Goal: Task Accomplishment & Management: Manage account settings

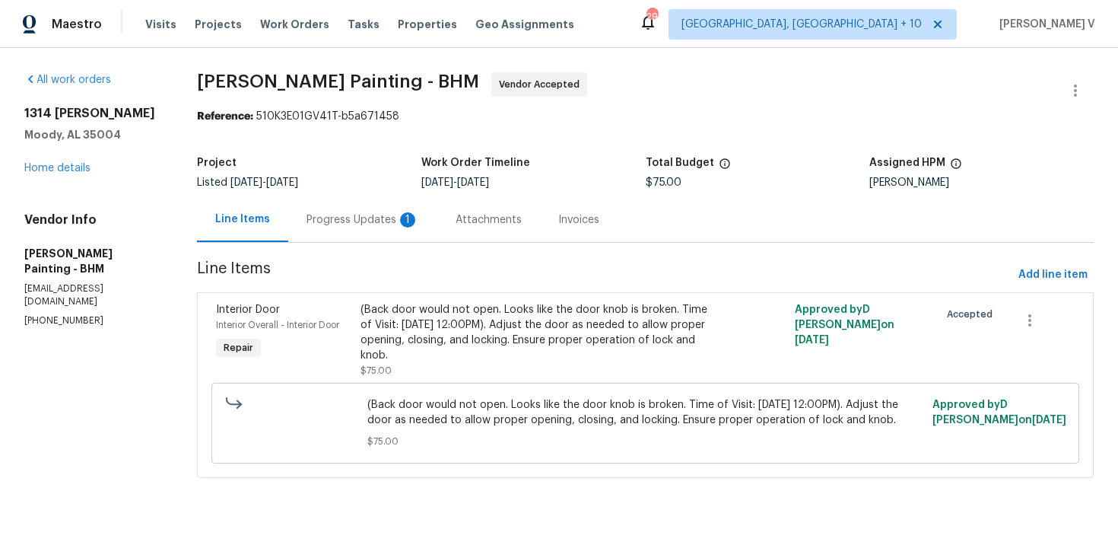
click at [419, 213] on div "Progress Updates 1" at bounding box center [363, 219] width 113 height 15
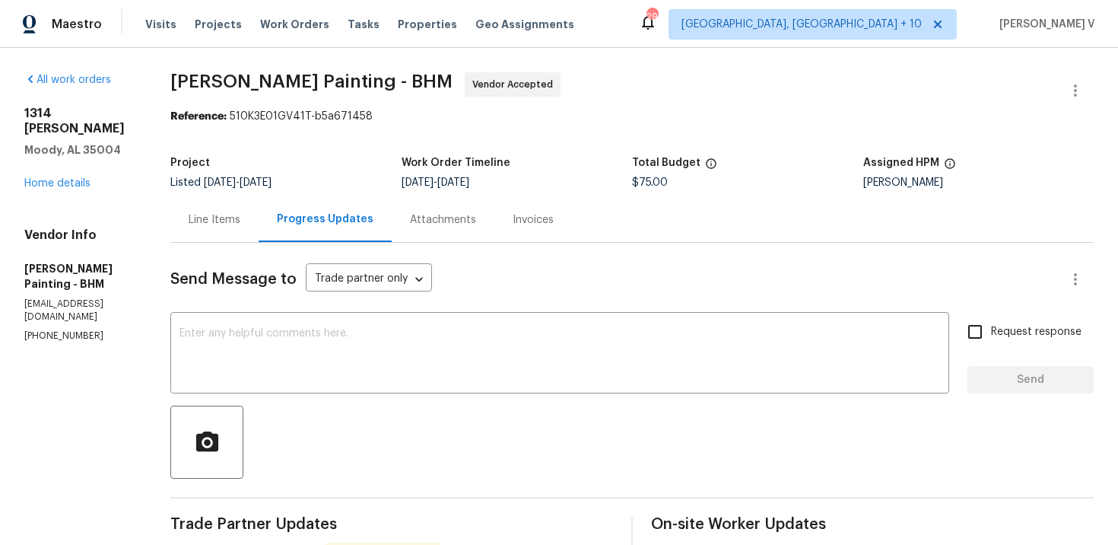
click at [240, 212] on div "Line Items" at bounding box center [215, 219] width 52 height 15
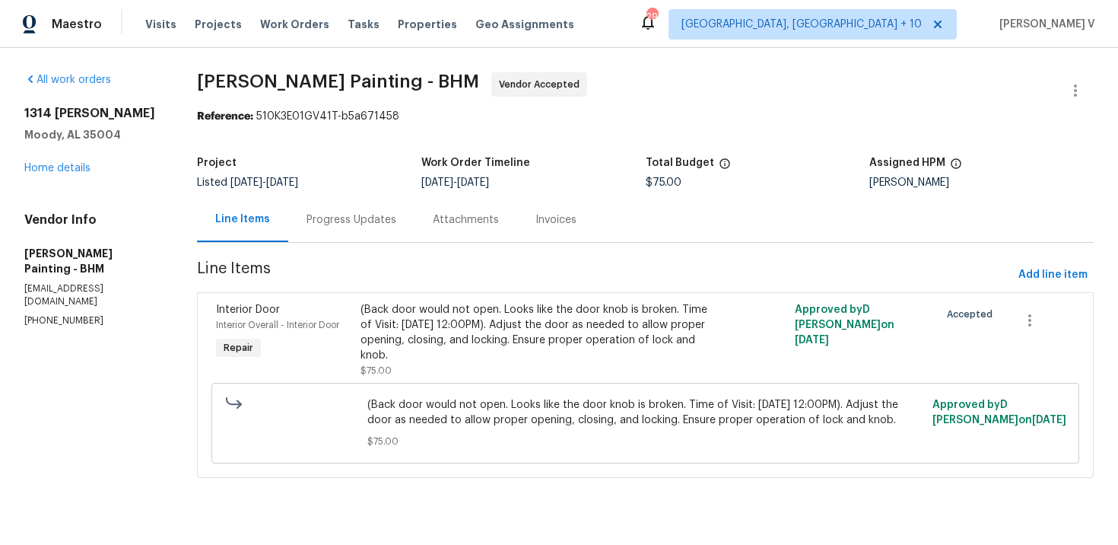
click at [372, 216] on div "Progress Updates" at bounding box center [352, 219] width 90 height 15
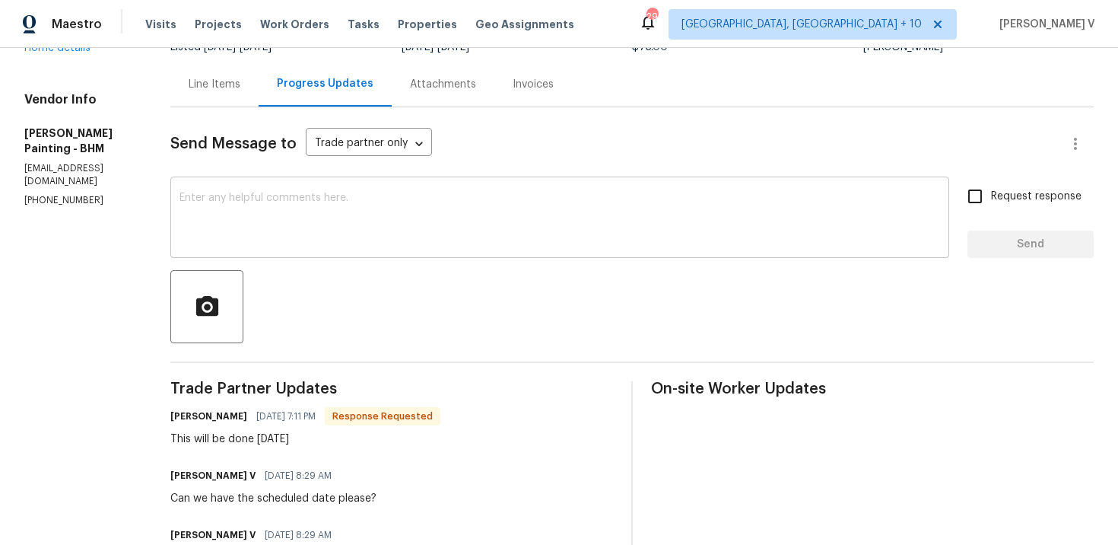
scroll to position [241, 0]
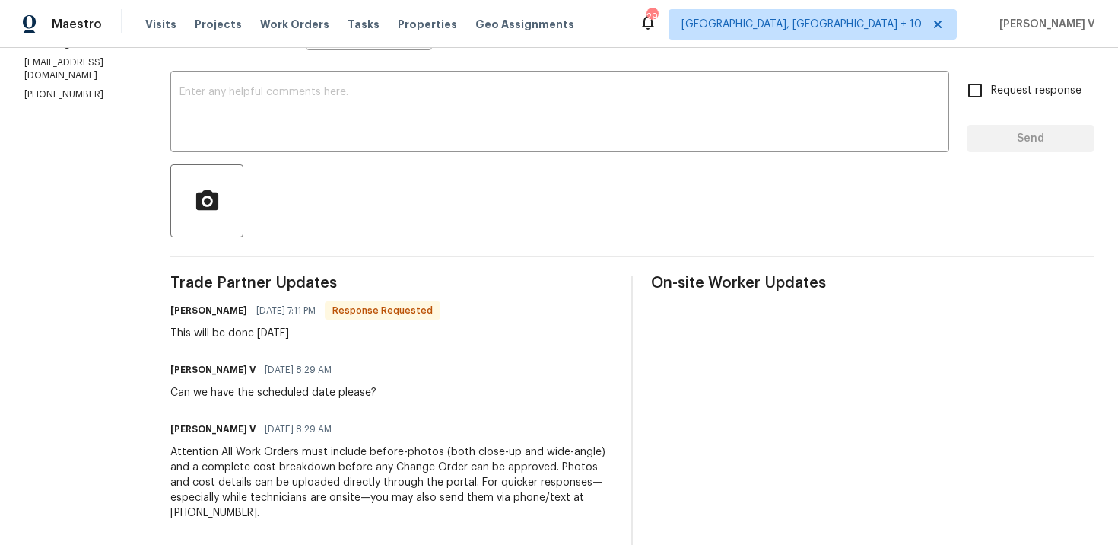
click at [378, 161] on div "Send Message to Trade partner only Trade partner only ​ x ​ Request response Se…" at bounding box center [631, 315] width 923 height 627
click at [418, 133] on textarea at bounding box center [559, 113] width 761 height 53
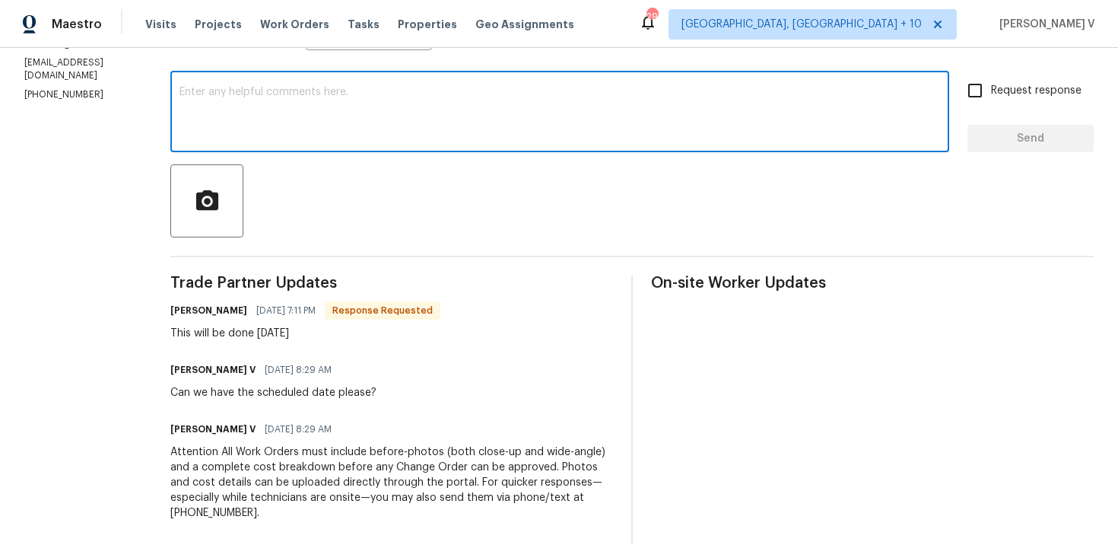
paste textarea "Please ensure the back door knob is operating properly and/or replaced"
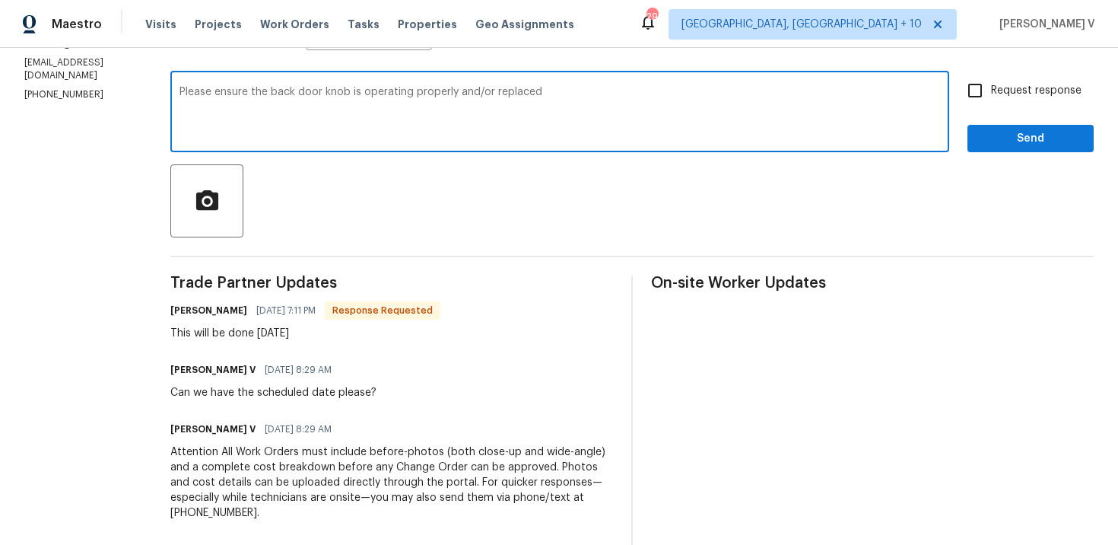
click at [622, 93] on textarea "Please ensure the back door knob is operating properly and/or replaced" at bounding box center [559, 113] width 761 height 53
click at [266, 91] on textarea "Please ensure the back door knob is operating properly and/or replaced. Let us …" at bounding box center [559, 113] width 761 height 53
type textarea "Got it! Please ensure the back door knob is operating properly and/or replaced.…"
click at [1024, 100] on label "Request response" at bounding box center [1020, 91] width 122 height 32
click at [991, 100] on input "Request response" at bounding box center [975, 91] width 32 height 32
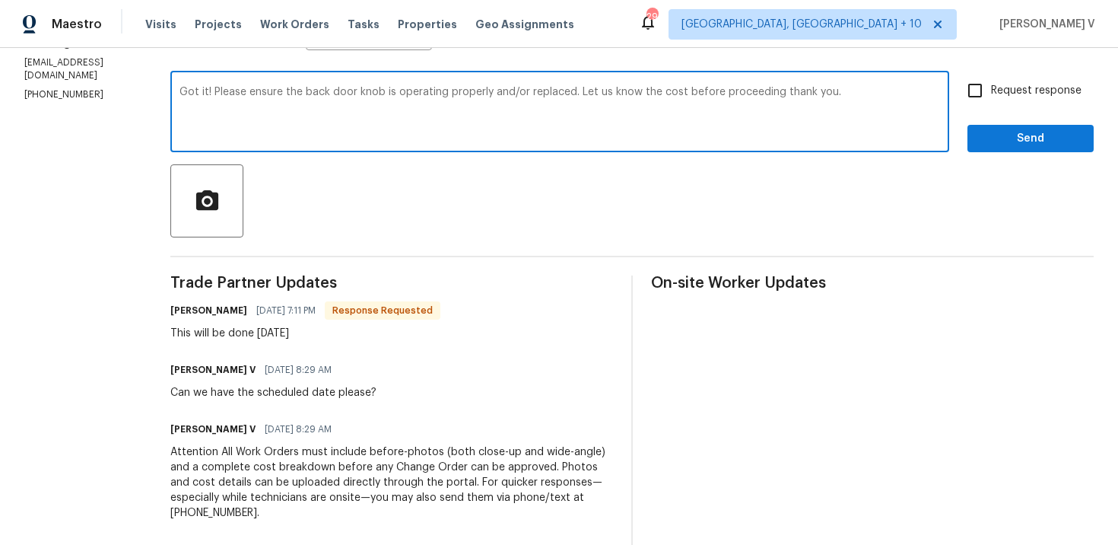
checkbox input "true"
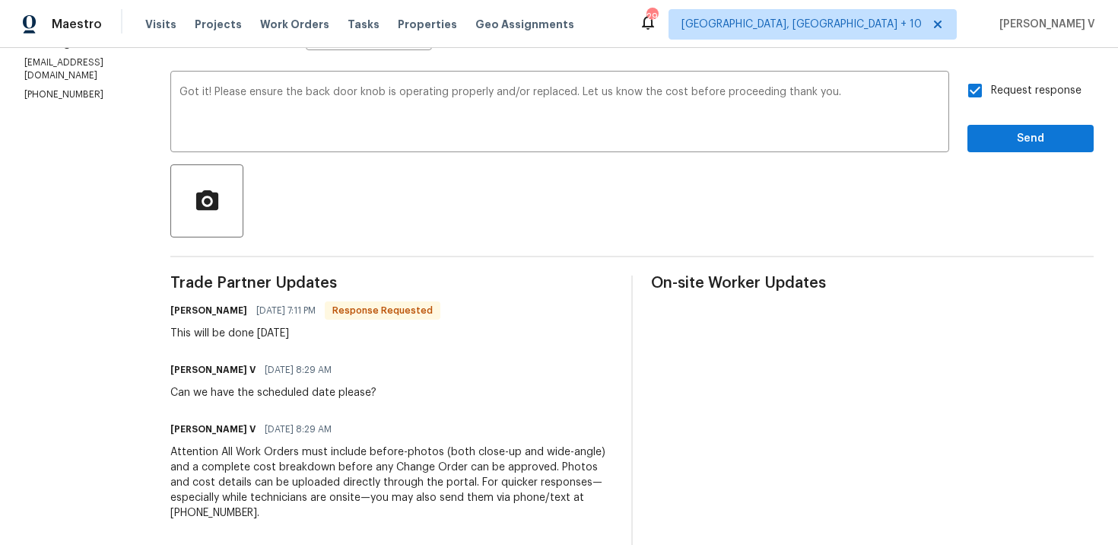
click at [0, 0] on qb-div "Add Punctuation proceeding ," at bounding box center [0, 0] width 0 height 0
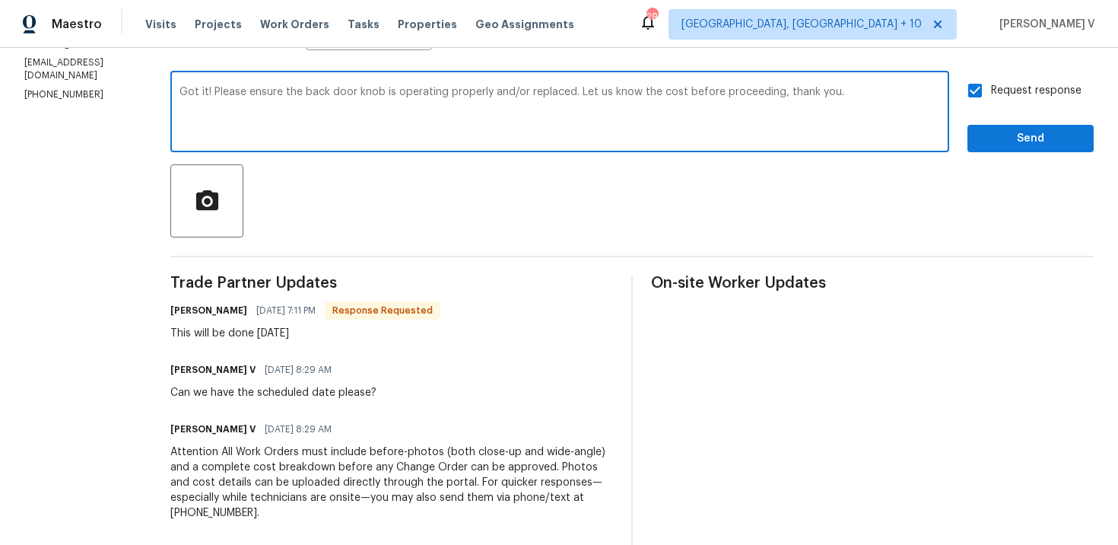
click at [0, 0] on div "doorknob" at bounding box center [0, 0] width 0 height 0
type textarea "Got it! Please ensure the back doorknob is operating properly and/or replaced. …"
click at [986, 125] on button "Send" at bounding box center [1030, 139] width 126 height 28
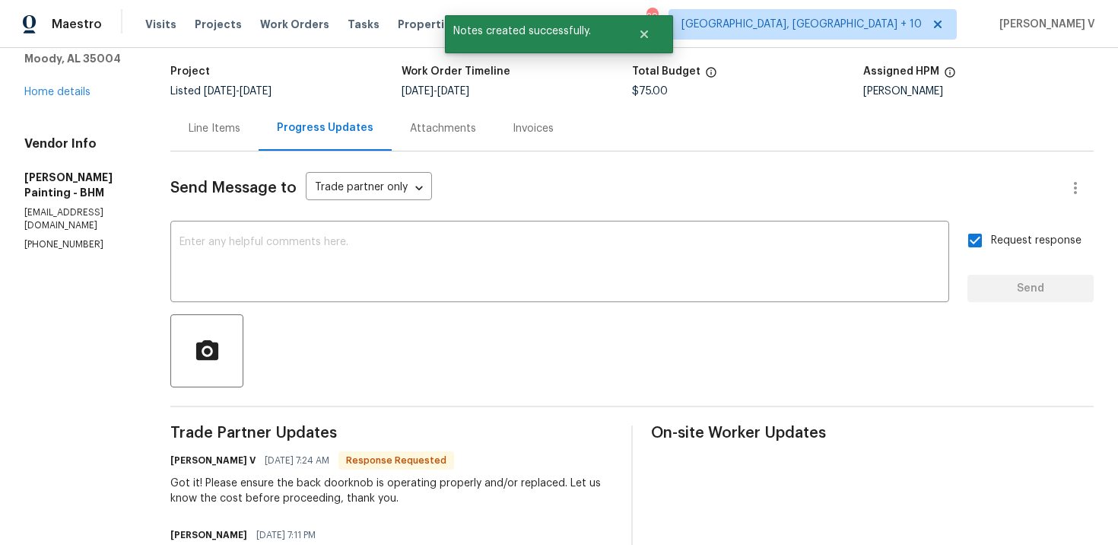
scroll to position [72, 0]
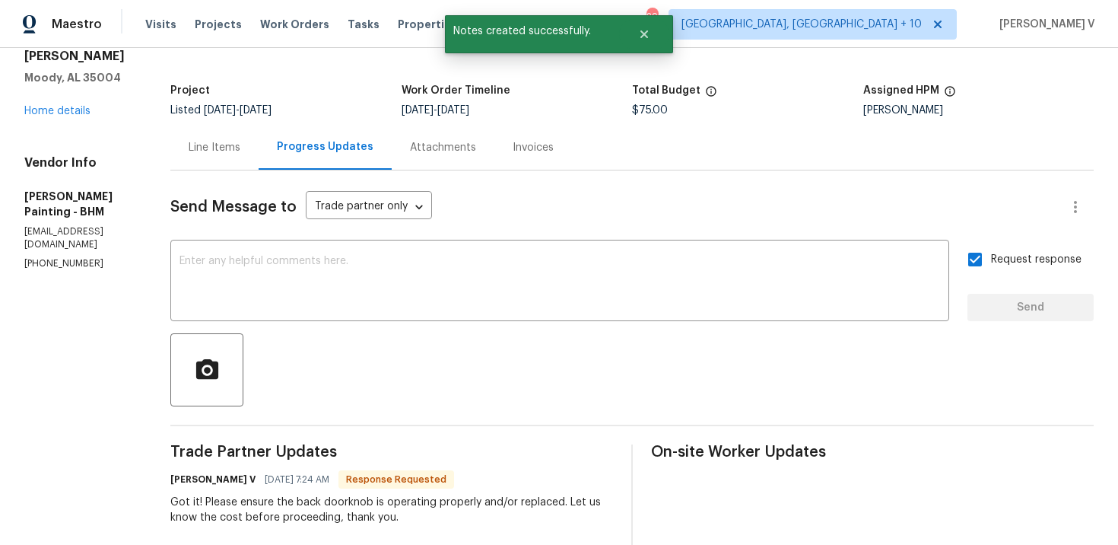
click at [240, 141] on div "Line Items" at bounding box center [215, 147] width 52 height 15
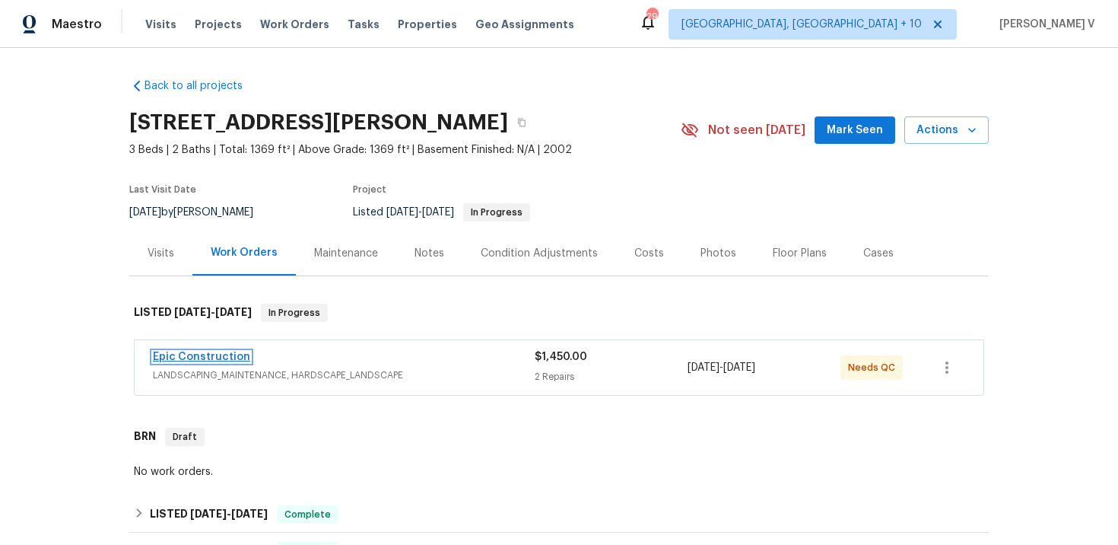
click at [218, 356] on link "Epic Construction" at bounding box center [201, 356] width 97 height 11
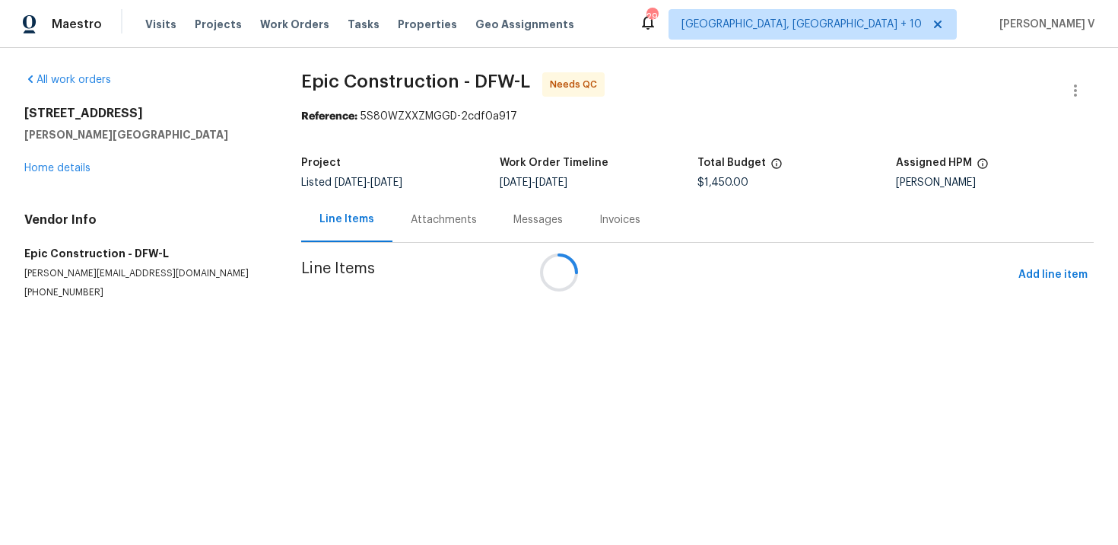
click at [423, 208] on div at bounding box center [559, 272] width 1118 height 545
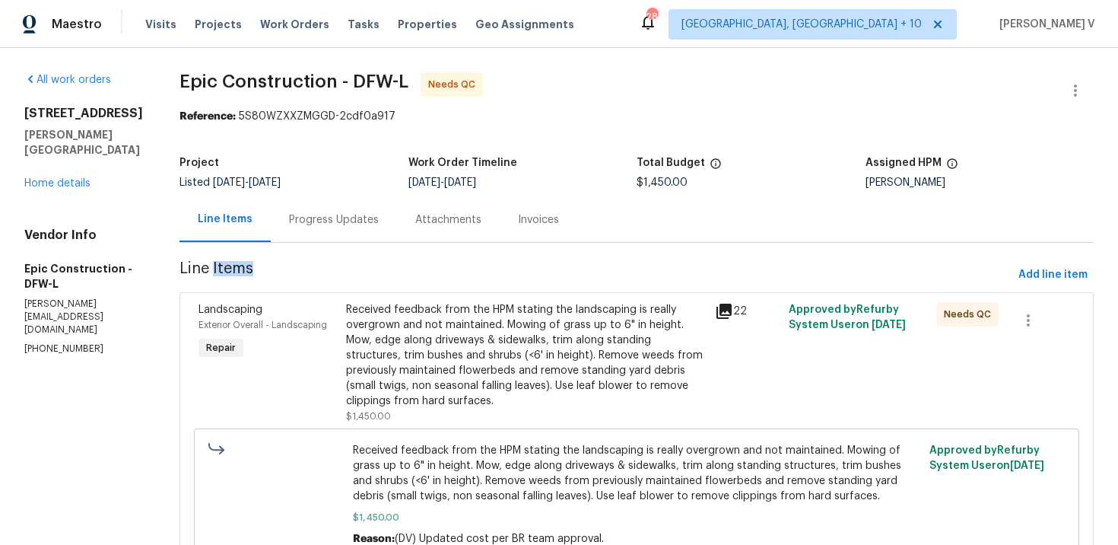
click at [298, 234] on div "Progress Updates" at bounding box center [334, 219] width 126 height 45
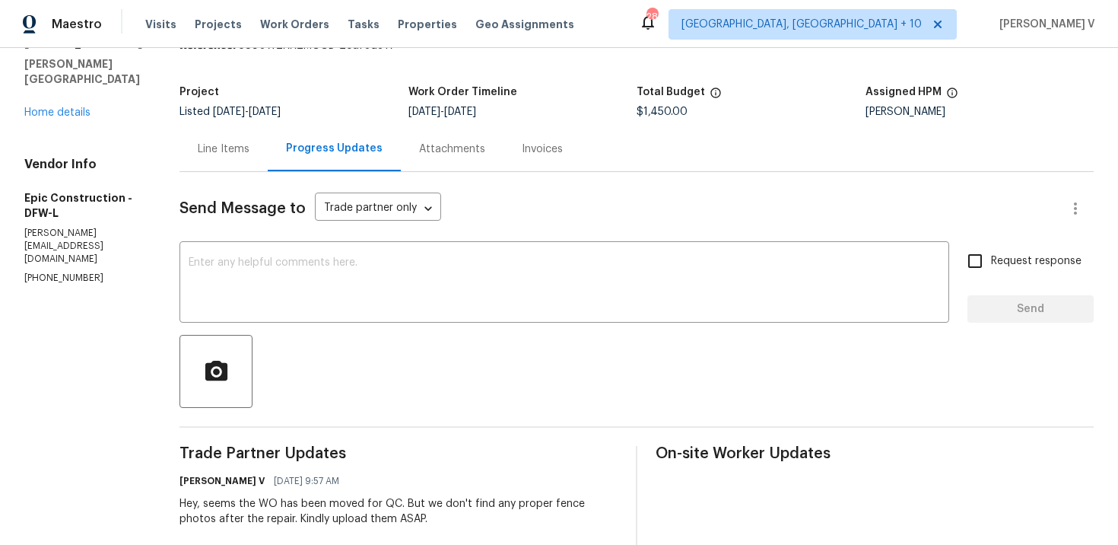
scroll to position [63, 0]
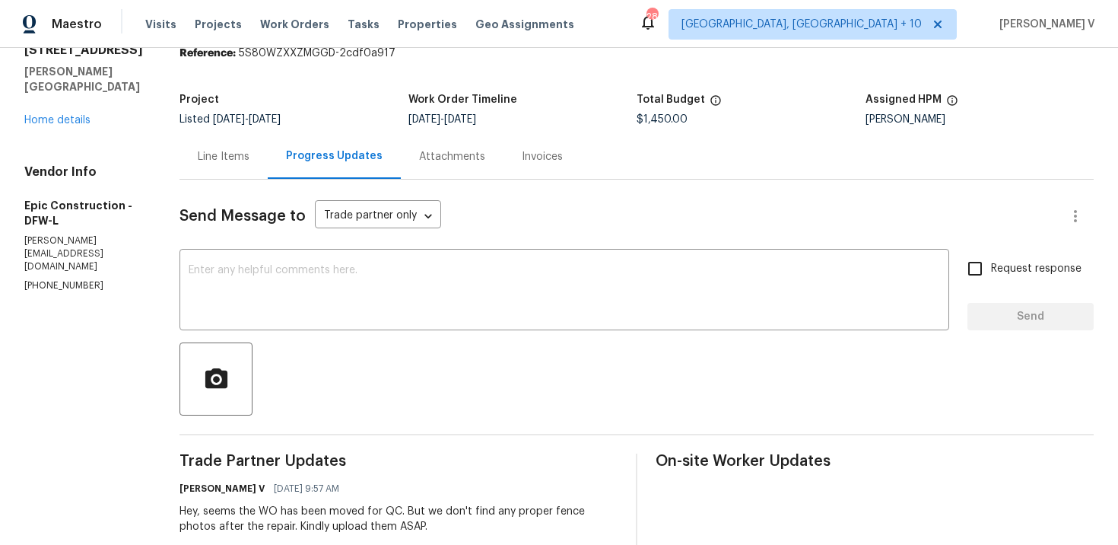
click at [232, 163] on div "Line Items" at bounding box center [224, 156] width 52 height 15
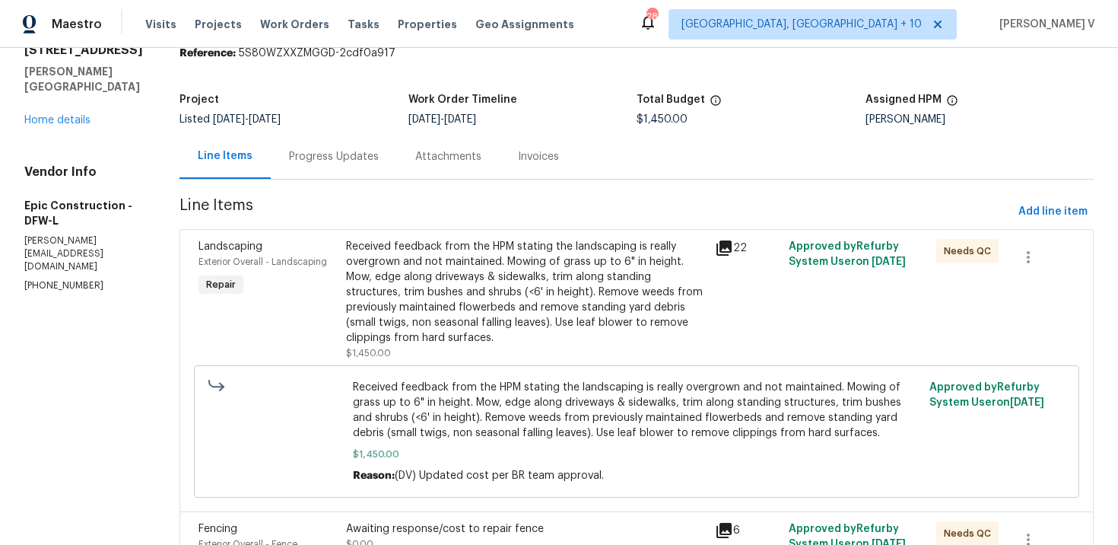
scroll to position [172, 0]
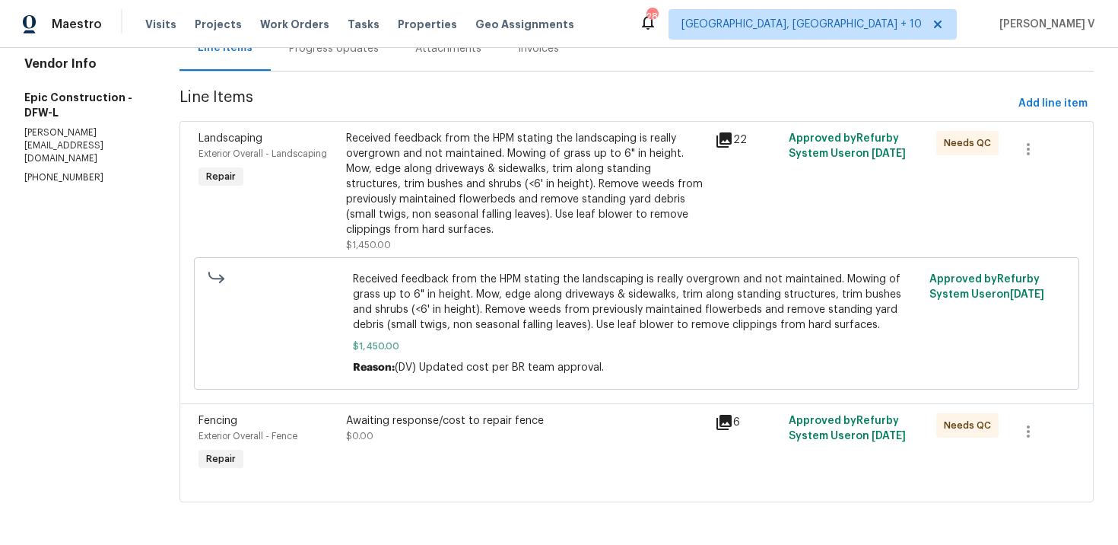
click at [467, 421] on div "Awaiting response/cost to repair fence" at bounding box center [526, 420] width 360 height 15
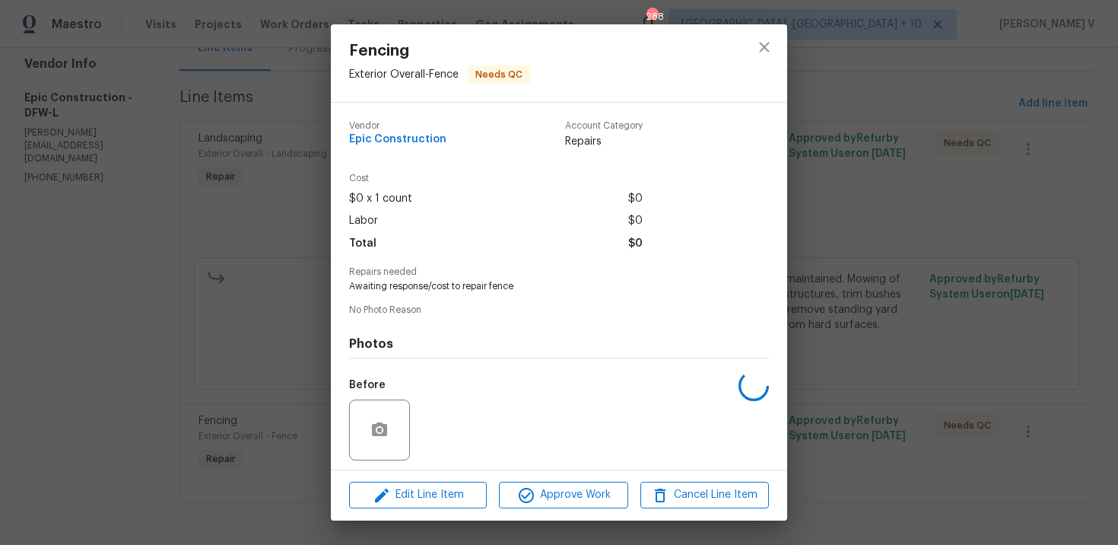
scroll to position [105, 0]
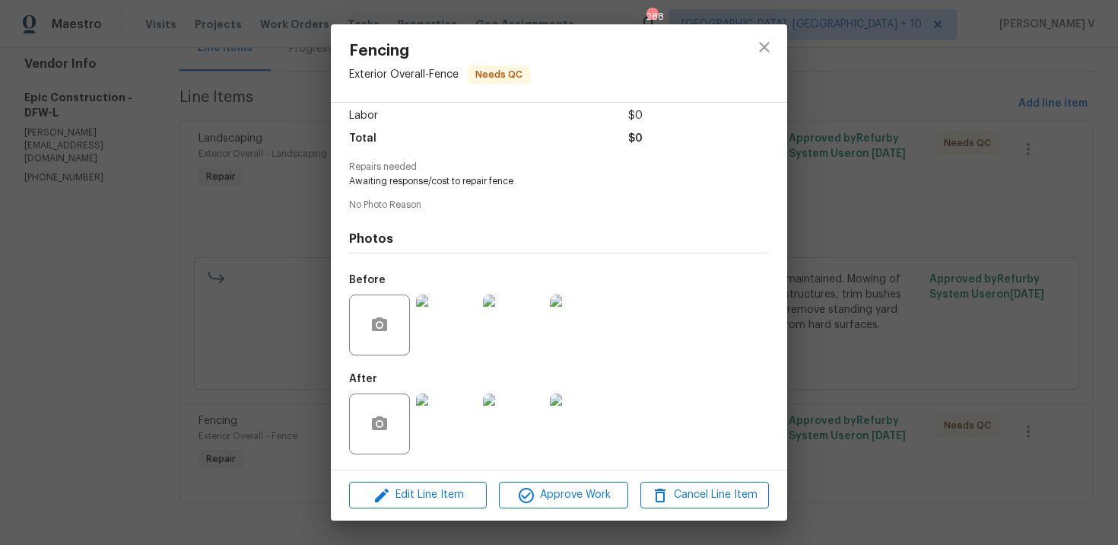
click at [221, 410] on div "Fencing Exterior Overall - Fence Needs QC Vendor Epic Construction Account Cate…" at bounding box center [559, 272] width 1118 height 545
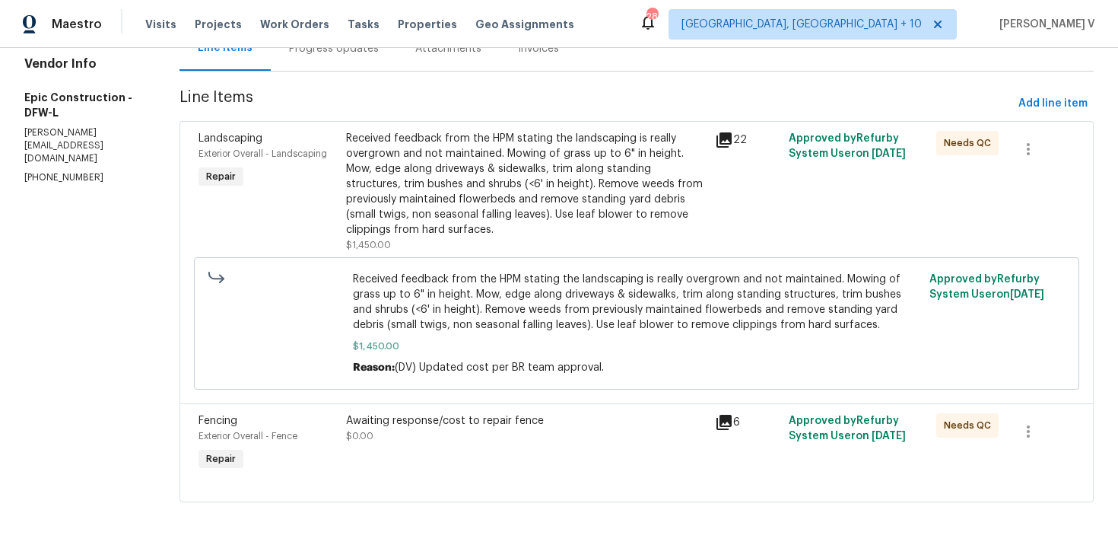
click at [516, 439] on div "Awaiting response/cost to repair fence $0.00" at bounding box center [526, 428] width 360 height 30
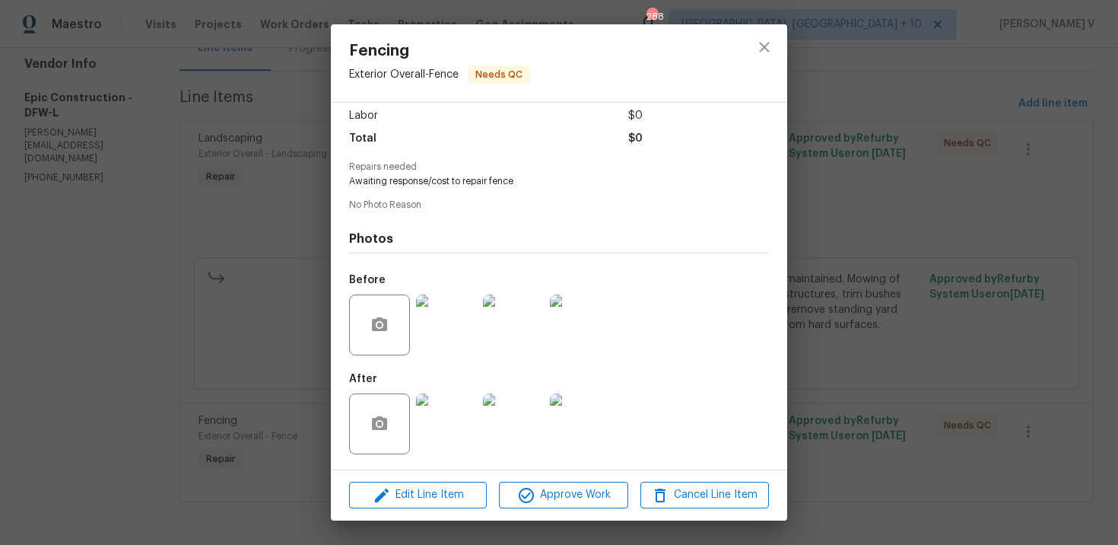
click at [443, 433] on img at bounding box center [446, 423] width 61 height 61
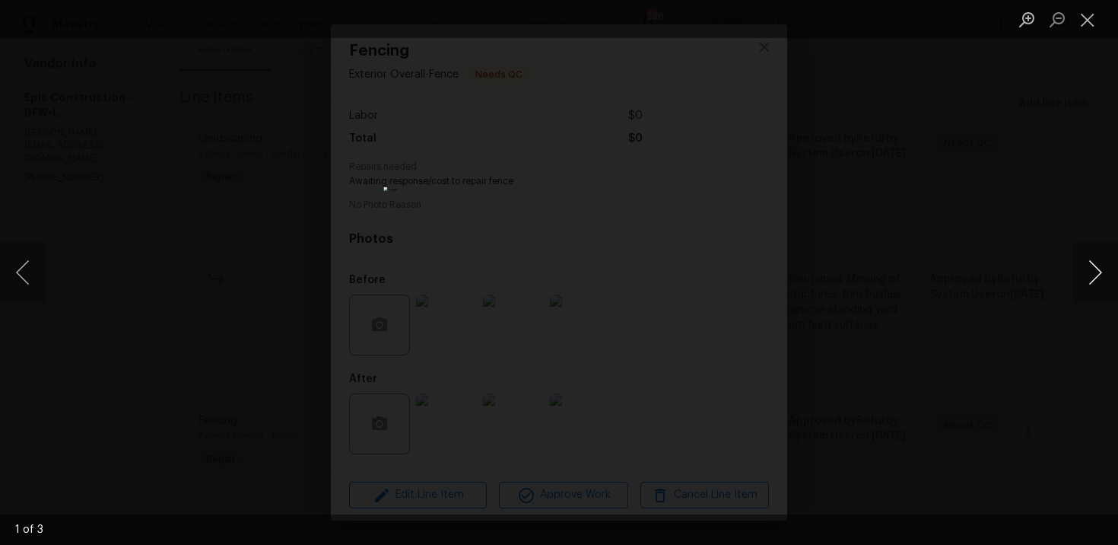
click at [1093, 268] on button "Next image" at bounding box center [1095, 272] width 46 height 61
click at [1051, 199] on div "Lightbox" at bounding box center [559, 272] width 1118 height 545
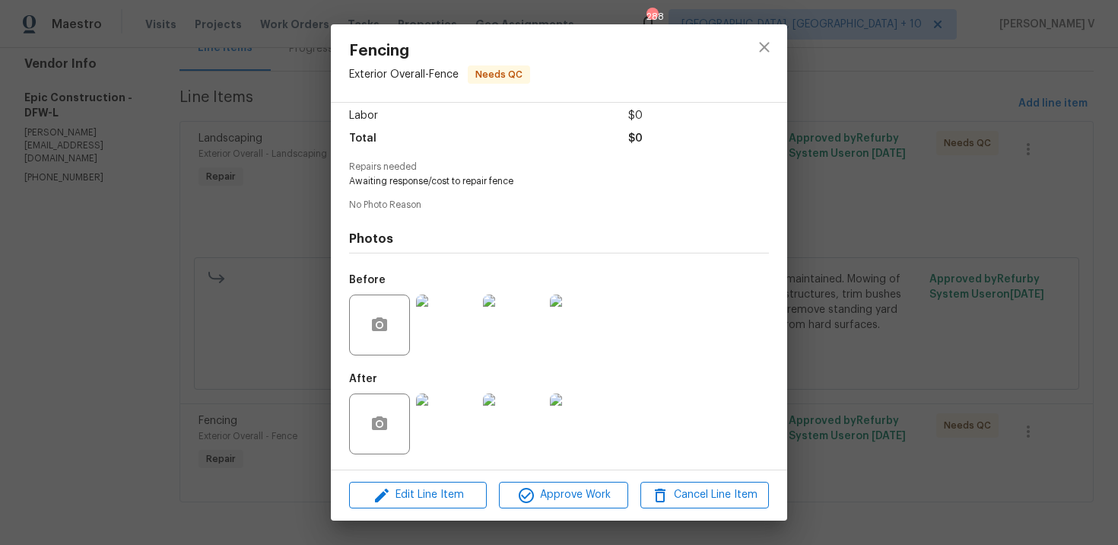
click at [1051, 199] on div "Fencing Exterior Overall - Fence Needs QC Vendor Epic Construction Account Cate…" at bounding box center [559, 272] width 1118 height 545
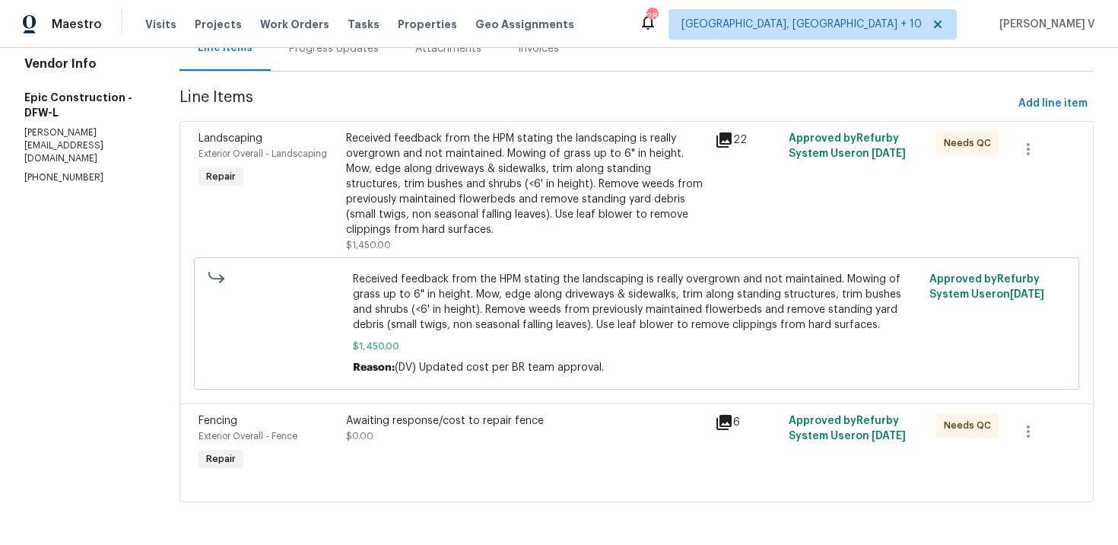
click at [516, 427] on div "Awaiting response/cost to repair fence $0.00" at bounding box center [526, 428] width 360 height 30
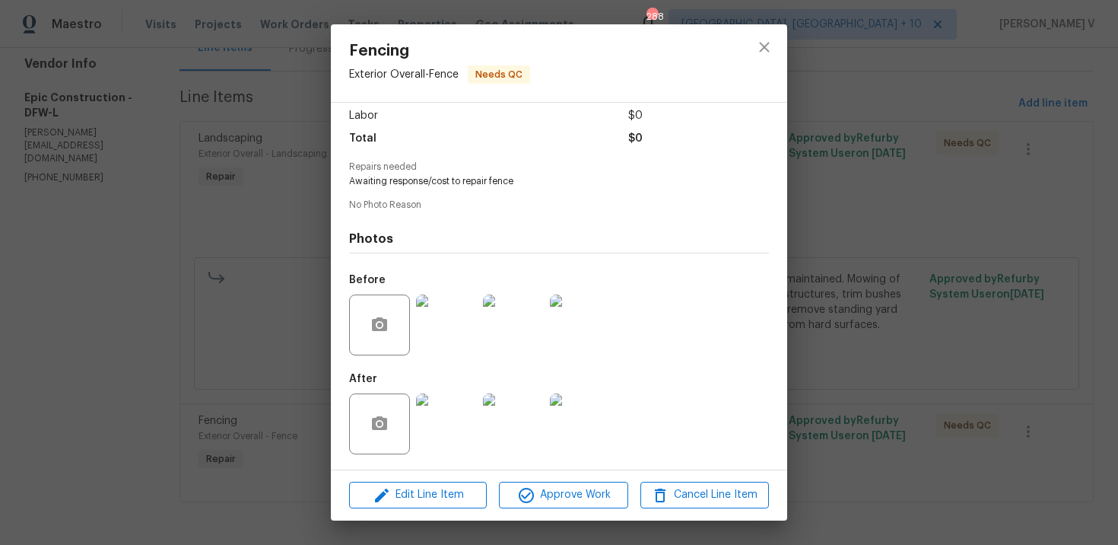
click at [449, 340] on img at bounding box center [446, 324] width 61 height 61
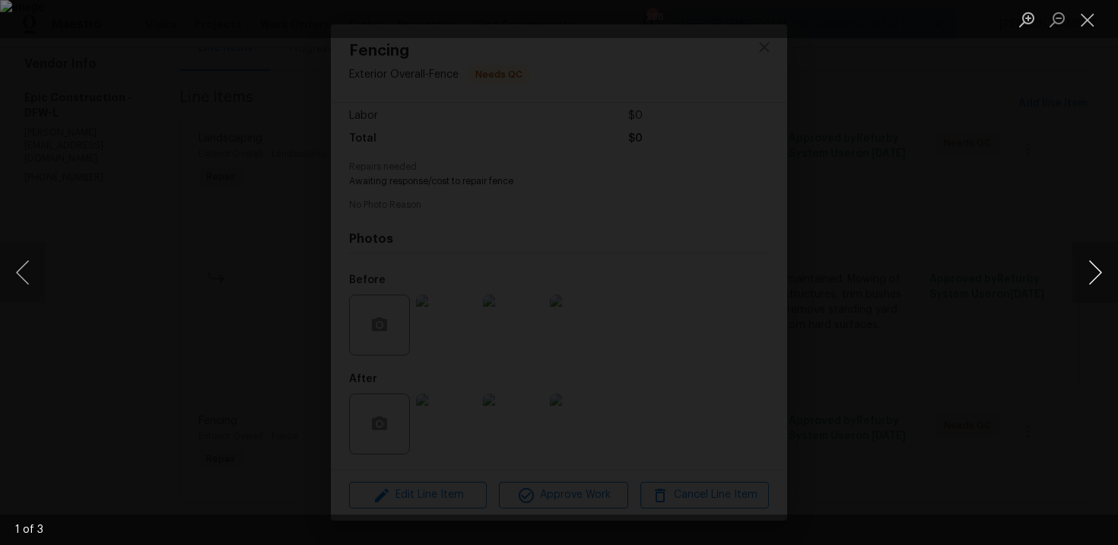
click at [1085, 262] on button "Next image" at bounding box center [1095, 272] width 46 height 61
click at [1037, 151] on div "Lightbox" at bounding box center [559, 272] width 1118 height 545
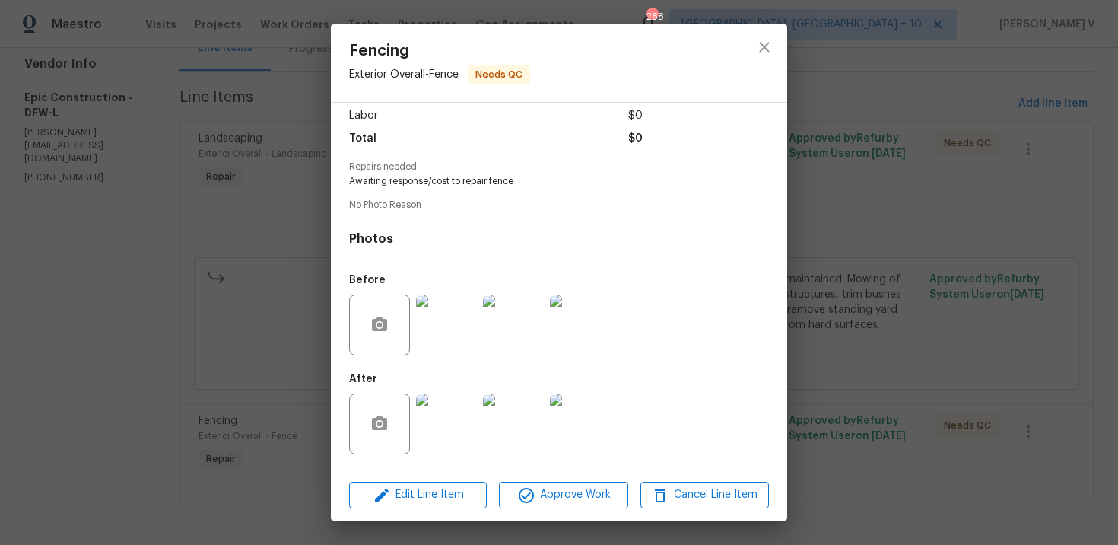
click at [168, 160] on div "Fencing Exterior Overall - Fence Needs QC Vendor Epic Construction Account Cate…" at bounding box center [559, 272] width 1118 height 545
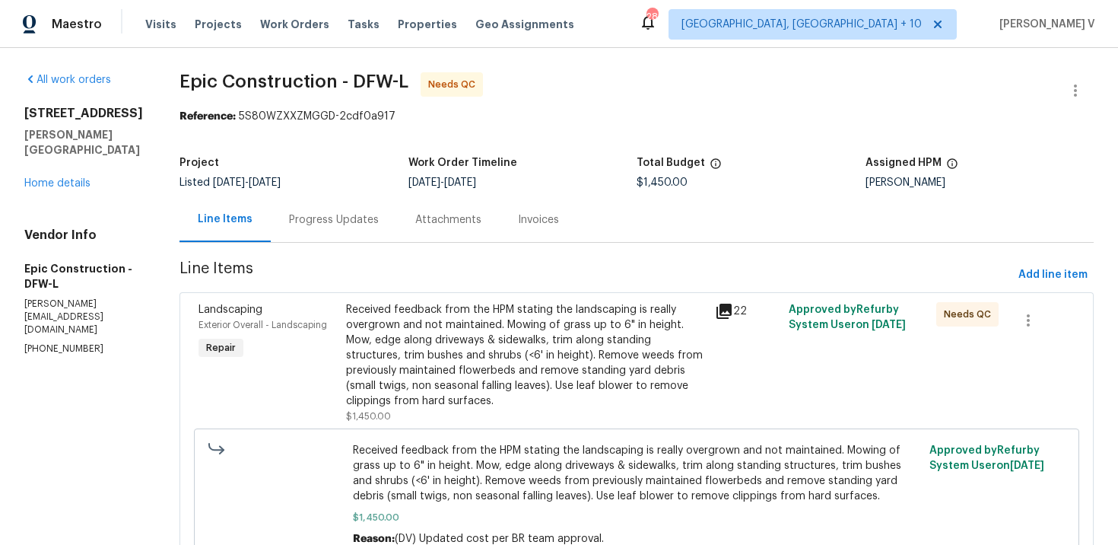
scroll to position [172, 0]
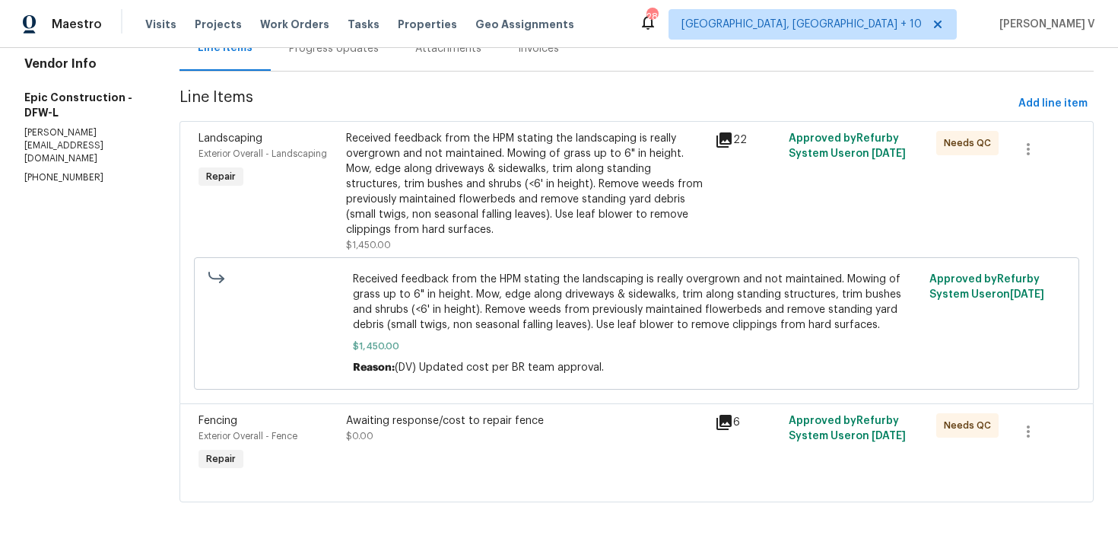
click at [538, 147] on div "Received feedback from the HPM stating the landscaping is really overgrown and …" at bounding box center [526, 184] width 360 height 106
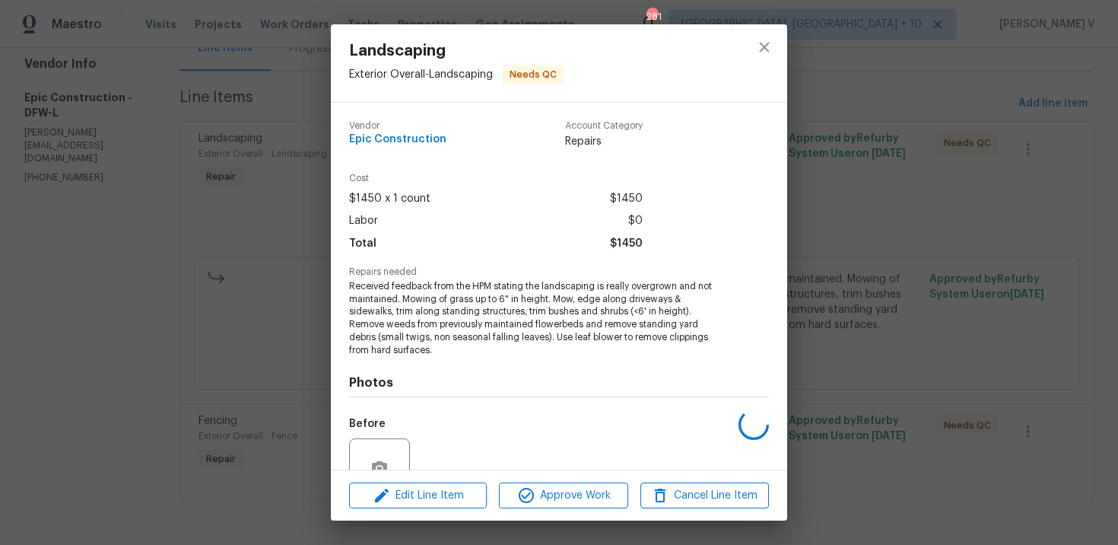
scroll to position [131, 0]
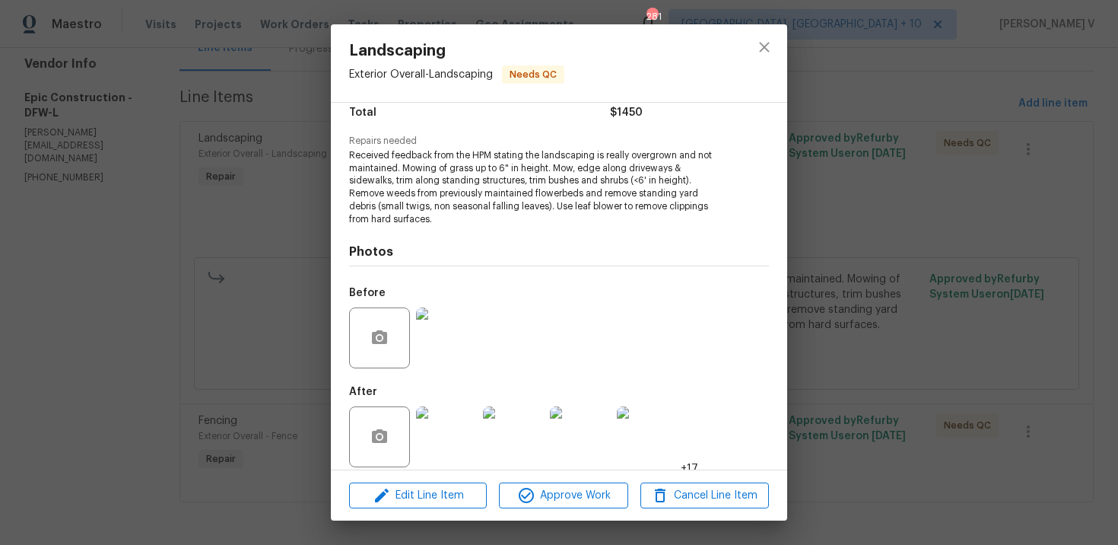
click at [442, 431] on img at bounding box center [446, 436] width 61 height 61
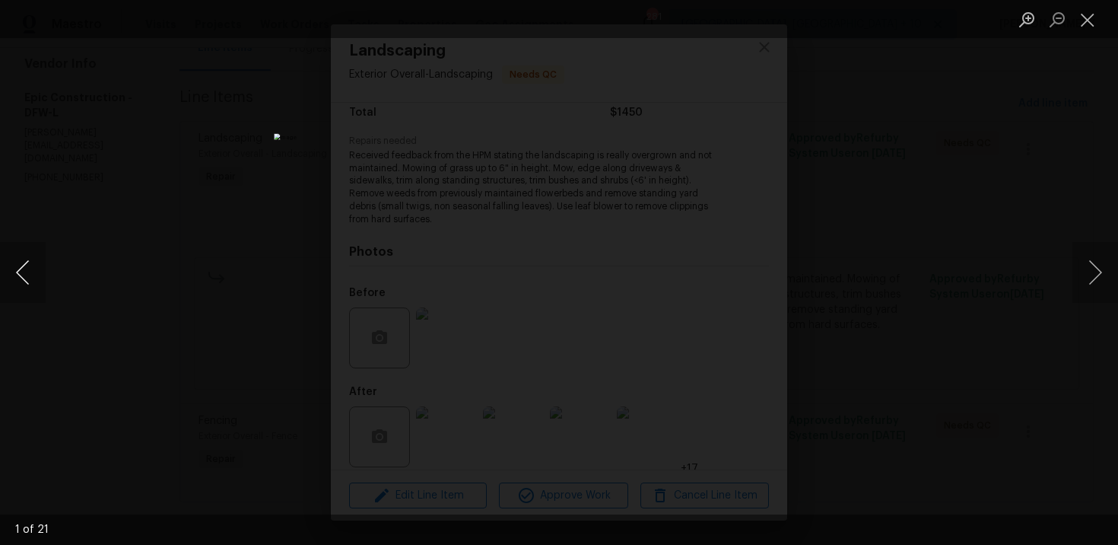
click at [8, 268] on button "Previous image" at bounding box center [23, 272] width 46 height 61
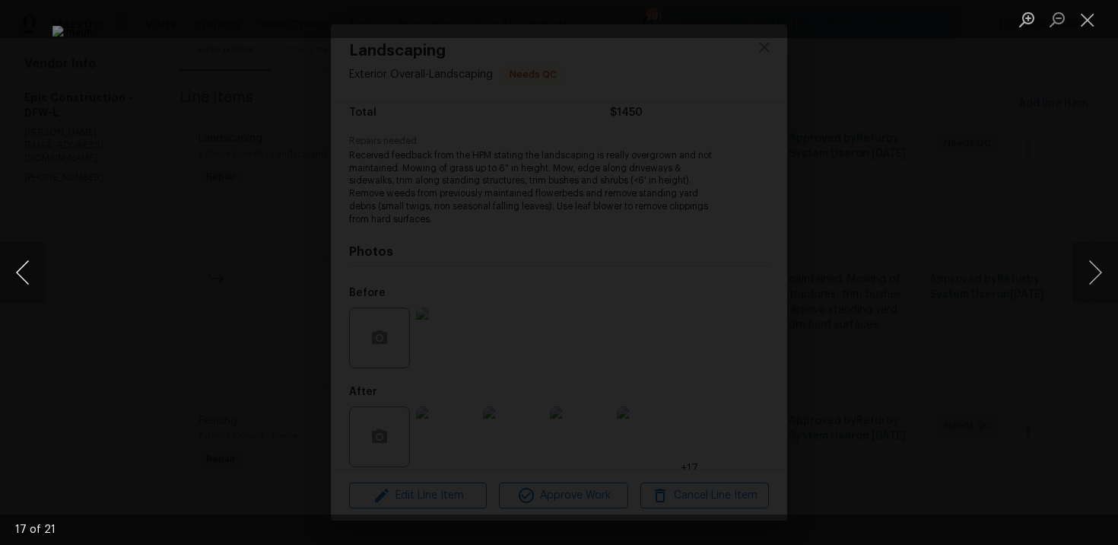
click at [8, 268] on button "Previous image" at bounding box center [23, 272] width 46 height 61
click at [100, 173] on div "Lightbox" at bounding box center [559, 272] width 1118 height 545
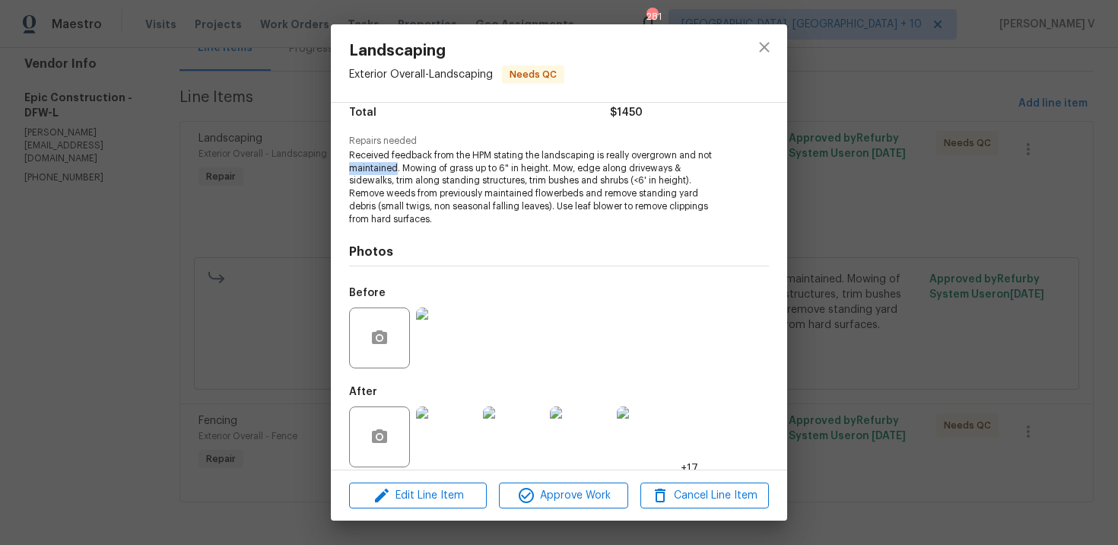
click at [100, 173] on div "Landscaping Exterior Overall - Landscaping Needs QC Vendor Epic Construction Ac…" at bounding box center [559, 272] width 1118 height 545
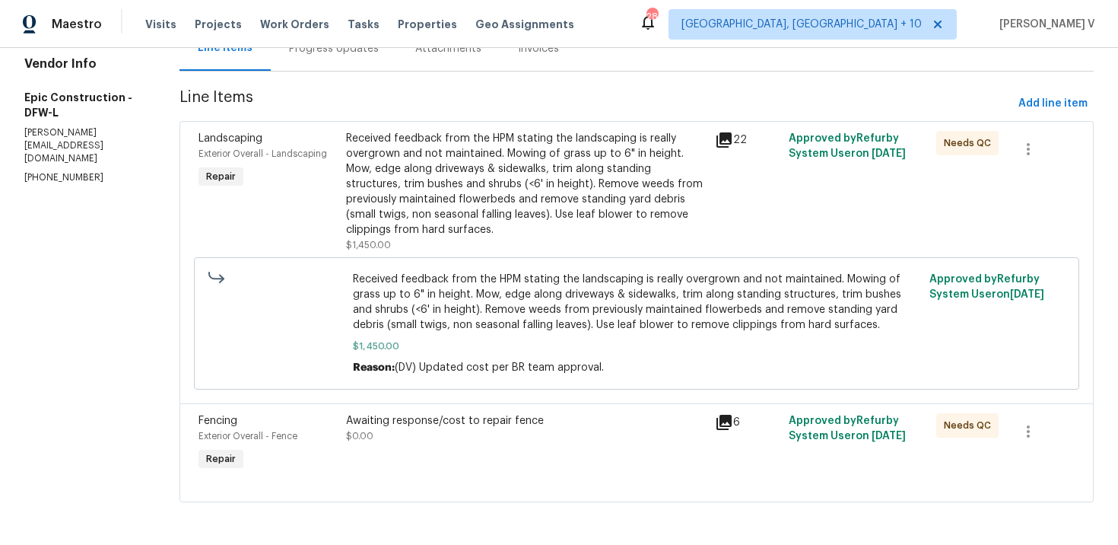
click at [465, 433] on div "Awaiting response/cost to repair fence $0.00" at bounding box center [526, 428] width 360 height 30
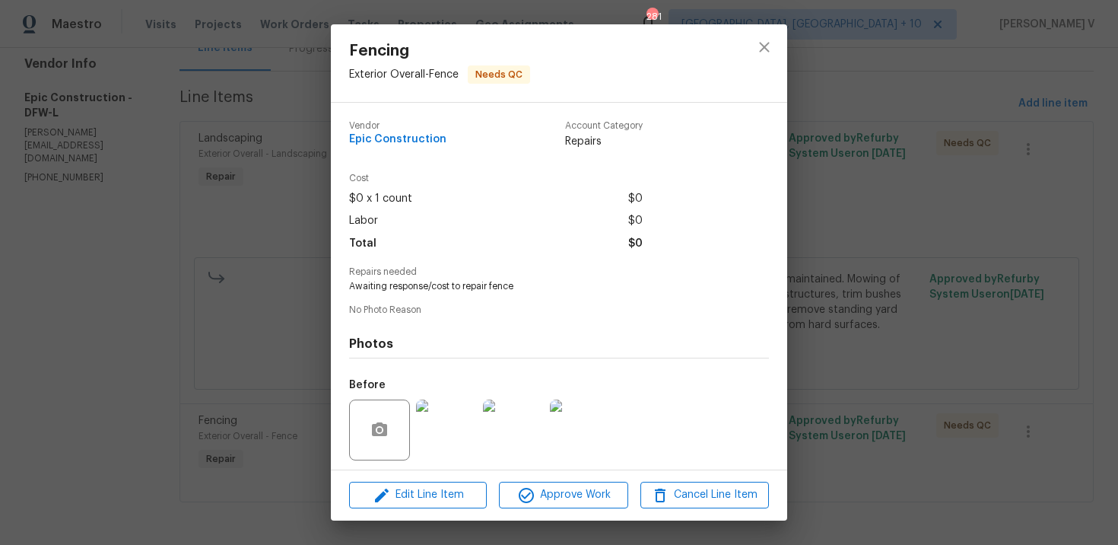
scroll to position [105, 0]
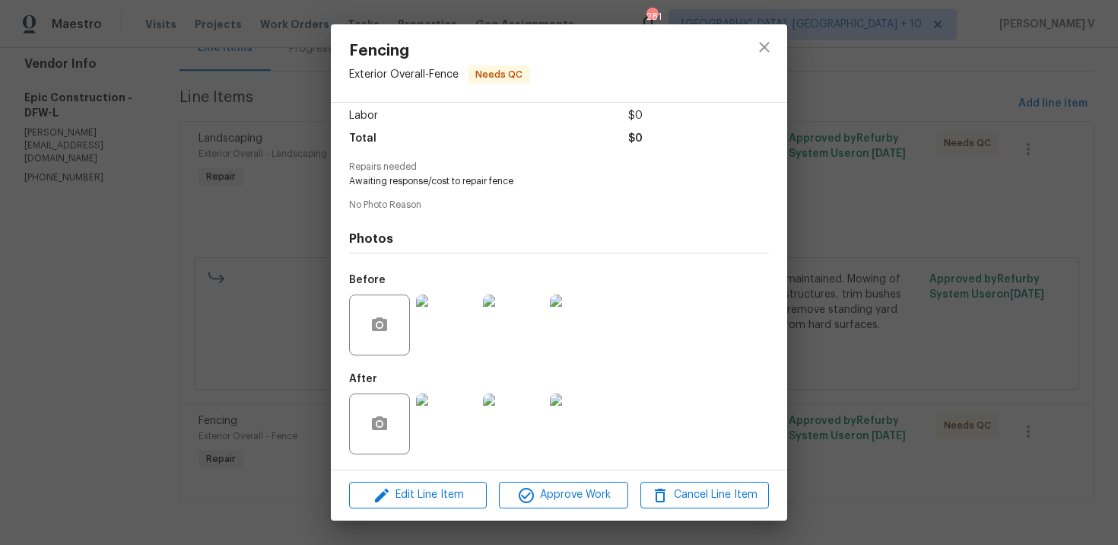
click at [446, 430] on img at bounding box center [446, 423] width 61 height 61
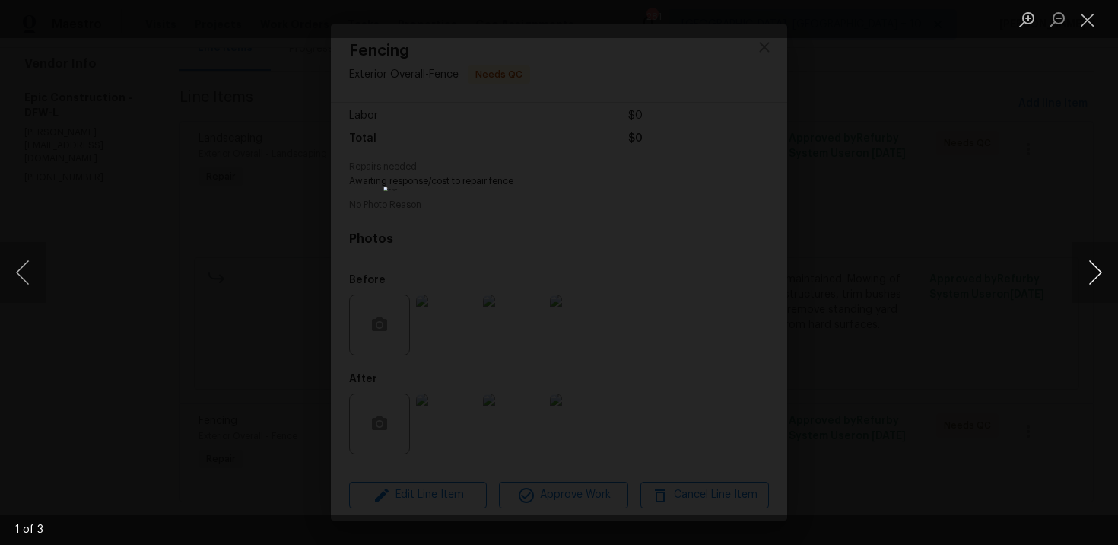
click at [1104, 279] on button "Next image" at bounding box center [1095, 272] width 46 height 61
click at [233, 212] on div "Lightbox" at bounding box center [559, 272] width 1118 height 545
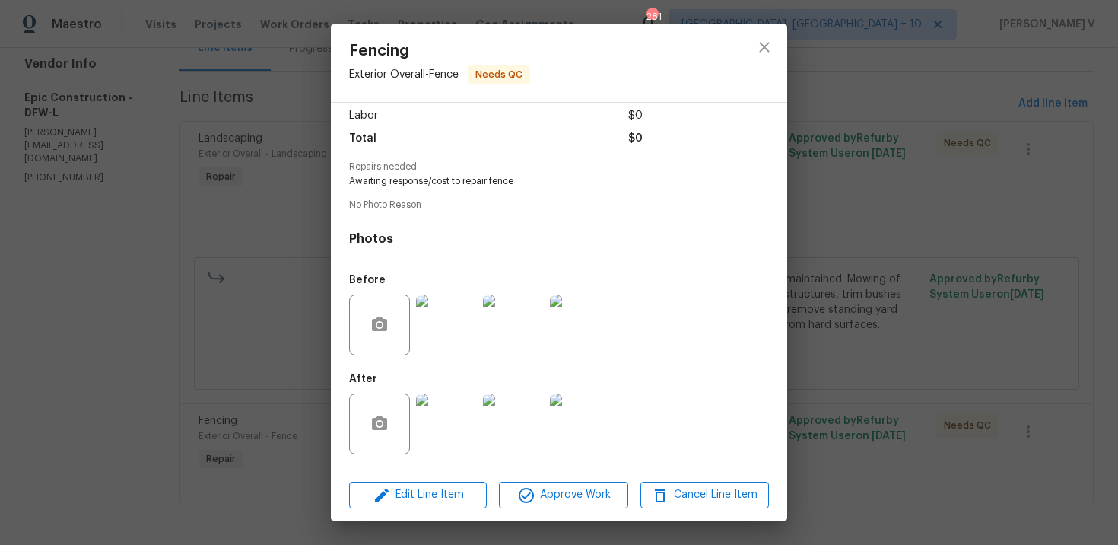
click at [233, 212] on div "Fencing Exterior Overall - Fence Needs QC Vendor Epic Construction Account Cate…" at bounding box center [559, 272] width 1118 height 545
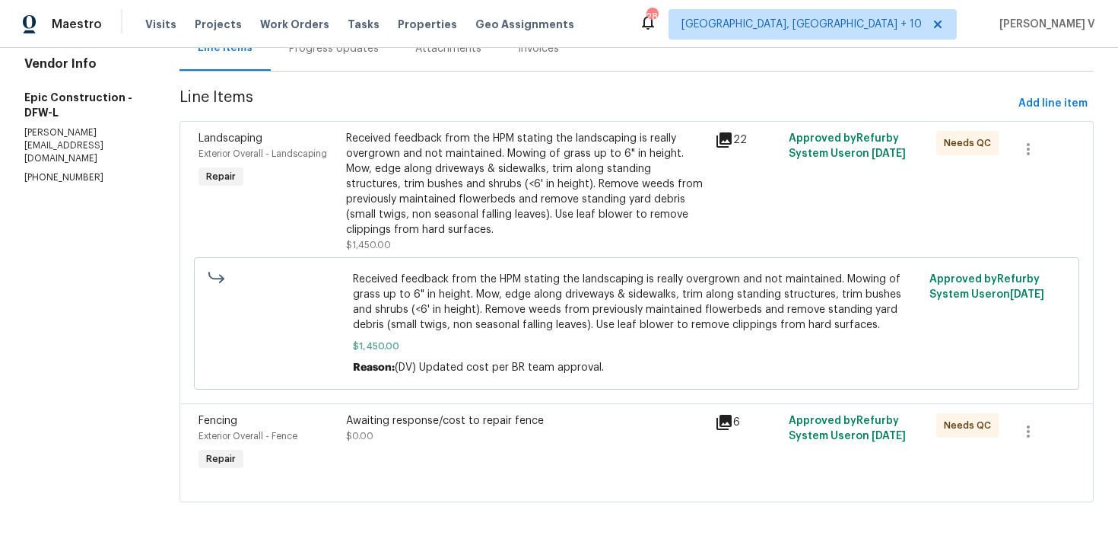
scroll to position [0, 0]
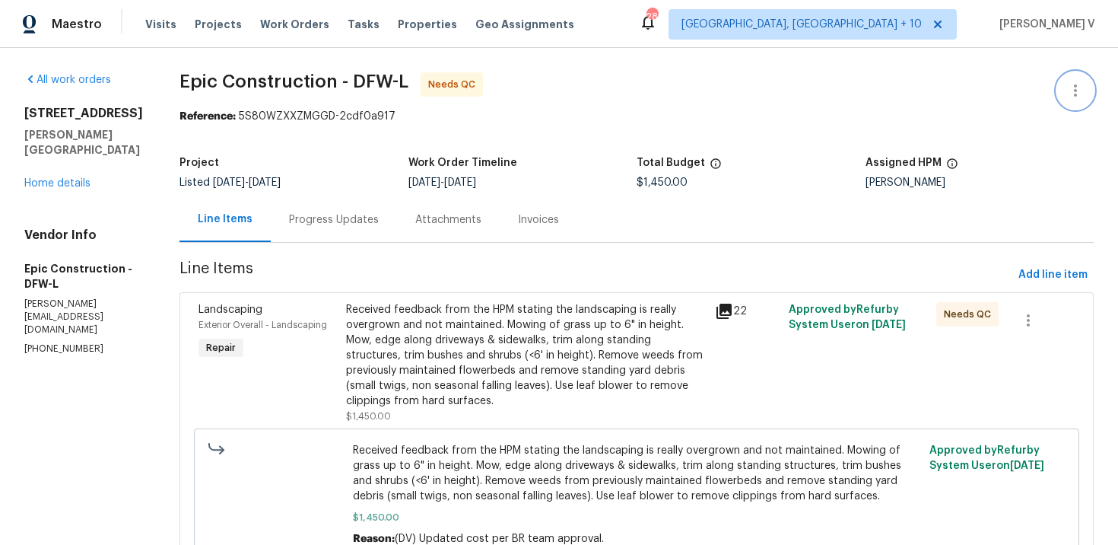
click at [1078, 87] on icon "button" at bounding box center [1075, 90] width 18 height 18
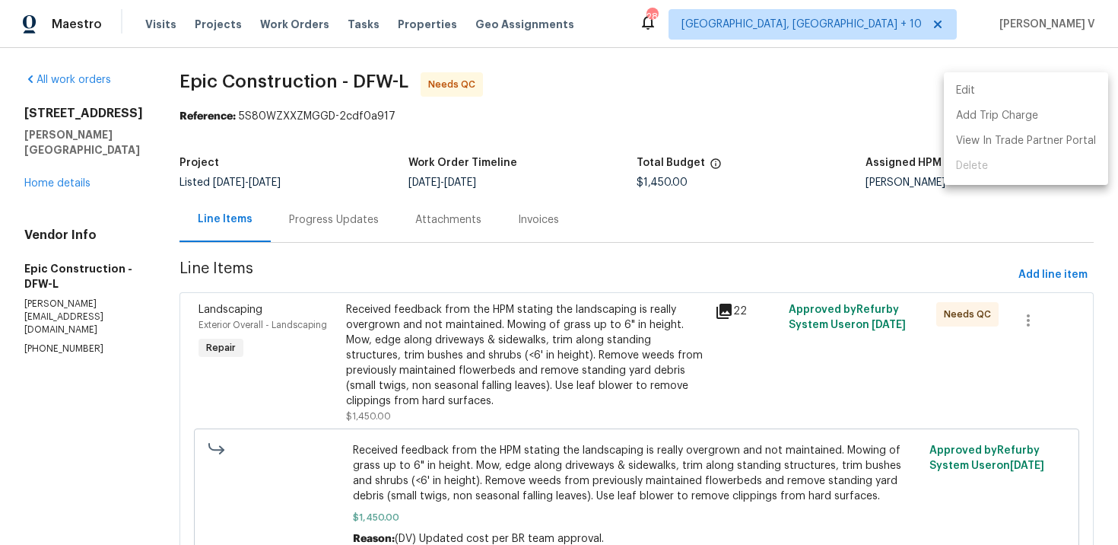
click at [1078, 87] on li "Edit" at bounding box center [1026, 90] width 164 height 25
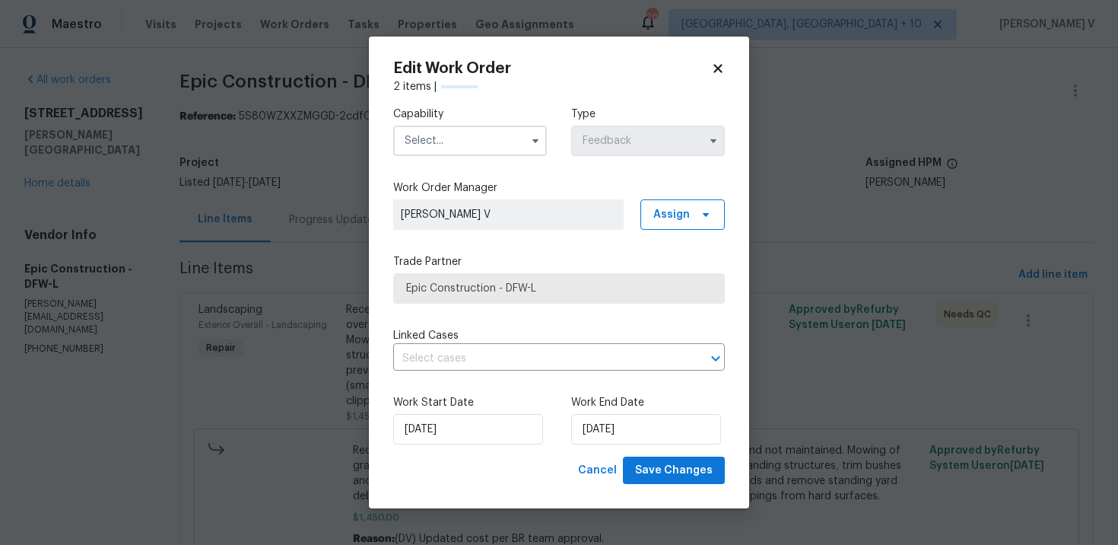
click at [457, 141] on input "text" at bounding box center [470, 140] width 154 height 30
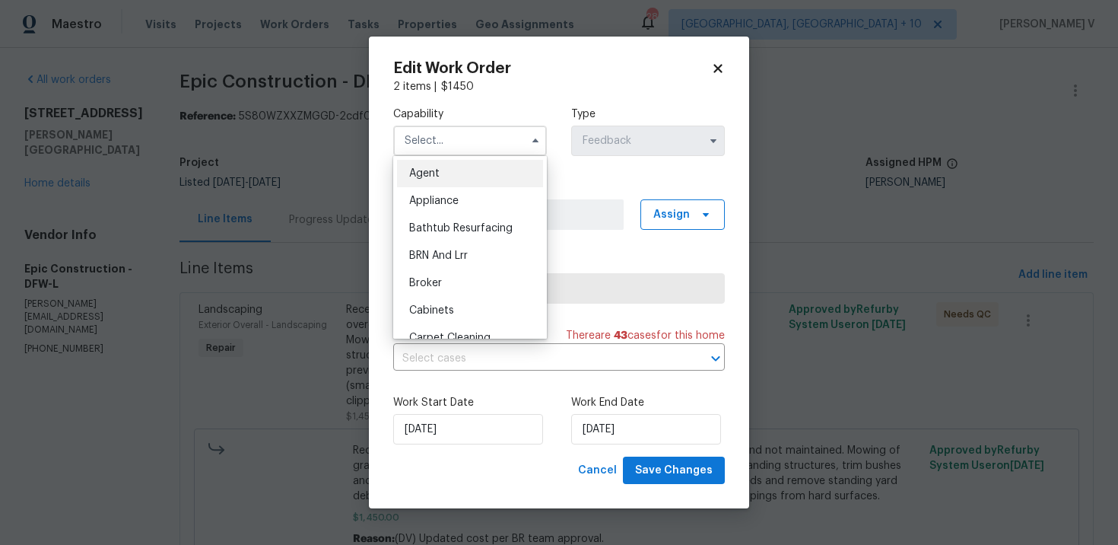
click at [435, 166] on div "Agent" at bounding box center [470, 173] width 146 height 27
type input "Agent"
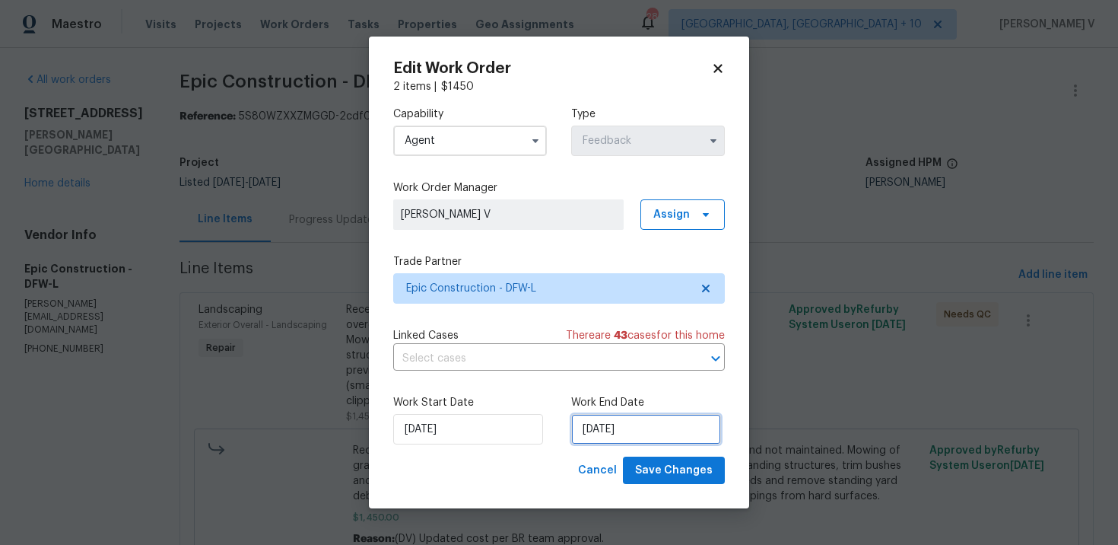
click at [628, 428] on input "24/09/2025" at bounding box center [646, 429] width 150 height 30
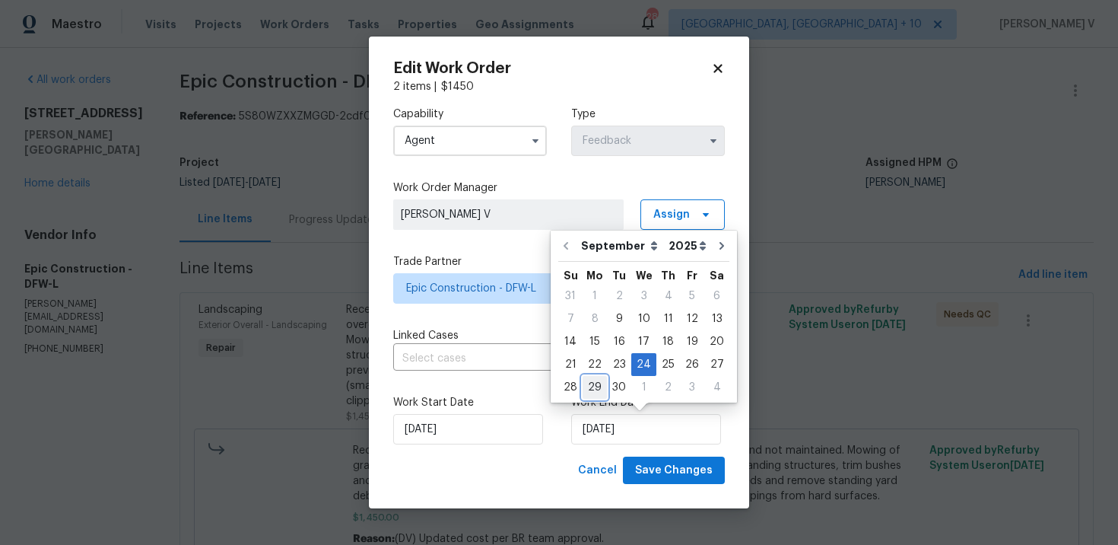
click at [594, 392] on div "29" at bounding box center [595, 386] width 24 height 21
type input "29/09/2025"
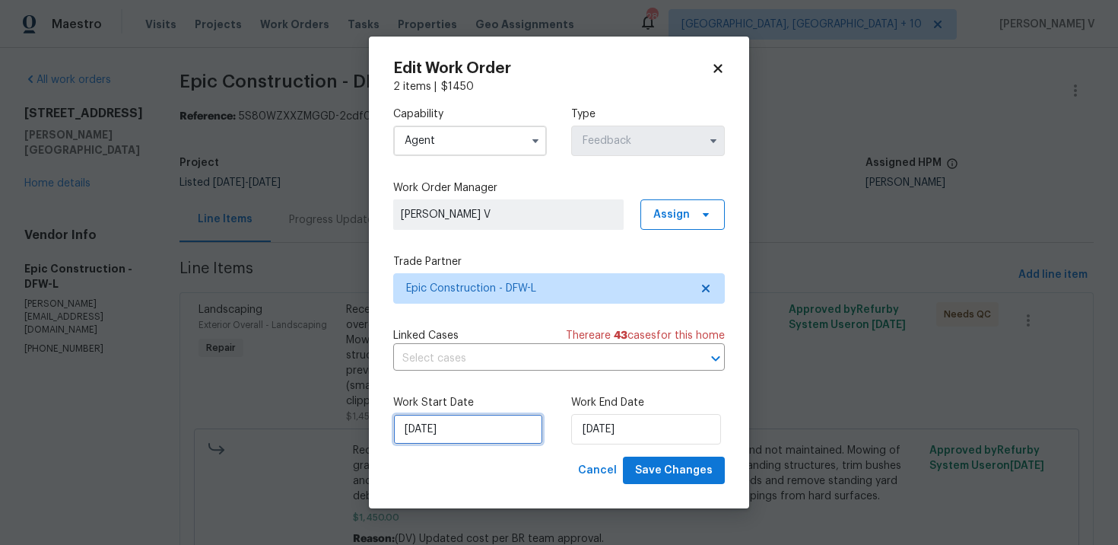
click at [431, 434] on input "09/09/2025" at bounding box center [468, 429] width 150 height 30
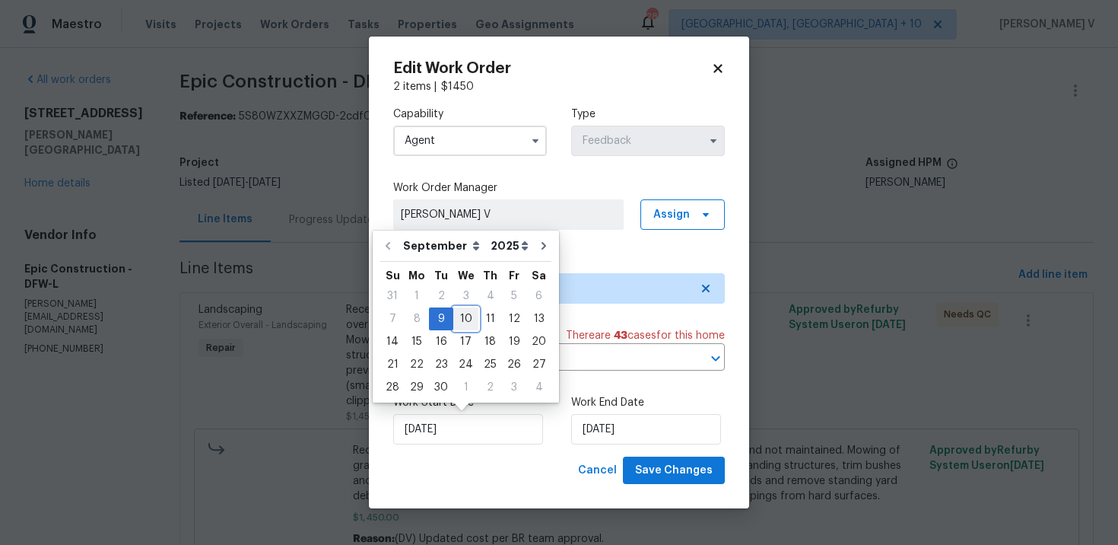
click at [462, 322] on div "10" at bounding box center [465, 318] width 25 height 21
type input "10/09/2025"
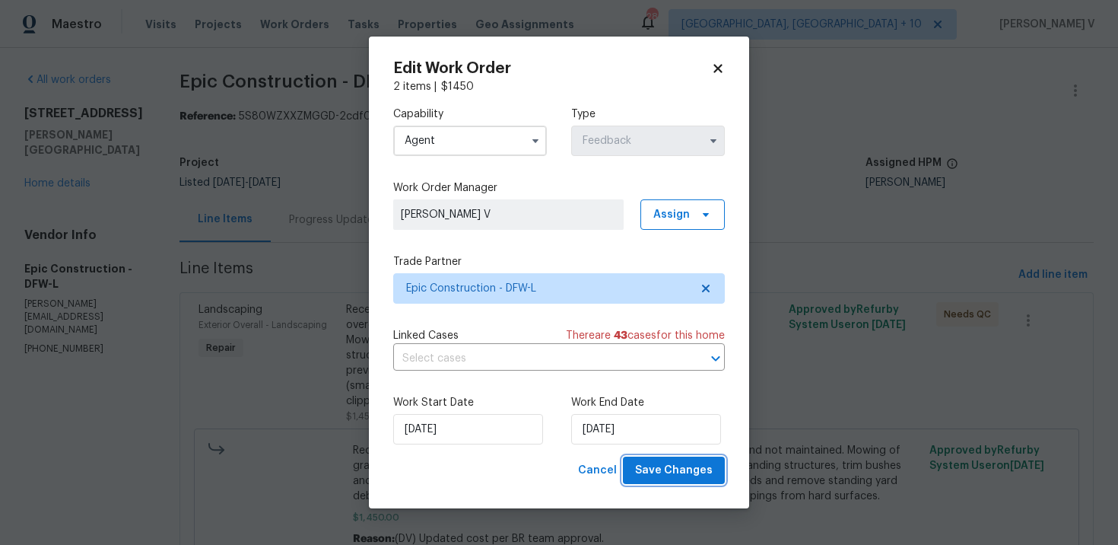
click at [671, 482] on button "Save Changes" at bounding box center [674, 470] width 102 height 28
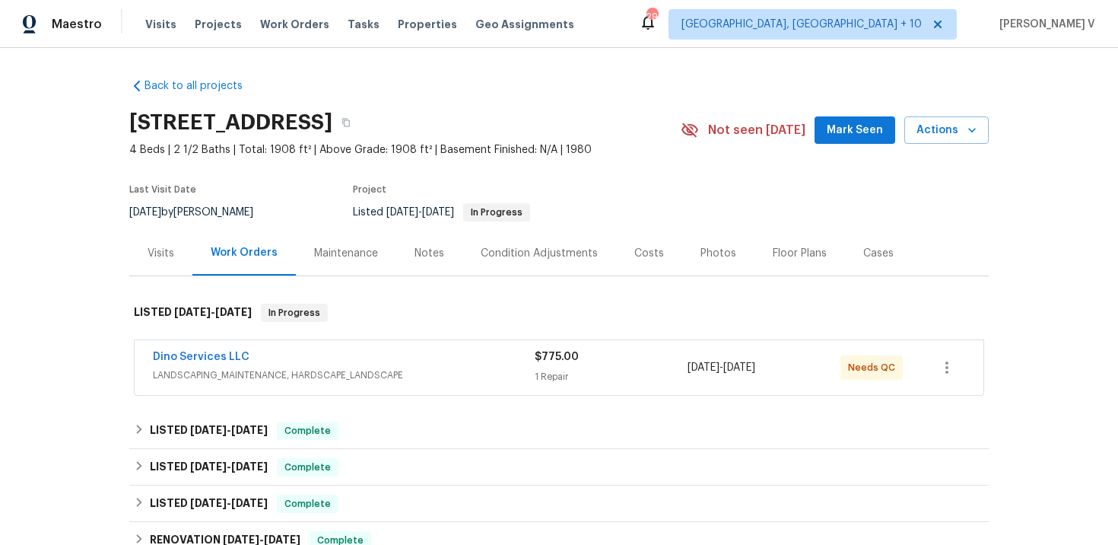
click at [192, 362] on span "Dino Services LLC" at bounding box center [201, 356] width 97 height 15
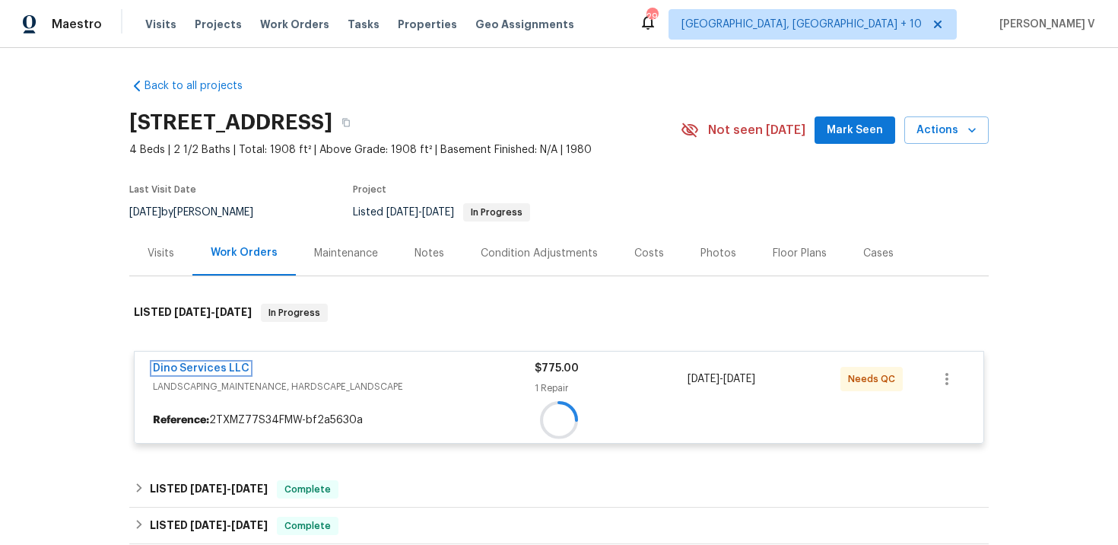
click at [192, 363] on link "Dino Services LLC" at bounding box center [201, 368] width 97 height 11
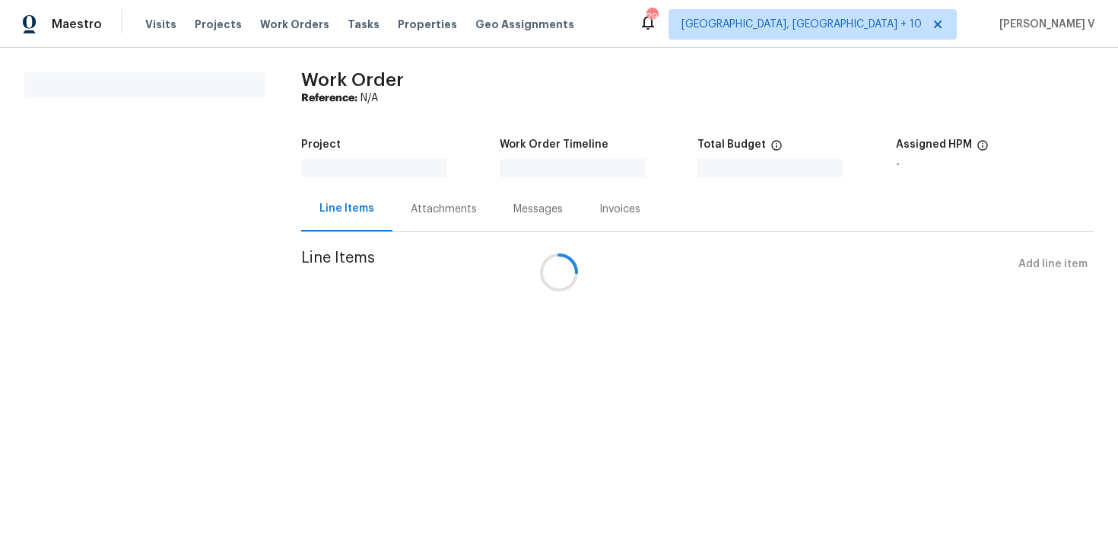
click at [192, 362] on div at bounding box center [559, 272] width 1118 height 545
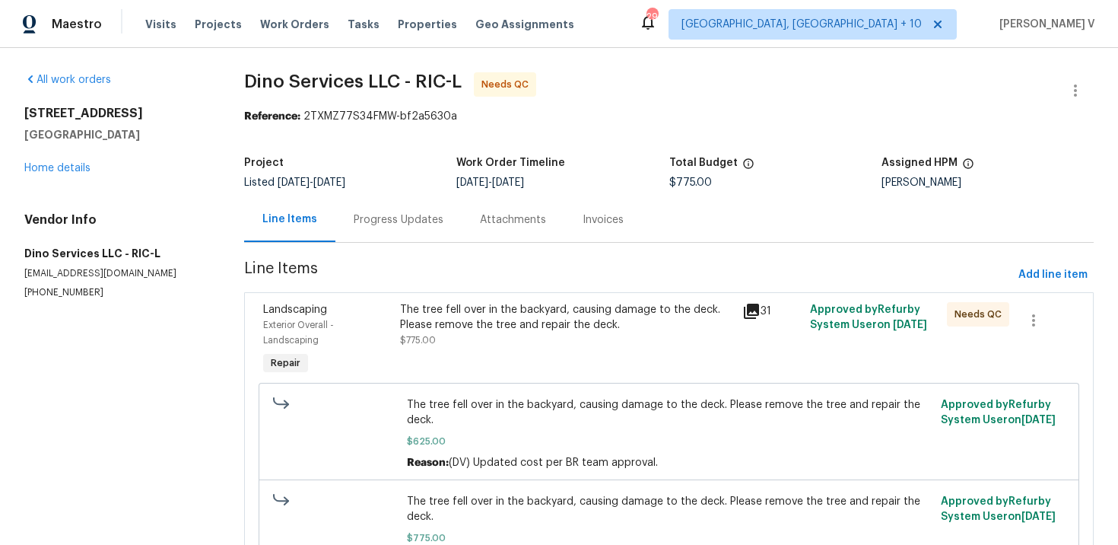
click at [379, 221] on div "Progress Updates" at bounding box center [399, 219] width 90 height 15
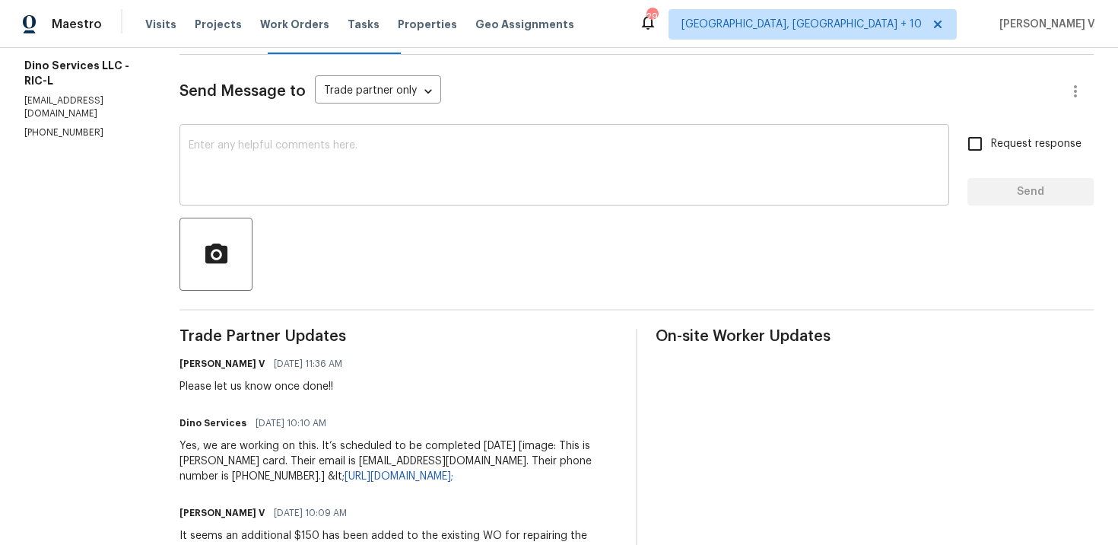
scroll to position [85, 0]
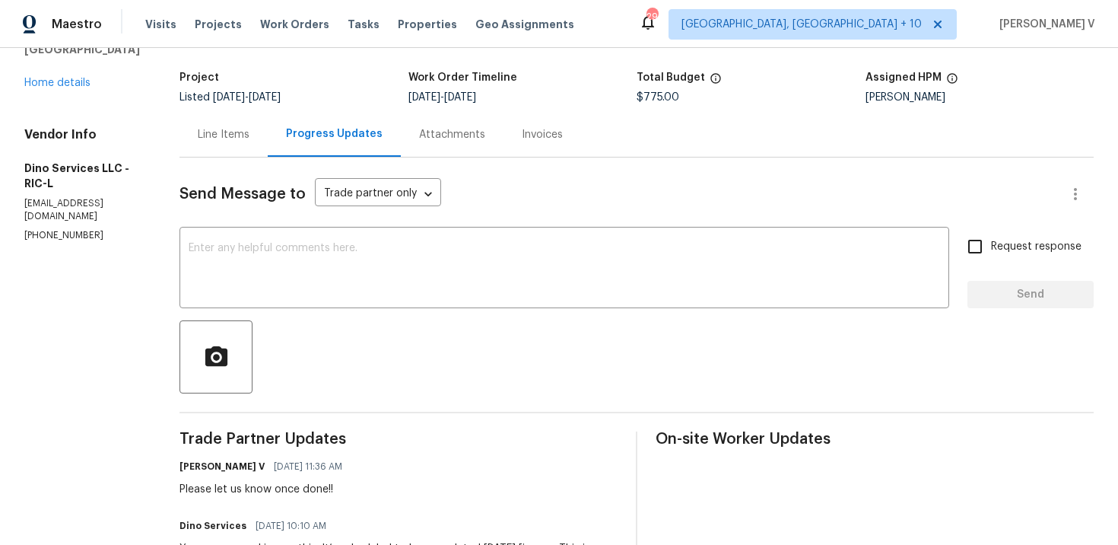
click at [229, 135] on div "Line Items" at bounding box center [224, 134] width 52 height 15
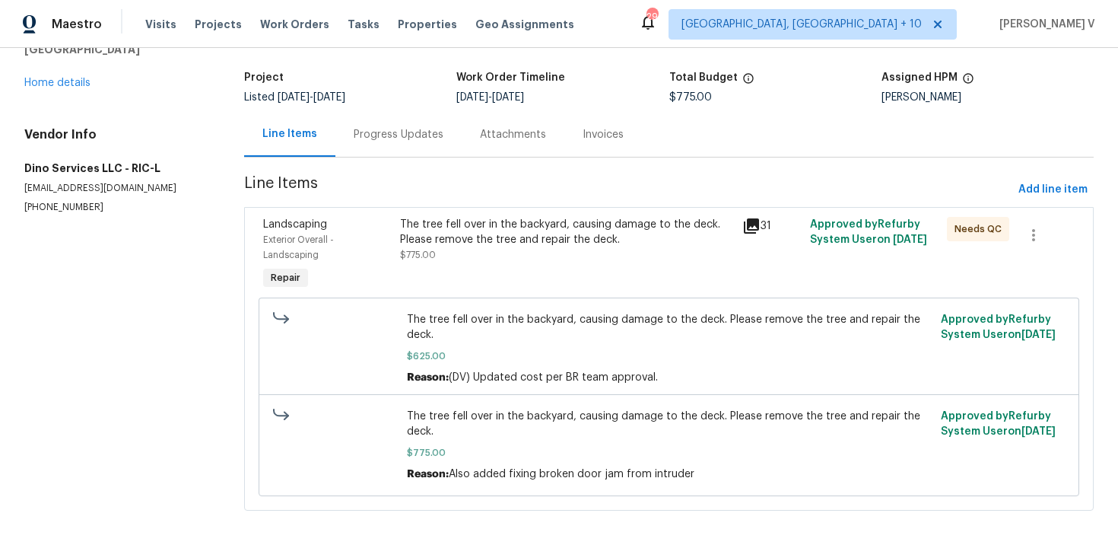
click at [566, 231] on div "The tree fell over in the backyard, causing damage to the deck. Please remove t…" at bounding box center [566, 232] width 332 height 30
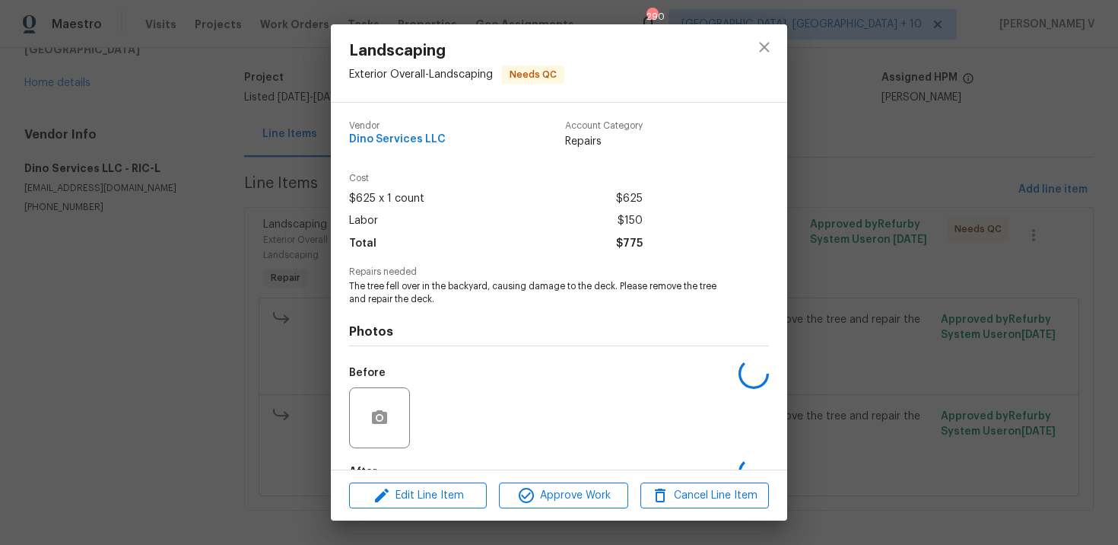
scroll to position [93, 0]
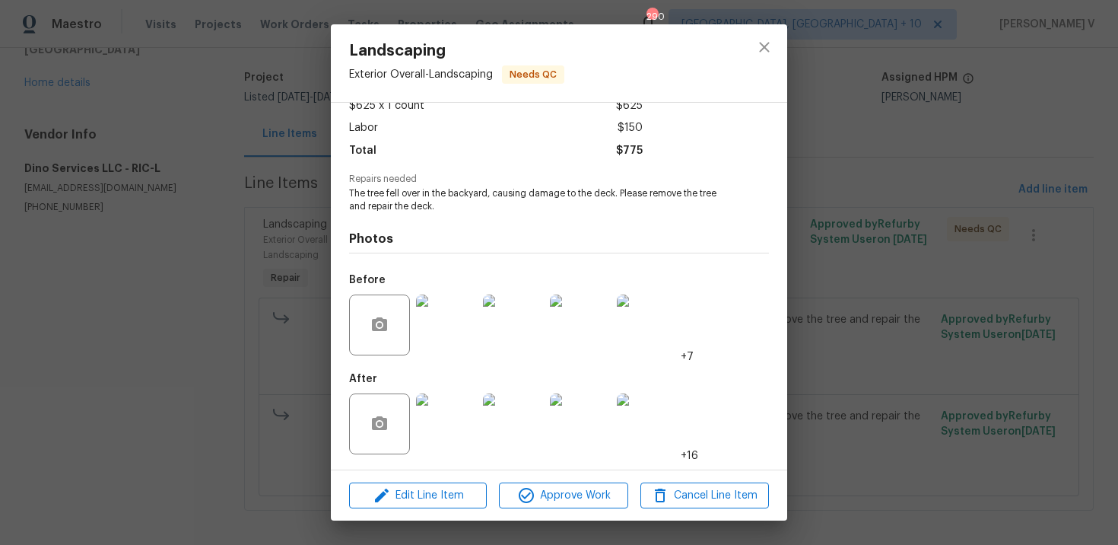
click at [459, 417] on img at bounding box center [446, 423] width 61 height 61
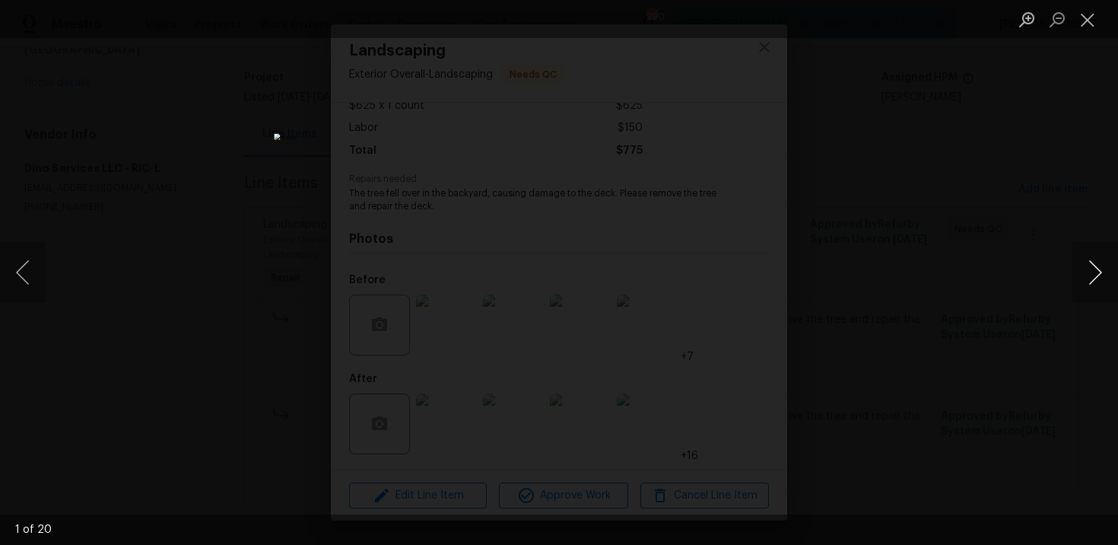
click at [1104, 275] on button "Next image" at bounding box center [1095, 272] width 46 height 61
click at [1101, 274] on button "Next image" at bounding box center [1095, 272] width 46 height 61
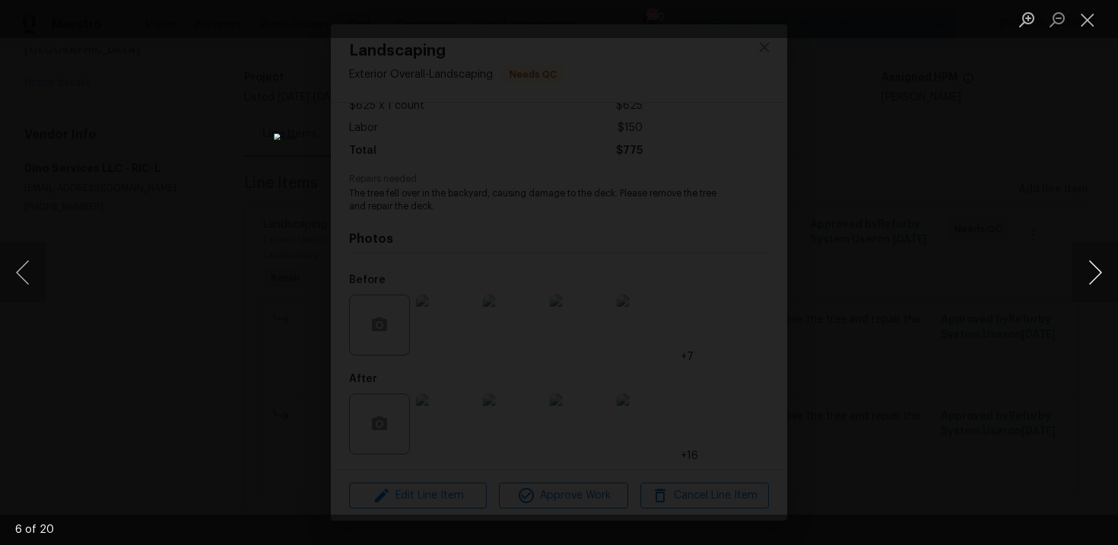
click at [1101, 274] on button "Next image" at bounding box center [1095, 272] width 46 height 61
click at [1100, 275] on button "Next image" at bounding box center [1095, 272] width 46 height 61
click at [971, 156] on div "Lightbox" at bounding box center [559, 272] width 1118 height 545
click at [903, 56] on div "Lightbox" at bounding box center [559, 272] width 1118 height 545
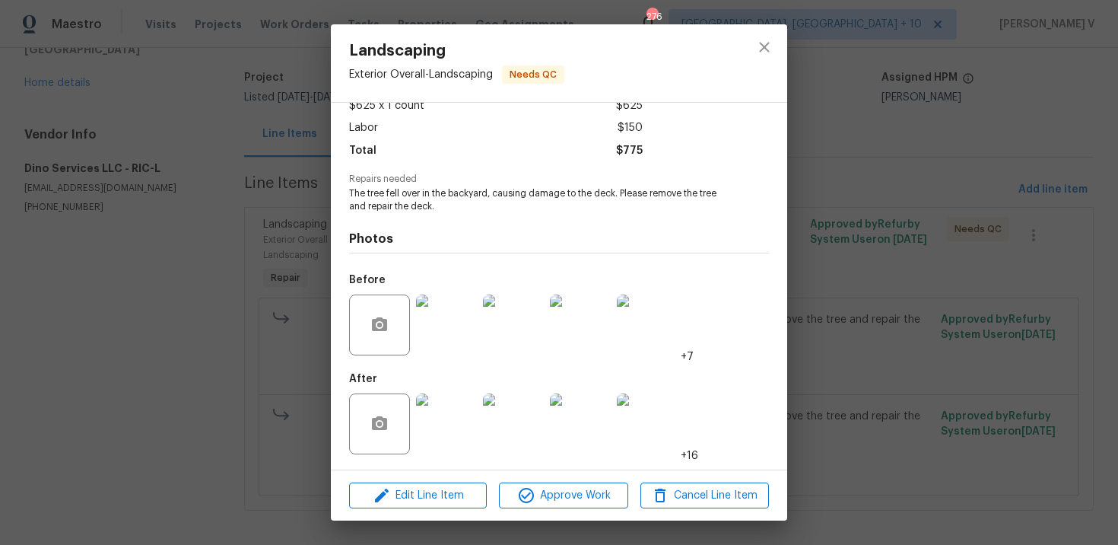
click at [295, 243] on div "Landscaping Exterior Overall - Landscaping Needs QC Vendor Dino Services LLC Ac…" at bounding box center [559, 272] width 1118 height 545
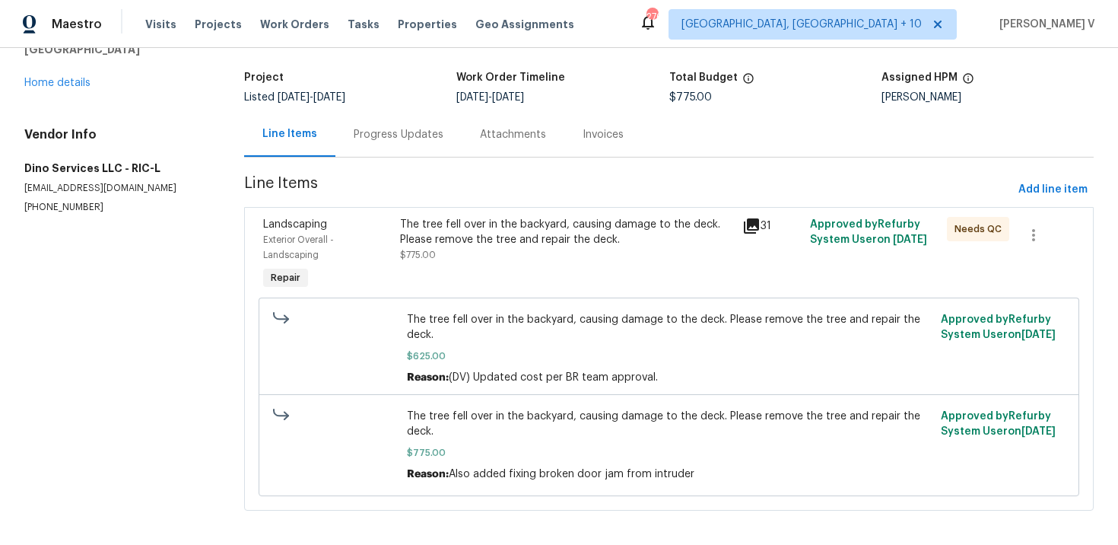
scroll to position [0, 0]
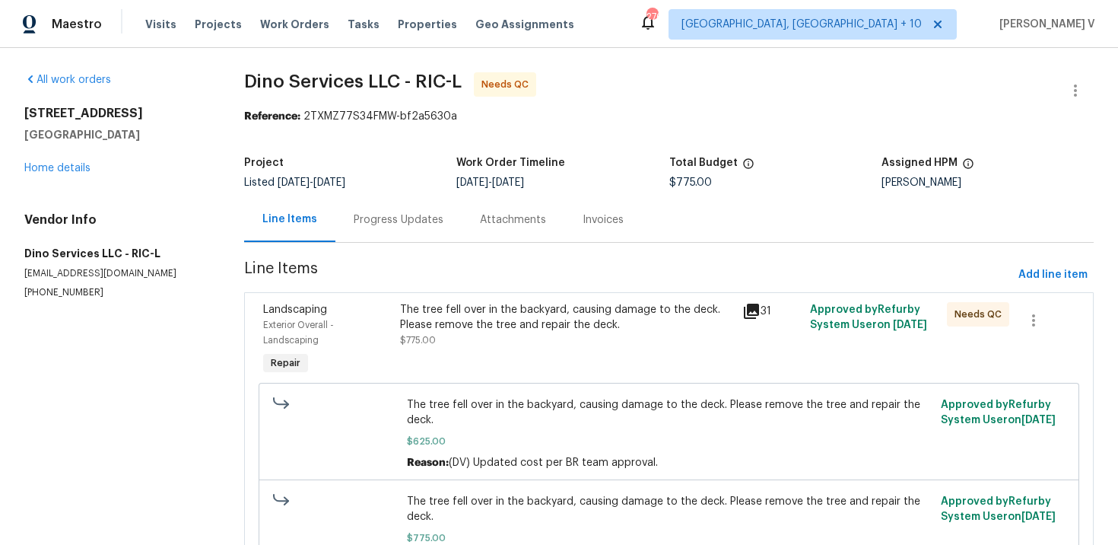
click at [380, 247] on section "Dino Services LLC - RIC-L Needs QC Reference: 2TXMZ77S34FMW-bf2a5630a Project L…" at bounding box center [669, 343] width 850 height 542
click at [402, 221] on div "Progress Updates" at bounding box center [399, 219] width 90 height 15
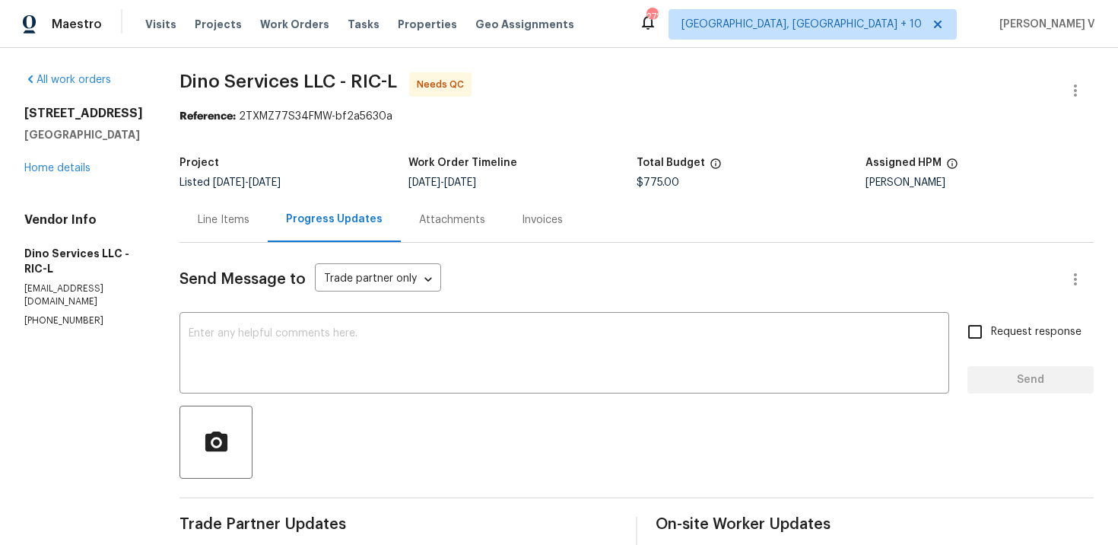
click at [230, 214] on div "Line Items" at bounding box center [224, 219] width 52 height 15
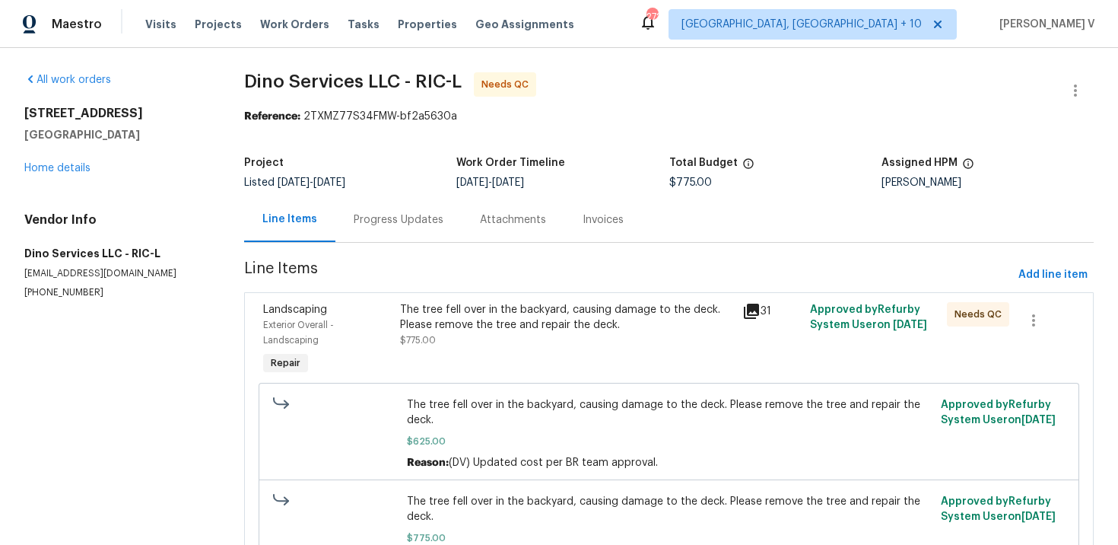
click at [364, 202] on div "Progress Updates" at bounding box center [398, 219] width 126 height 45
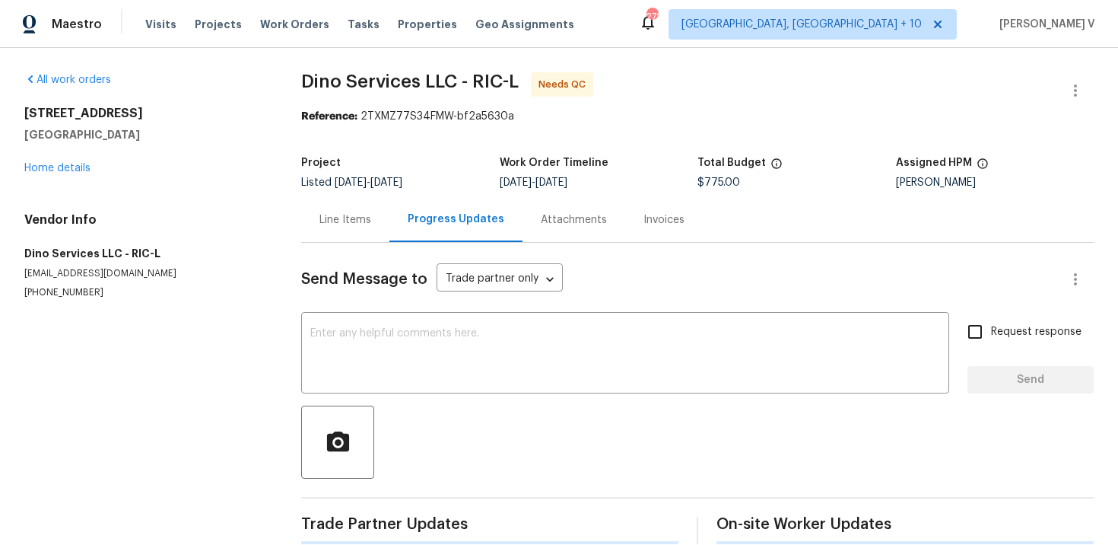
click at [334, 218] on div "Line Items" at bounding box center [345, 219] width 52 height 15
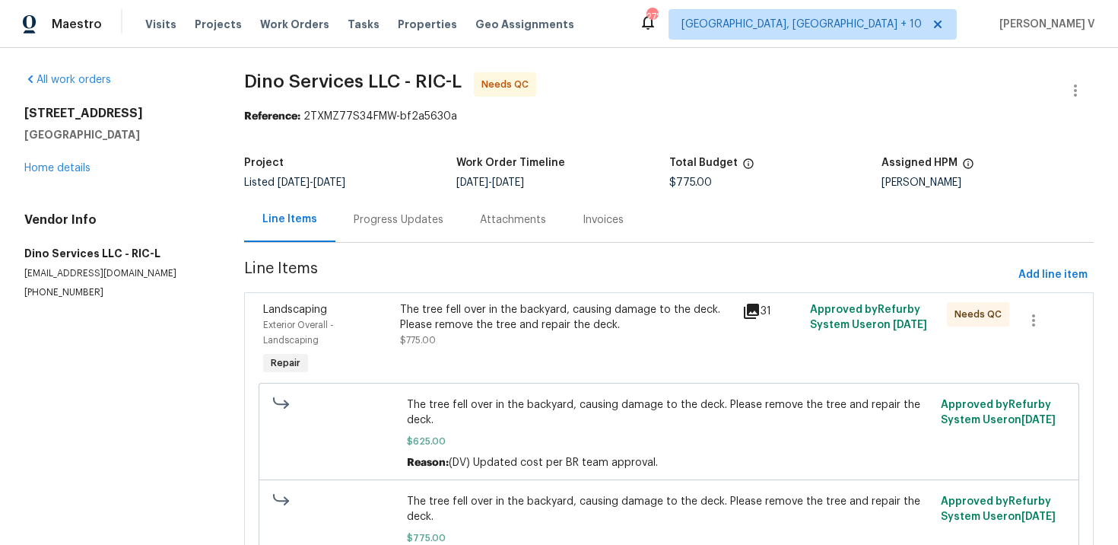
scroll to position [95, 0]
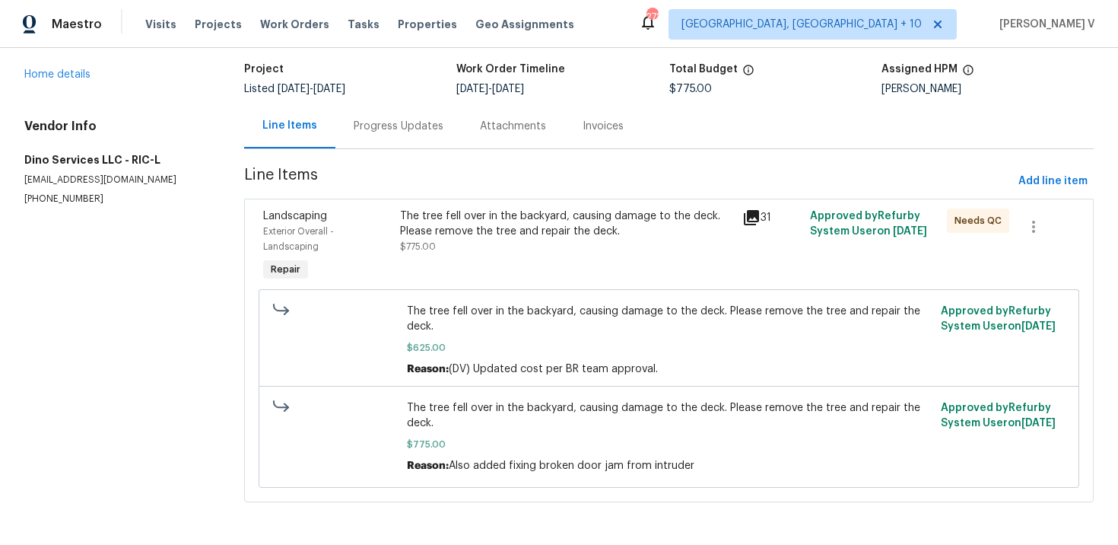
click at [510, 236] on div "The tree fell over in the backyard, causing damage to the deck. Please remove t…" at bounding box center [566, 223] width 332 height 30
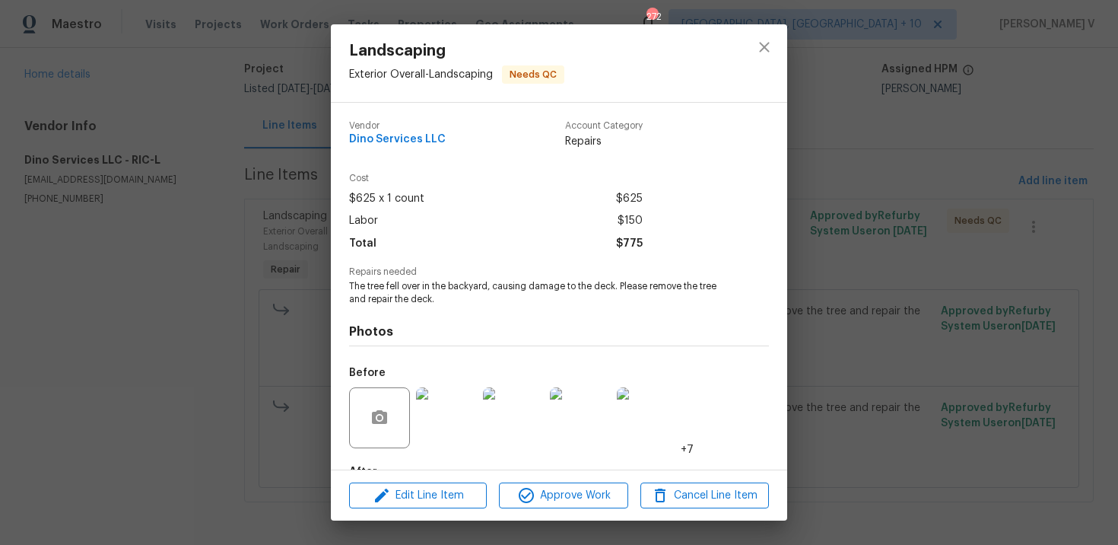
scroll to position [93, 0]
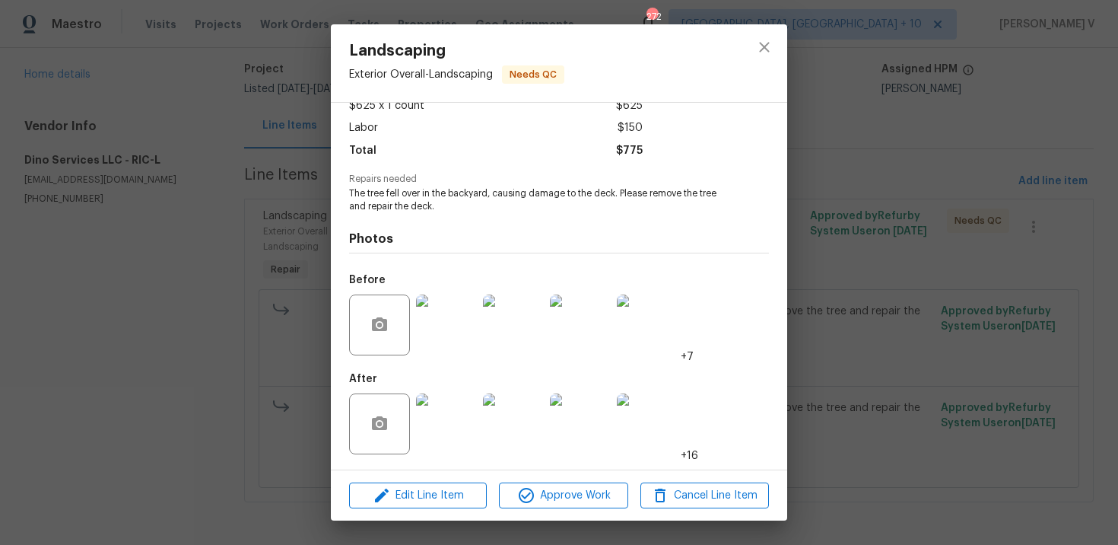
click at [478, 431] on div at bounding box center [446, 423] width 67 height 79
click at [459, 430] on img at bounding box center [446, 423] width 61 height 61
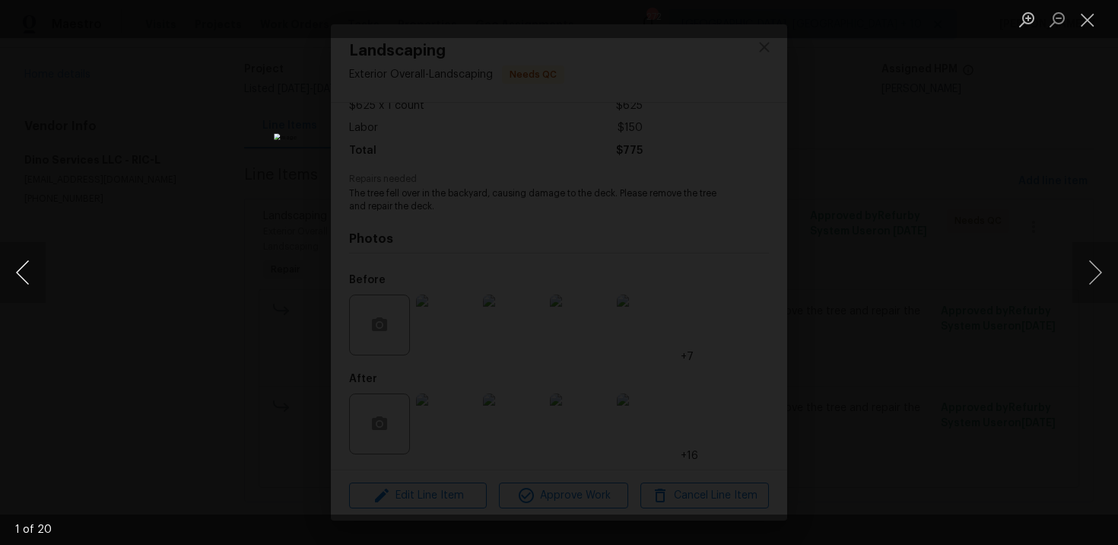
click at [13, 268] on button "Previous image" at bounding box center [23, 272] width 46 height 61
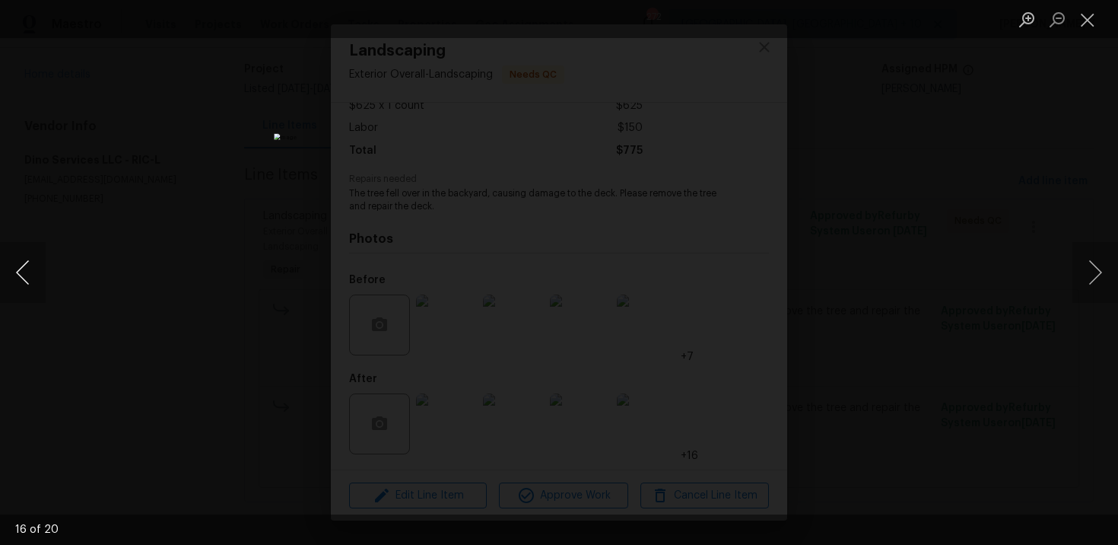
click at [13, 268] on button "Previous image" at bounding box center [23, 272] width 46 height 61
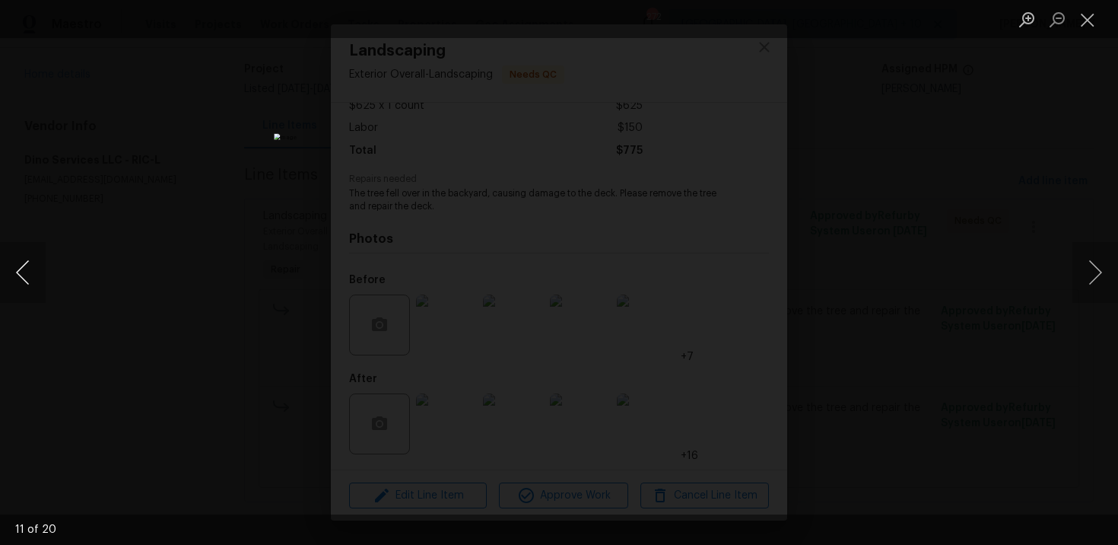
click at [13, 268] on button "Previous image" at bounding box center [23, 272] width 46 height 61
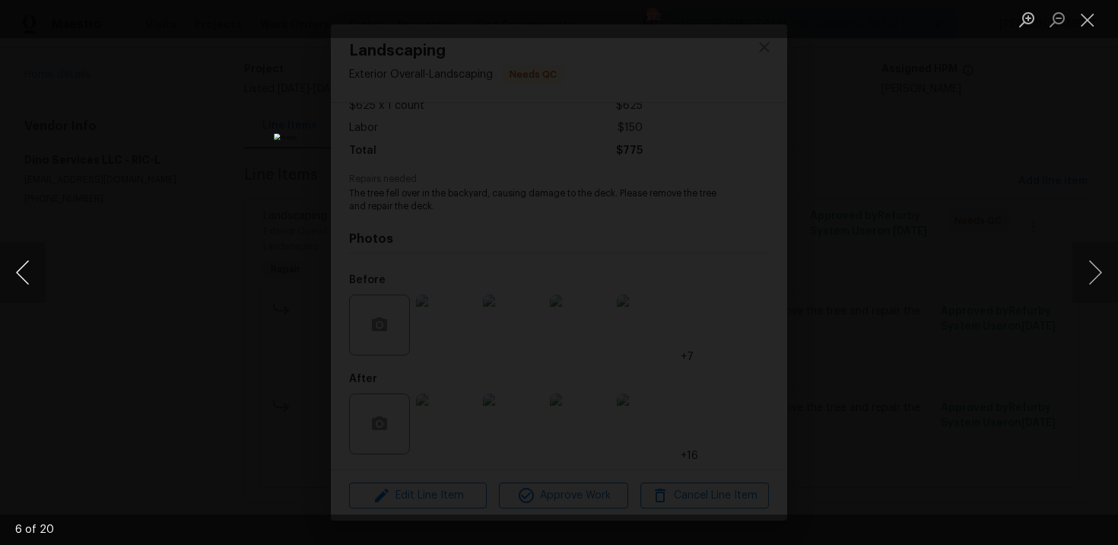
click at [13, 268] on button "Previous image" at bounding box center [23, 272] width 46 height 61
click at [62, 216] on div "Lightbox" at bounding box center [559, 272] width 1118 height 545
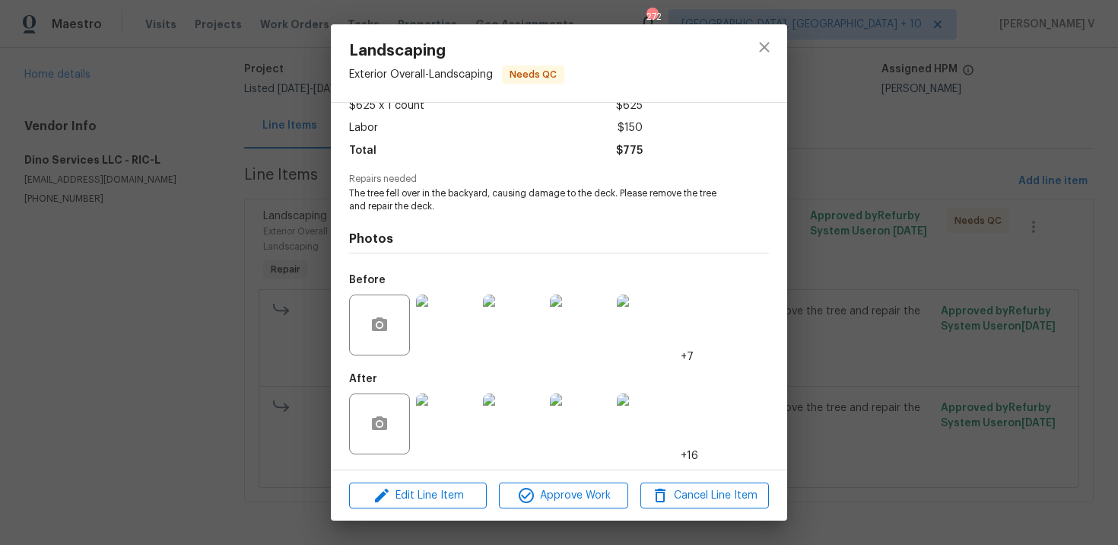
click at [62, 216] on div "Landscaping Exterior Overall - Landscaping Needs QC Vendor Dino Services LLC Ac…" at bounding box center [559, 272] width 1118 height 545
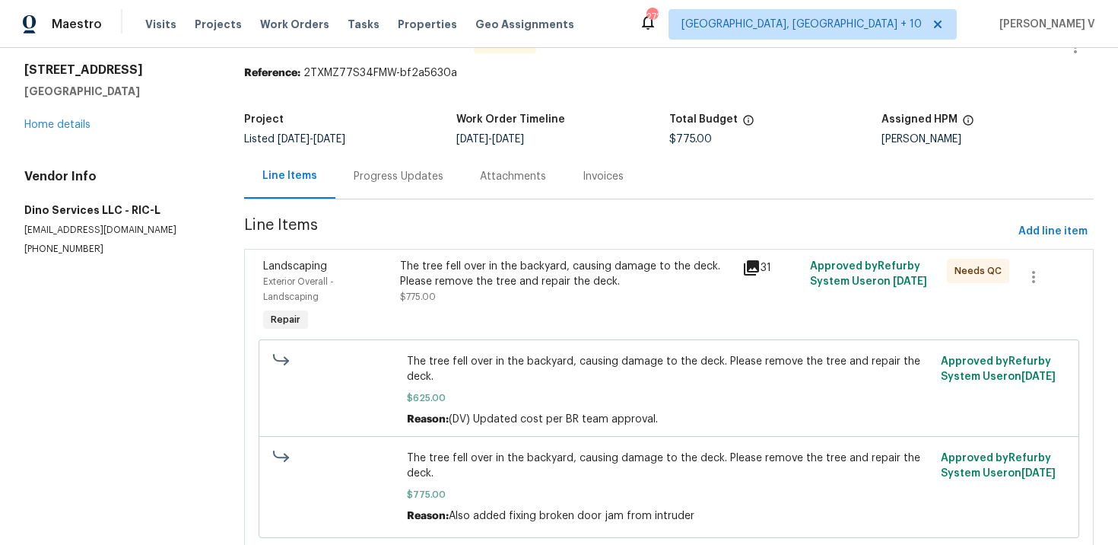
click at [406, 176] on div "Progress Updates" at bounding box center [399, 176] width 90 height 15
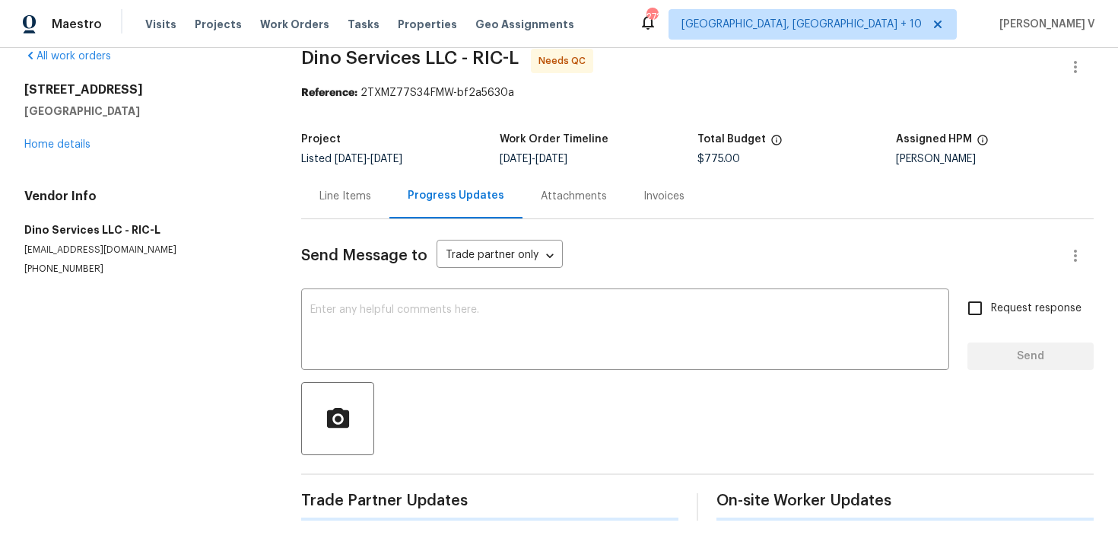
scroll to position [24, 0]
click at [416, 349] on textarea at bounding box center [625, 330] width 630 height 53
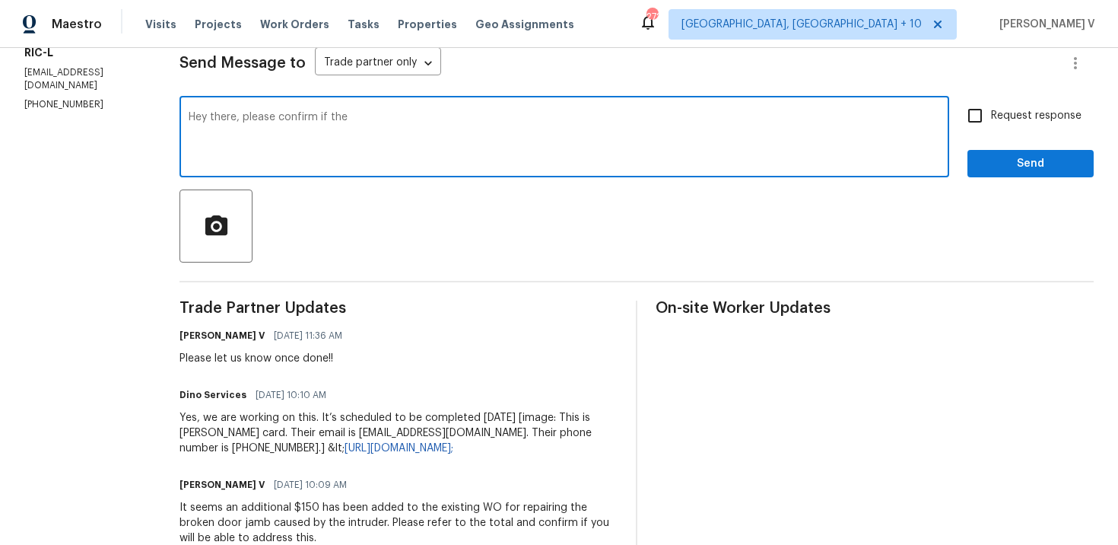
scroll to position [214, 0]
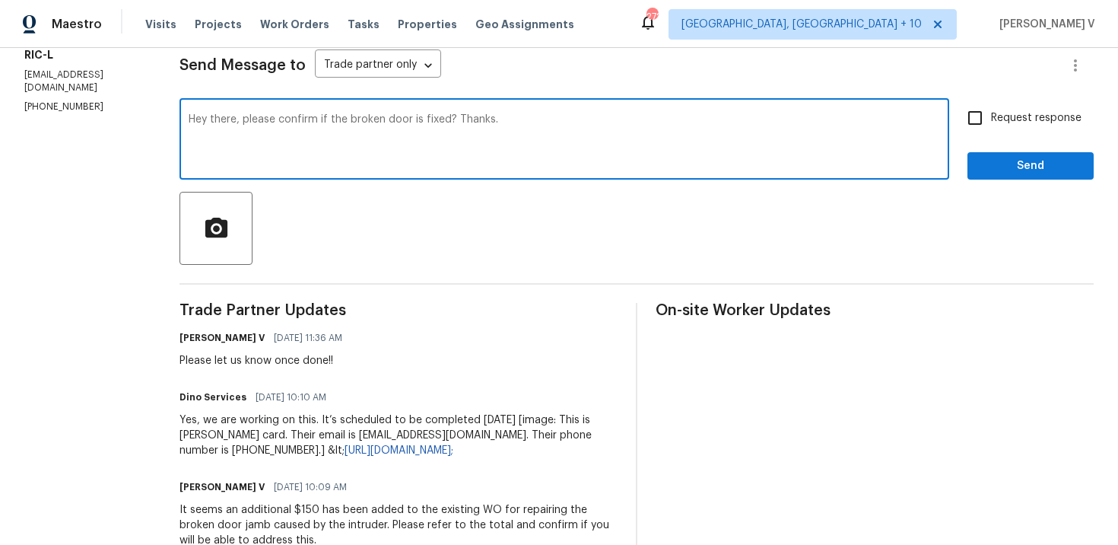
type textarea "Hey there, please confirm if the broken door is fixed? Thanks."
click at [980, 125] on input "Request response" at bounding box center [975, 118] width 32 height 32
checkbox input "true"
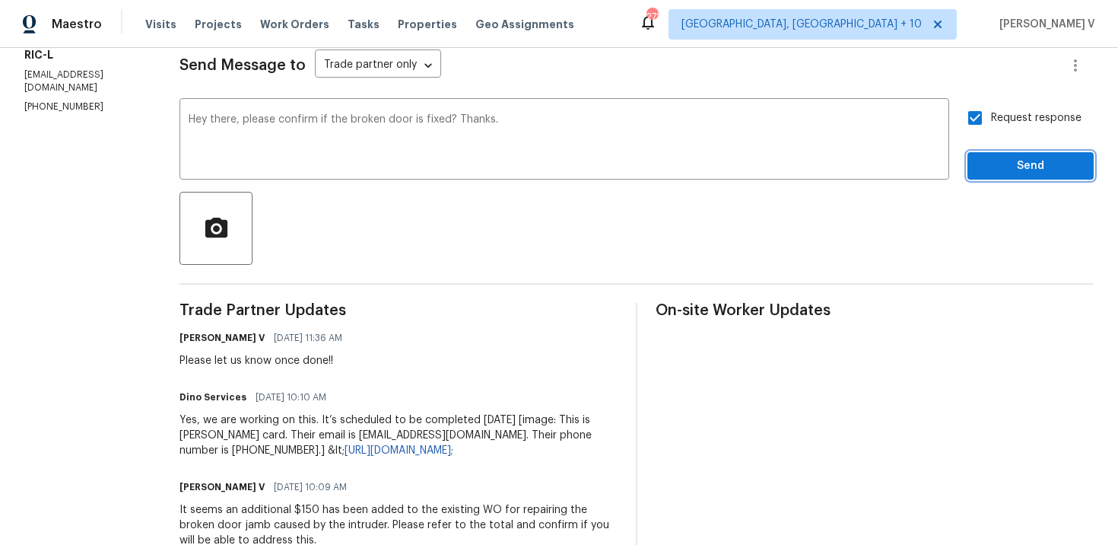
click at [1052, 157] on span "Send" at bounding box center [1031, 166] width 102 height 19
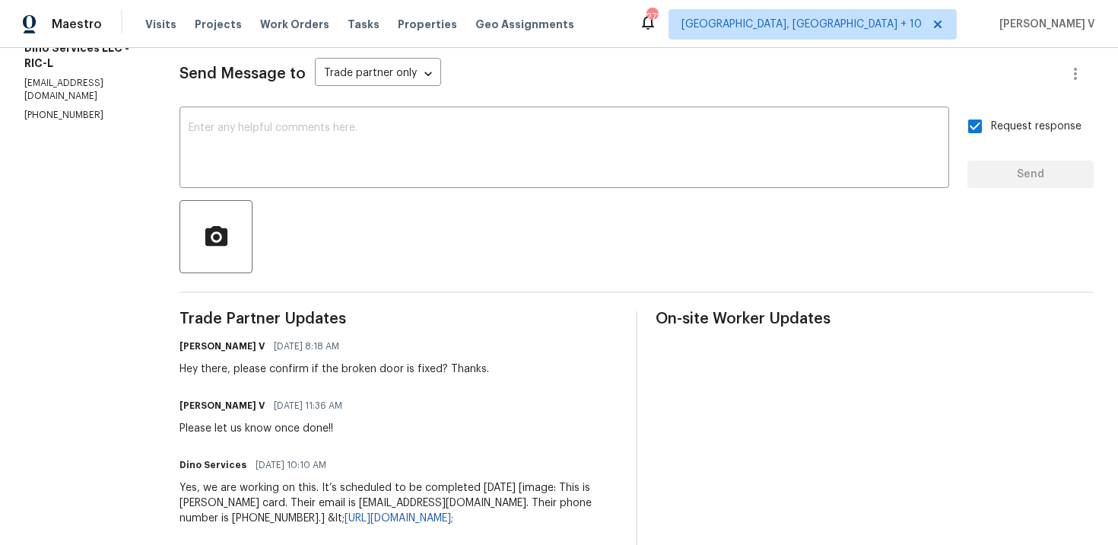
scroll to position [297, 0]
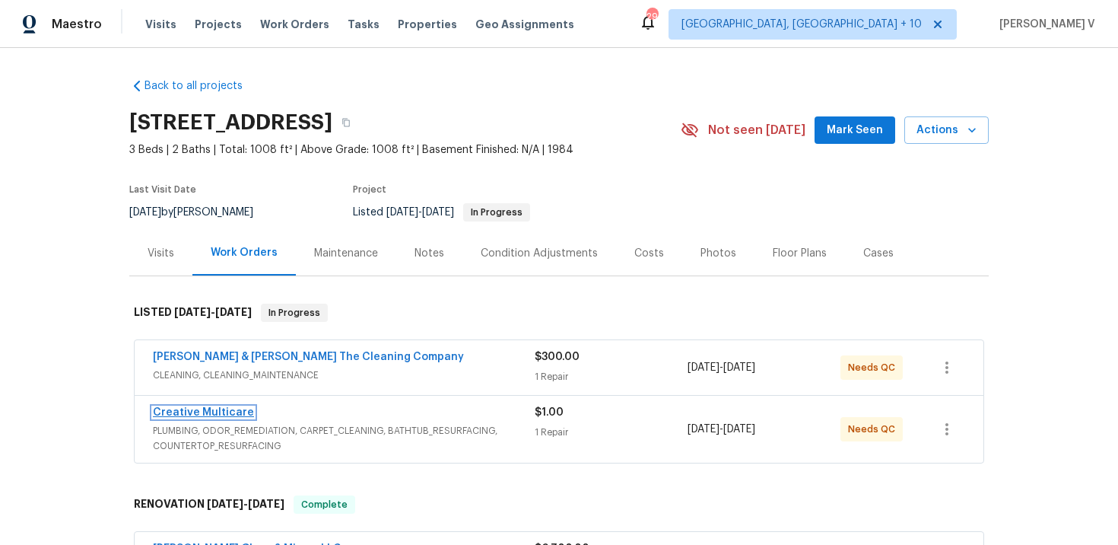
click at [225, 414] on link "Creative Multicare" at bounding box center [203, 412] width 101 height 11
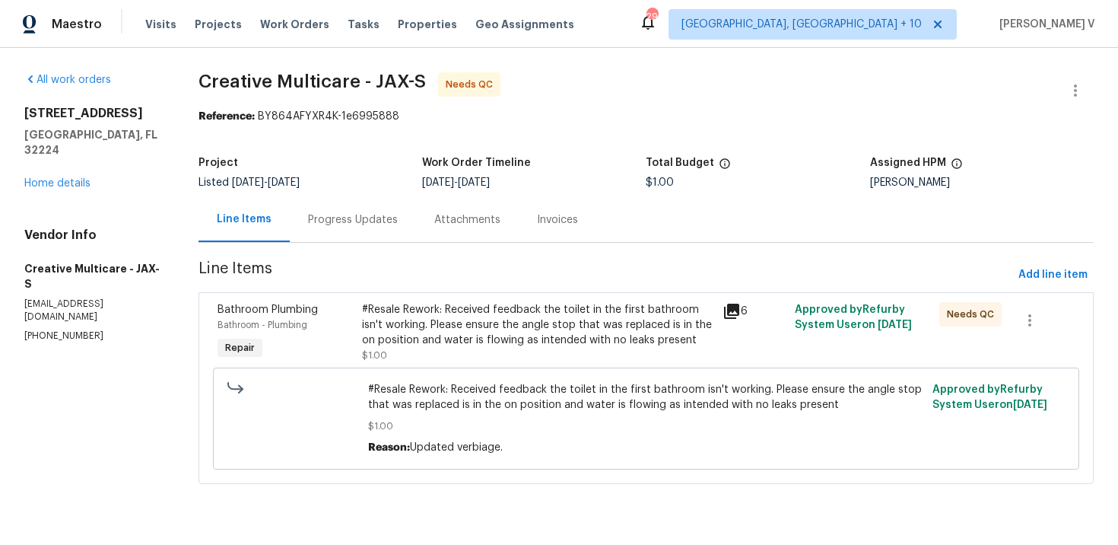
click at [398, 212] on div "Progress Updates" at bounding box center [353, 219] width 90 height 15
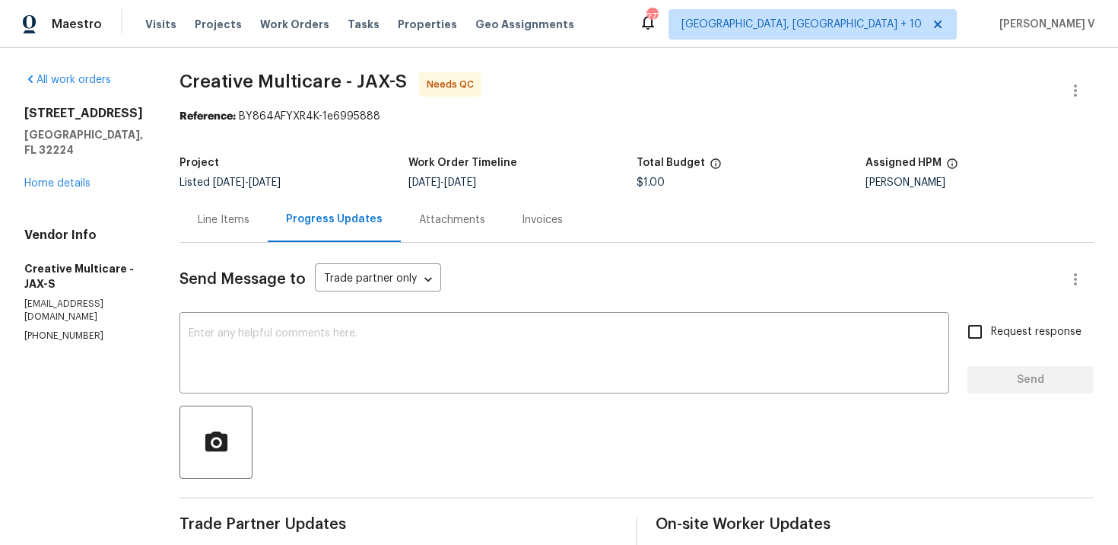
click at [80, 329] on p "(770) 478-8728" at bounding box center [83, 335] width 119 height 13
copy p "(770) 478-8728"
click at [324, 170] on div "Project" at bounding box center [293, 167] width 229 height 20
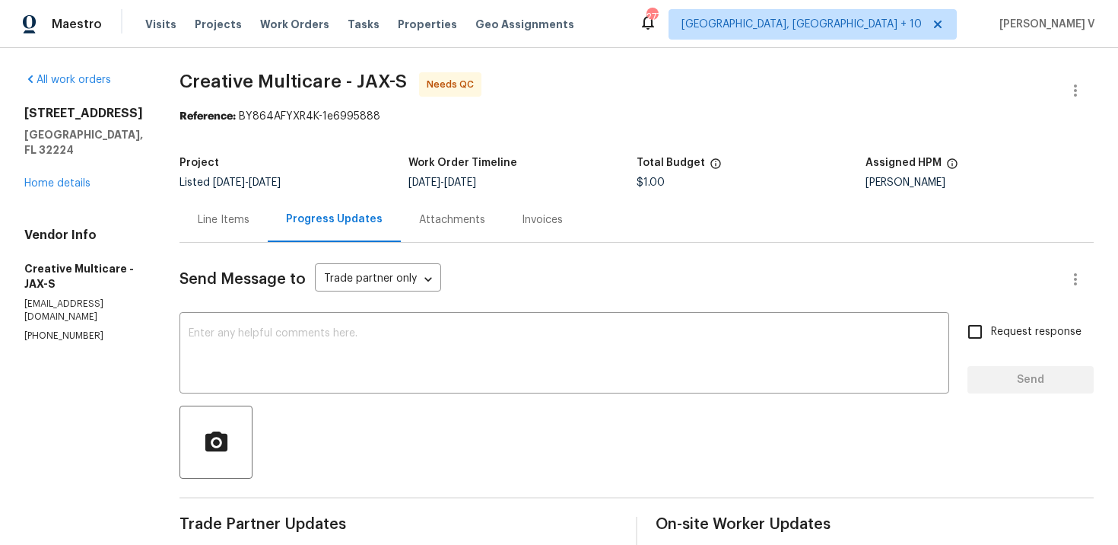
click at [249, 214] on div "Line Items" at bounding box center [224, 219] width 52 height 15
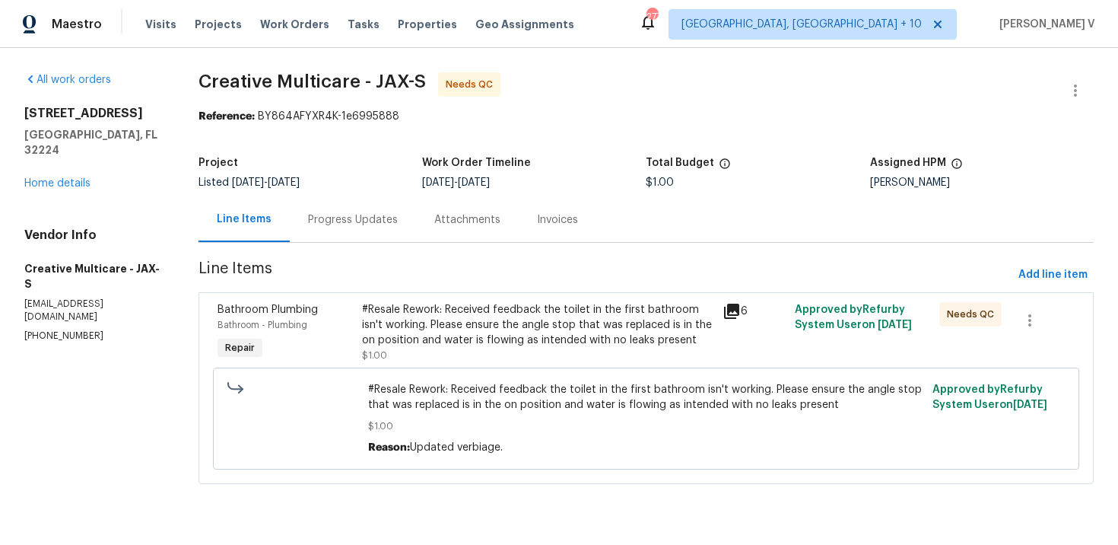
click at [382, 216] on div "Progress Updates" at bounding box center [353, 219] width 90 height 15
click at [290, 216] on div "Line Items" at bounding box center [244, 219] width 91 height 45
click at [382, 216] on div "Progress Updates" at bounding box center [353, 219] width 90 height 15
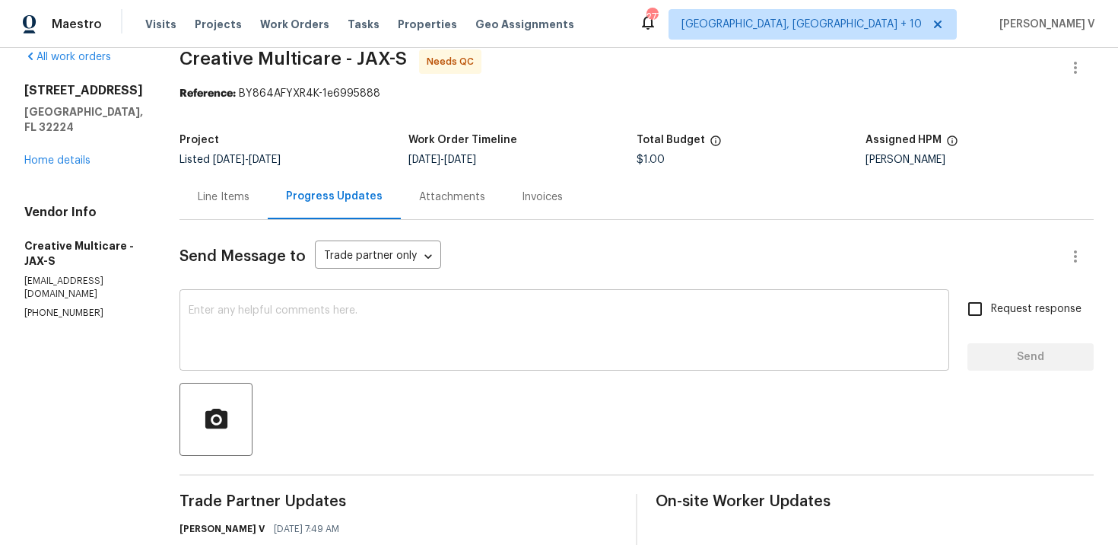
scroll to position [31, 0]
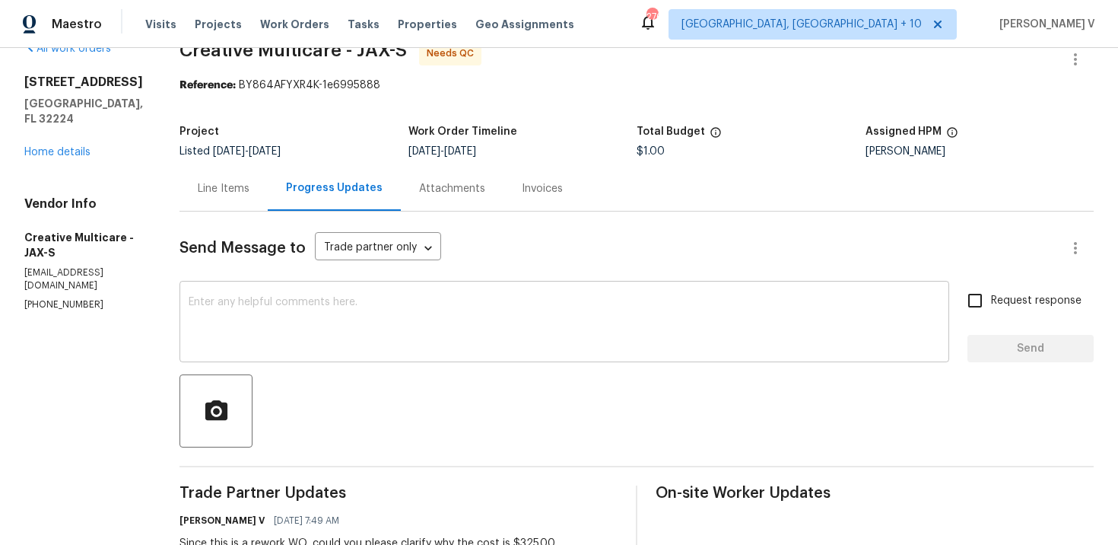
click at [376, 324] on textarea at bounding box center [564, 323] width 751 height 53
paste textarea "We tried calling but didn’t get a response, so sent a text. Could you please pr…"
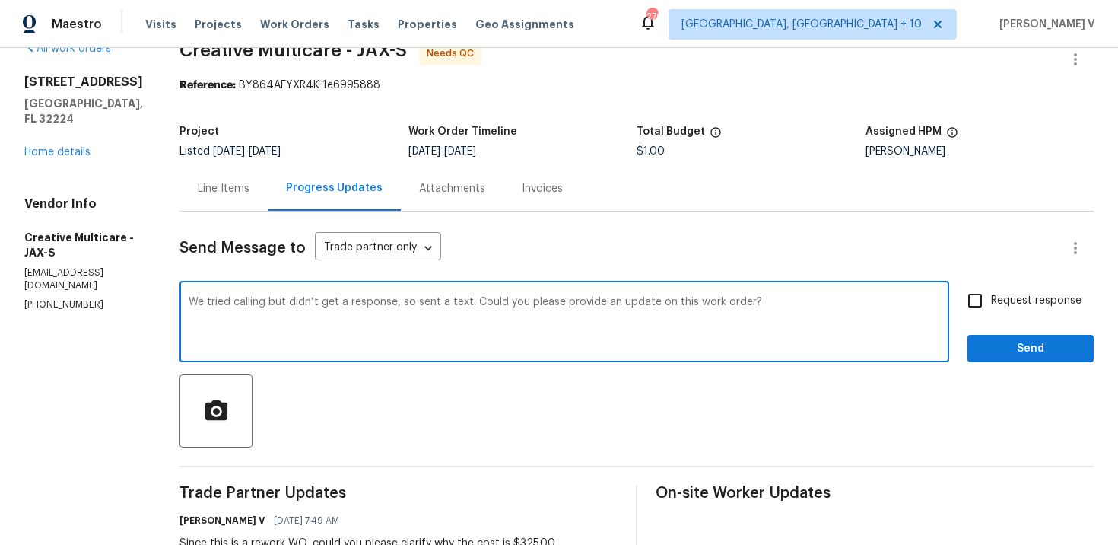
type textarea "We tried calling but didn’t get a response, so sent a text. Could you please pr…"
click at [974, 301] on input "Request response" at bounding box center [975, 300] width 32 height 32
checkbox input "true"
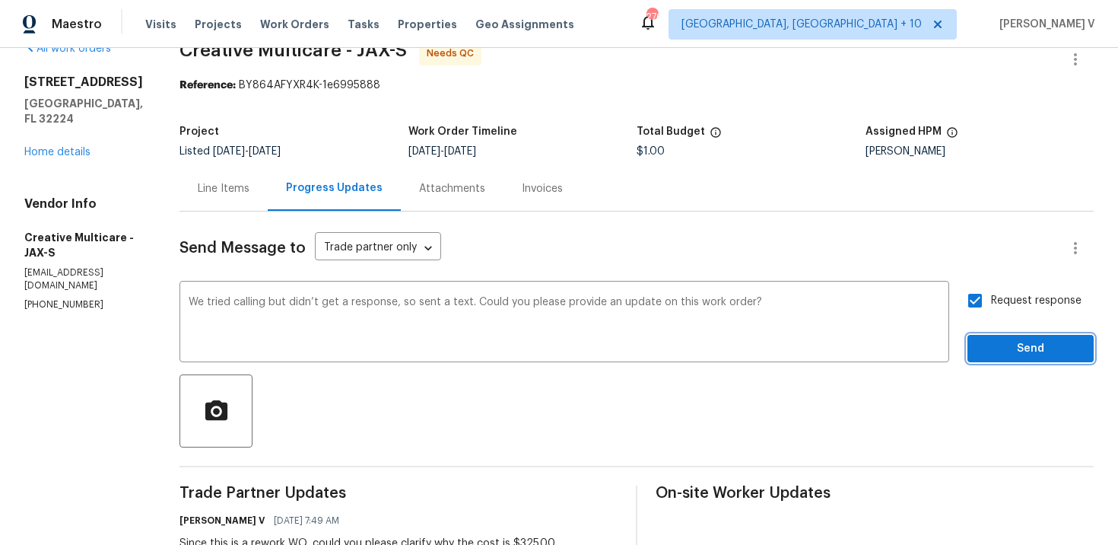
click at [988, 341] on span "Send" at bounding box center [1031, 348] width 102 height 19
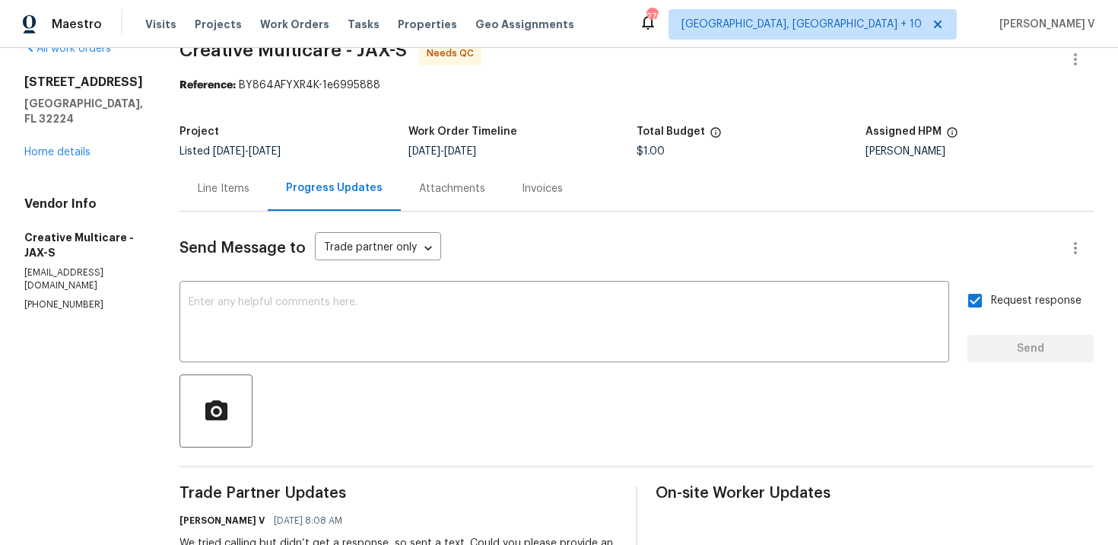
scroll to position [250, 0]
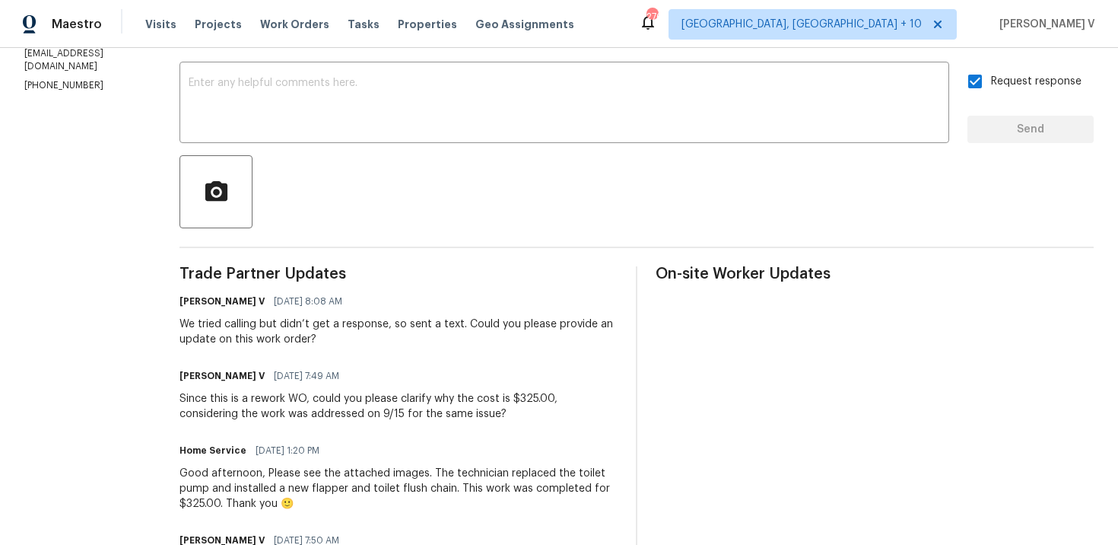
click at [278, 411] on div "Since this is a rework WO, could you please clarify why the cost is $325.00, co…" at bounding box center [398, 406] width 438 height 30
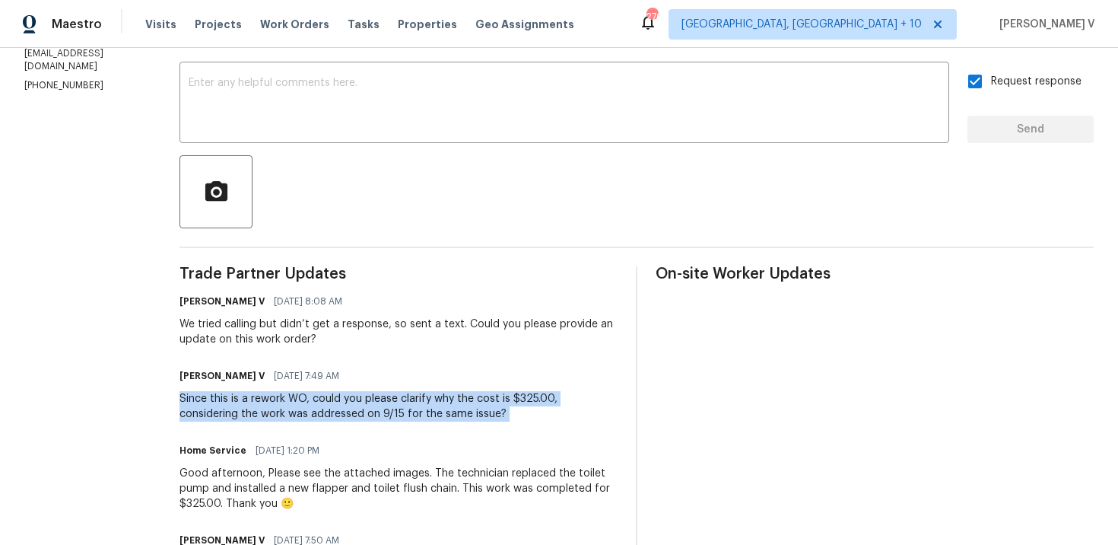
copy div "Since this is a rework WO, could you please clarify why the cost is $325.00, co…"
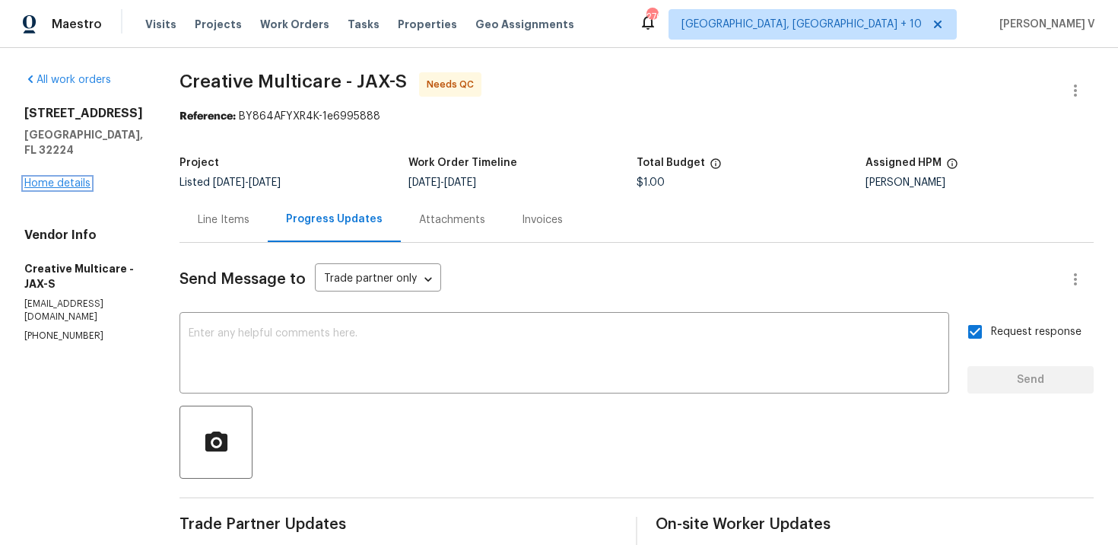
click at [38, 178] on link "Home details" at bounding box center [57, 183] width 66 height 11
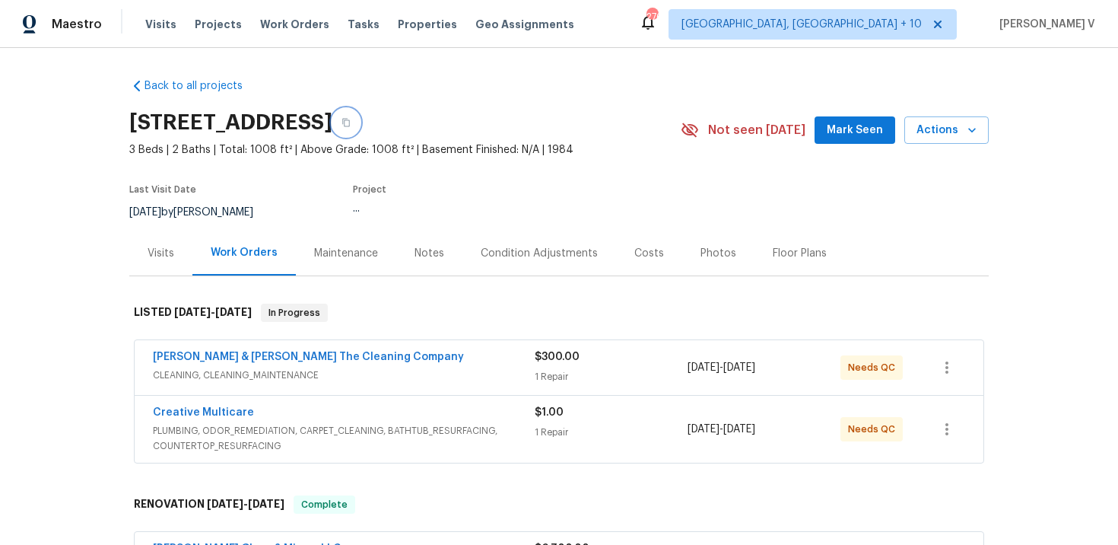
click at [360, 118] on button "button" at bounding box center [345, 122] width 27 height 27
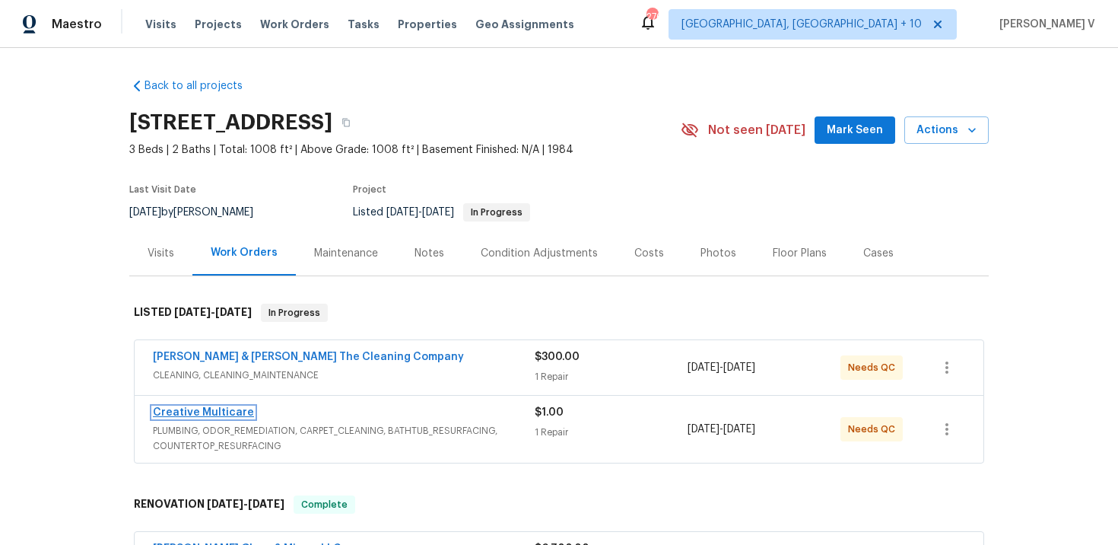
click at [207, 414] on link "Creative Multicare" at bounding box center [203, 412] width 101 height 11
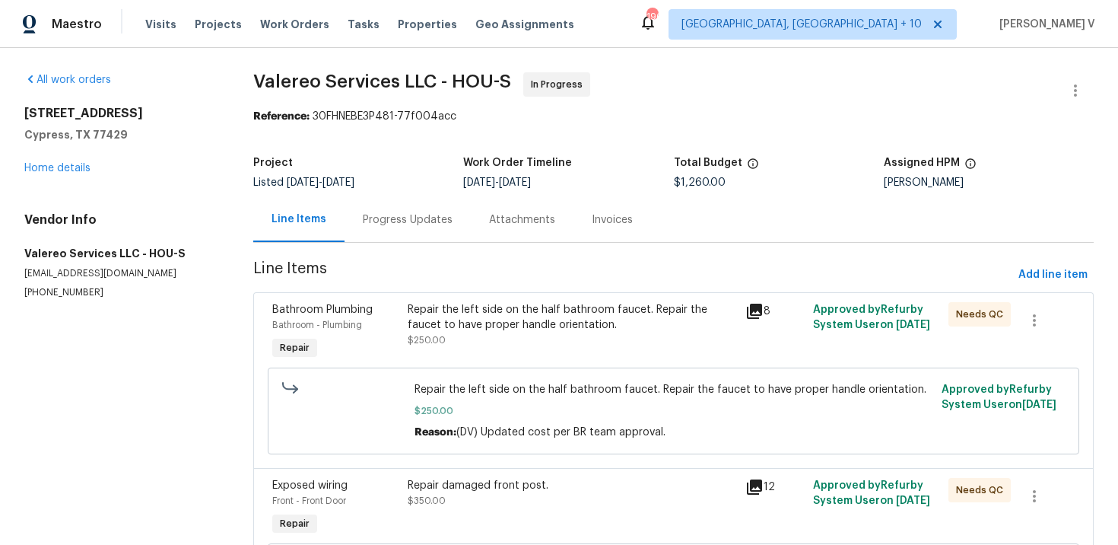
click at [414, 194] on div "Project Listed 9/15/2025 - 9/17/2025 Work Order Timeline 9/15/2025 - 9/17/2025 …" at bounding box center [673, 172] width 840 height 49
click at [402, 221] on div "Progress Updates" at bounding box center [408, 219] width 90 height 15
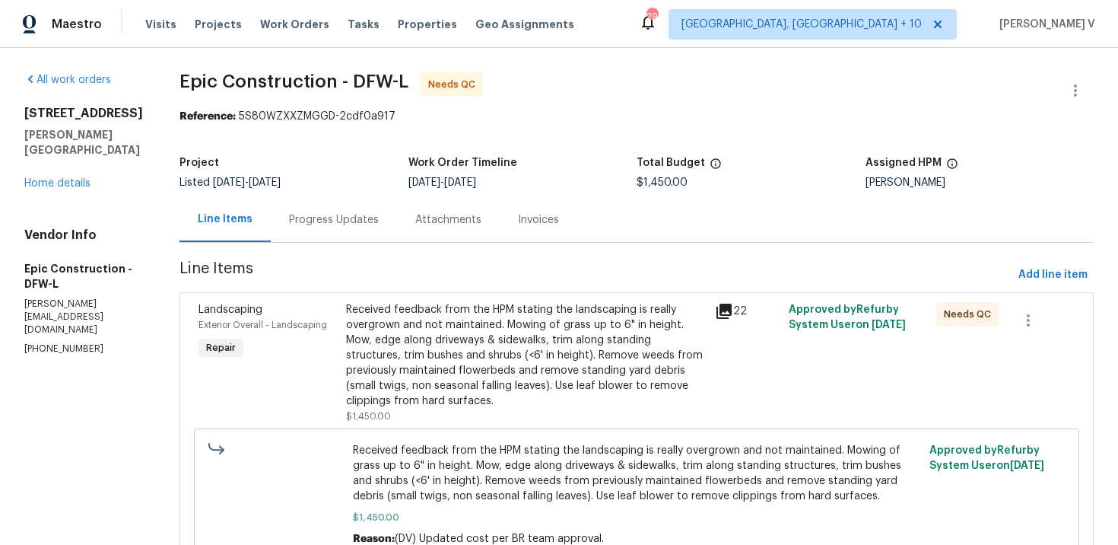
click at [422, 332] on div "Received feedback from the HPM stating the landscaping is really overgrown and …" at bounding box center [526, 355] width 360 height 106
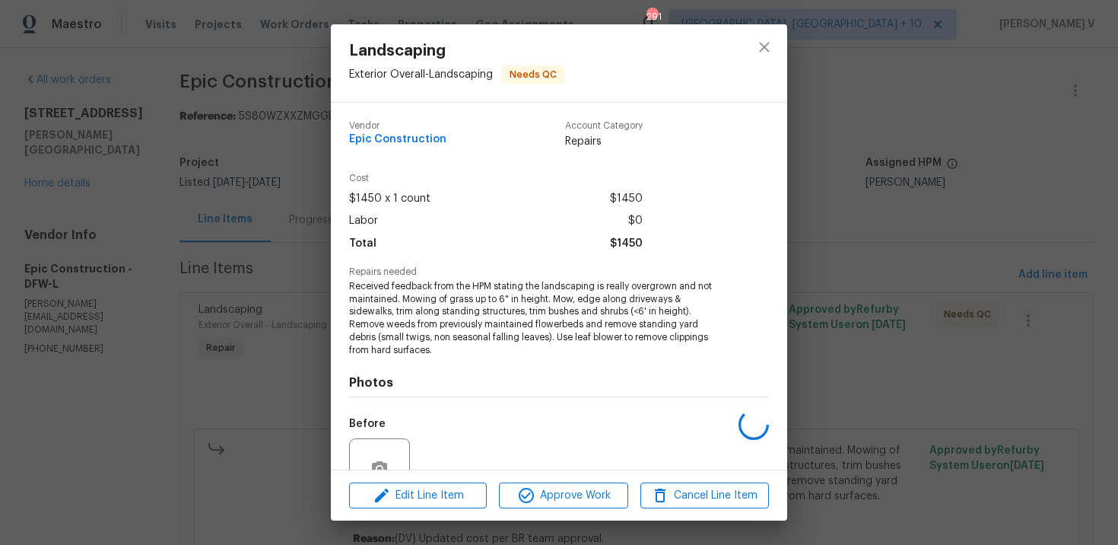
scroll to position [131, 0]
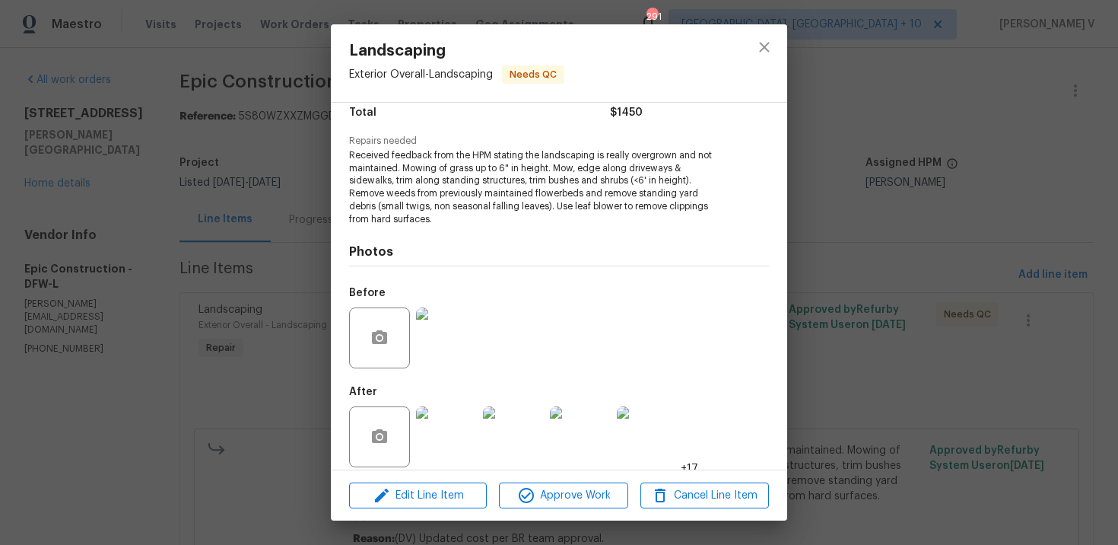
click at [233, 278] on div "Landscaping Exterior Overall - Landscaping Needs QC Vendor Epic Construction Ac…" at bounding box center [559, 272] width 1118 height 545
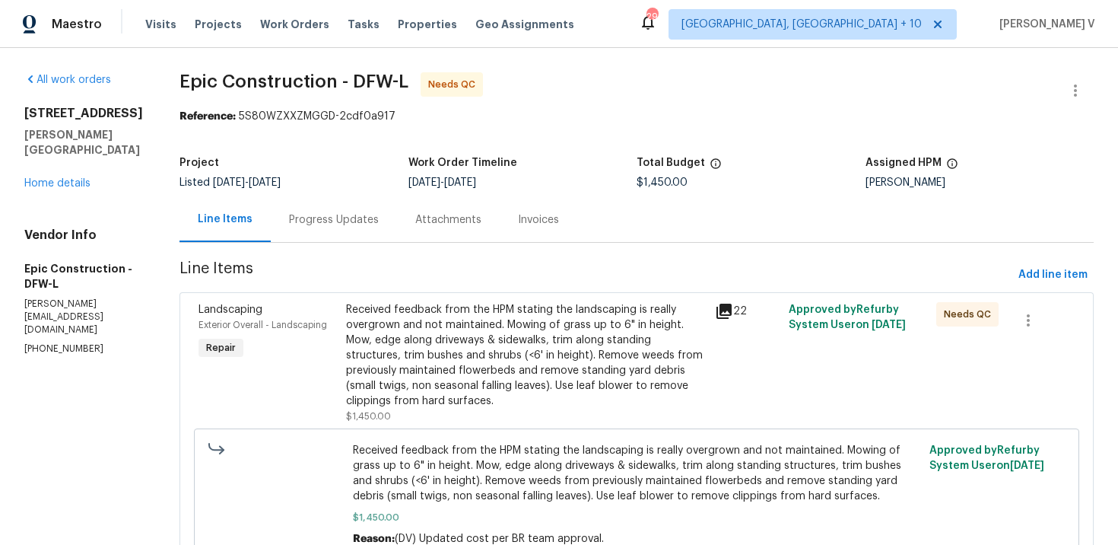
click at [341, 197] on div "Progress Updates" at bounding box center [334, 219] width 126 height 45
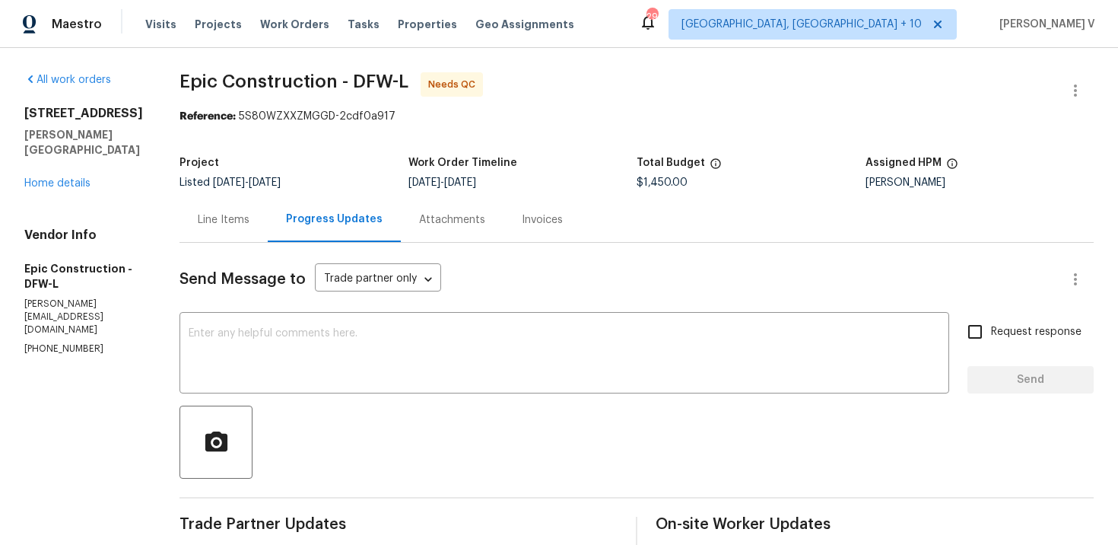
click at [217, 210] on div "Line Items" at bounding box center [223, 219] width 88 height 45
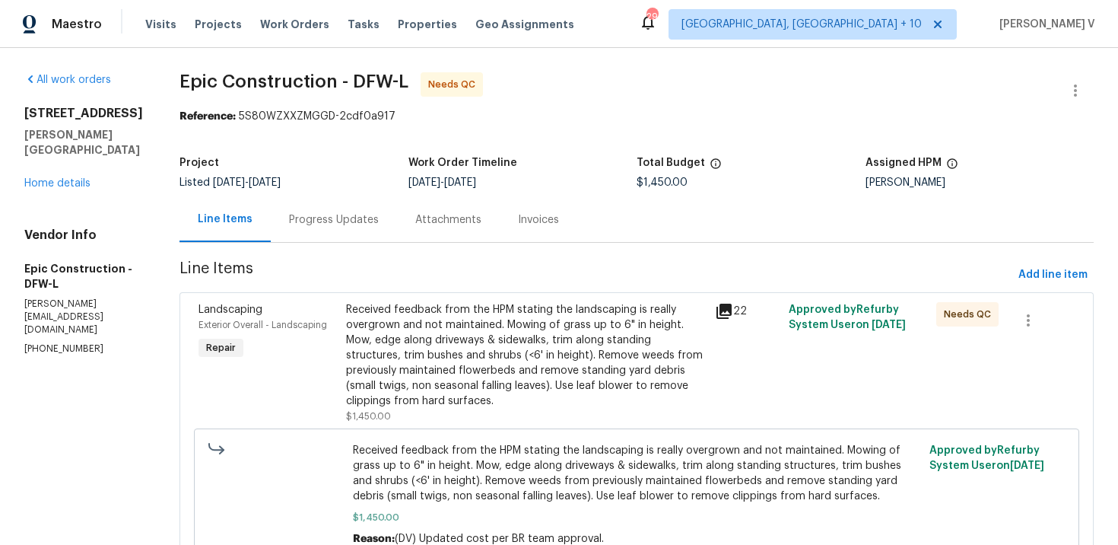
click at [324, 236] on div "Progress Updates" at bounding box center [334, 219] width 126 height 45
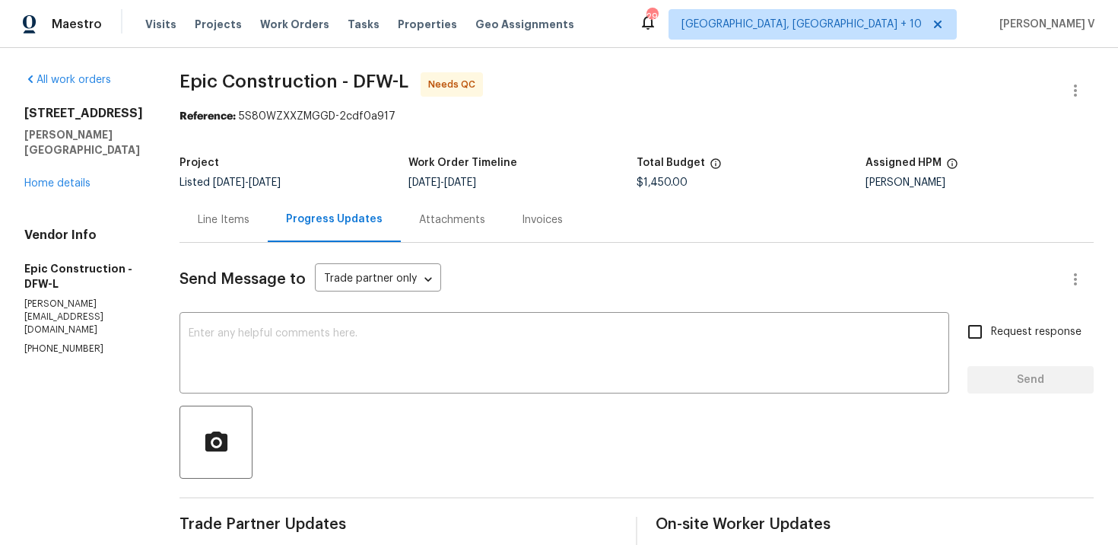
click at [227, 213] on div "Line Items" at bounding box center [224, 219] width 52 height 15
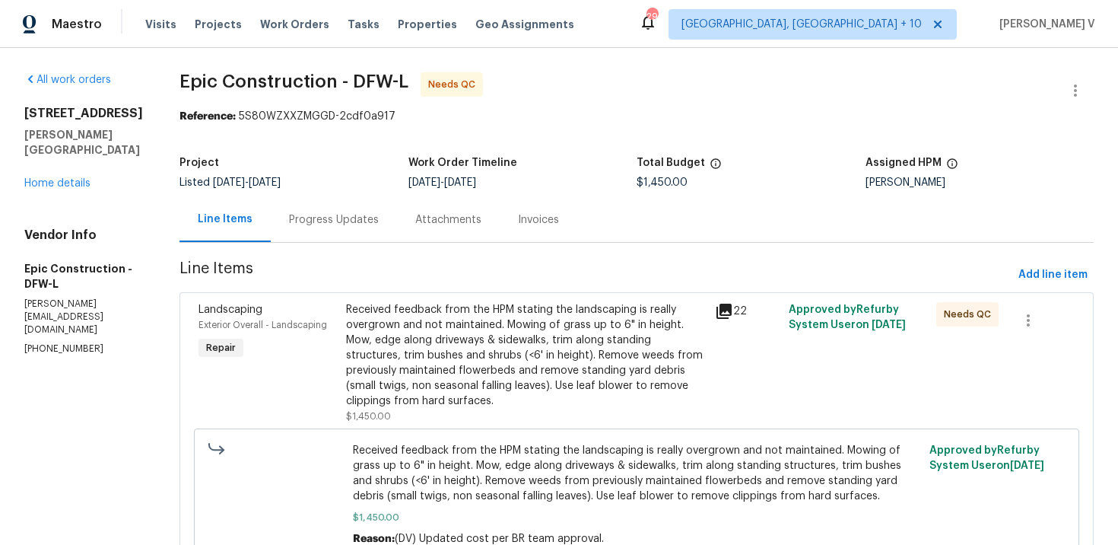
scroll to position [172, 0]
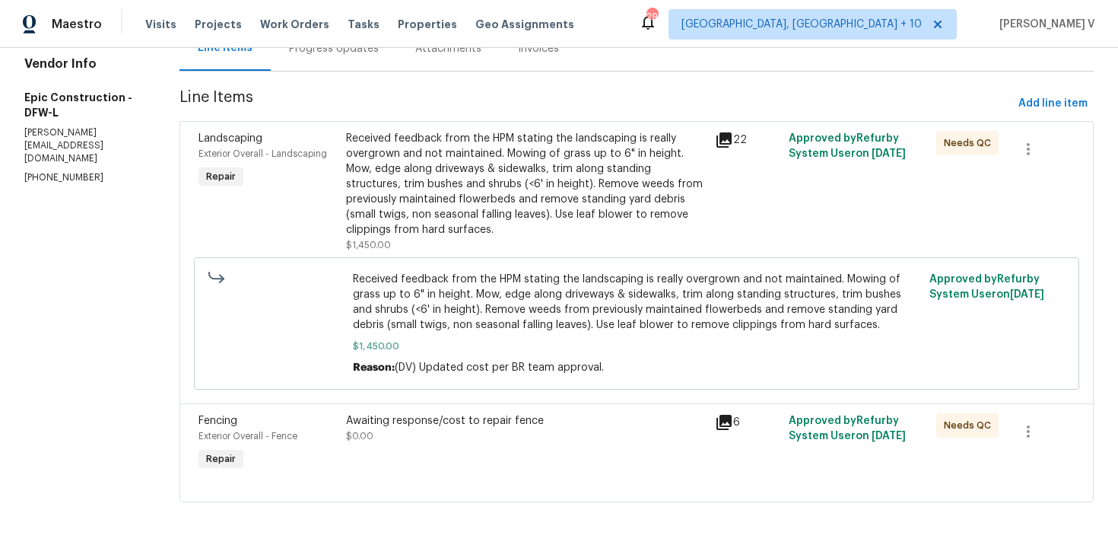
click at [462, 427] on div "Awaiting response/cost to repair fence" at bounding box center [526, 420] width 360 height 15
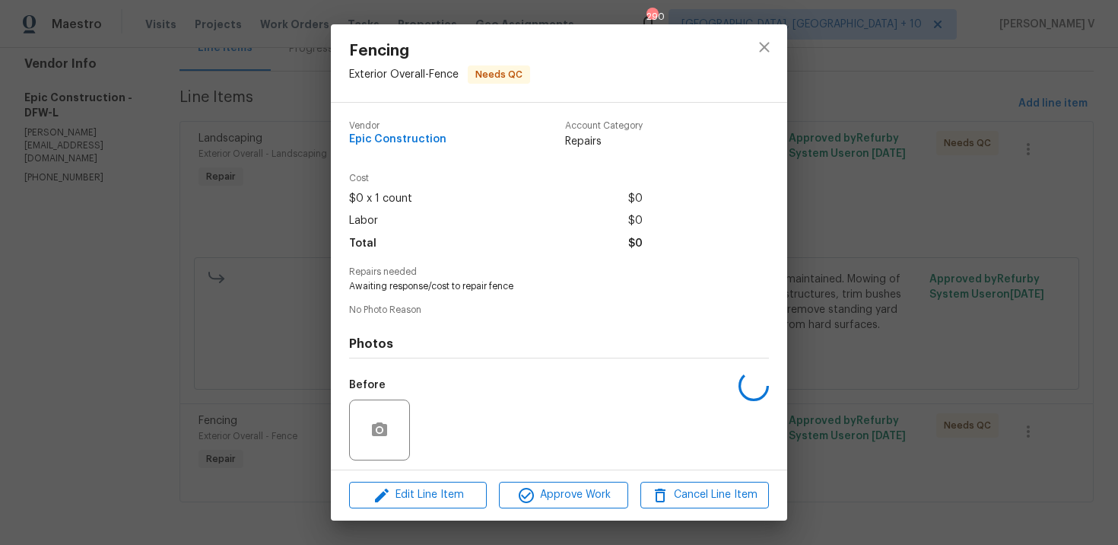
scroll to position [105, 0]
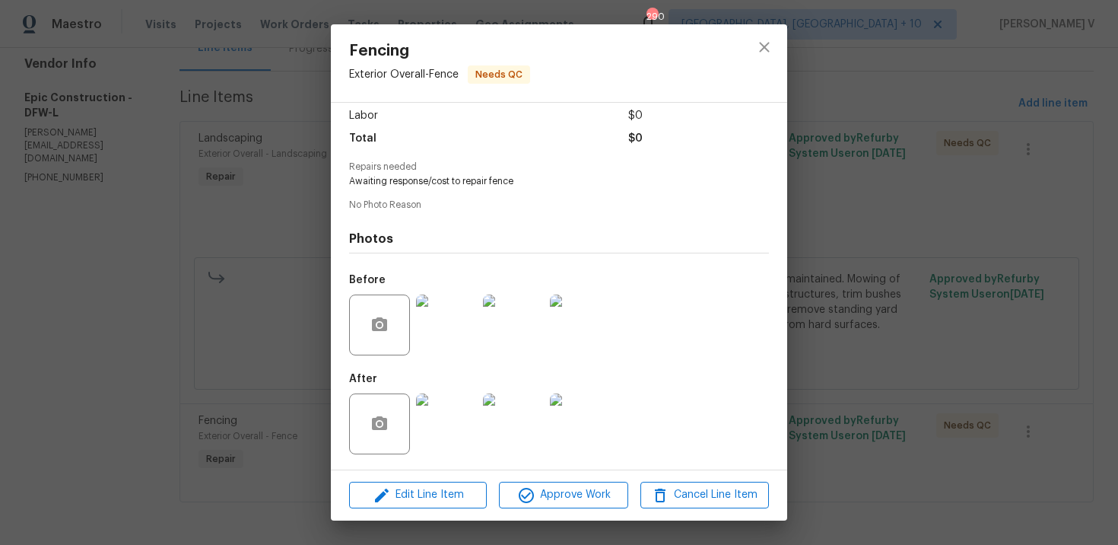
click at [446, 422] on img at bounding box center [446, 423] width 61 height 61
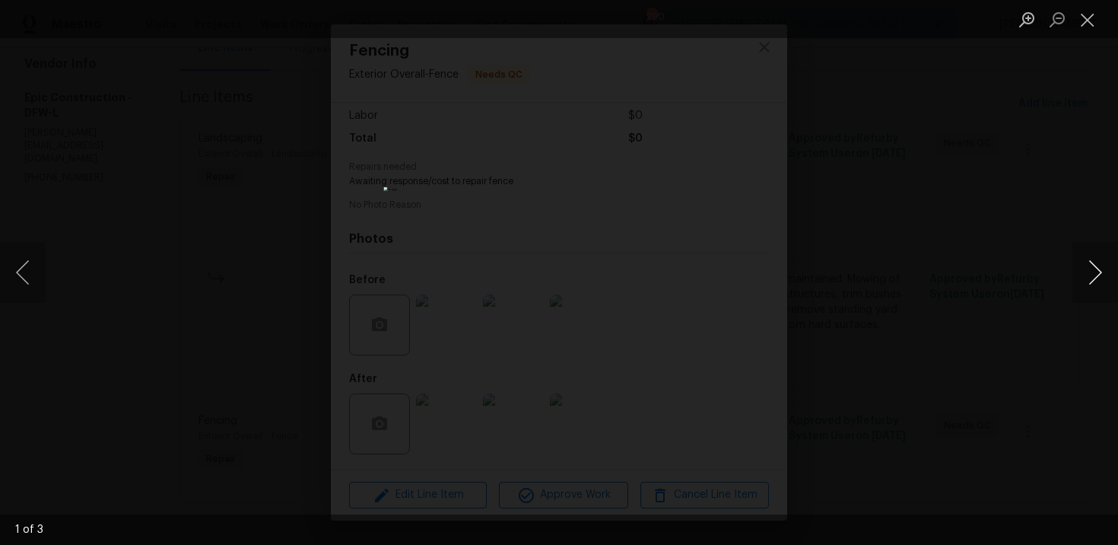
click at [1099, 274] on button "Next image" at bounding box center [1095, 272] width 46 height 61
click at [1016, 211] on div "Lightbox" at bounding box center [559, 272] width 1118 height 545
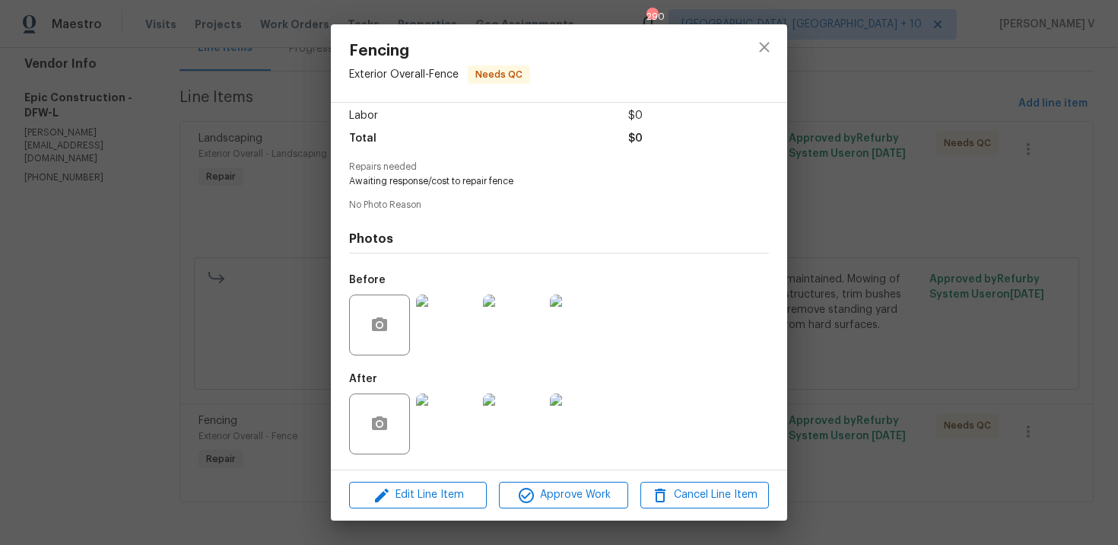
click at [1016, 211] on div "Fencing Exterior Overall - Fence Needs QC Vendor Epic Construction Account Cate…" at bounding box center [559, 272] width 1118 height 545
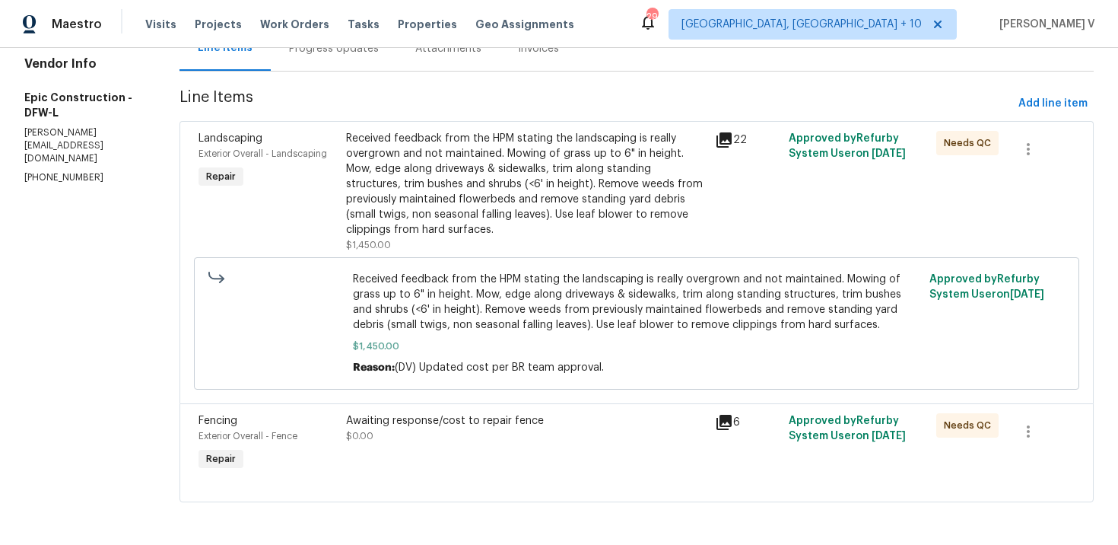
click at [518, 197] on div "Received feedback from the HPM stating the landscaping is really overgrown and …" at bounding box center [526, 184] width 360 height 106
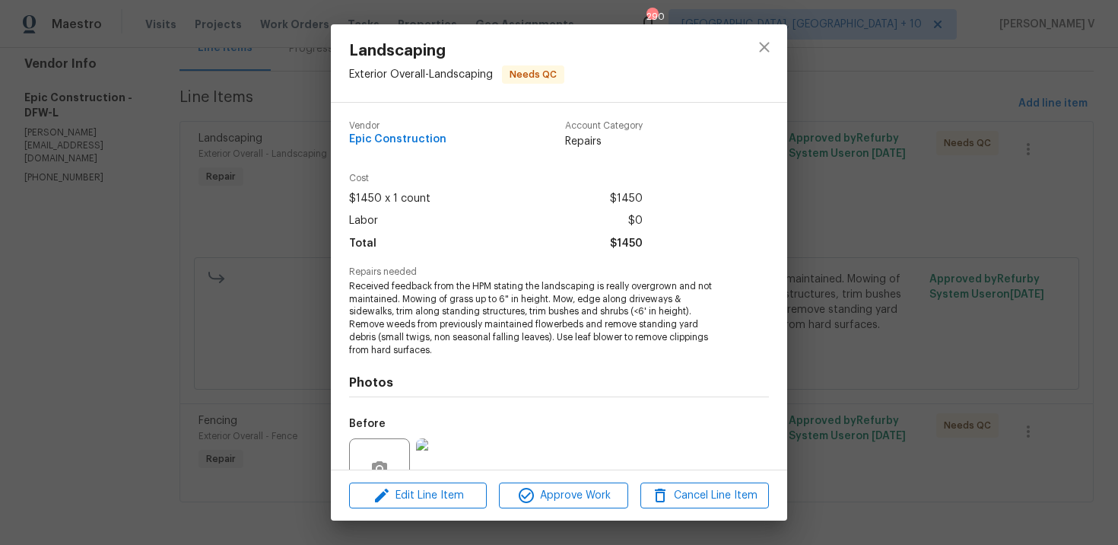
scroll to position [131, 0]
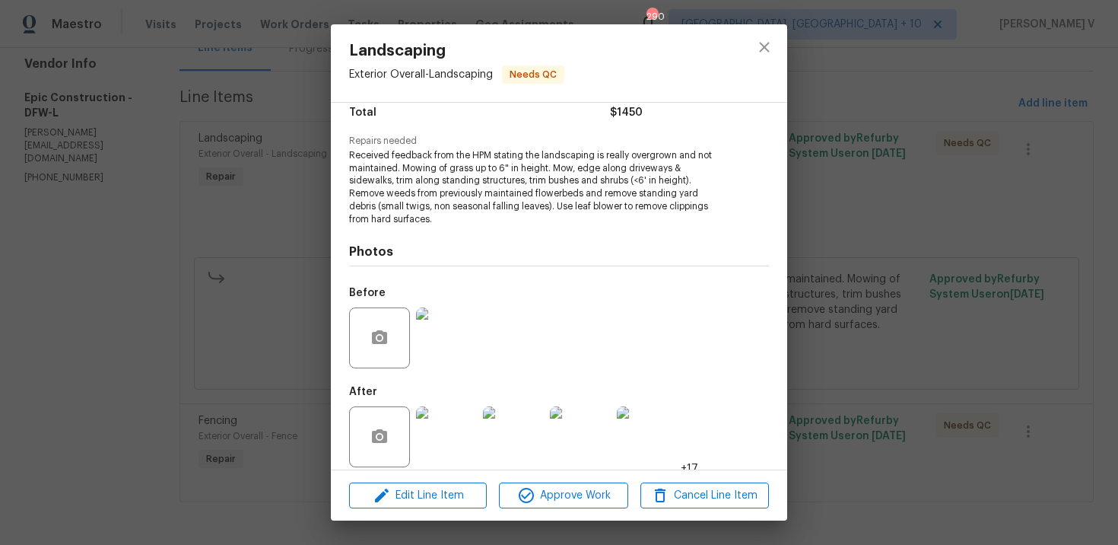
click at [474, 430] on img at bounding box center [446, 436] width 61 height 61
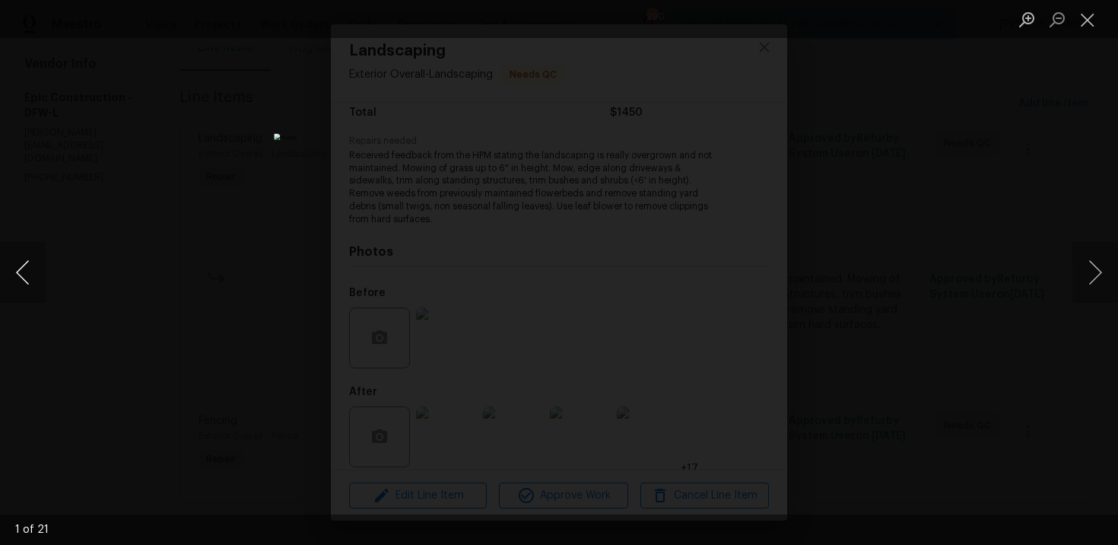
click at [14, 264] on button "Previous image" at bounding box center [23, 272] width 46 height 61
click at [21, 297] on button "Previous image" at bounding box center [23, 272] width 46 height 61
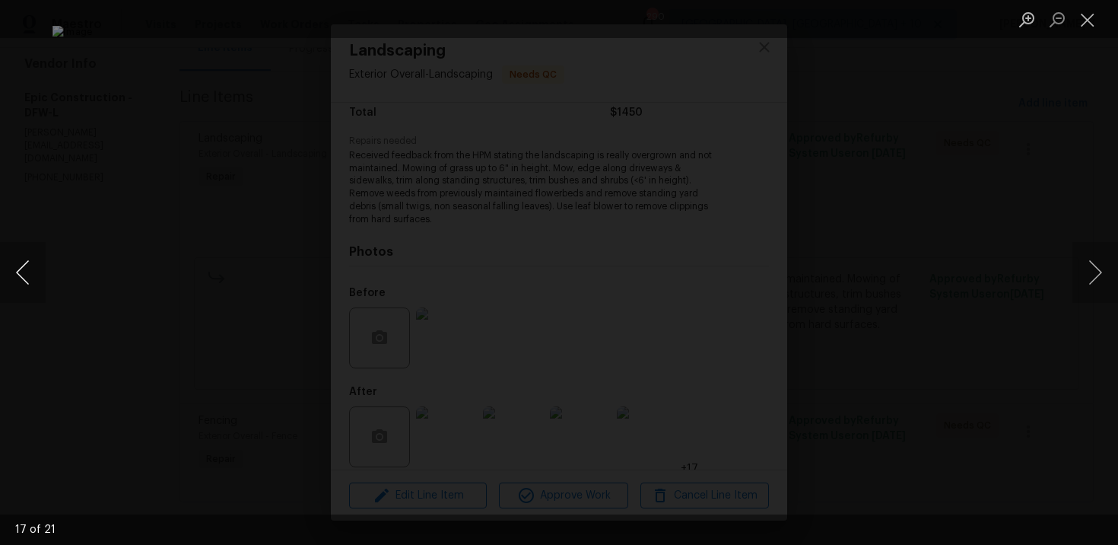
click at [21, 297] on button "Previous image" at bounding box center [23, 272] width 46 height 61
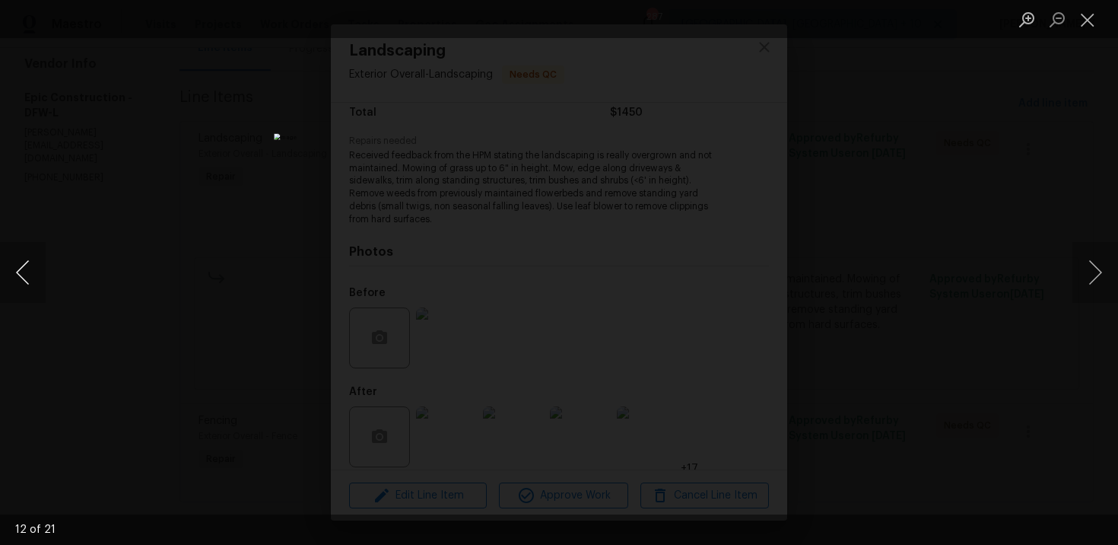
click at [21, 297] on button "Previous image" at bounding box center [23, 272] width 46 height 61
click at [159, 206] on div "Lightbox" at bounding box center [559, 272] width 1118 height 545
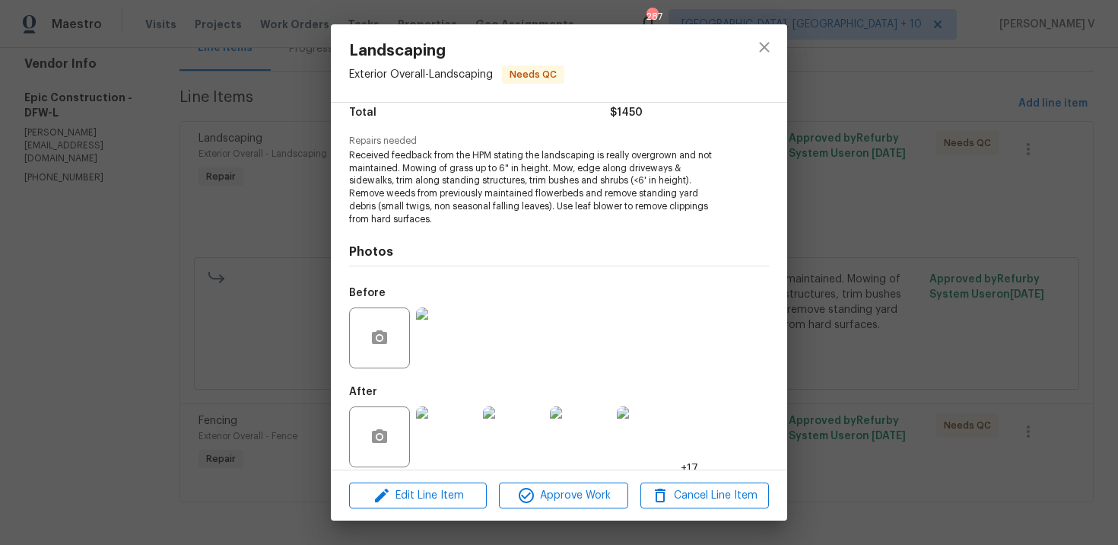
click at [273, 332] on div "Landscaping Exterior Overall - Landscaping Needs QC Vendor Epic Construction Ac…" at bounding box center [559, 272] width 1118 height 545
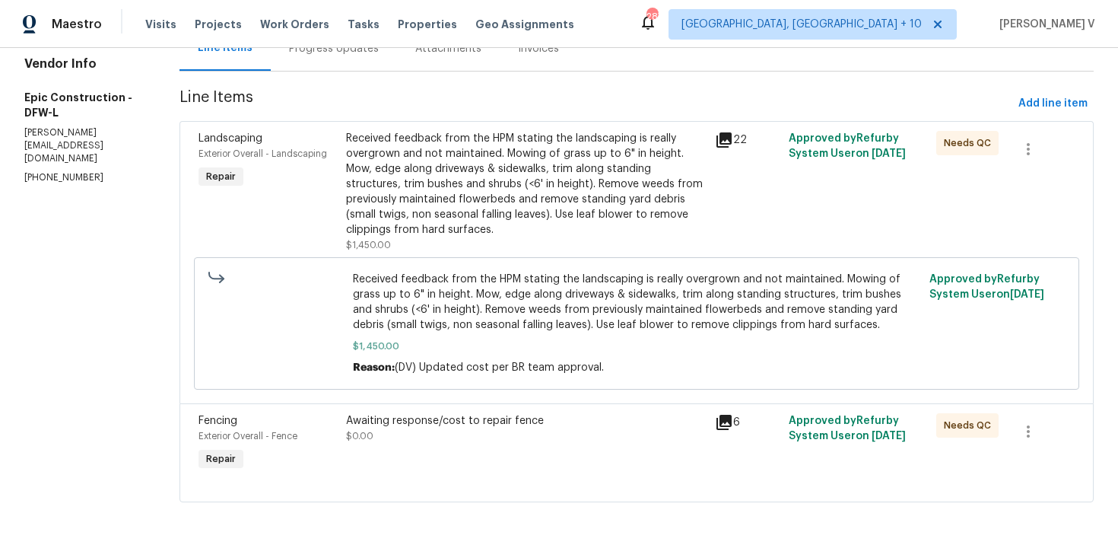
click at [542, 432] on div "Awaiting response/cost to repair fence $0.00" at bounding box center [526, 428] width 360 height 30
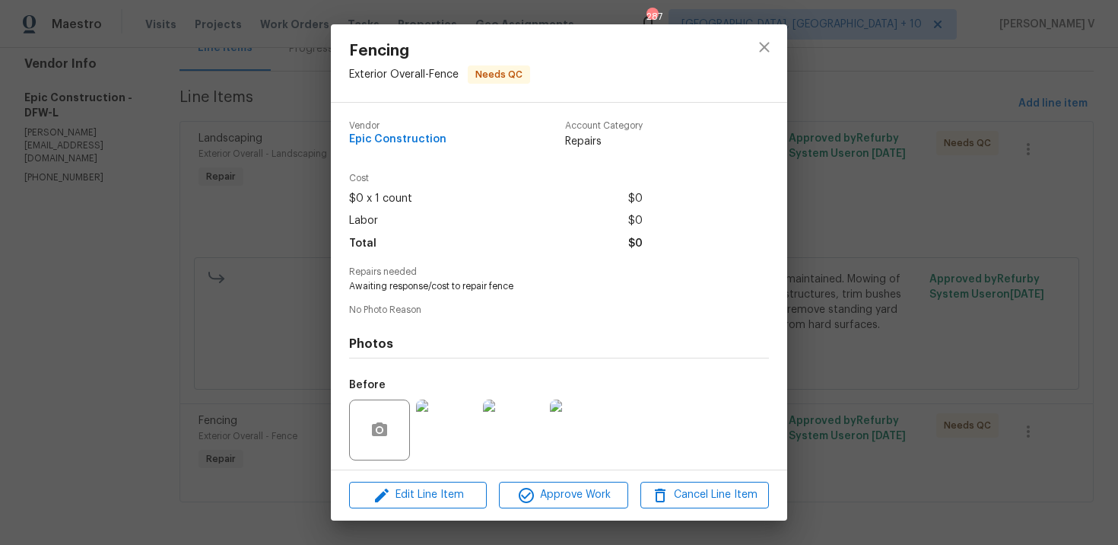
scroll to position [105, 0]
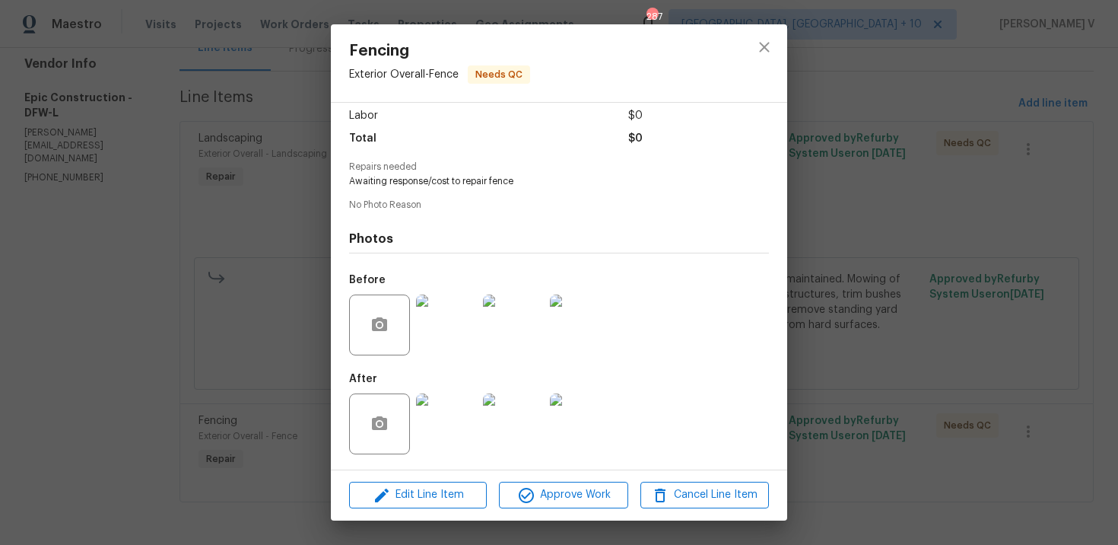
click at [440, 408] on img at bounding box center [446, 423] width 61 height 61
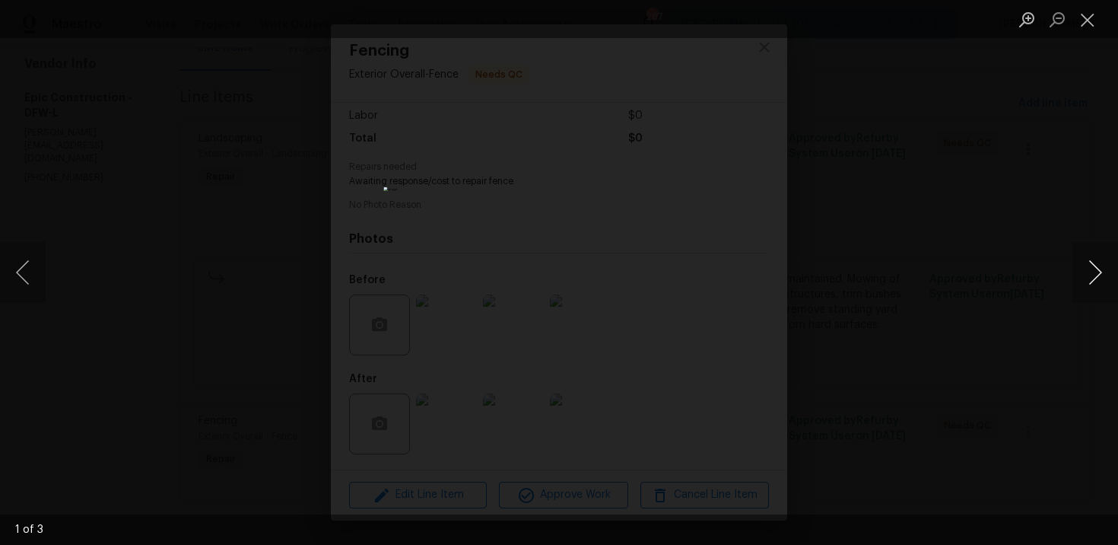
click at [1086, 284] on button "Next image" at bounding box center [1095, 272] width 46 height 61
click at [1062, 175] on div "Lightbox" at bounding box center [559, 272] width 1118 height 545
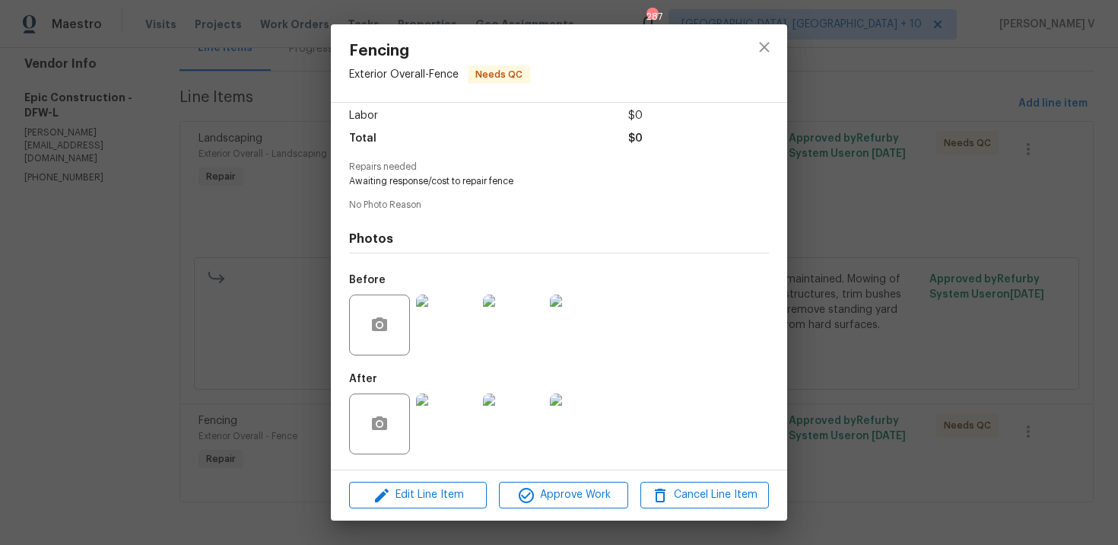
click at [1062, 175] on div "Fencing Exterior Overall - Fence Needs QC Vendor Epic Construction Account Cate…" at bounding box center [559, 272] width 1118 height 545
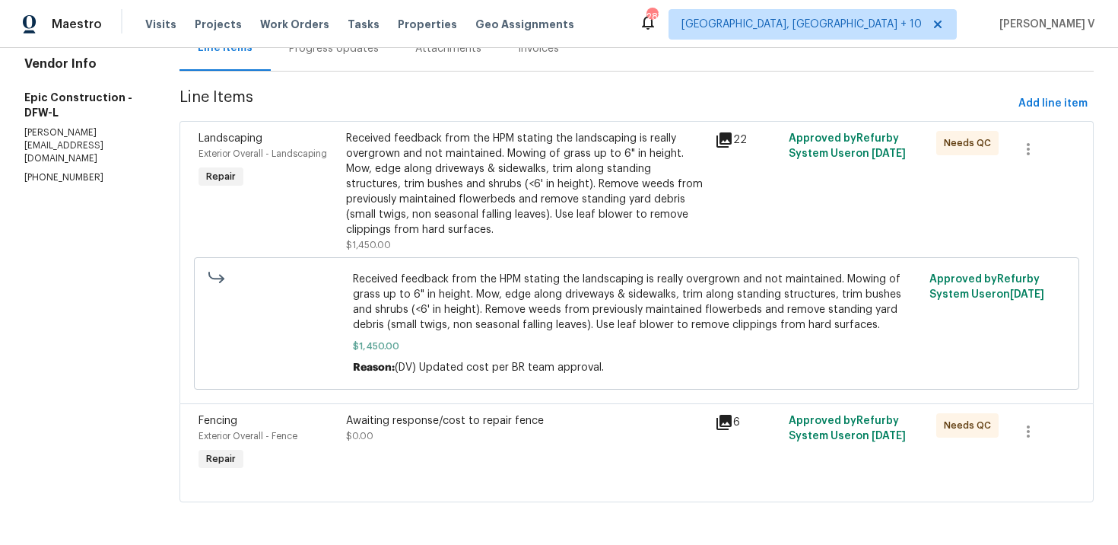
click at [562, 419] on div "Awaiting response/cost to repair fence" at bounding box center [526, 420] width 360 height 15
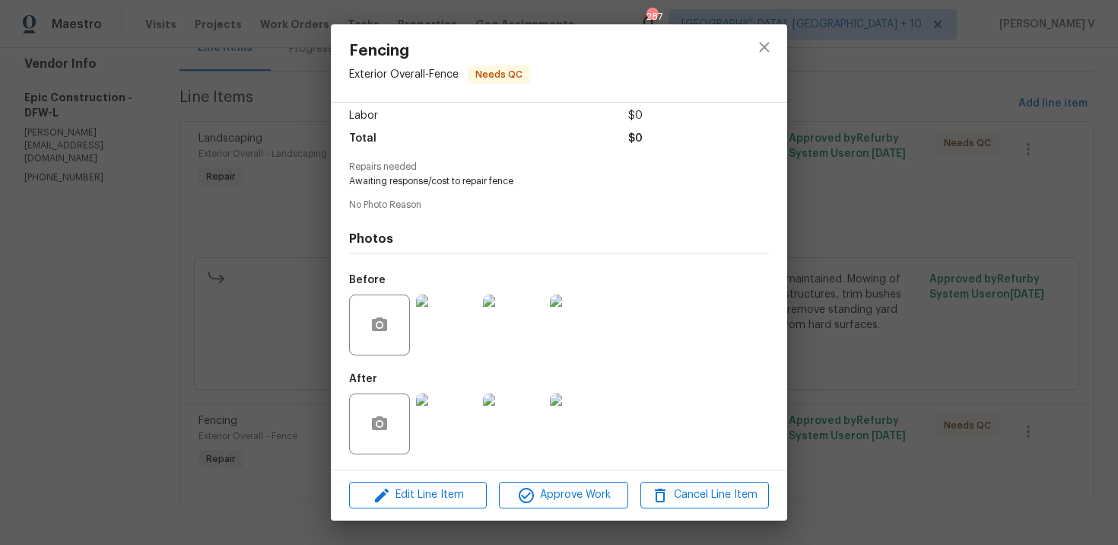
click at [456, 413] on img at bounding box center [446, 423] width 61 height 61
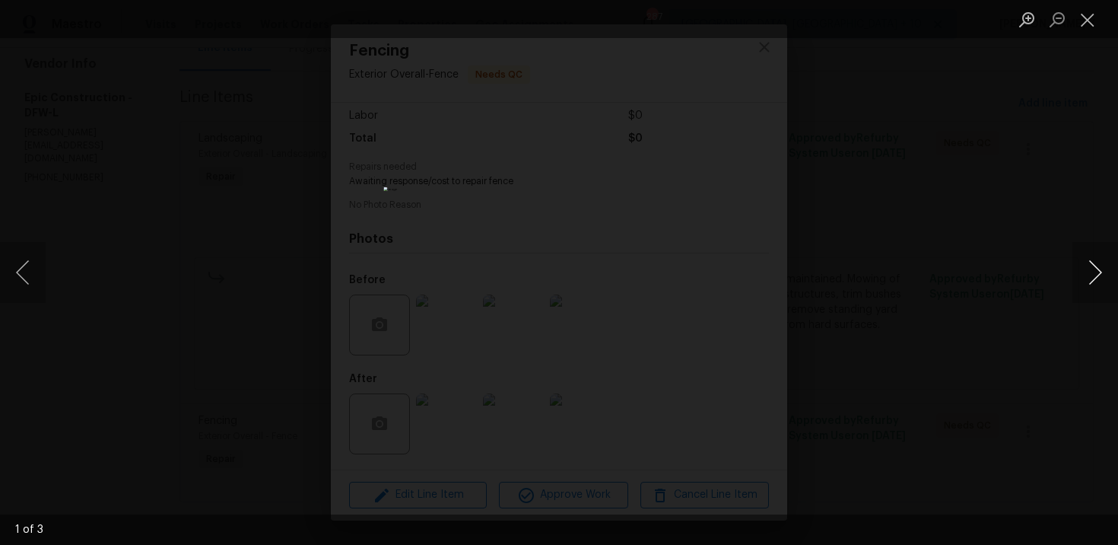
click at [1079, 281] on button "Next image" at bounding box center [1095, 272] width 46 height 61
click at [1089, 261] on button "Next image" at bounding box center [1095, 272] width 46 height 61
click at [224, 257] on div "Lightbox" at bounding box center [559, 272] width 1118 height 545
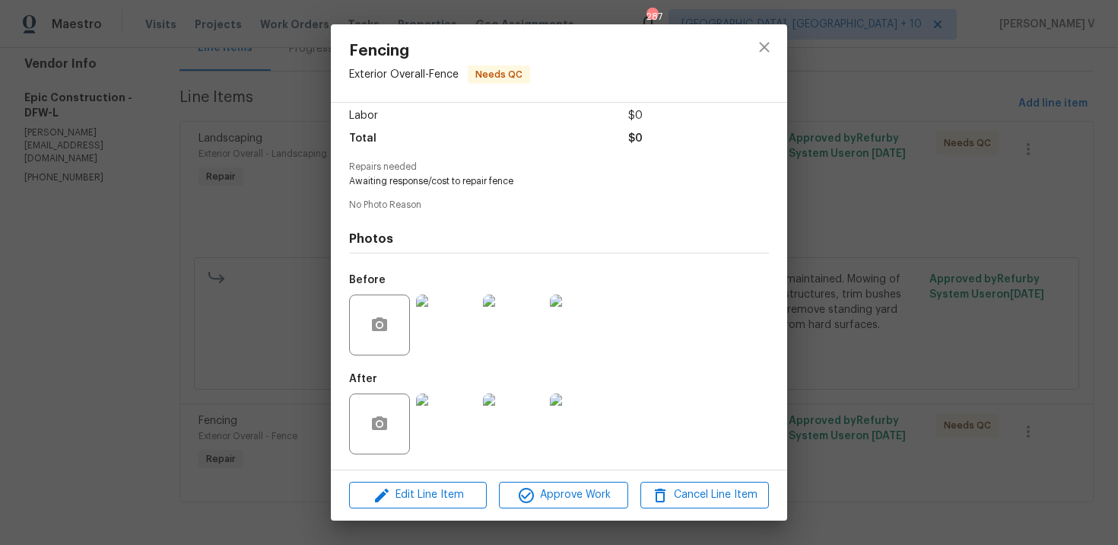
click at [224, 257] on div "Fencing Exterior Overall - Fence Needs QC Vendor Epic Construction Account Cate…" at bounding box center [559, 272] width 1118 height 545
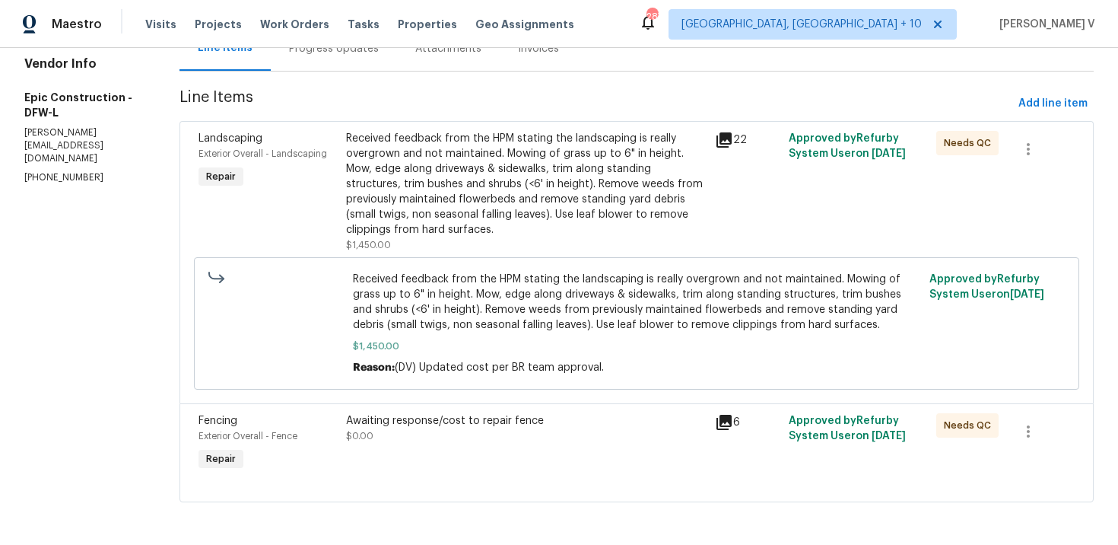
click at [505, 192] on div "Received feedback from the HPM stating the landscaping is really overgrown and …" at bounding box center [526, 184] width 360 height 106
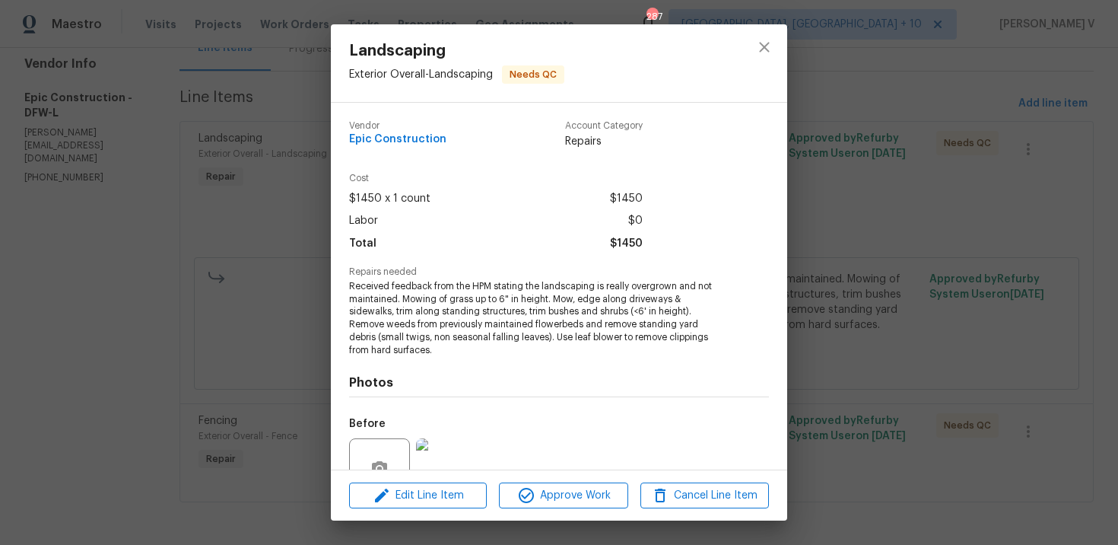
scroll to position [131, 0]
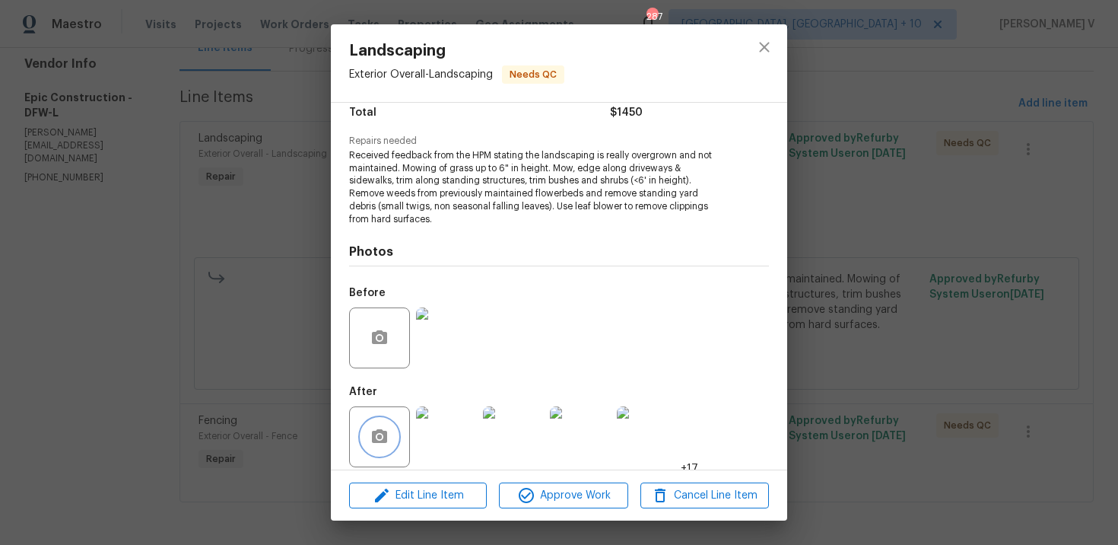
click at [389, 418] on button "button" at bounding box center [379, 436] width 37 height 37
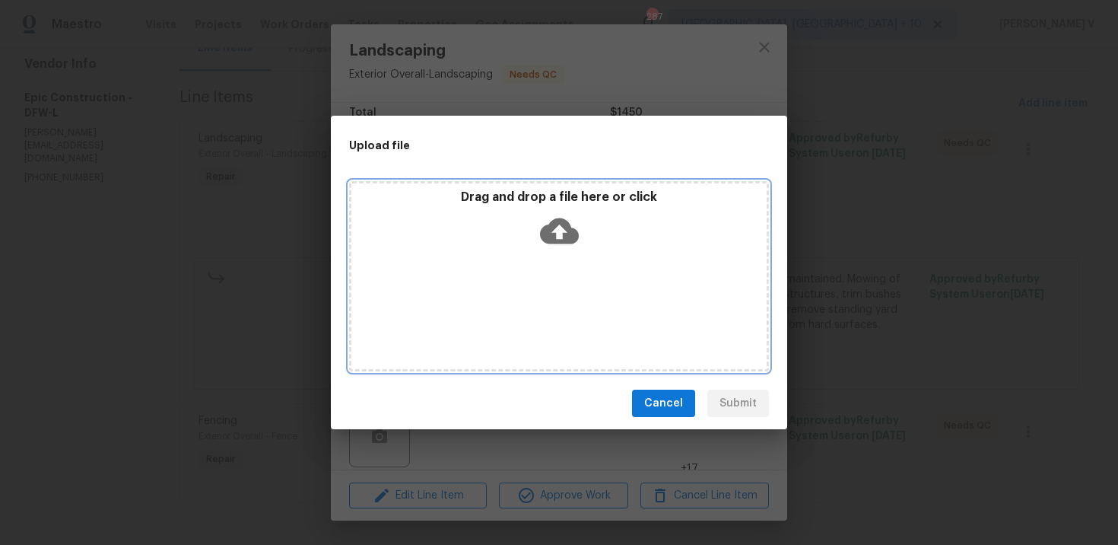
click at [565, 234] on icon at bounding box center [559, 231] width 39 height 26
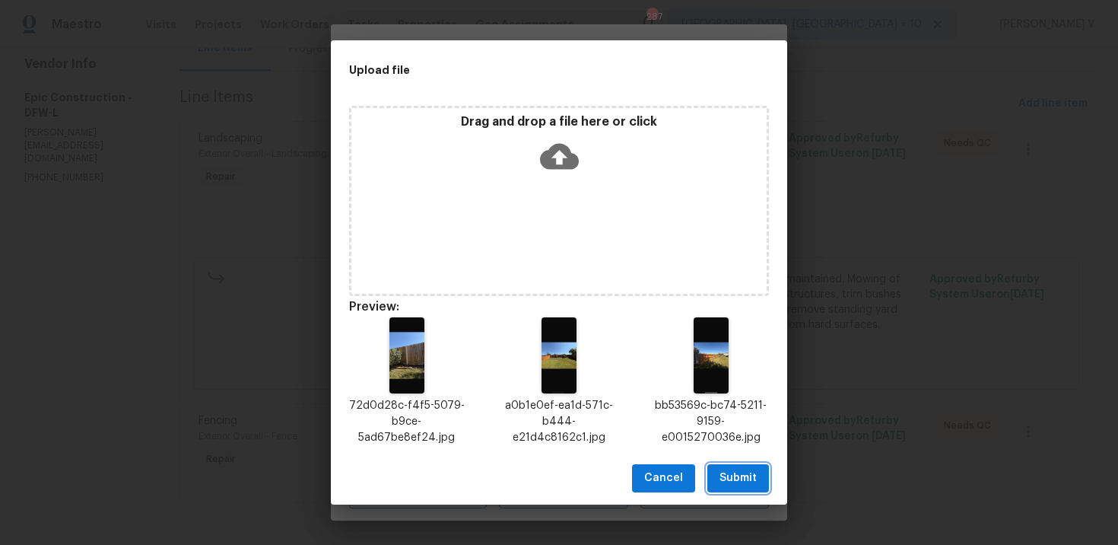
click at [722, 475] on span "Submit" at bounding box center [738, 478] width 37 height 19
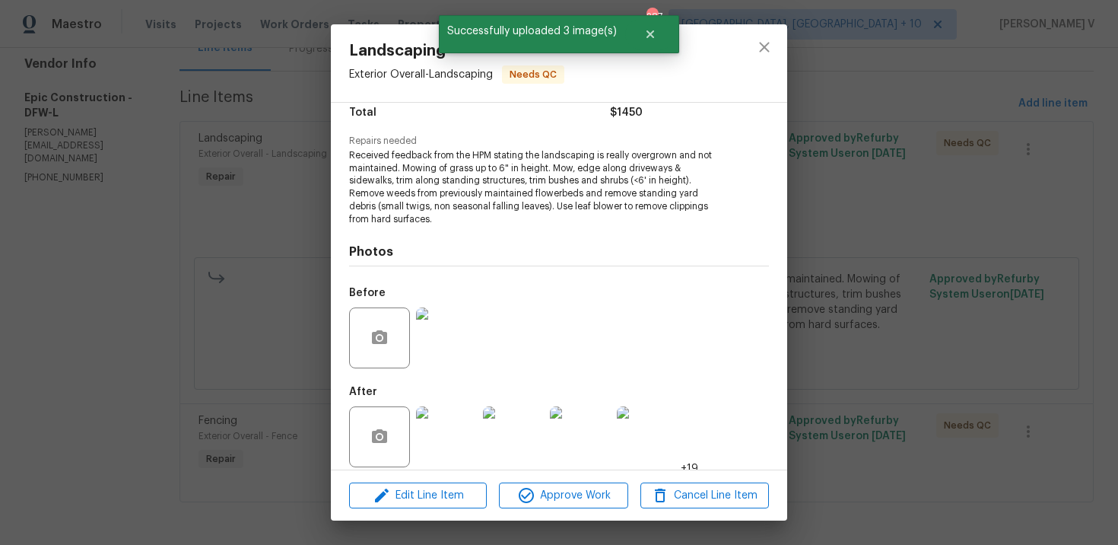
click at [267, 352] on div "Landscaping Exterior Overall - Landscaping Needs QC Vendor Epic Construction Ac…" at bounding box center [559, 272] width 1118 height 545
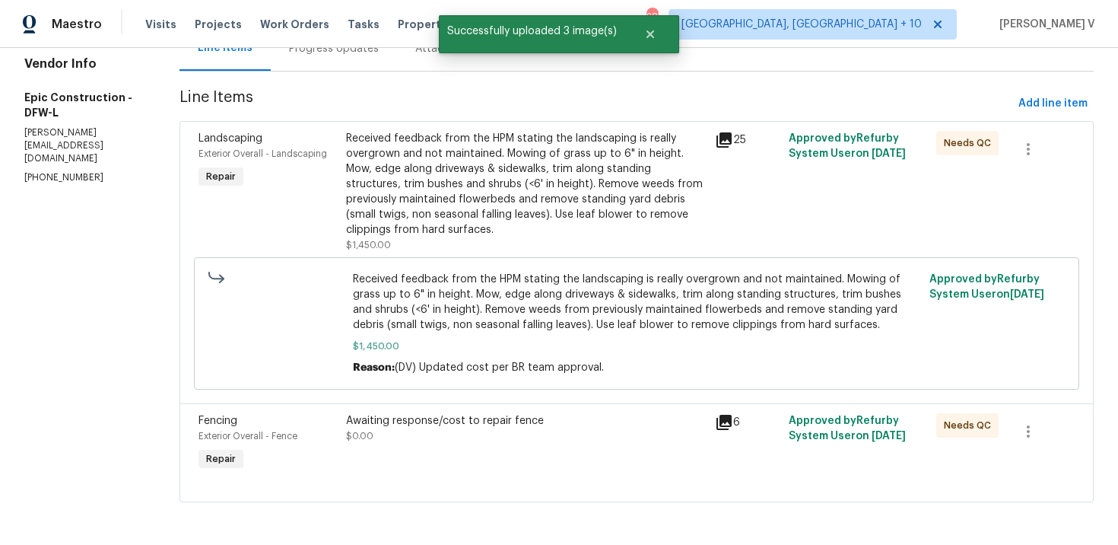
click at [538, 454] on div "Awaiting response/cost to repair fence $0.00" at bounding box center [525, 443] width 369 height 70
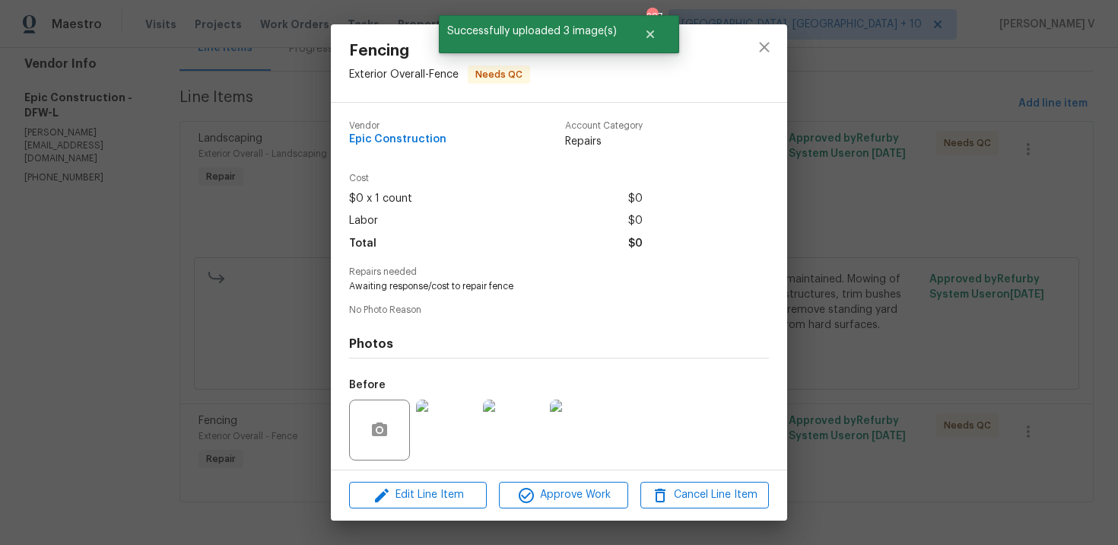
scroll to position [105, 0]
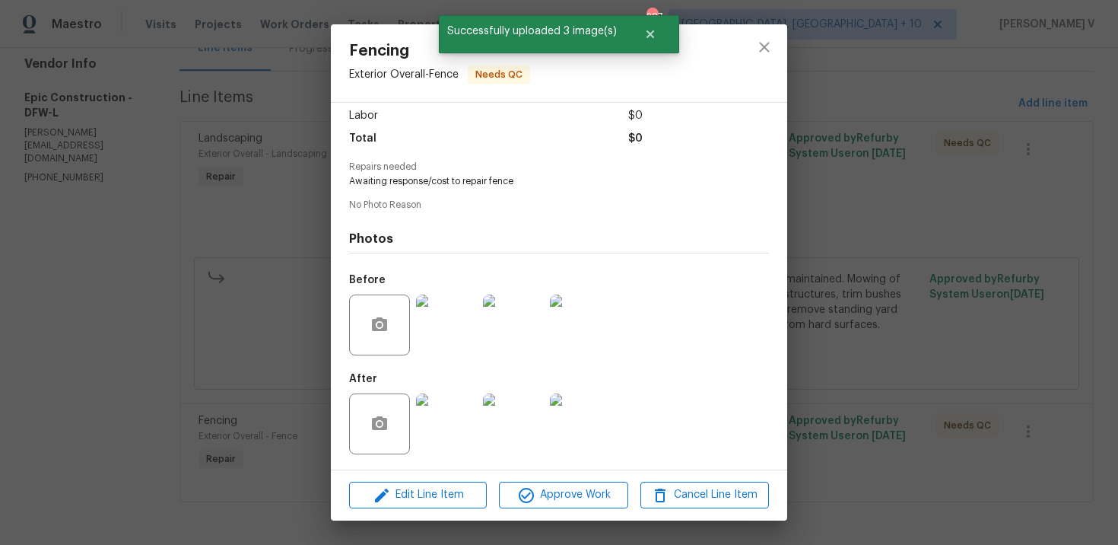
click at [939, 418] on div "Fencing Exterior Overall - Fence Needs QC Vendor Epic Construction Account Cate…" at bounding box center [559, 272] width 1118 height 545
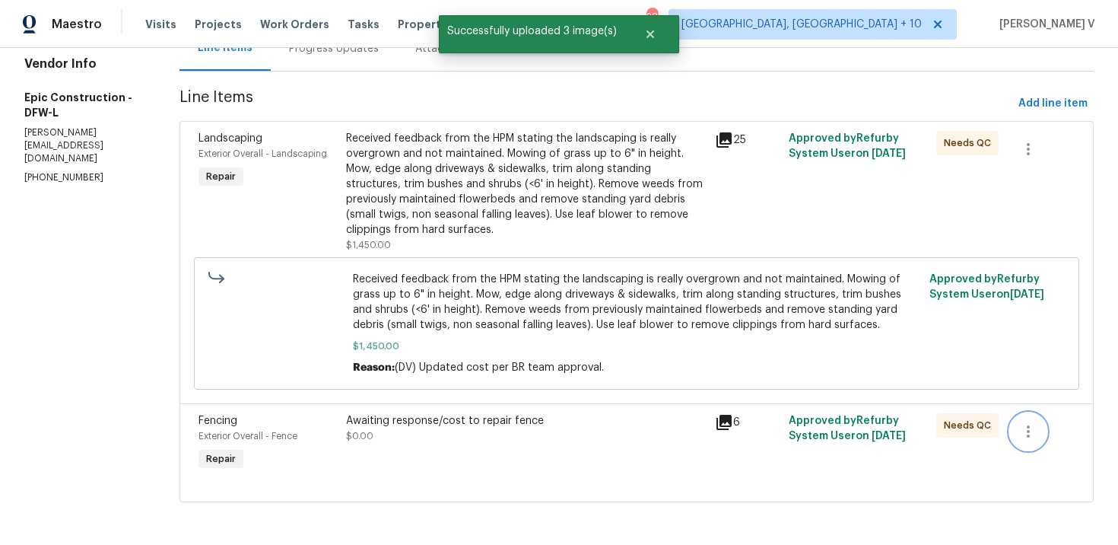
click at [1020, 418] on button "button" at bounding box center [1028, 431] width 37 height 37
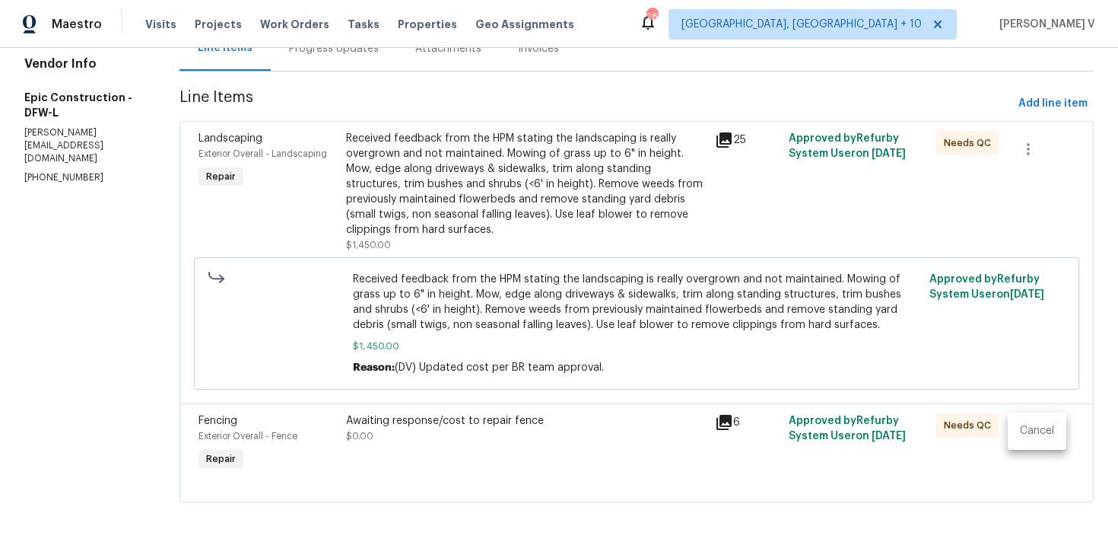
click at [1020, 418] on ul "Cancel" at bounding box center [1037, 430] width 59 height 37
click at [1021, 426] on li "Cancel" at bounding box center [1037, 430] width 59 height 25
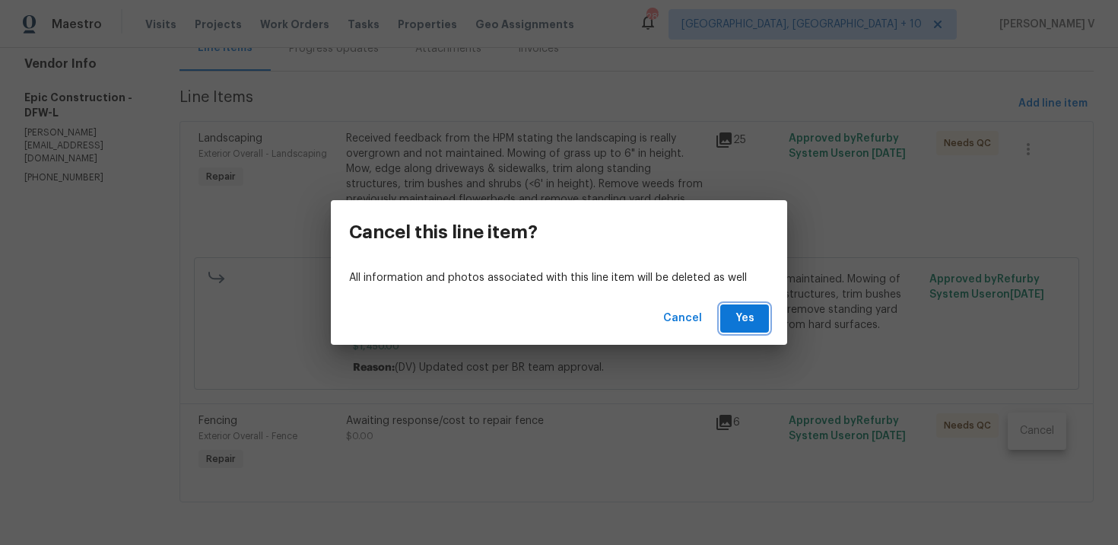
click at [751, 323] on span "Yes" at bounding box center [744, 318] width 24 height 19
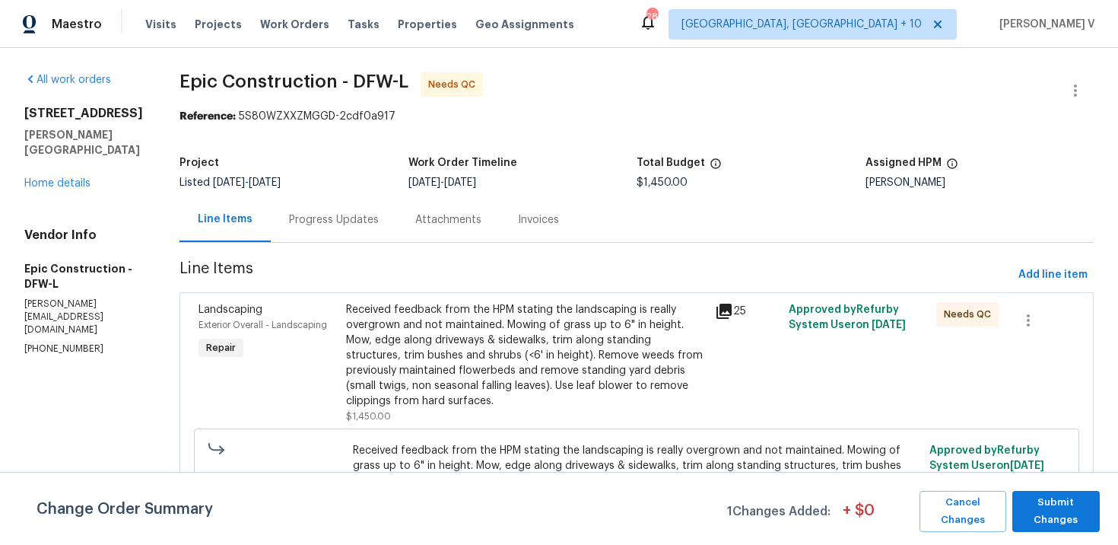
click at [1059, 490] on div "Change Order Summary 1 Changes Added: + $ 0 Cancel Changes Submit Changes" at bounding box center [559, 508] width 1118 height 73
click at [1061, 517] on span "Submit Changes" at bounding box center [1056, 511] width 72 height 35
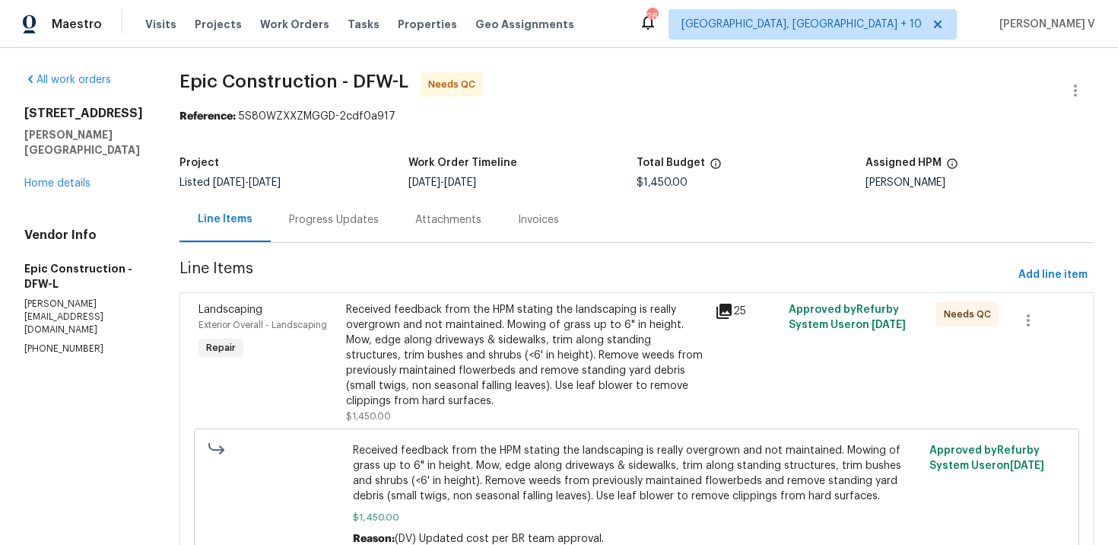
click at [333, 233] on div "Progress Updates" at bounding box center [334, 219] width 126 height 45
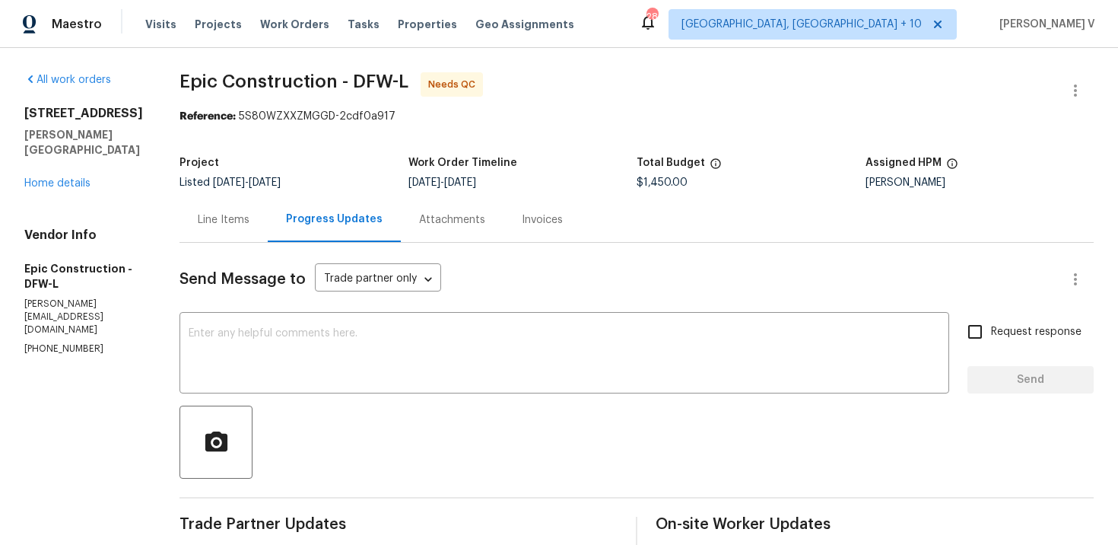
click at [243, 211] on div "Line Items" at bounding box center [223, 219] width 88 height 45
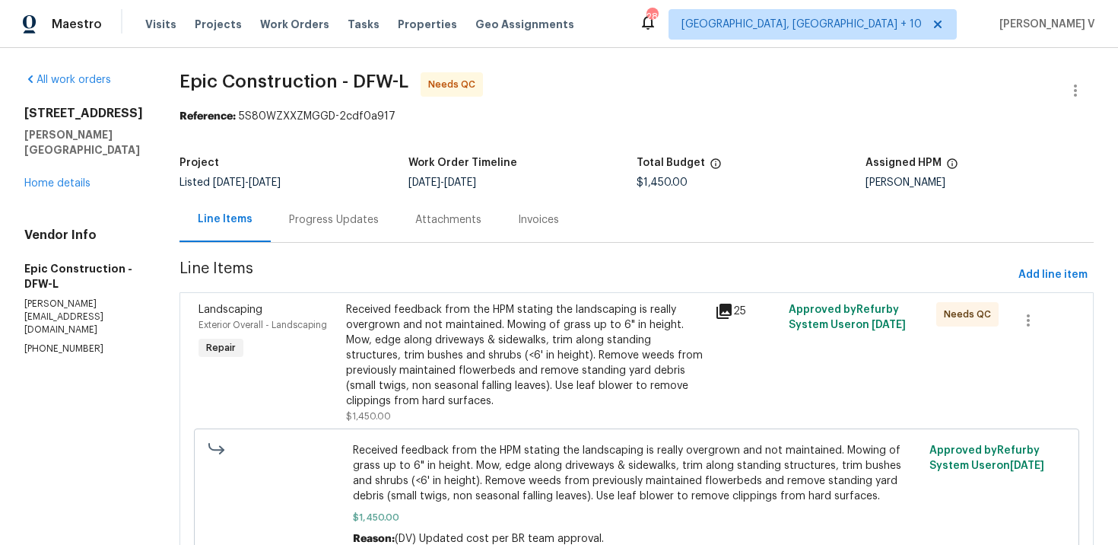
scroll to position [74, 0]
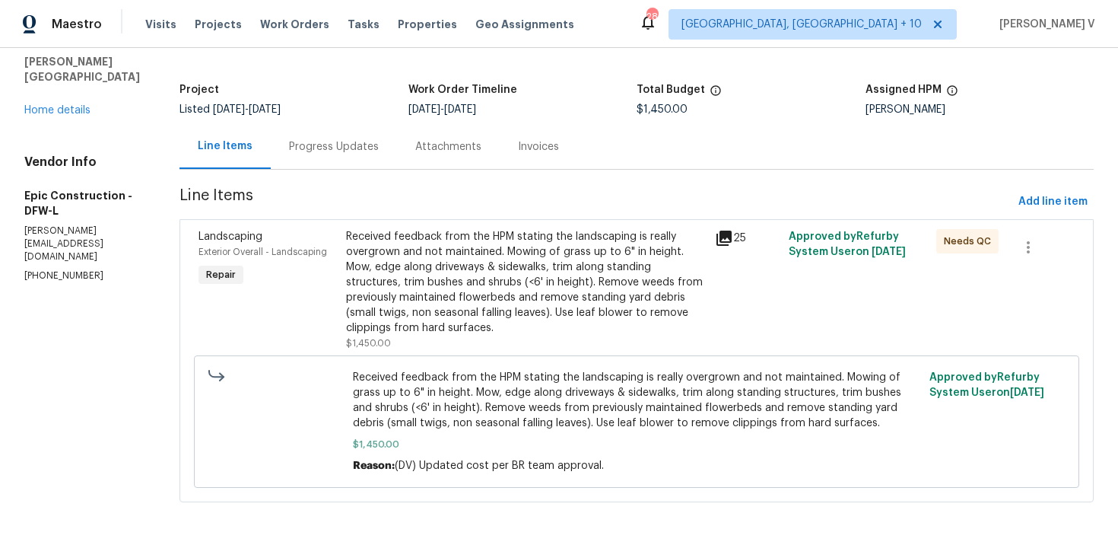
click at [472, 319] on div "Received feedback from the HPM stating the landscaping is really overgrown and …" at bounding box center [526, 282] width 360 height 106
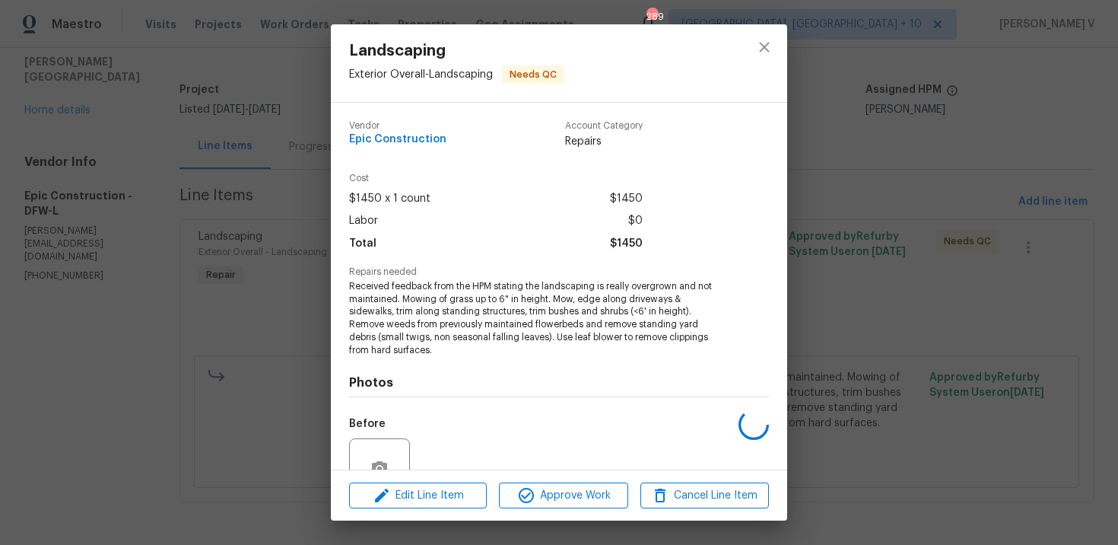
scroll to position [131, 0]
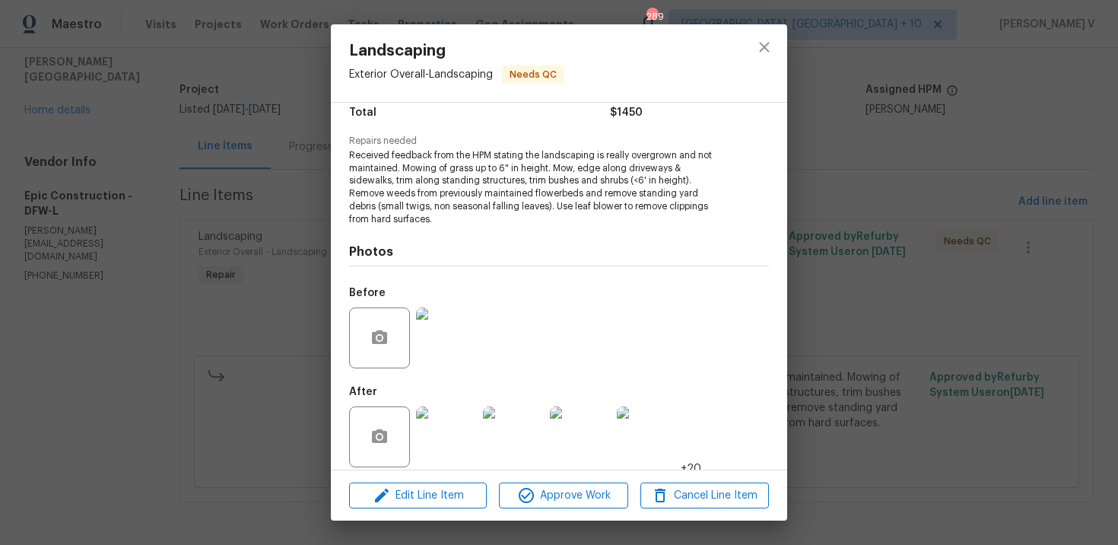
click at [434, 406] on img at bounding box center [446, 436] width 61 height 61
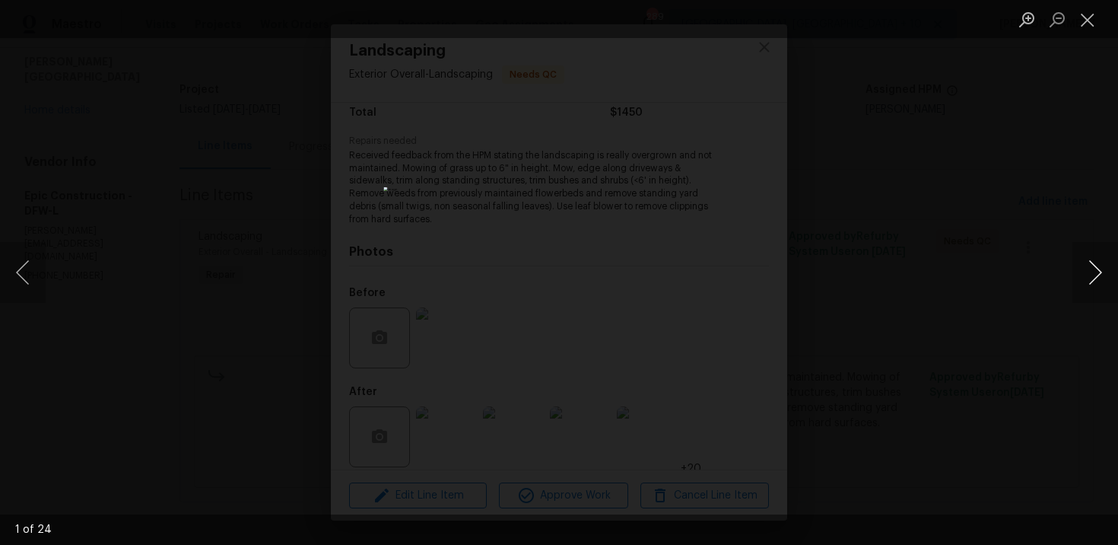
click at [1102, 268] on button "Next image" at bounding box center [1095, 272] width 46 height 61
click at [1102, 269] on button "Next image" at bounding box center [1095, 272] width 46 height 61
click at [977, 160] on div "Lightbox" at bounding box center [559, 272] width 1118 height 545
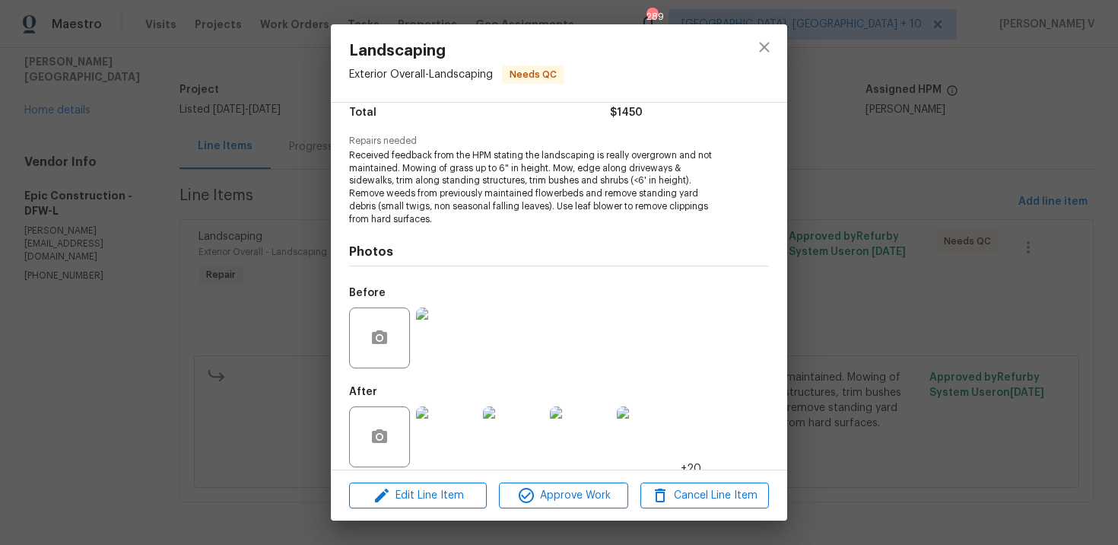
click at [977, 160] on div "Landscaping Exterior Overall - Landscaping Needs QC Vendor Epic Construction Ac…" at bounding box center [559, 272] width 1118 height 545
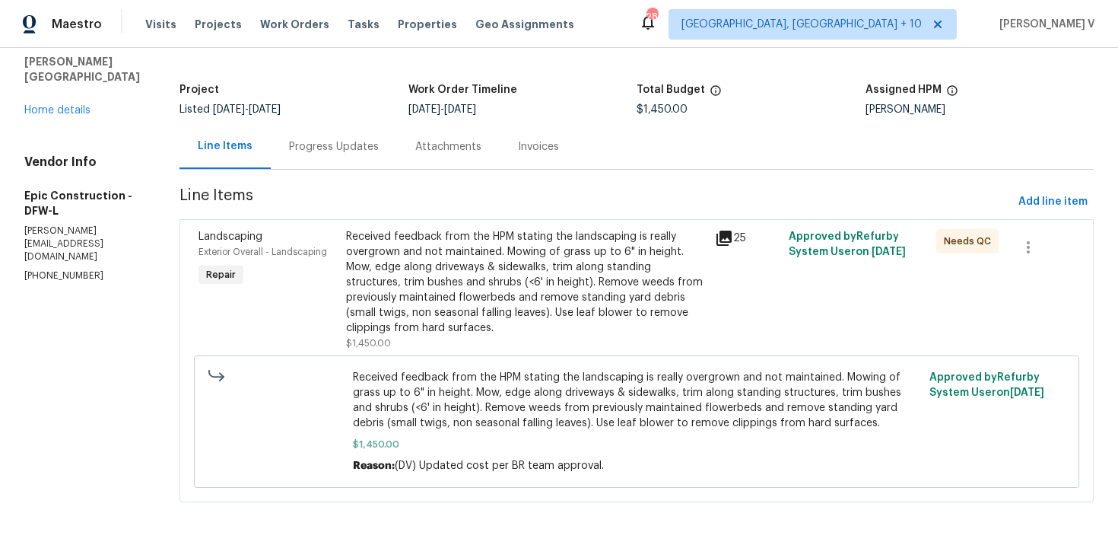
click at [471, 294] on div "Received feedback from the HPM stating the landscaping is really overgrown and …" at bounding box center [526, 282] width 360 height 106
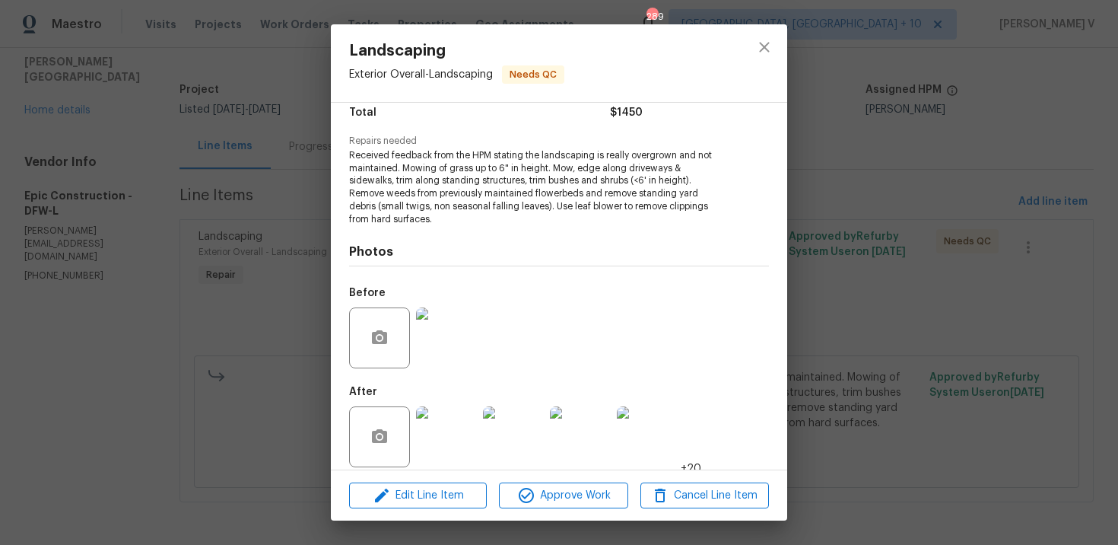
click at [208, 294] on div "Landscaping Exterior Overall - Landscaping Needs QC Vendor Epic Construction Ac…" at bounding box center [559, 272] width 1118 height 545
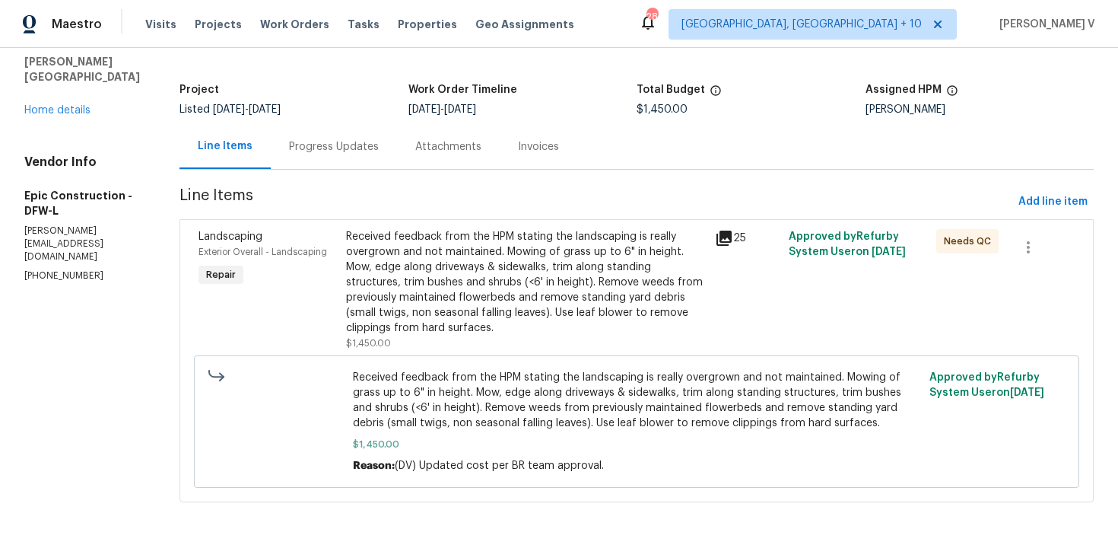
click at [373, 262] on div "Received feedback from the HPM stating the landscaping is really overgrown and …" at bounding box center [526, 282] width 360 height 106
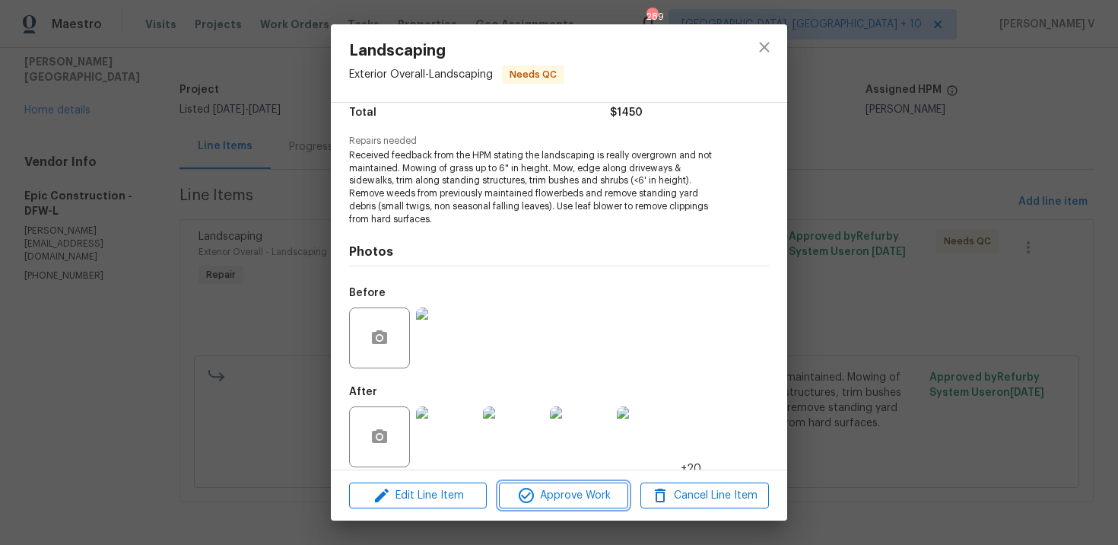
click at [553, 491] on span "Approve Work" at bounding box center [563, 495] width 119 height 19
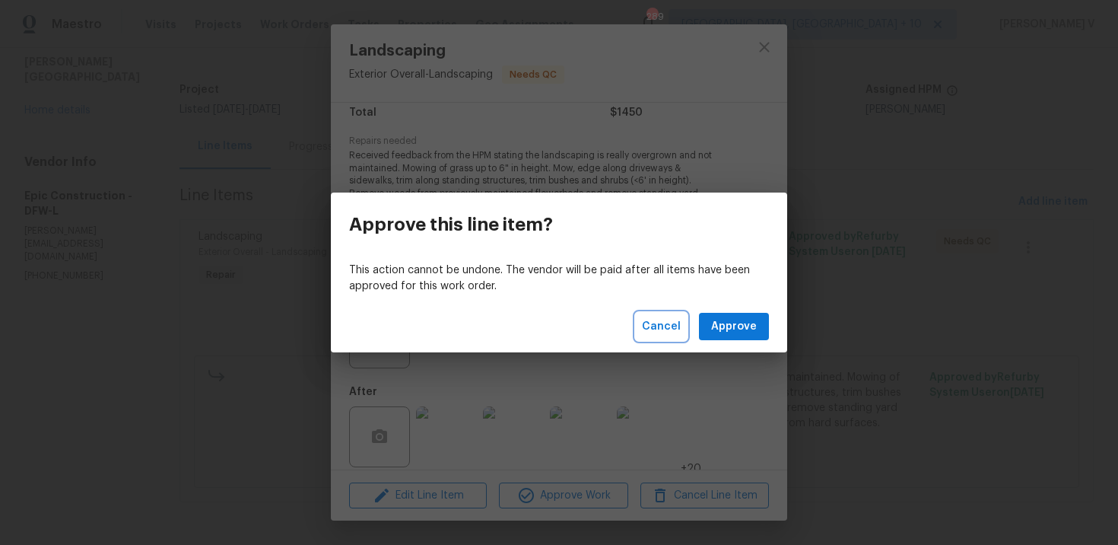
click at [652, 339] on button "Cancel" at bounding box center [661, 327] width 51 height 28
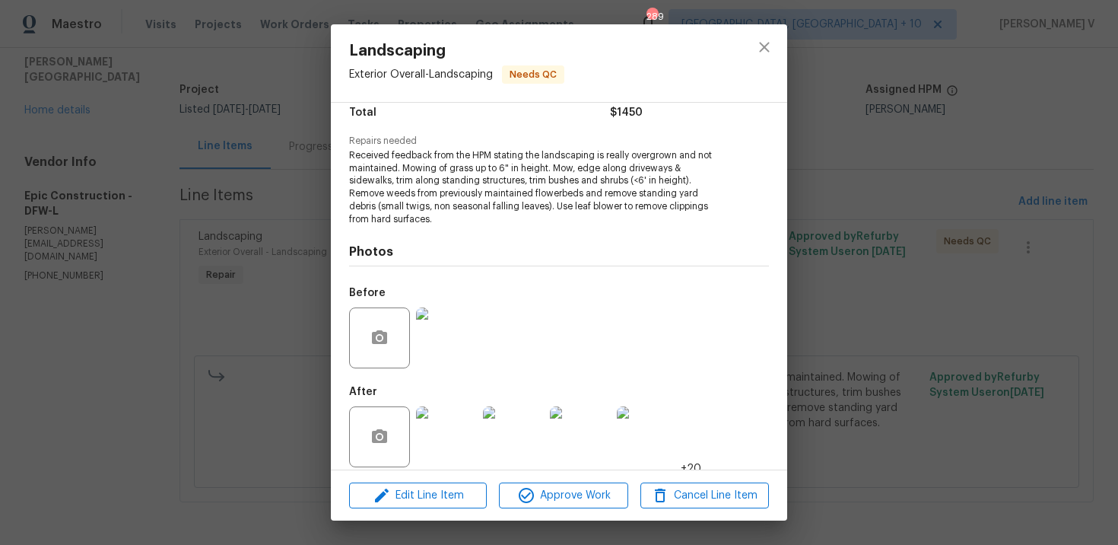
click at [229, 258] on div "Landscaping Exterior Overall - Landscaping Needs QC Vendor Epic Construction Ac…" at bounding box center [559, 272] width 1118 height 545
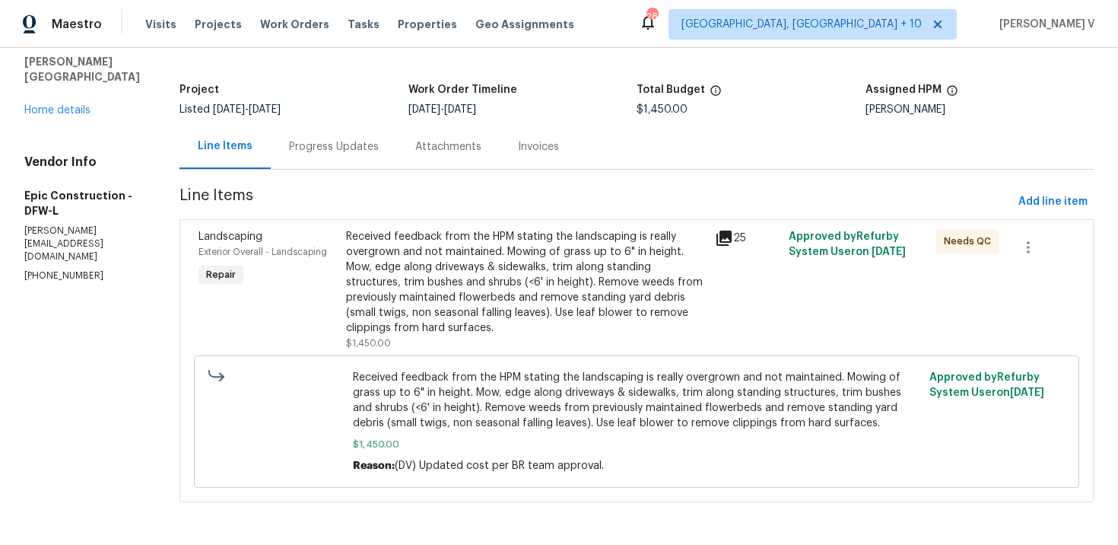
click at [321, 150] on div "Progress Updates" at bounding box center [334, 146] width 90 height 15
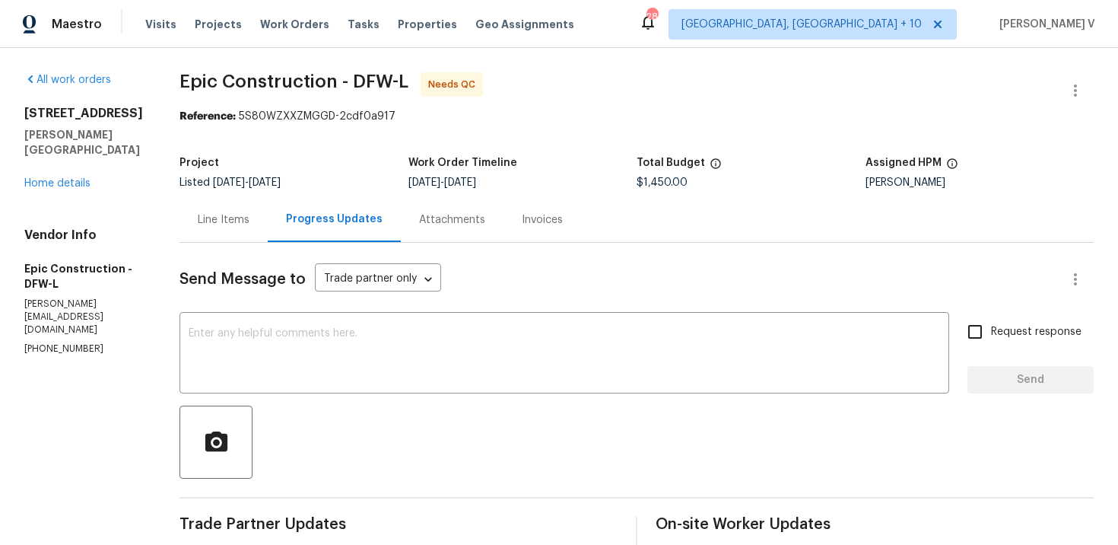
click at [218, 220] on div "Line Items" at bounding box center [224, 219] width 52 height 15
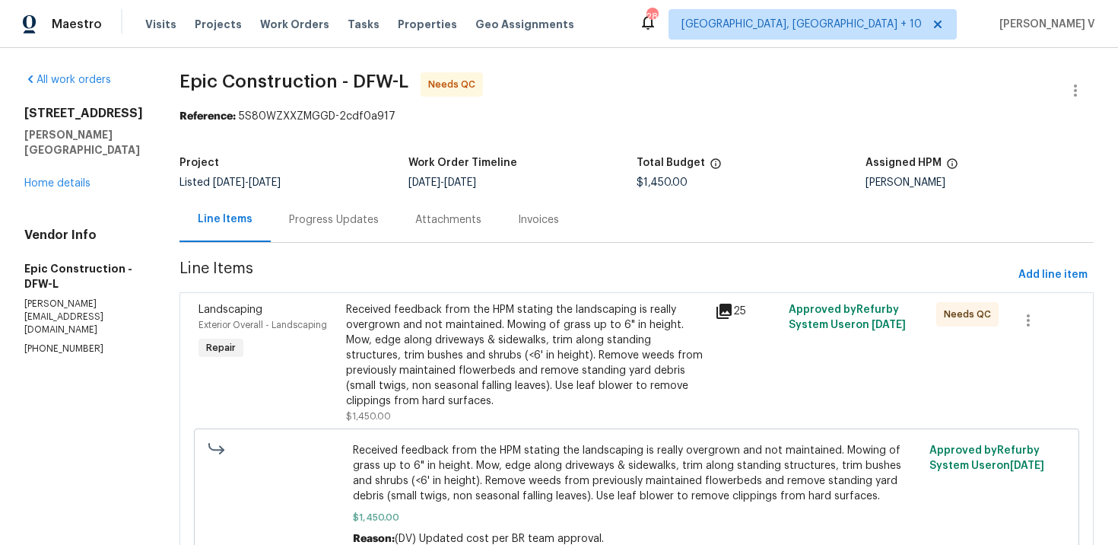
click at [455, 338] on div "Received feedback from the HPM stating the landscaping is really overgrown and …" at bounding box center [526, 355] width 360 height 106
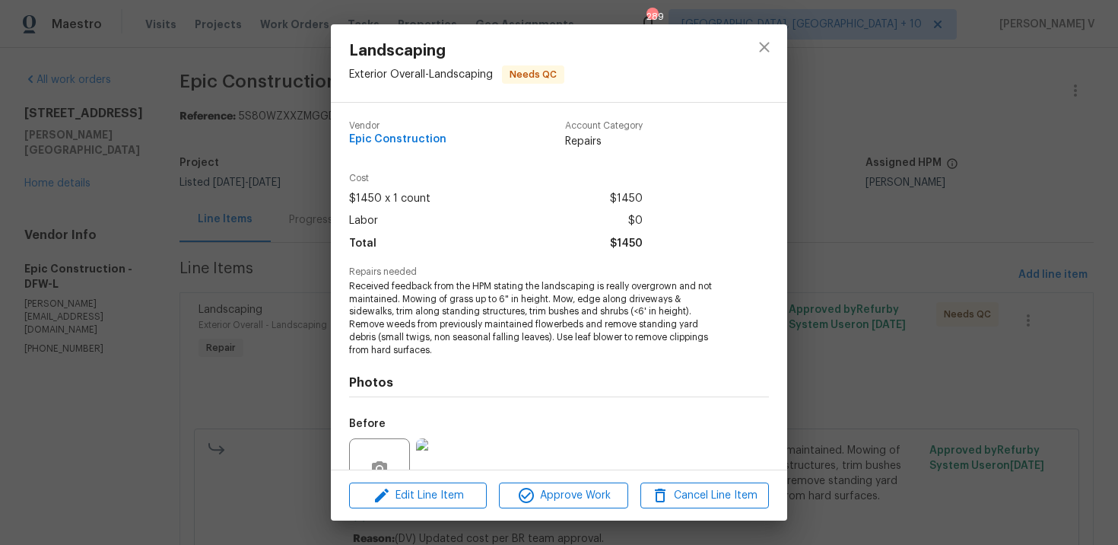
scroll to position [131, 0]
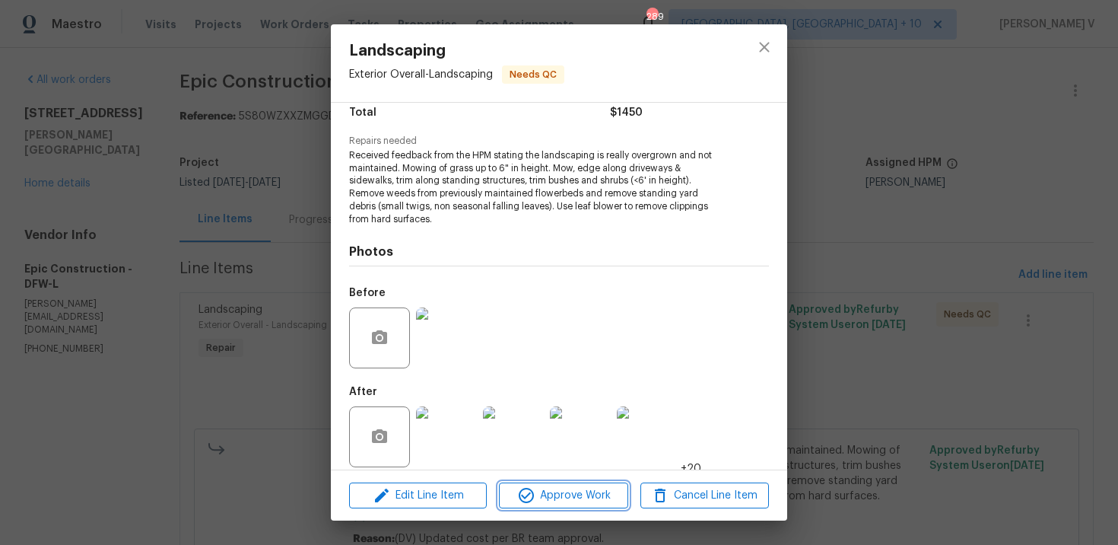
click at [542, 490] on span "Approve Work" at bounding box center [563, 495] width 119 height 19
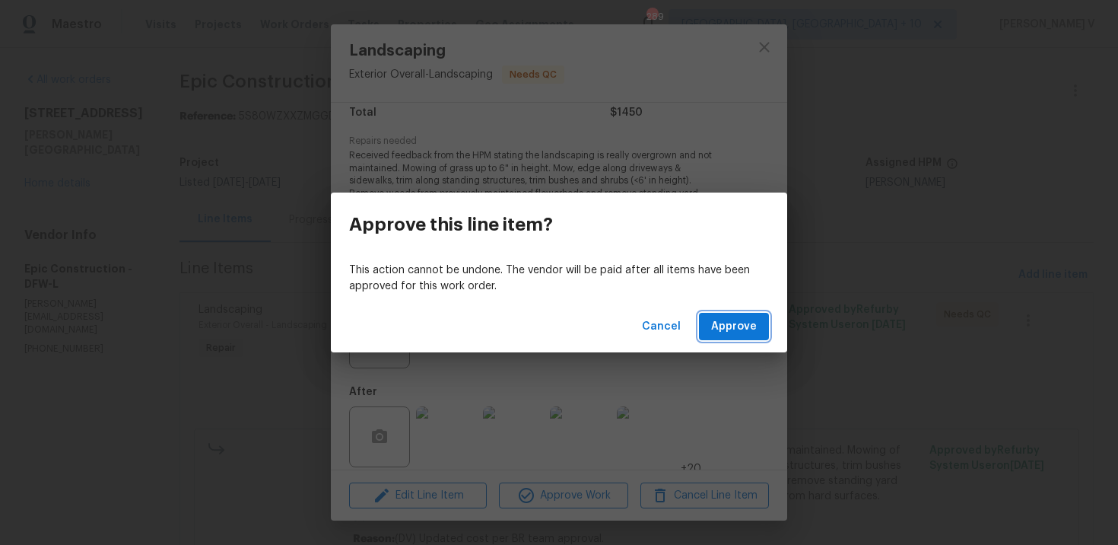
click at [723, 316] on button "Approve" at bounding box center [734, 327] width 70 height 28
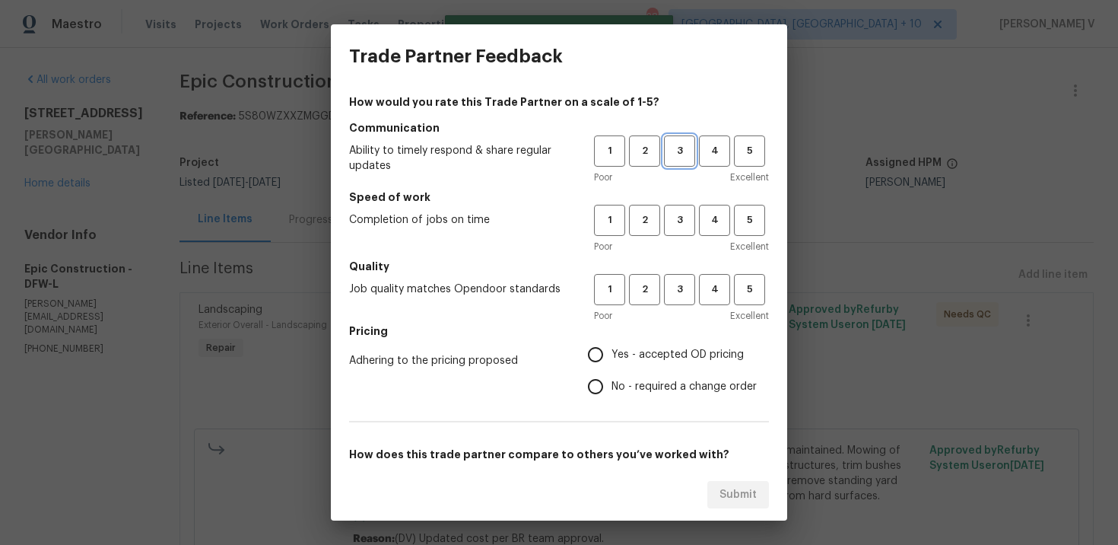
click at [691, 154] on span "3" at bounding box center [680, 150] width 28 height 17
click at [689, 208] on button "3" at bounding box center [679, 220] width 31 height 31
click at [677, 291] on span "3" at bounding box center [680, 289] width 28 height 17
click at [642, 382] on span "No - required a change order" at bounding box center [684, 387] width 145 height 16
click at [612, 382] on input "No - required a change order" at bounding box center [596, 386] width 32 height 32
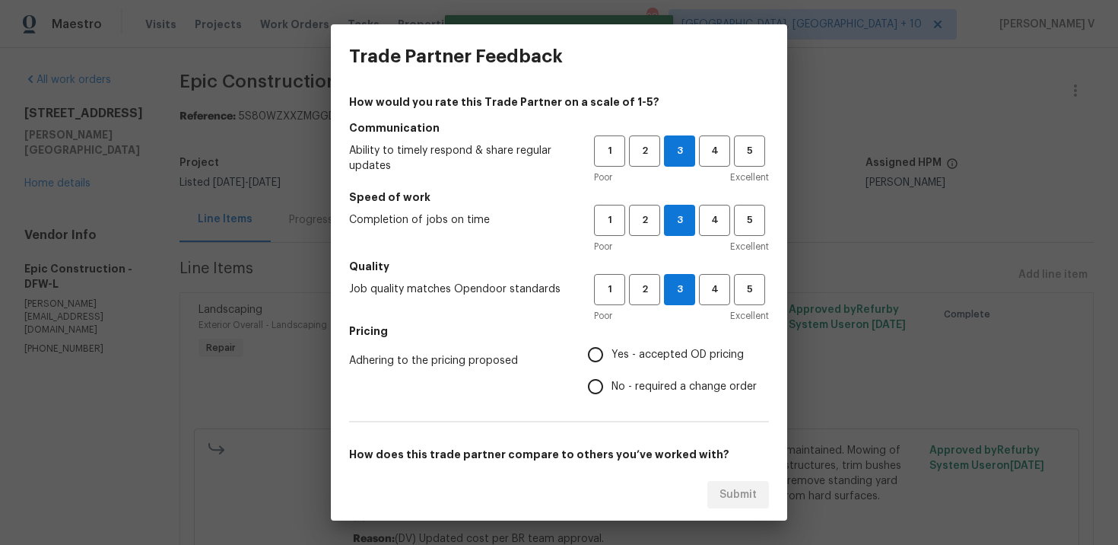
radio input "true"
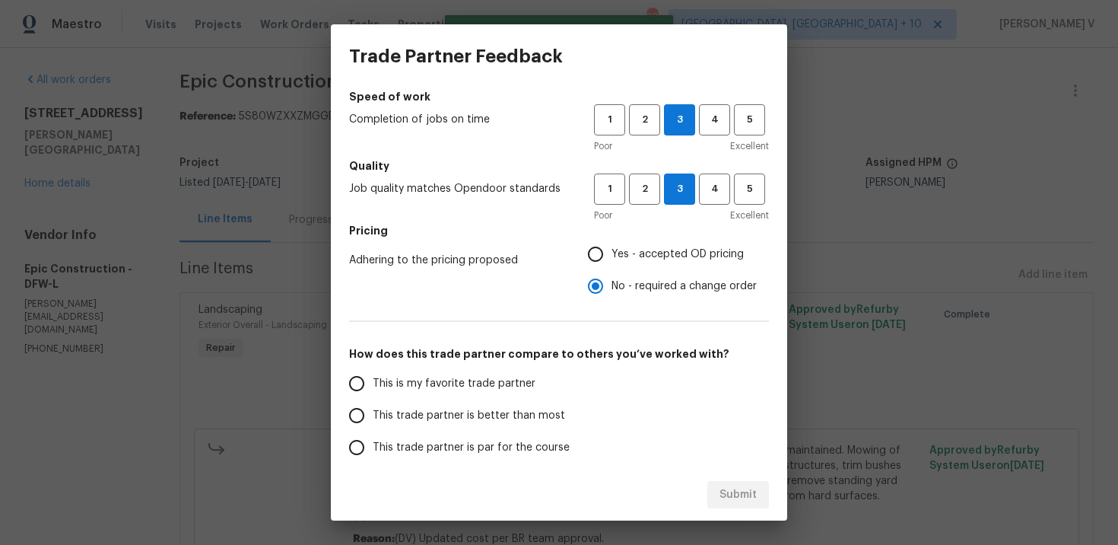
scroll to position [108, 0]
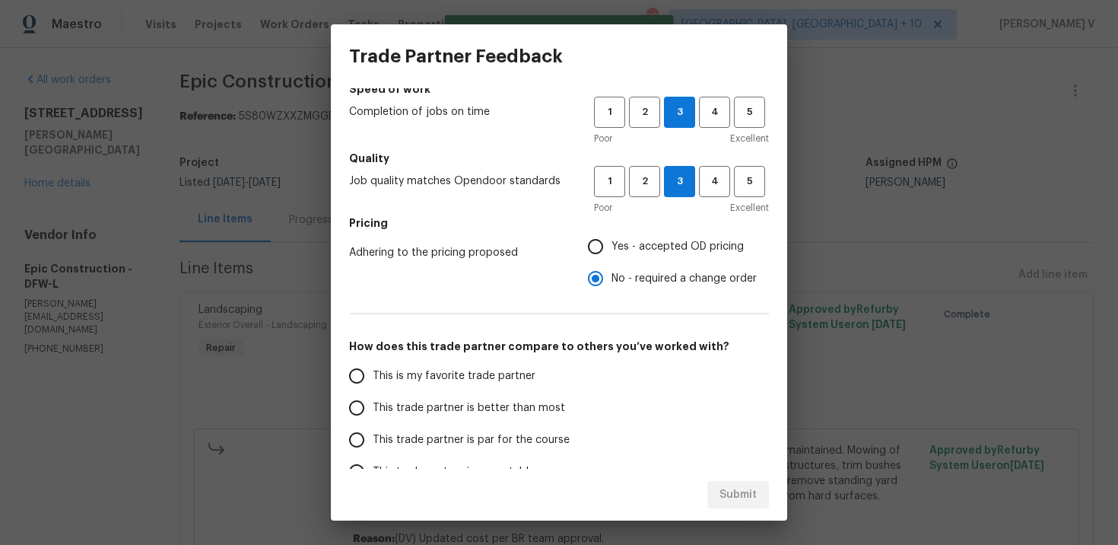
click at [552, 408] on span "This trade partner is better than most" at bounding box center [469, 408] width 192 height 16
click at [373, 408] on input "This trade partner is better than most" at bounding box center [357, 408] width 32 height 32
click at [726, 490] on span "Submit" at bounding box center [738, 494] width 37 height 19
radio input "true"
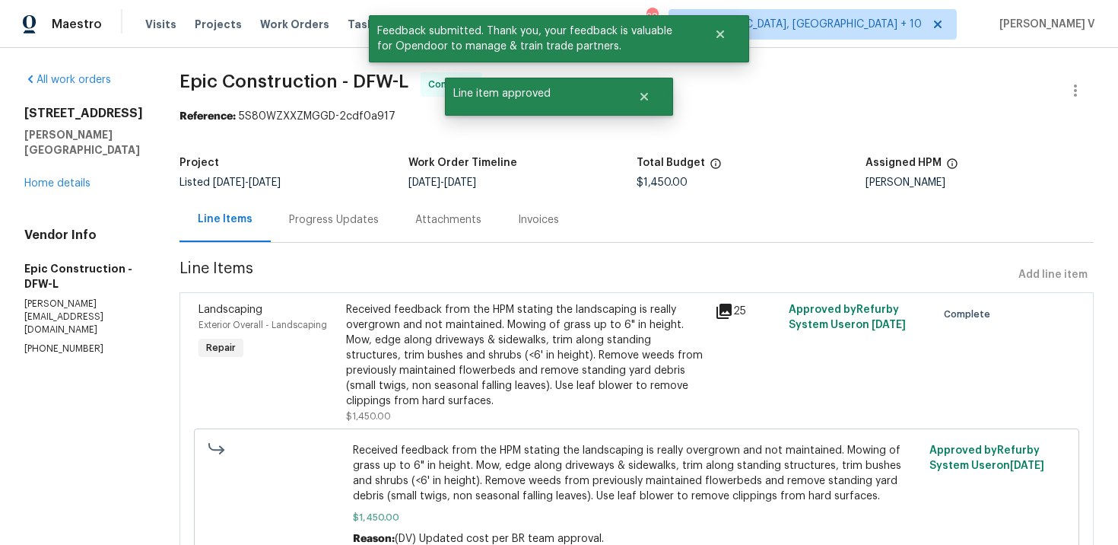
click at [317, 222] on div "Progress Updates" at bounding box center [334, 219] width 90 height 15
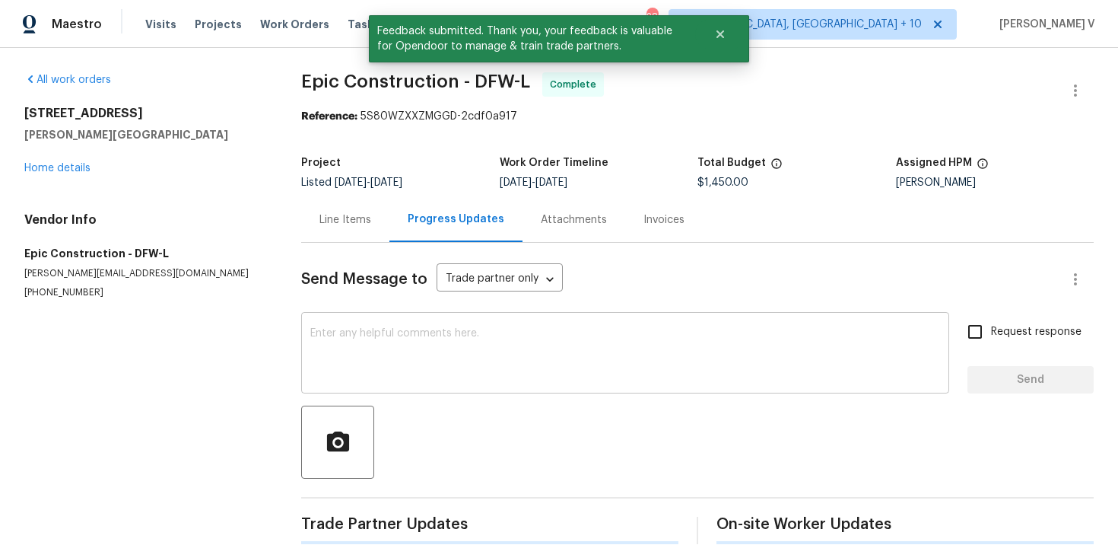
click at [333, 345] on textarea at bounding box center [625, 354] width 630 height 53
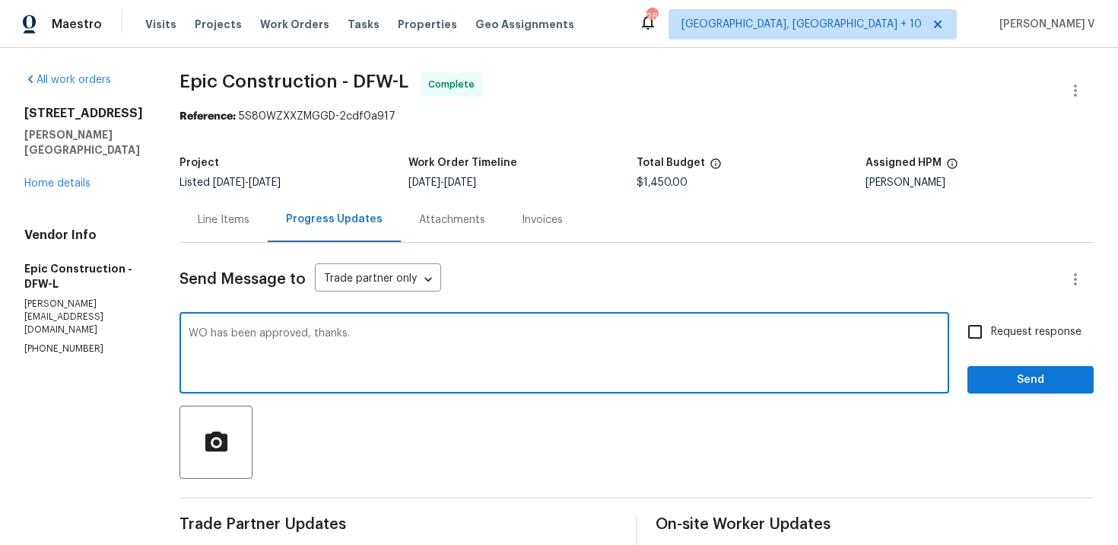
type textarea "WO has been approved, thanks."
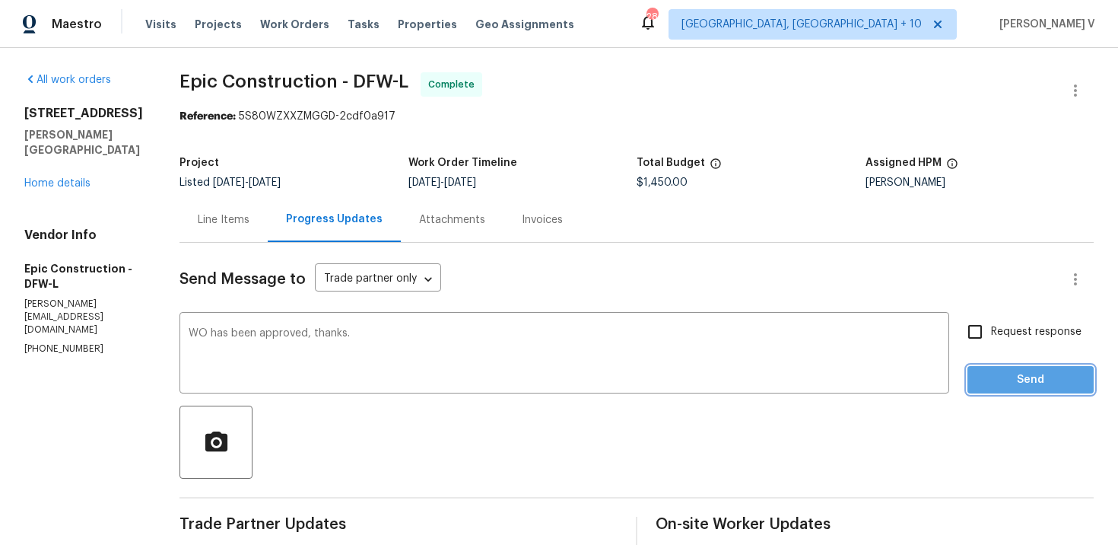
click at [1021, 390] on button "Send" at bounding box center [1030, 380] width 126 height 28
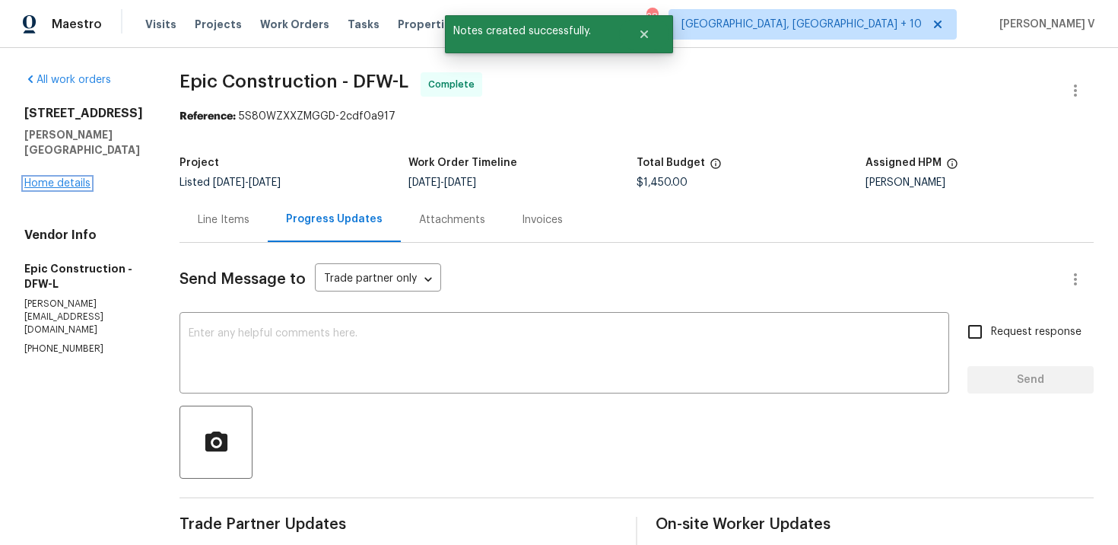
click at [60, 178] on link "Home details" at bounding box center [57, 183] width 66 height 11
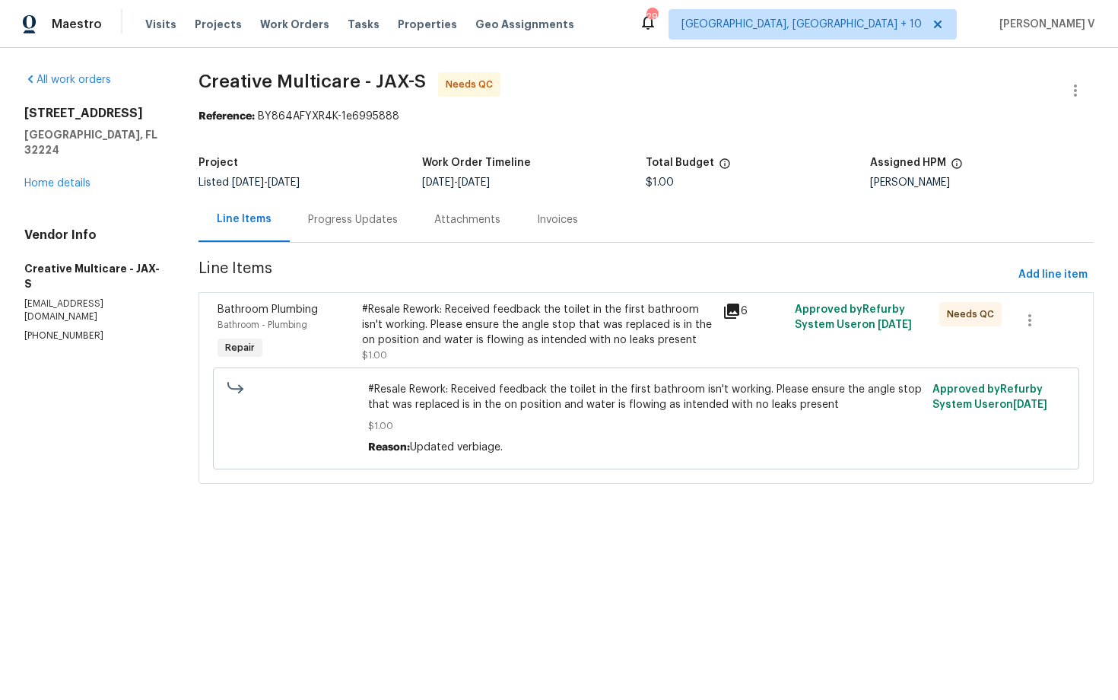
click at [416, 221] on div "Progress Updates" at bounding box center [353, 219] width 126 height 45
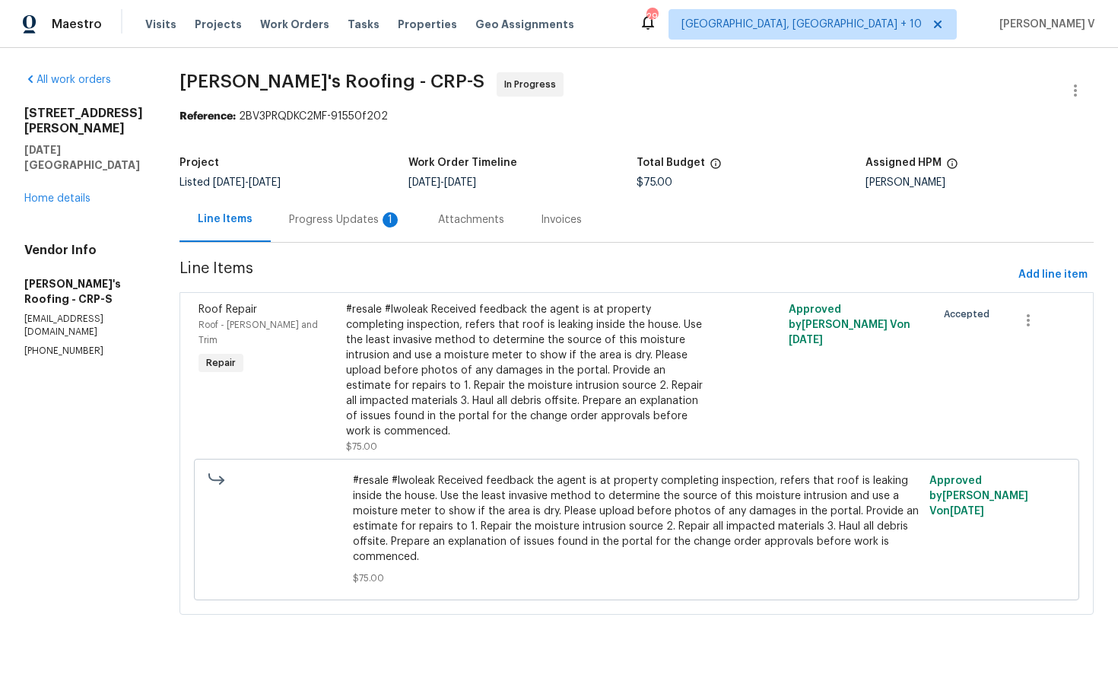
click at [342, 200] on div "Progress Updates 1" at bounding box center [345, 219] width 149 height 45
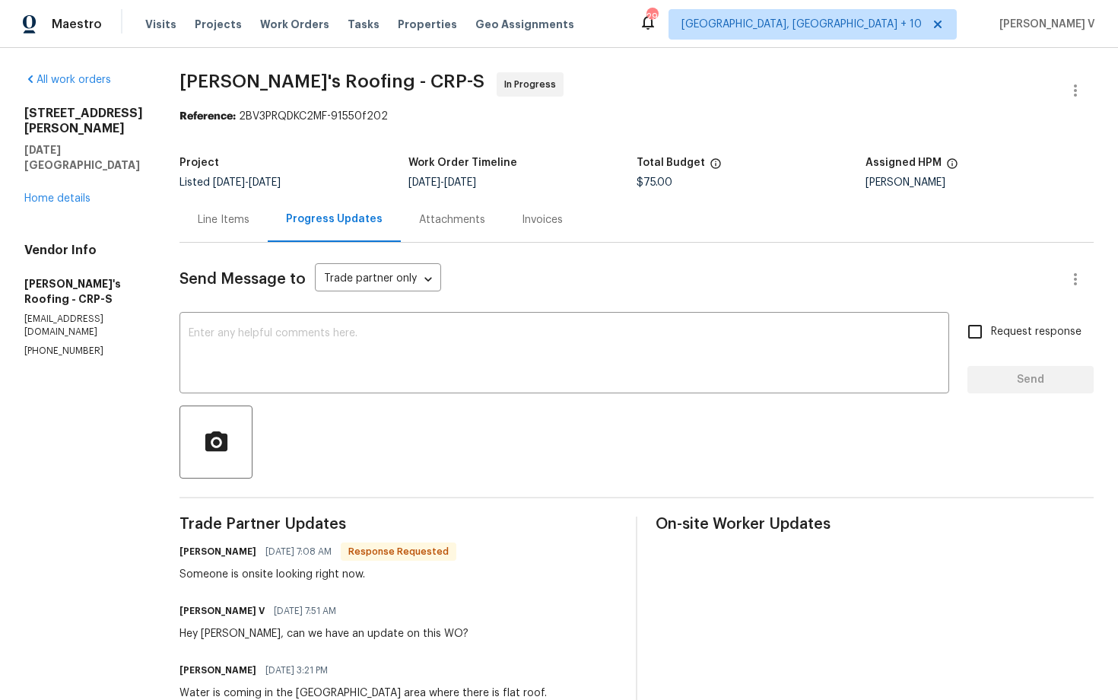
click at [272, 221] on div "Progress Updates" at bounding box center [334, 219] width 133 height 45
click at [243, 215] on div "Line Items" at bounding box center [224, 219] width 52 height 15
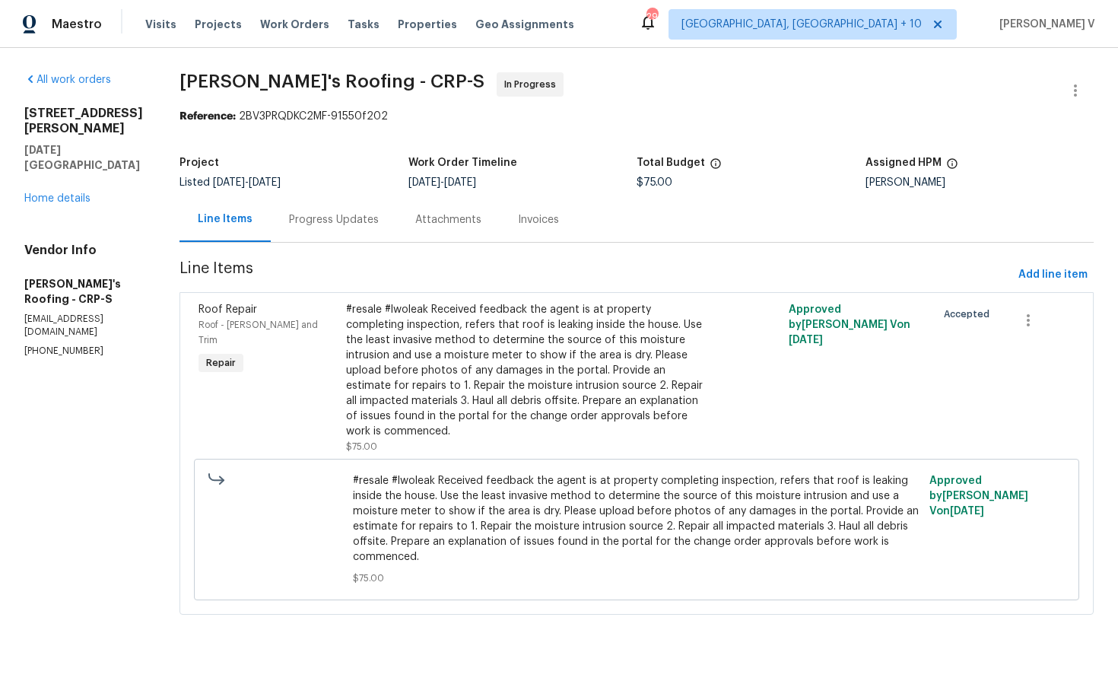
click at [349, 239] on div "Progress Updates" at bounding box center [334, 219] width 126 height 45
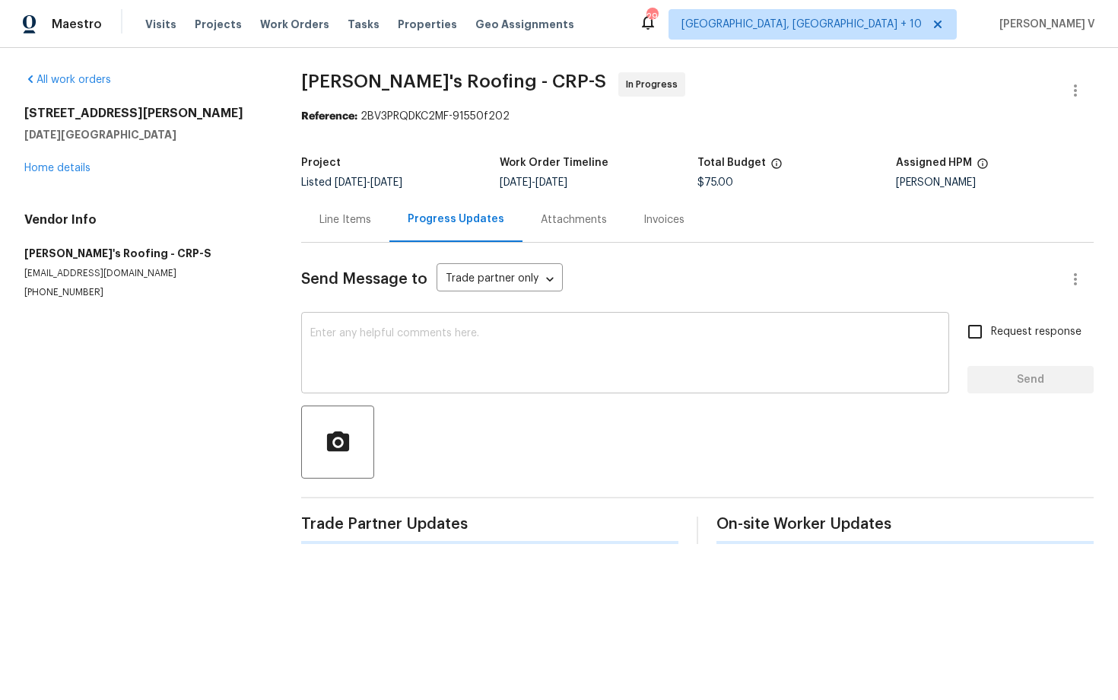
click at [411, 381] on div "x ​" at bounding box center [625, 355] width 648 height 78
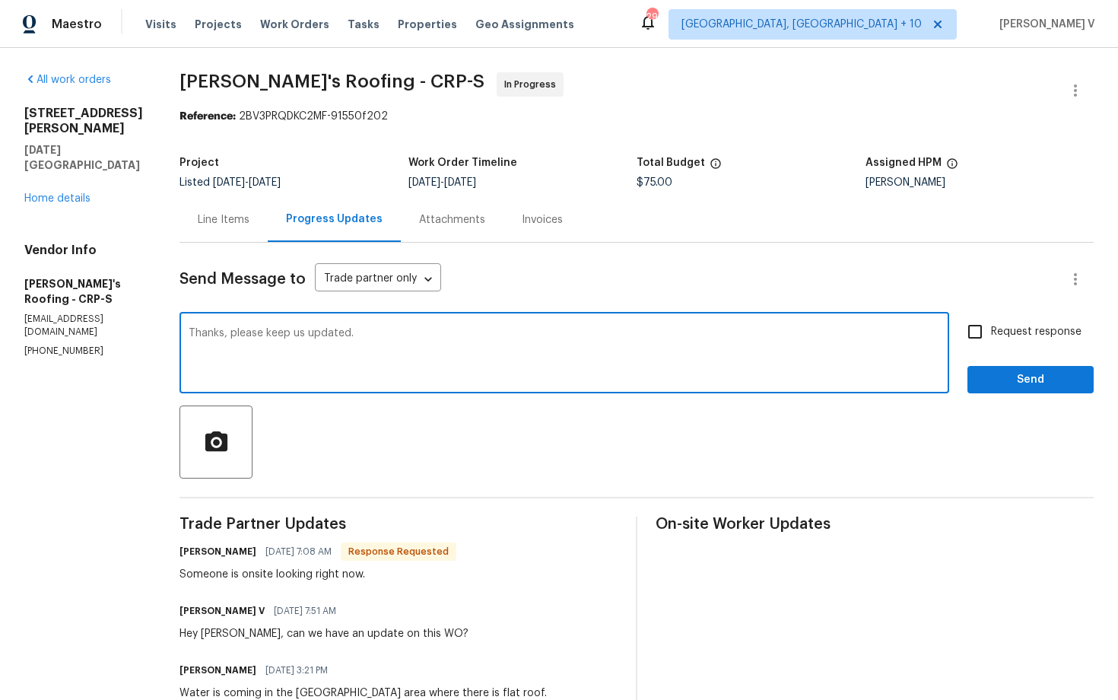
type textarea "Thanks, please keep us updated."
click at [1023, 332] on span "Request response" at bounding box center [1036, 332] width 91 height 16
click at [991, 332] on input "Request response" at bounding box center [975, 332] width 32 height 32
checkbox input "true"
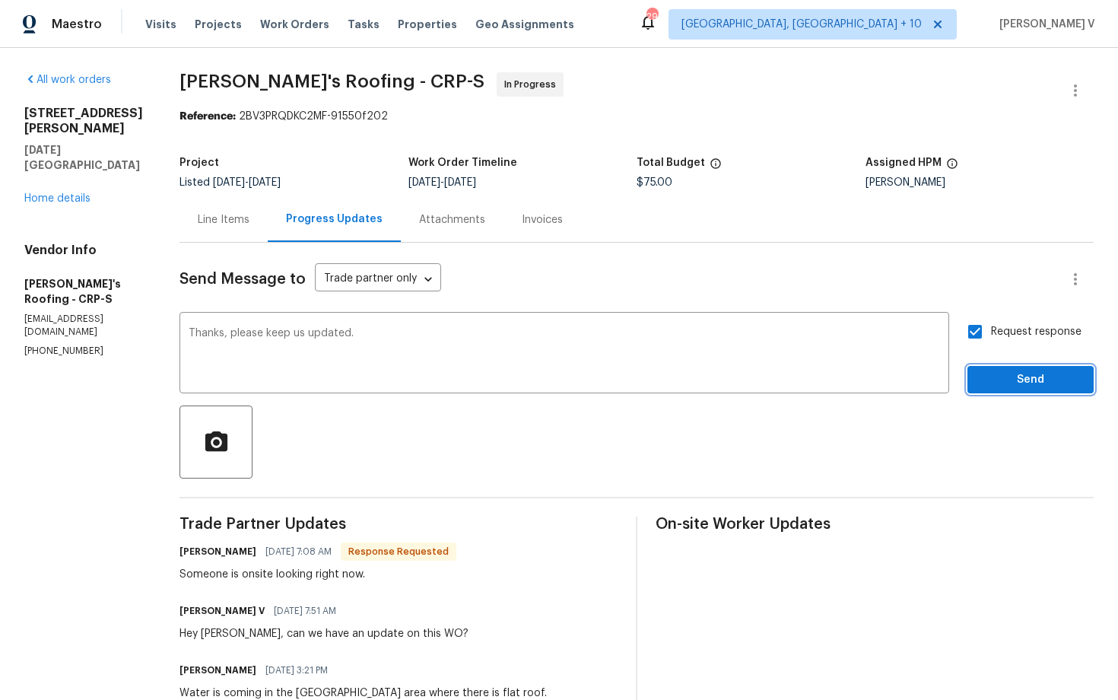
click at [1028, 376] on span "Send" at bounding box center [1031, 379] width 102 height 19
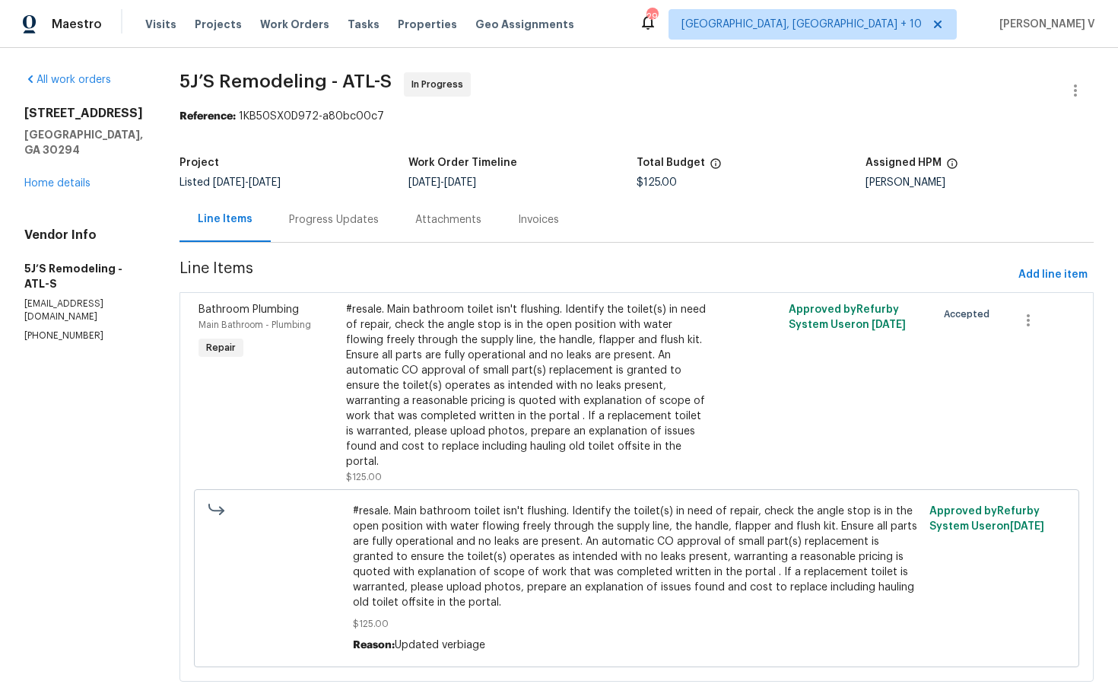
click at [368, 196] on div "Project Listed 9/26/2025 - 9/30/2025 Work Order Timeline 9/26/2025 - 9/30/2025 …" at bounding box center [636, 172] width 914 height 49
click at [361, 216] on div "Progress Updates" at bounding box center [334, 219] width 90 height 15
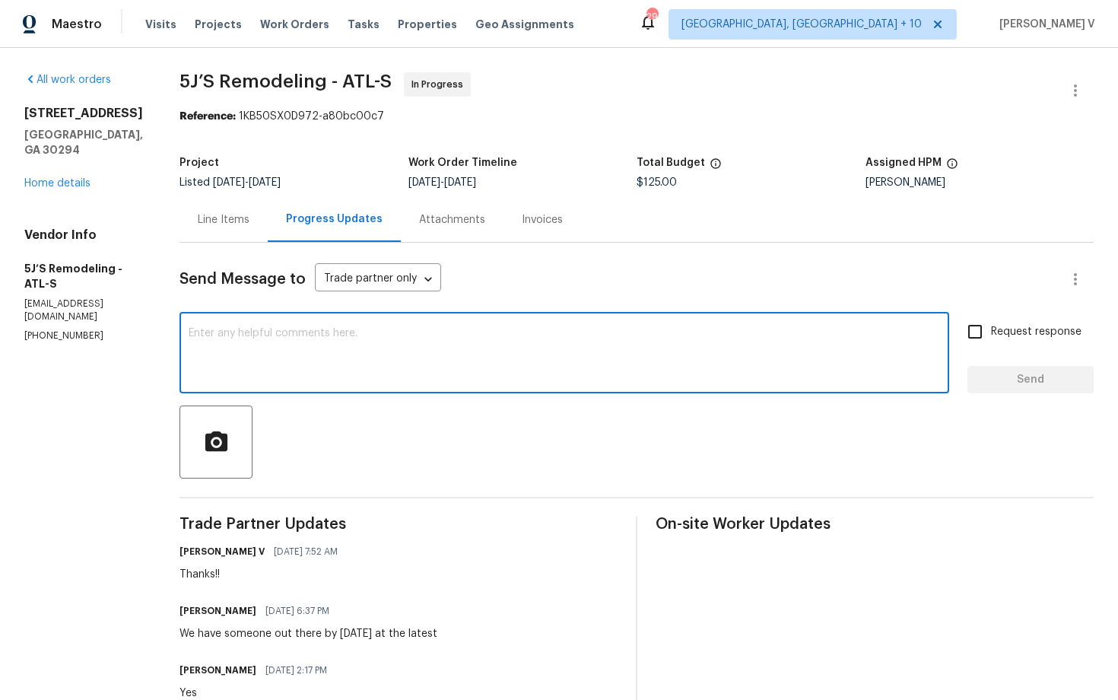
click at [281, 346] on textarea at bounding box center [564, 354] width 751 height 53
paste textarea "Hi, hope everything is on track with the WO scheduled for today. Please let us …"
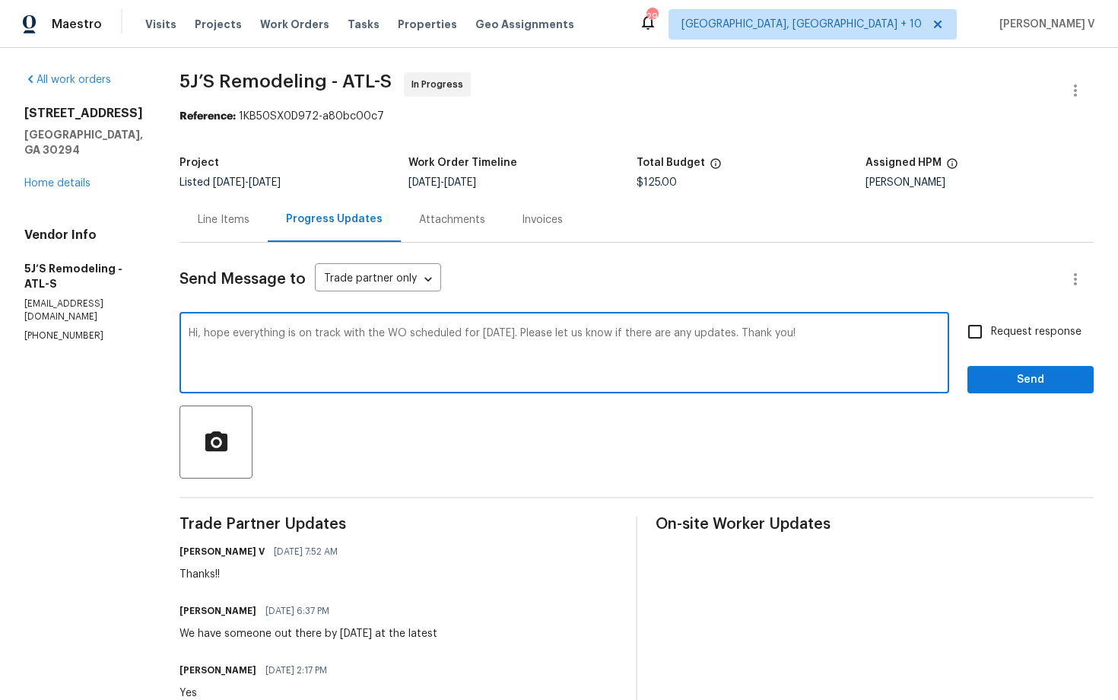
type textarea "Hi, hope everything is on track with the WO scheduled for today. Please let us …"
click at [1046, 329] on span "Request response" at bounding box center [1036, 332] width 91 height 16
click at [991, 329] on input "Request response" at bounding box center [975, 332] width 32 height 32
checkbox input "true"
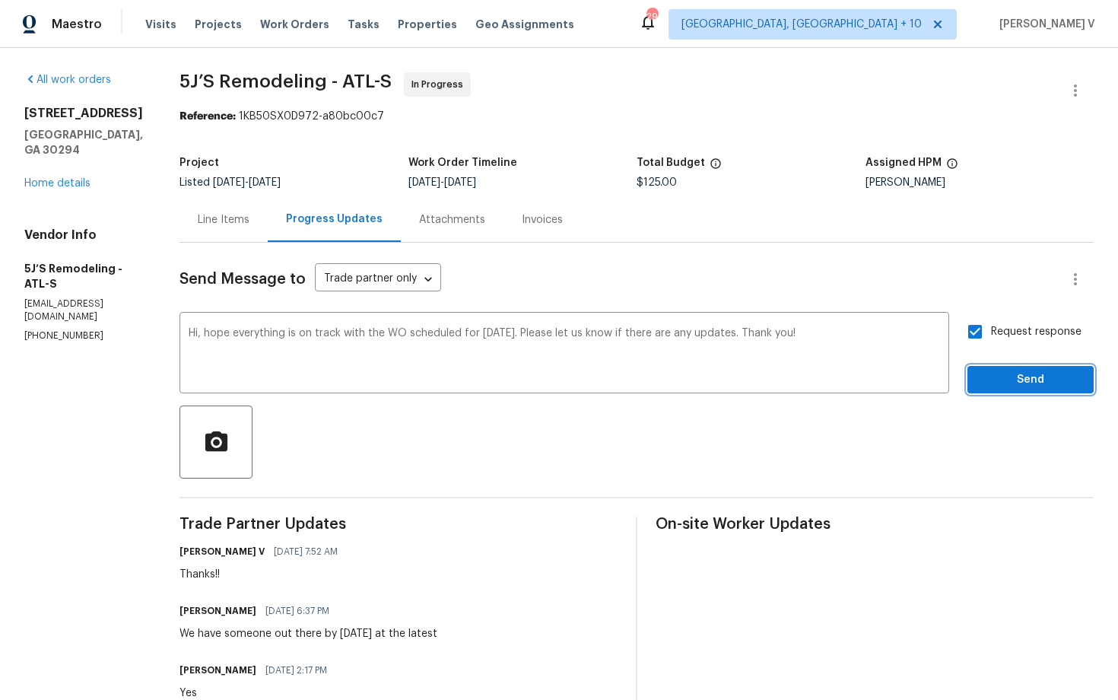
click at [1029, 369] on button "Send" at bounding box center [1030, 380] width 126 height 28
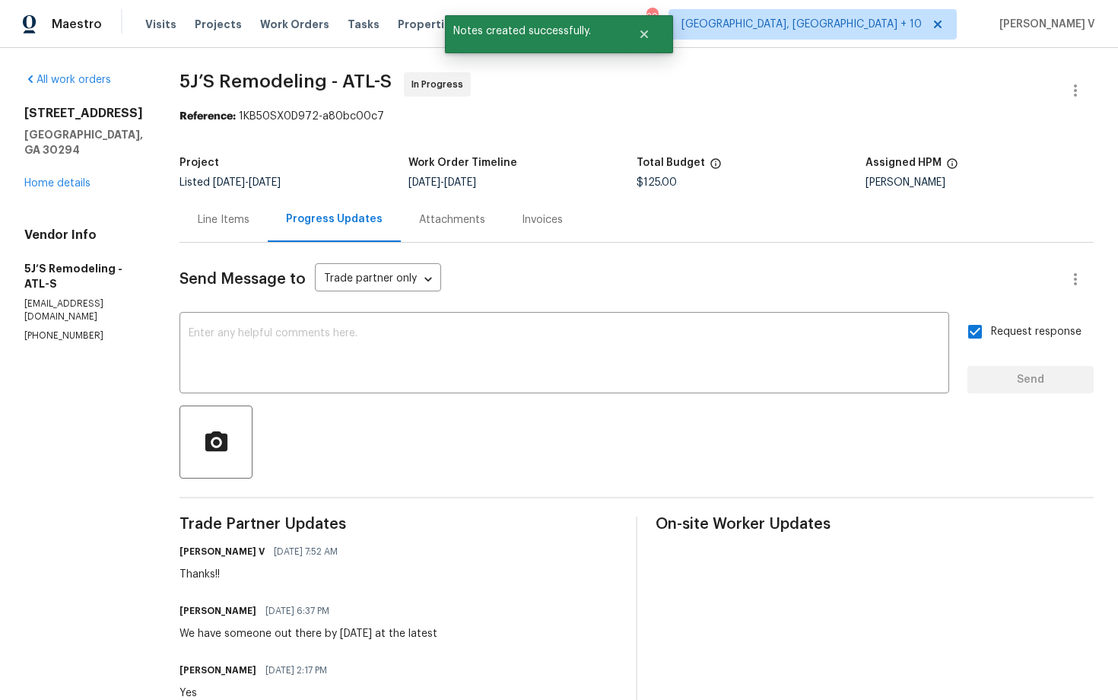
scroll to position [113, 0]
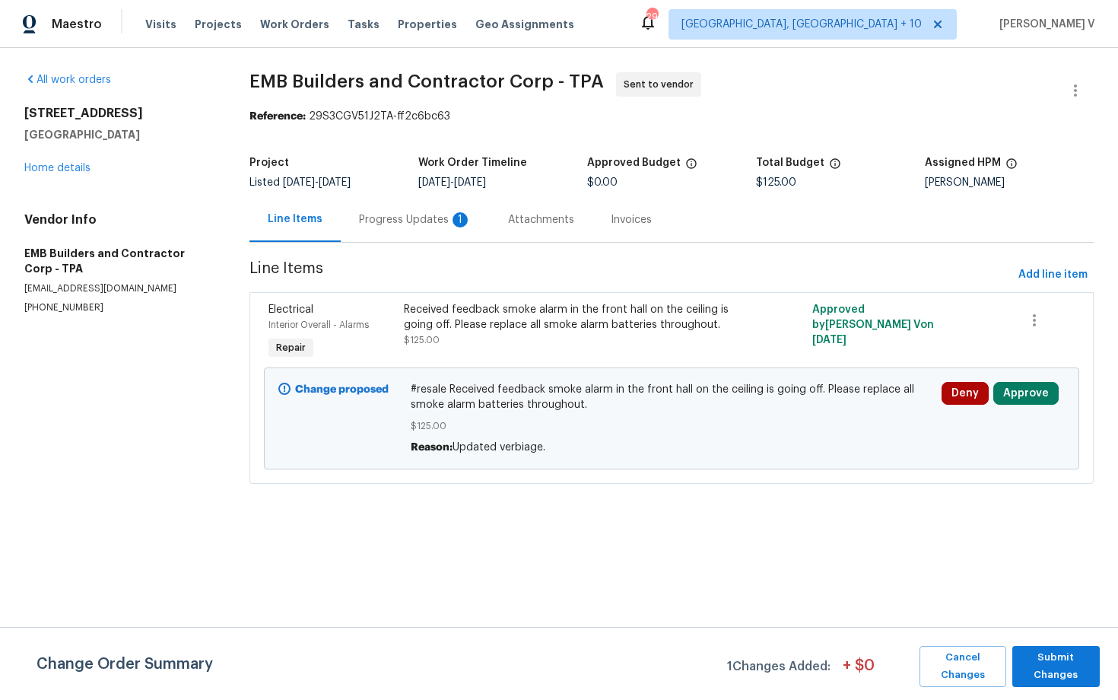
click at [396, 208] on div "Progress Updates 1" at bounding box center [415, 219] width 149 height 45
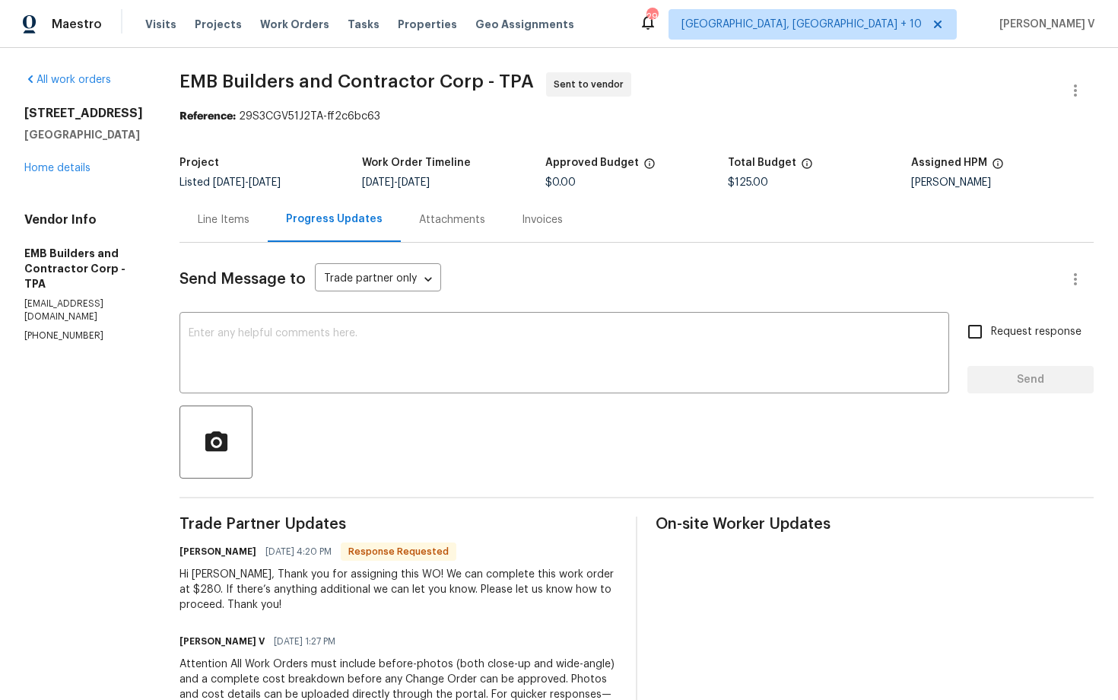
click at [262, 247] on div "Send Message to Trade partner only Trade partner only ​ x ​ Request response Se…" at bounding box center [636, 549] width 914 height 613
click at [238, 225] on div "Line Items" at bounding box center [224, 219] width 52 height 15
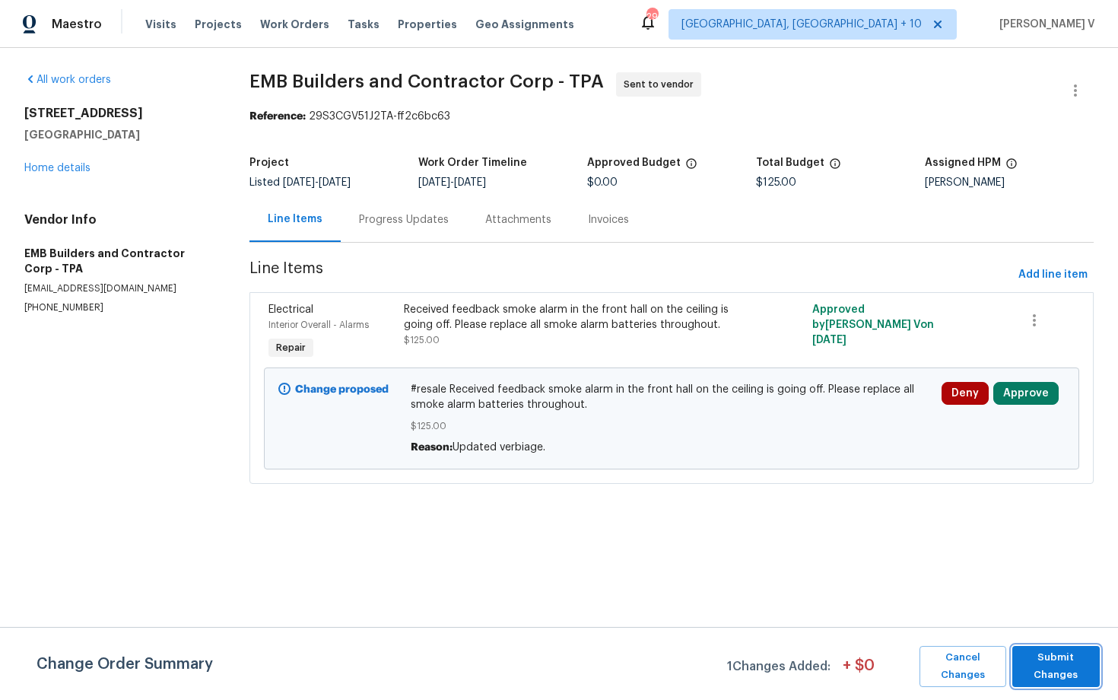
click at [1053, 667] on span "Submit Changes" at bounding box center [1056, 666] width 72 height 35
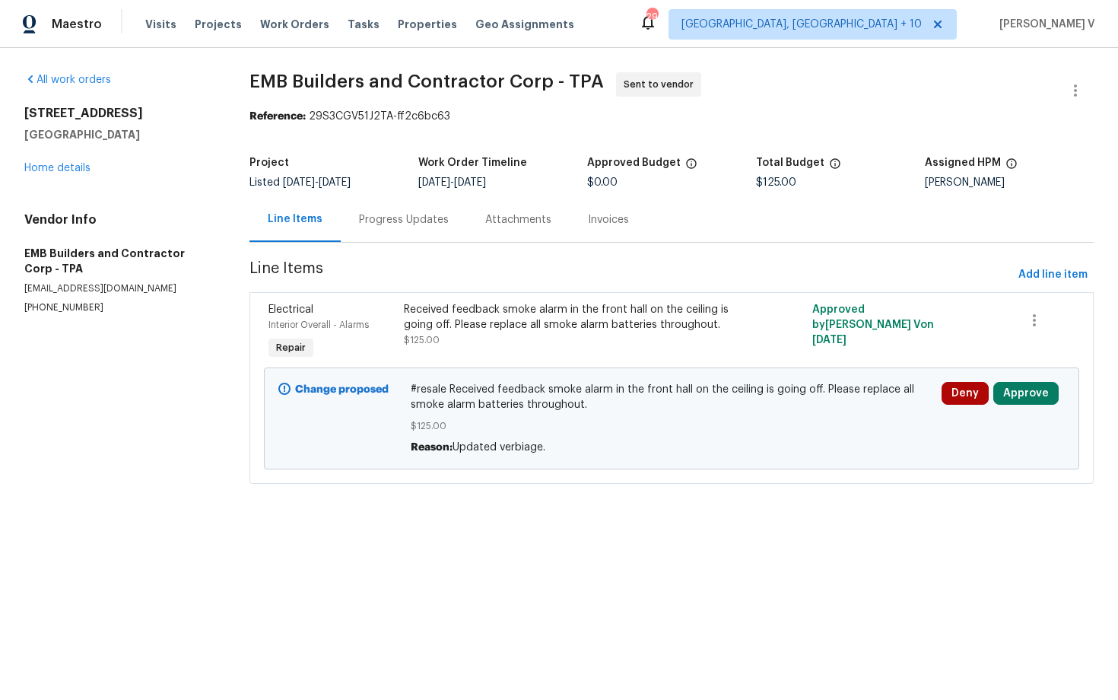
click at [380, 205] on div "Progress Updates" at bounding box center [404, 219] width 126 height 45
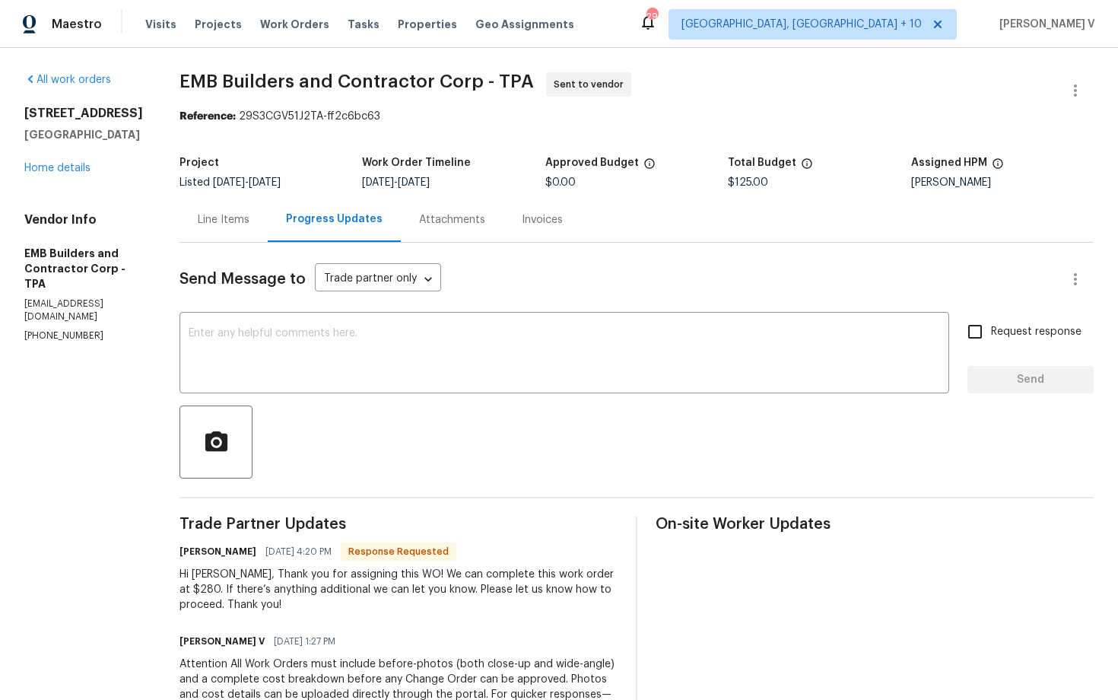
click at [236, 228] on div "Line Items" at bounding box center [223, 219] width 88 height 45
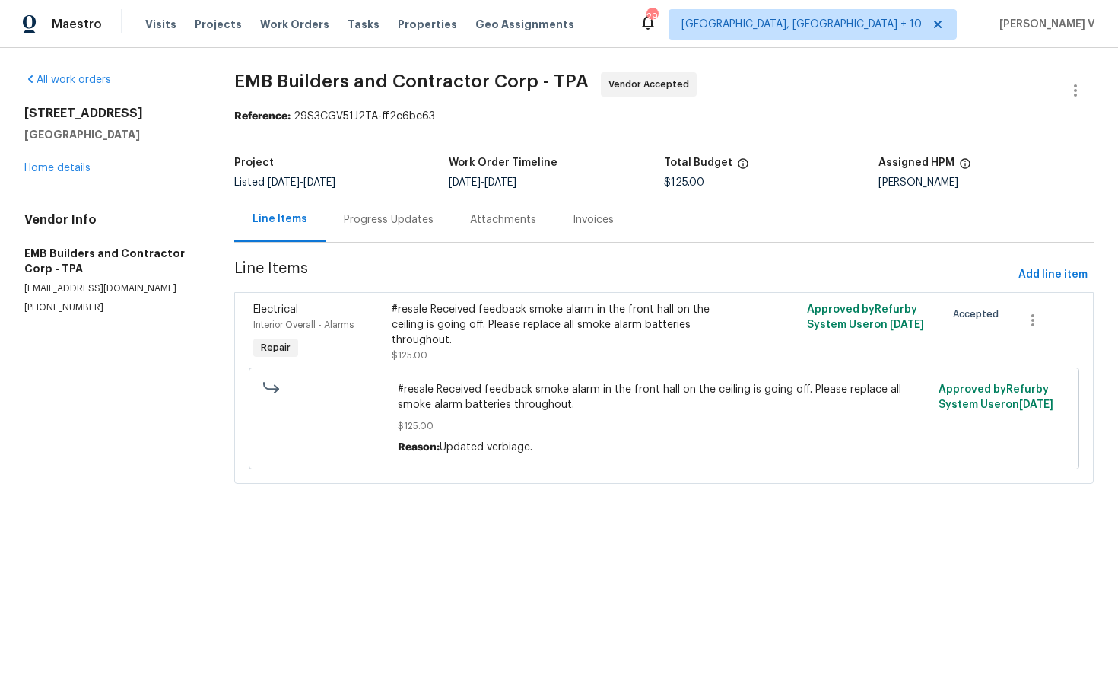
click at [396, 230] on div "Progress Updates" at bounding box center [389, 219] width 126 height 45
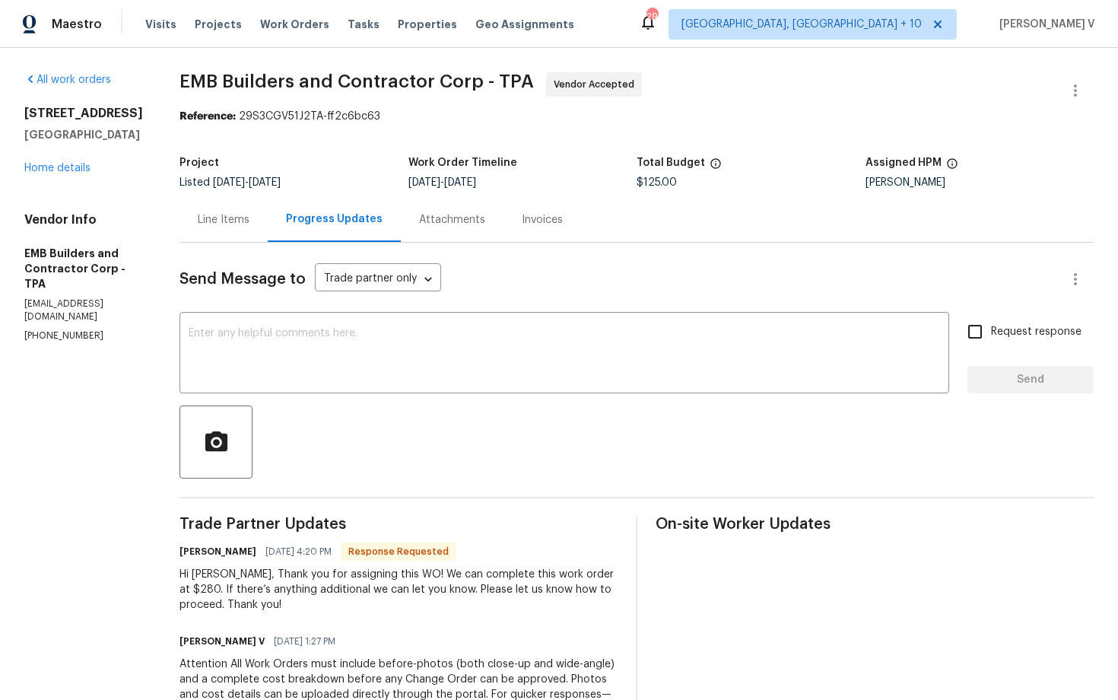
click at [224, 216] on div "Line Items" at bounding box center [224, 219] width 52 height 15
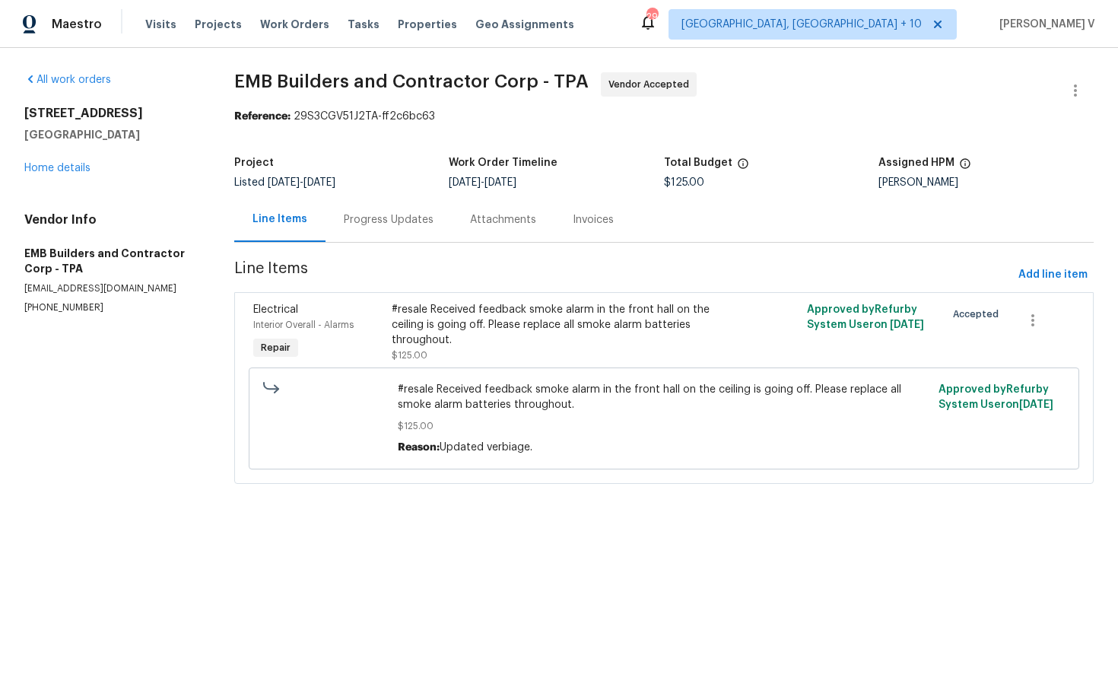
click at [547, 337] on div "#resale Received feedback smoke alarm in the front hall on the ceiling is going…" at bounding box center [560, 325] width 337 height 46
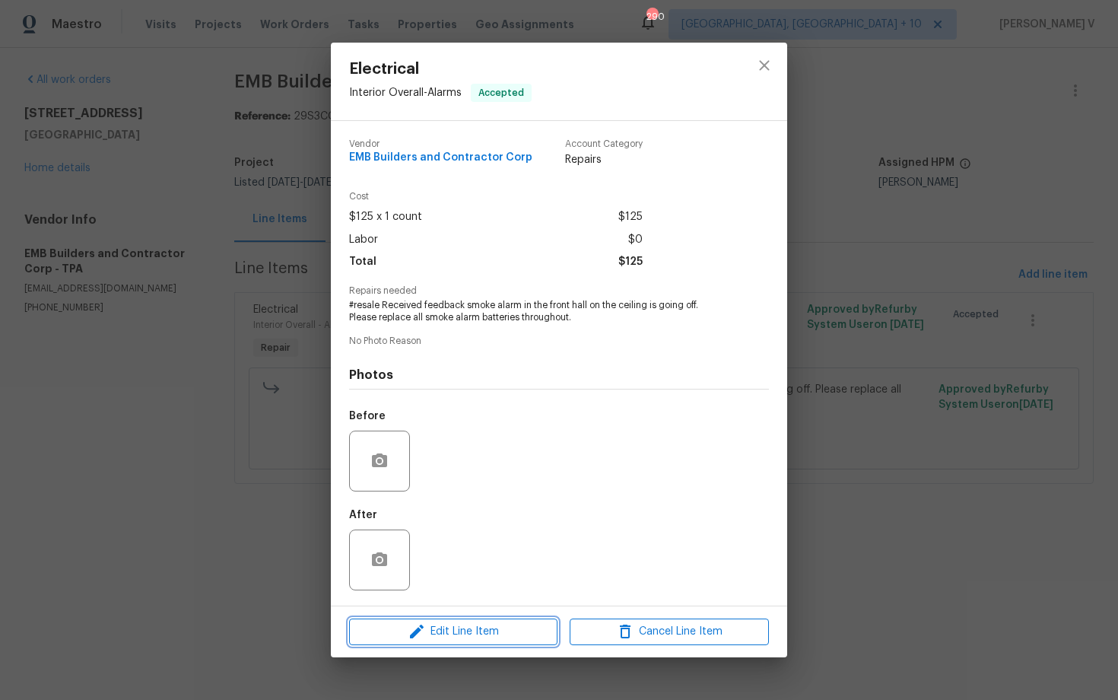
click at [434, 634] on span "Edit Line Item" at bounding box center [453, 631] width 199 height 19
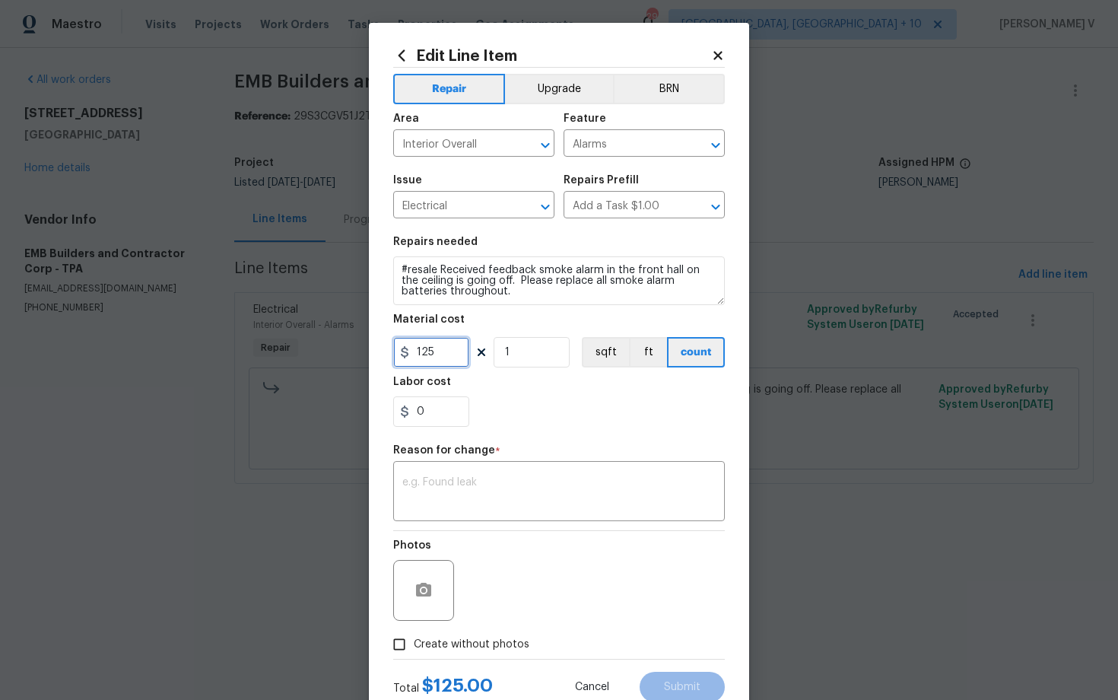
click at [428, 361] on input "125" at bounding box center [431, 352] width 76 height 30
type input "280"
click at [403, 510] on div "x ​" at bounding box center [559, 493] width 332 height 56
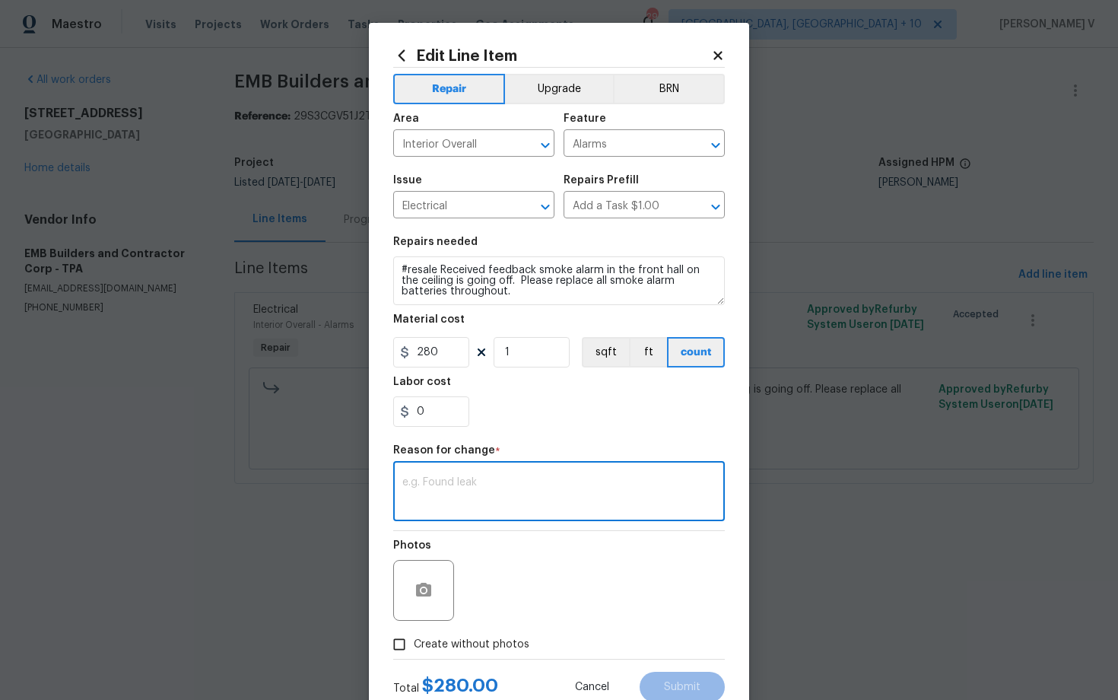
paste textarea "(DV) Updated per vendor’s final cost."
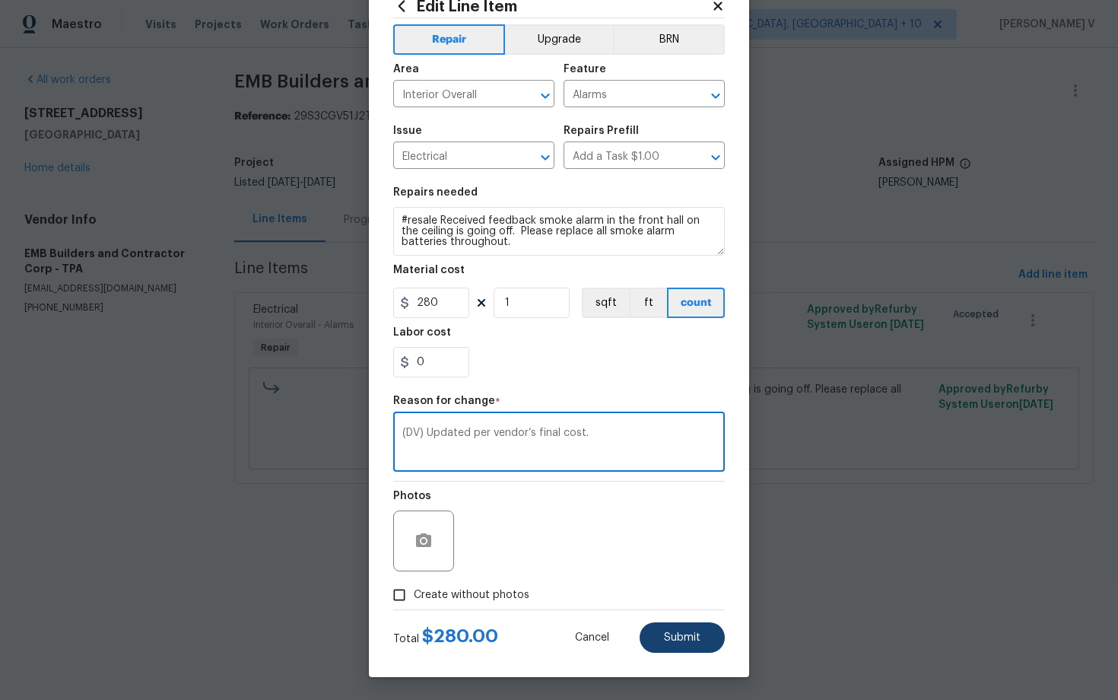
type textarea "(DV) Updated per vendor’s final cost."
click button "Submit"
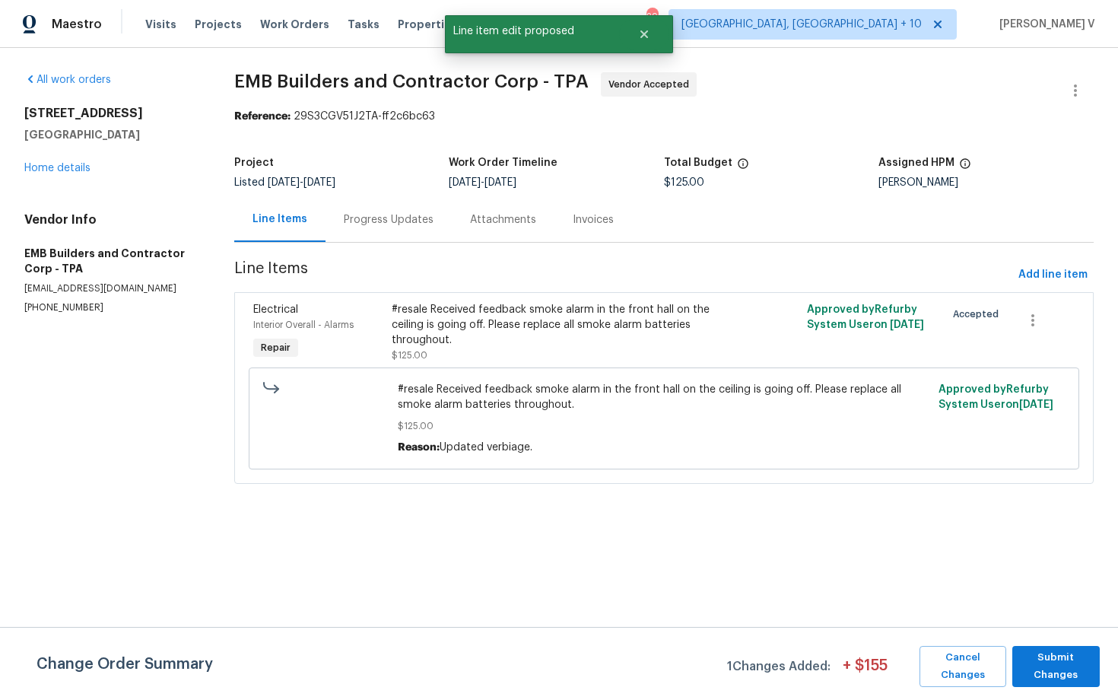
scroll to position [0, 0]
click button "Submit Changes"
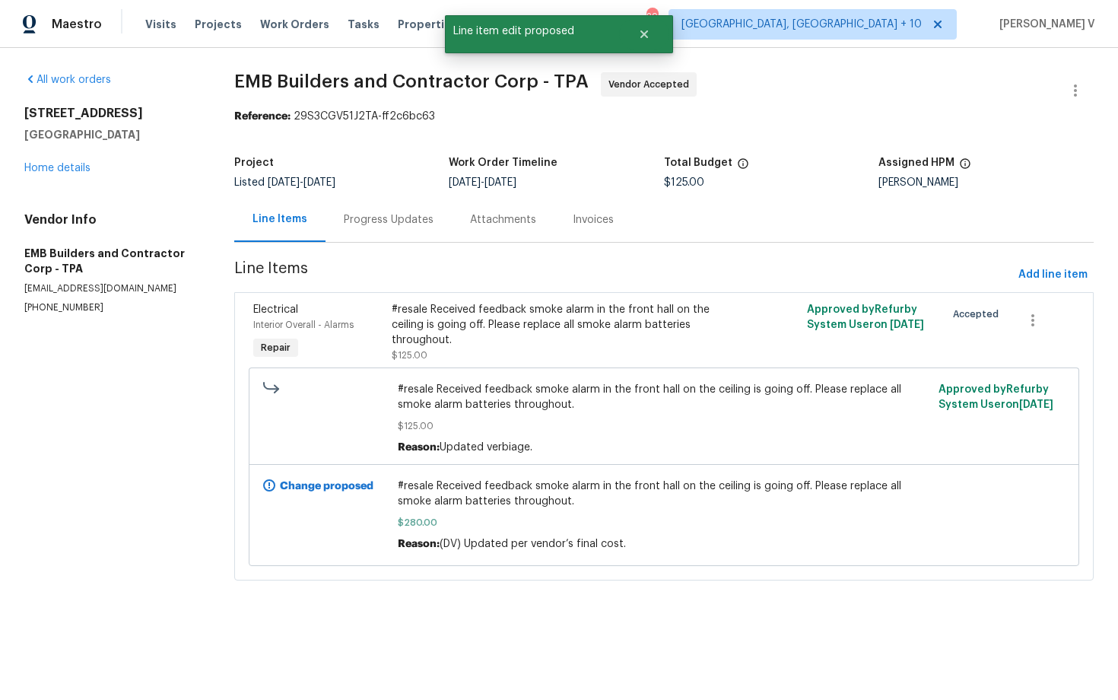
click div "Progress Updates"
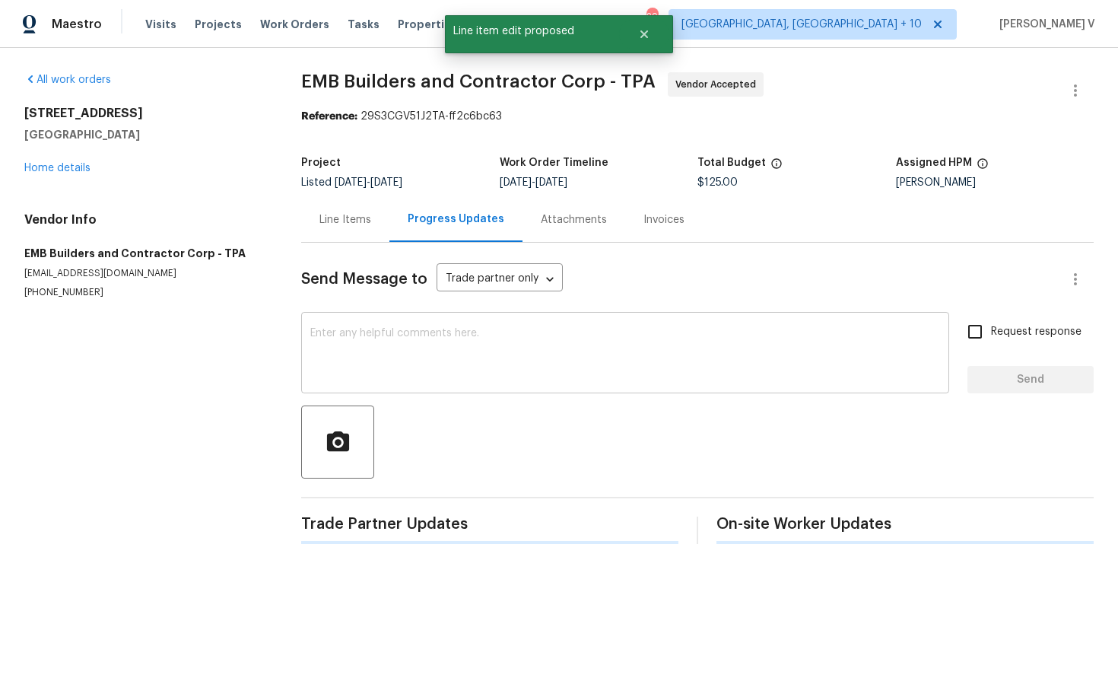
click div "x ​"
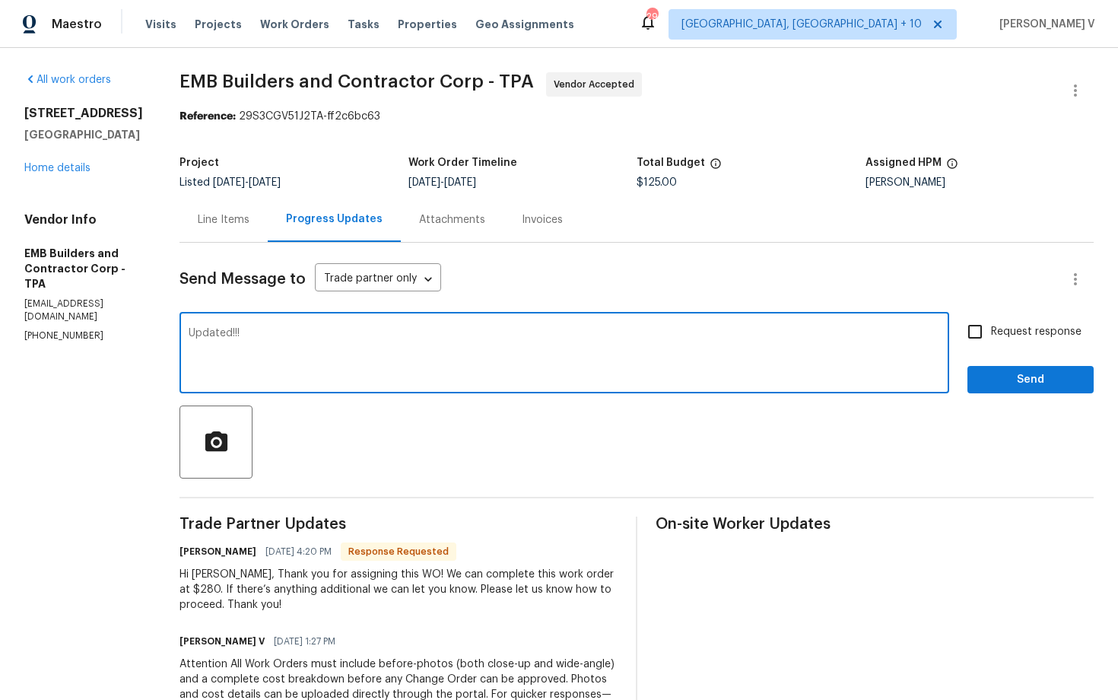
type textarea "Updated!!!"
click span "Request response"
click input "Request response"
checkbox input "true"
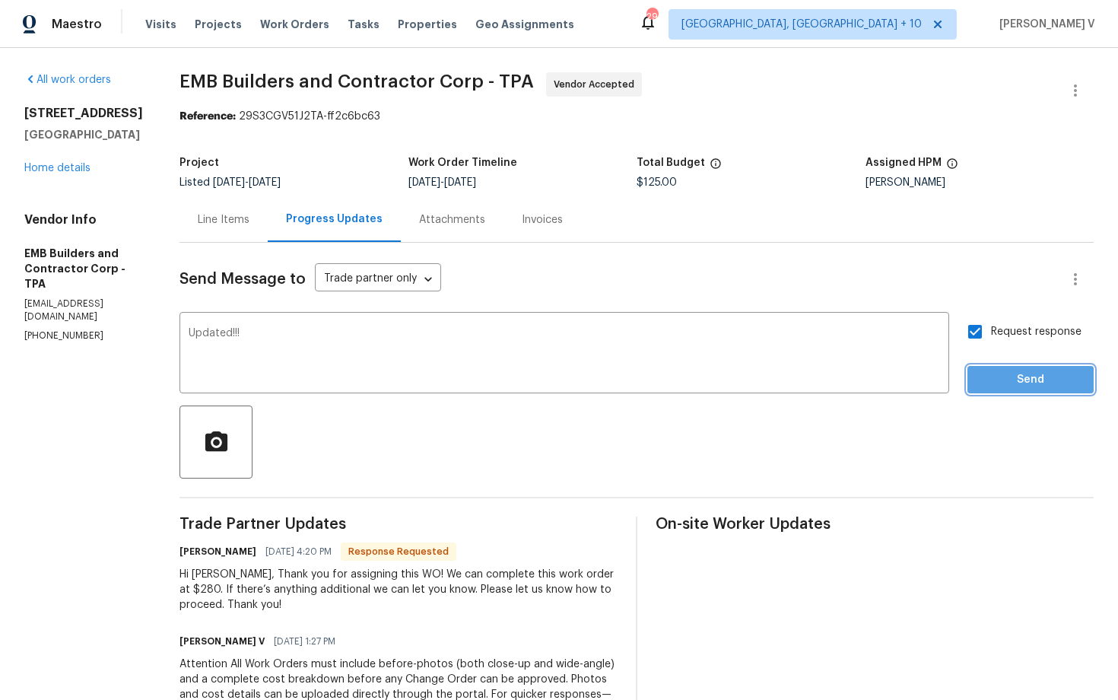
click span "Send"
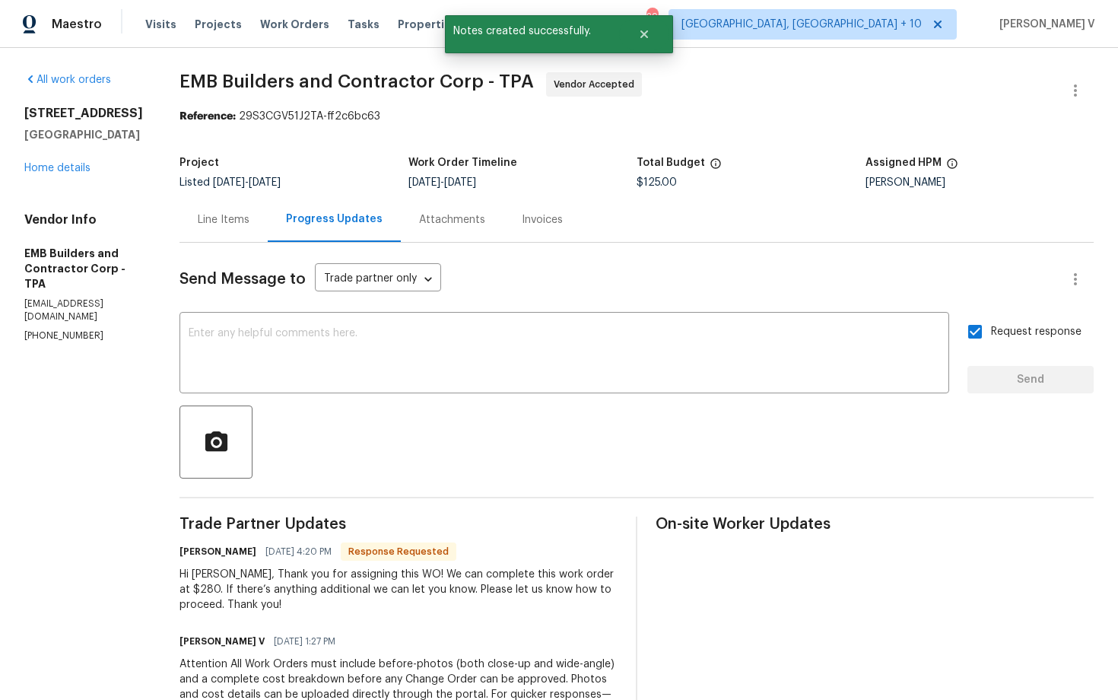
click div "Line Items"
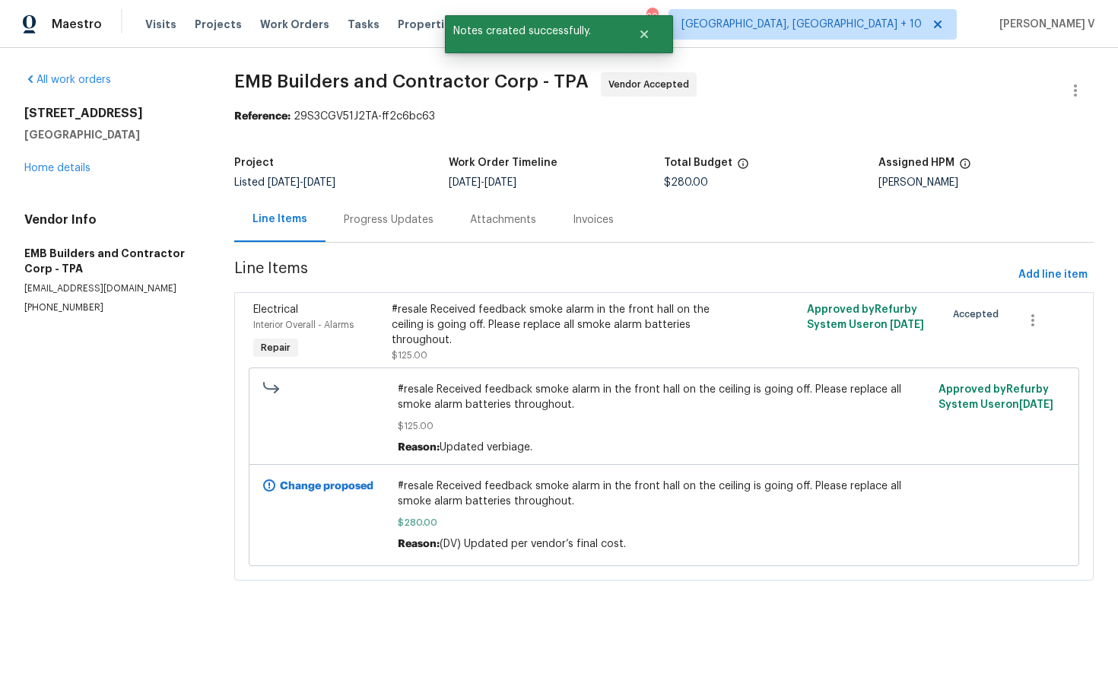
click div "Progress Updates"
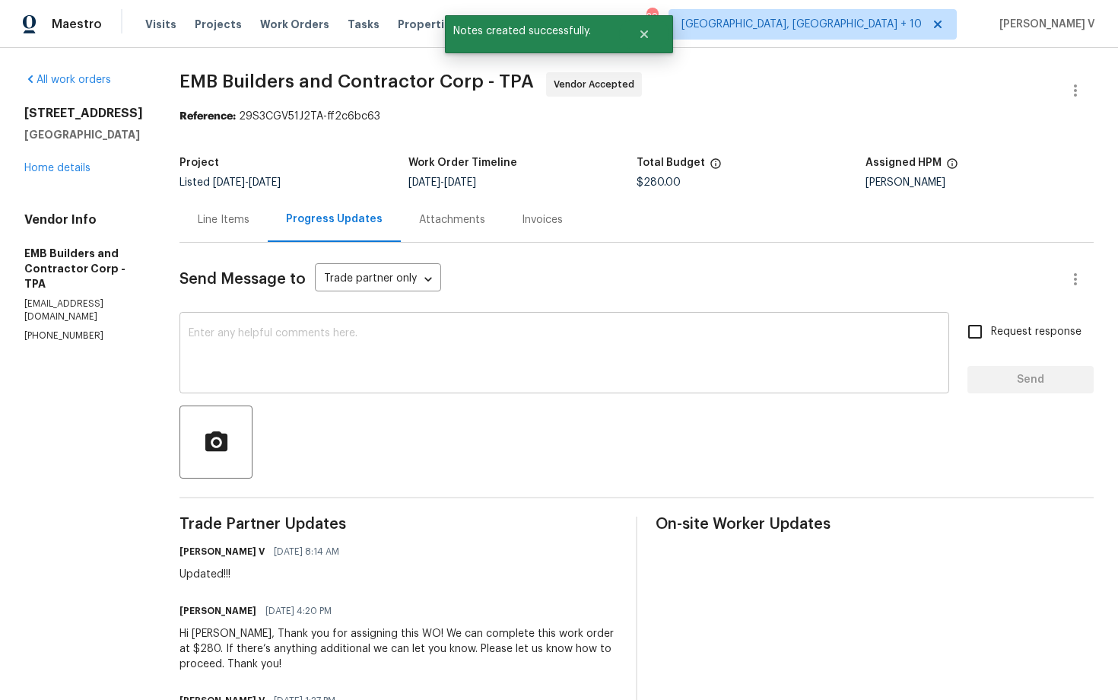
click div "x ​"
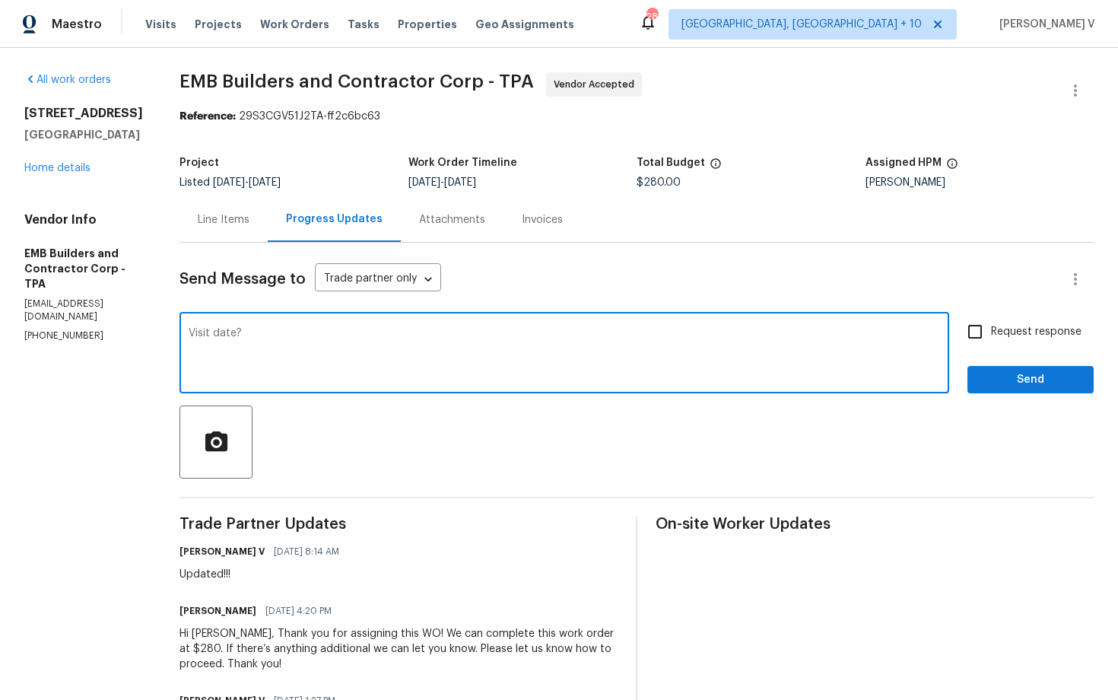
type textarea "Visit date?"
click div "Send Message to Trade partner only Trade partner only ​ Visit date? x ​ Request…"
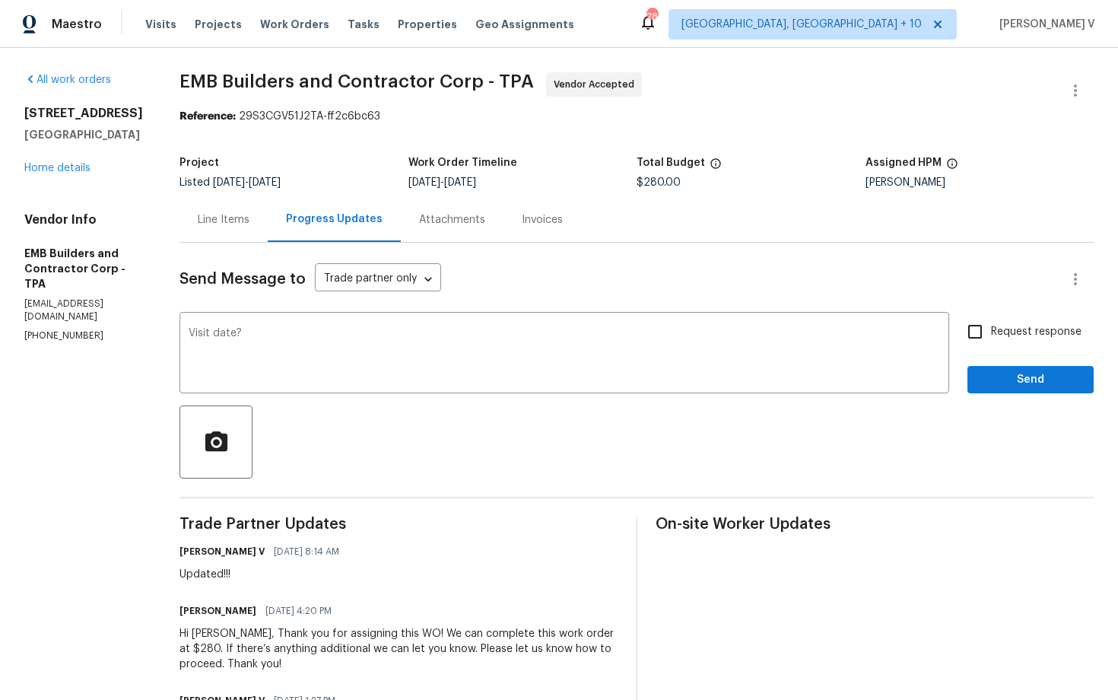
click span "Request response"
click input "Request response"
checkbox input "true"
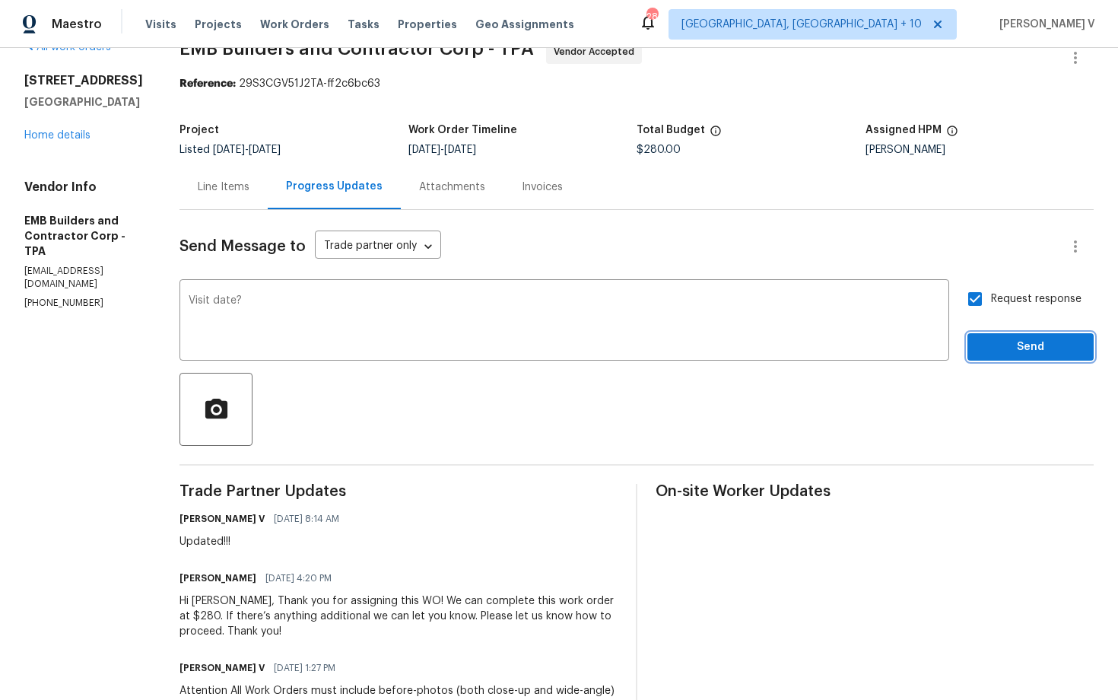
click button "Send"
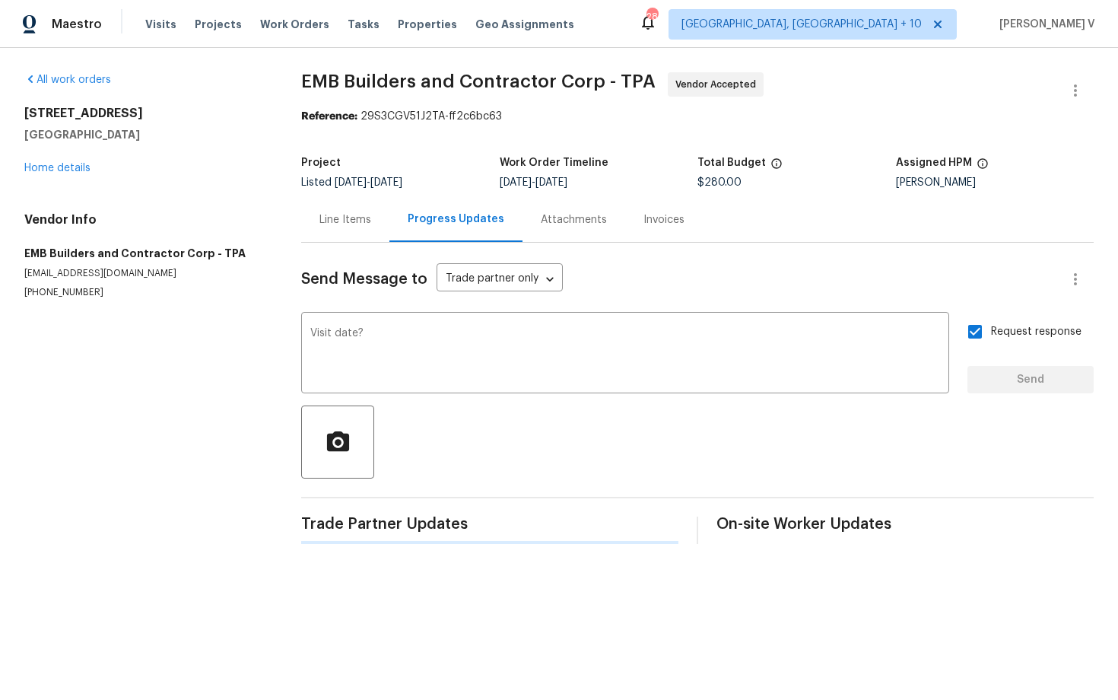
scroll to position [0, 0]
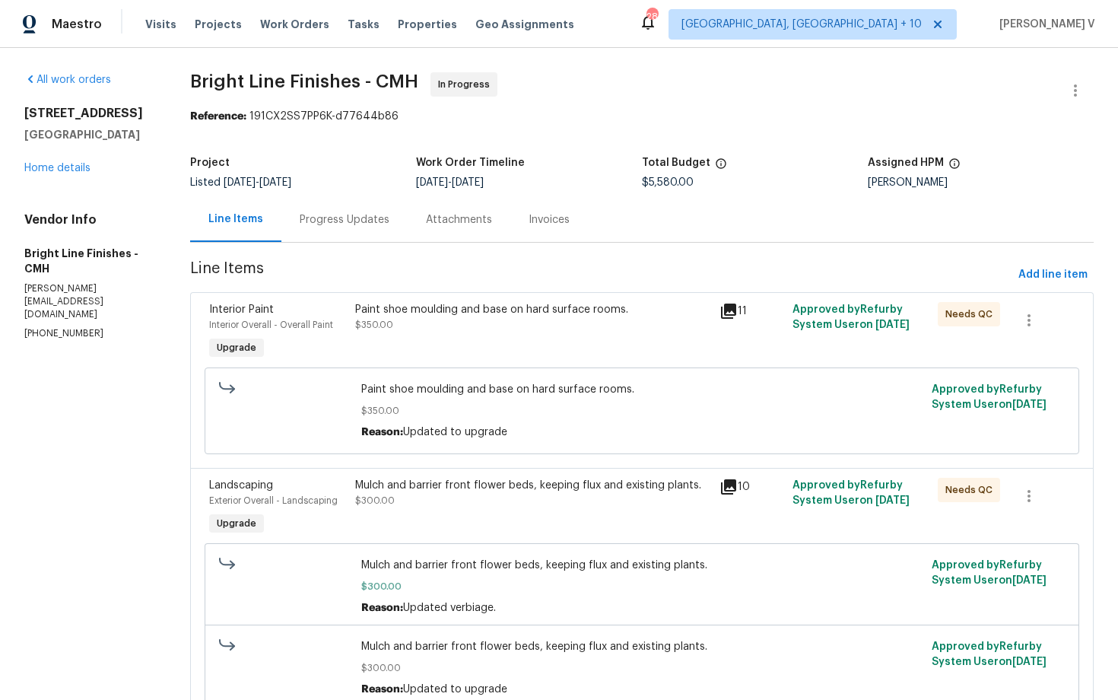
click at [358, 214] on div "Progress Updates" at bounding box center [345, 219] width 90 height 15
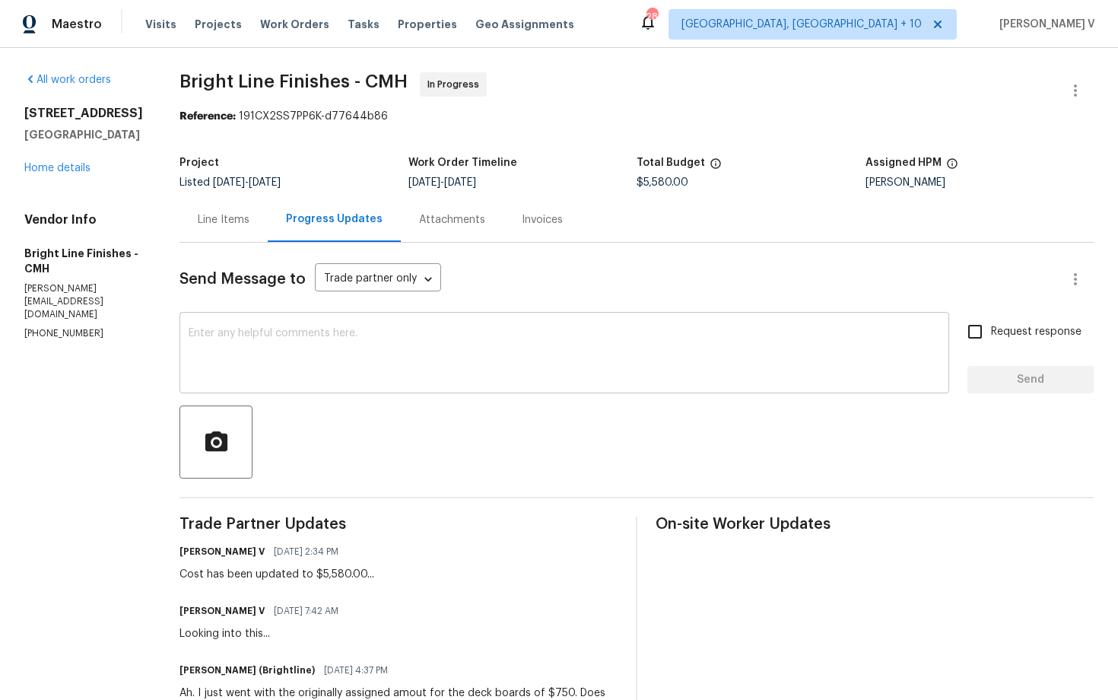
click at [345, 354] on textarea at bounding box center [564, 354] width 751 height 53
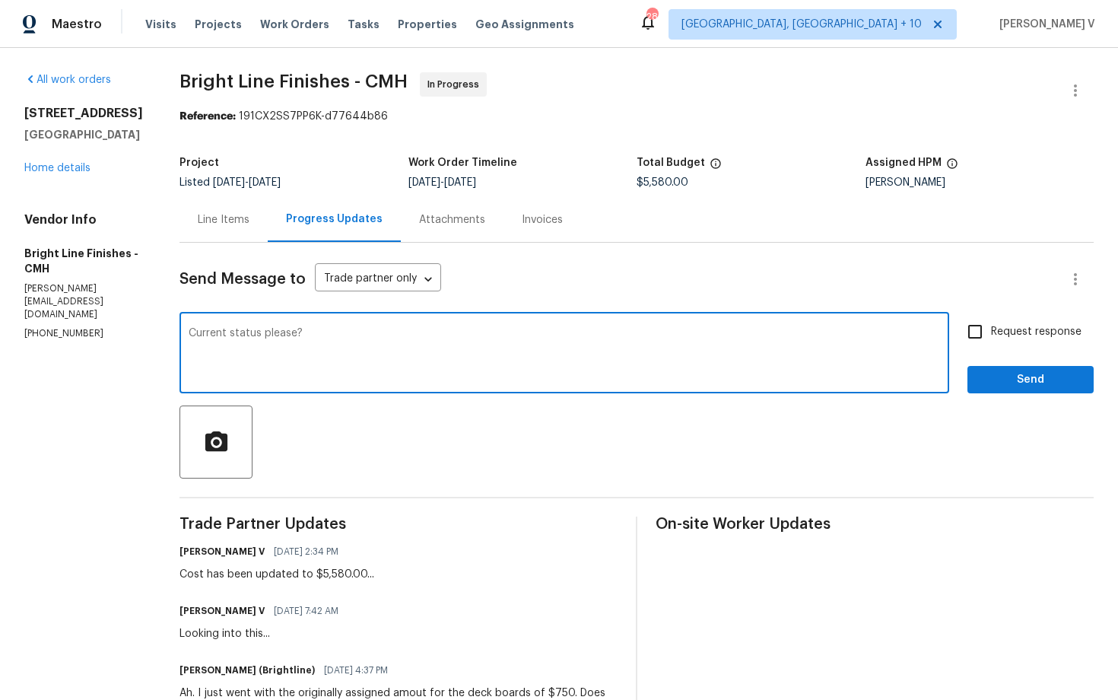
type textarea "Current status please?"
click at [1014, 329] on span "Request response" at bounding box center [1036, 332] width 91 height 16
click at [991, 329] on input "Request response" at bounding box center [975, 332] width 32 height 32
checkbox input "true"
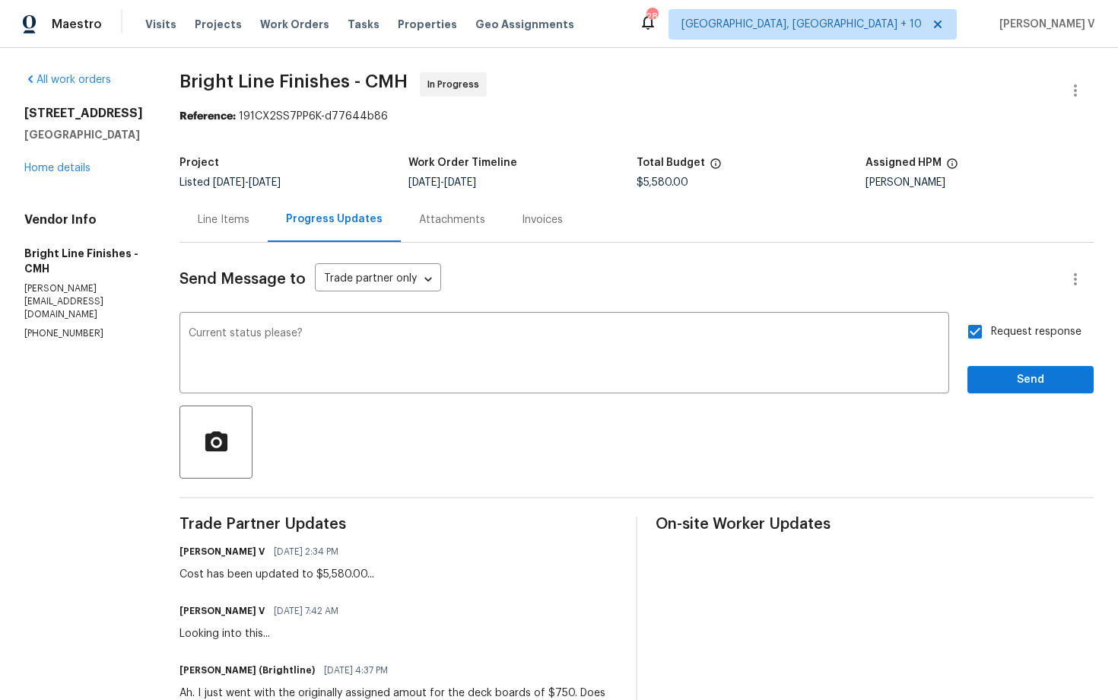
click at [1014, 362] on div "Request response Send" at bounding box center [1030, 355] width 126 height 78
click at [1012, 373] on span "Send" at bounding box center [1031, 379] width 102 height 19
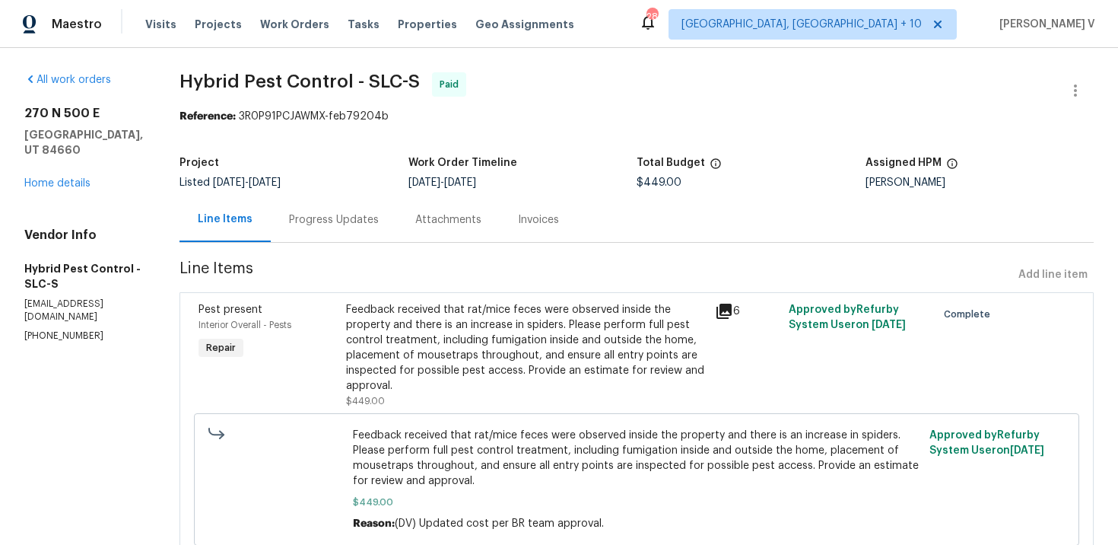
click at [338, 202] on div "Progress Updates" at bounding box center [334, 219] width 126 height 45
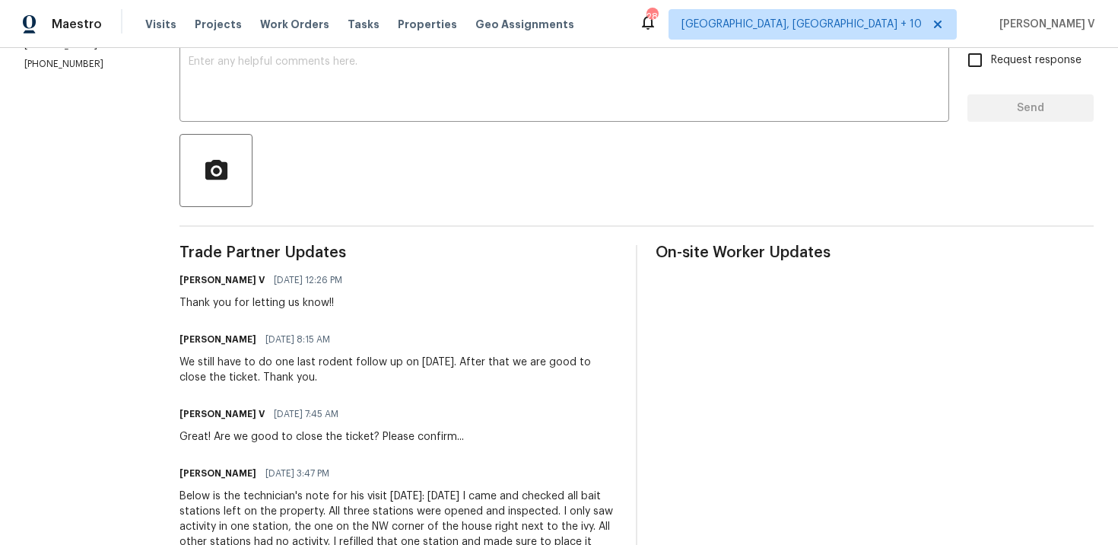
scroll to position [86, 0]
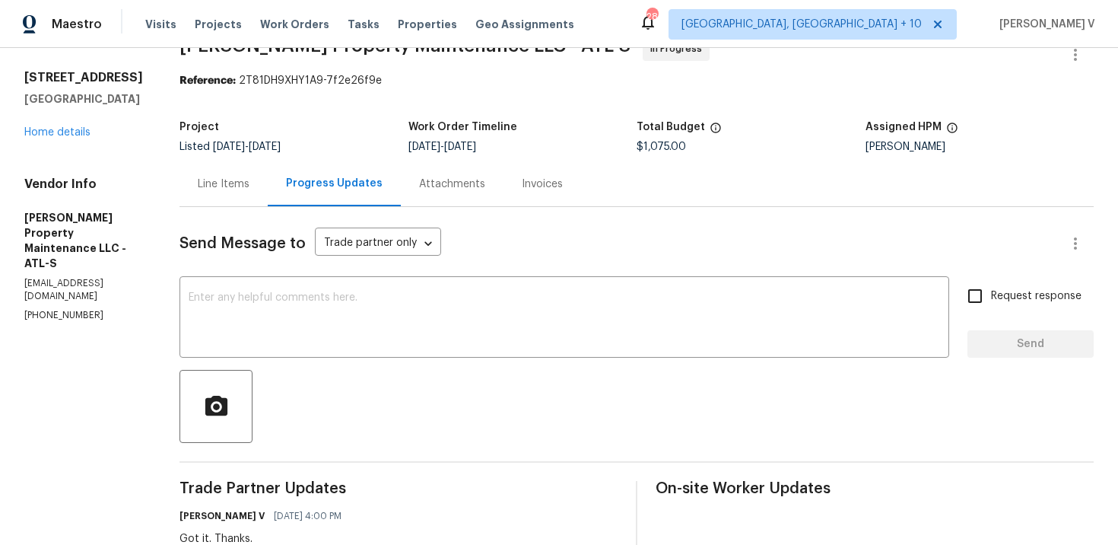
scroll to position [100, 0]
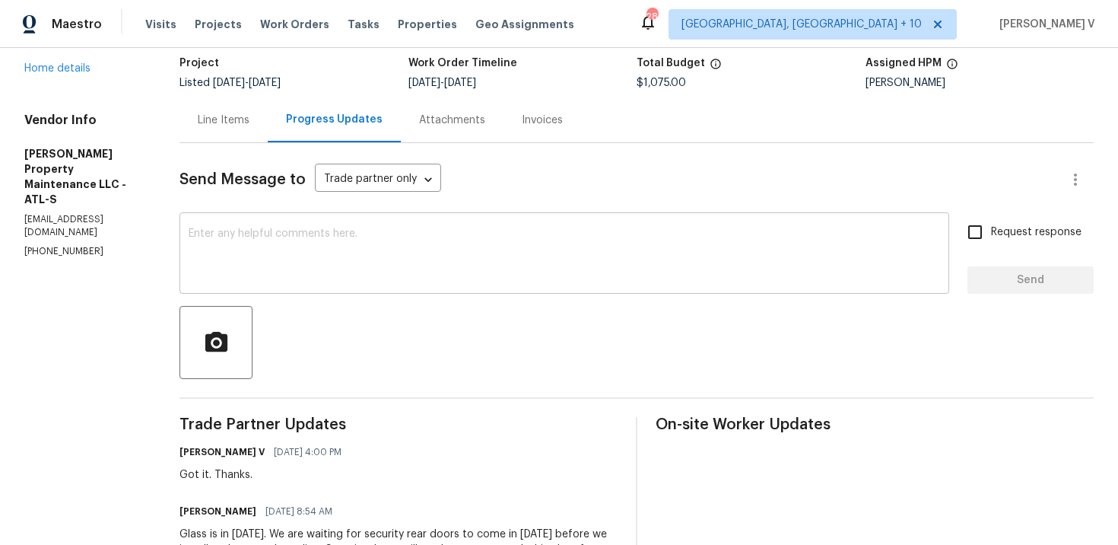
click at [347, 253] on textarea at bounding box center [564, 254] width 751 height 53
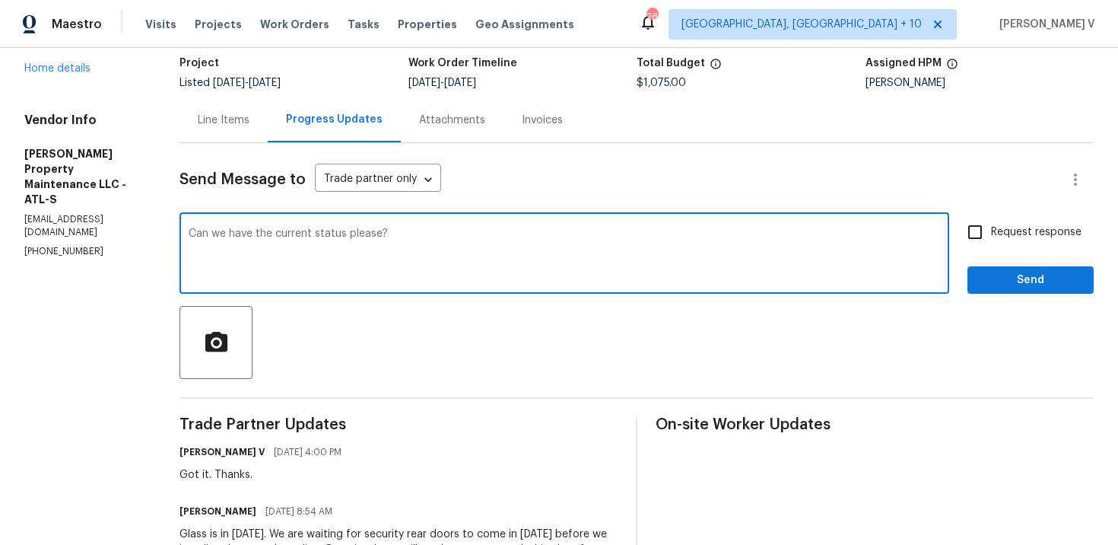
type textarea "Can we have the current status please?"
click at [1012, 220] on label "Request response" at bounding box center [1020, 232] width 122 height 32
click at [991, 220] on input "Request response" at bounding box center [975, 232] width 32 height 32
checkbox input "true"
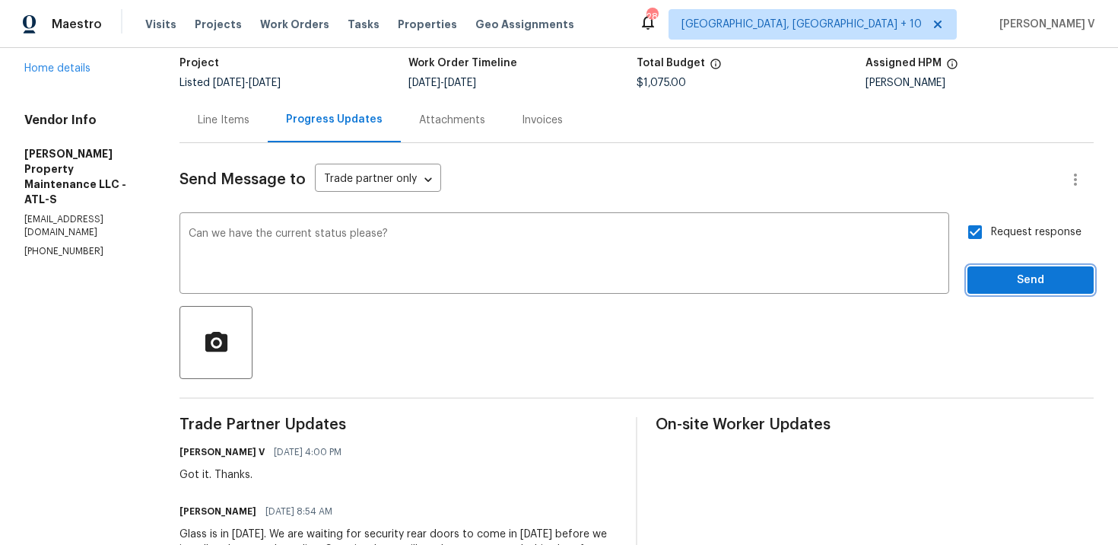
click at [1017, 280] on span "Send" at bounding box center [1031, 280] width 102 height 19
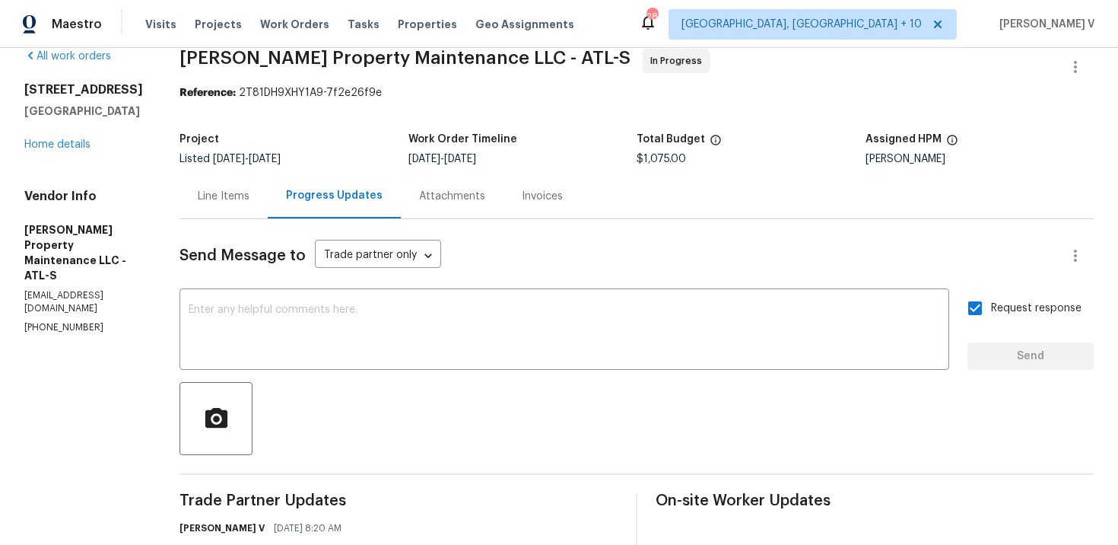
scroll to position [52, 0]
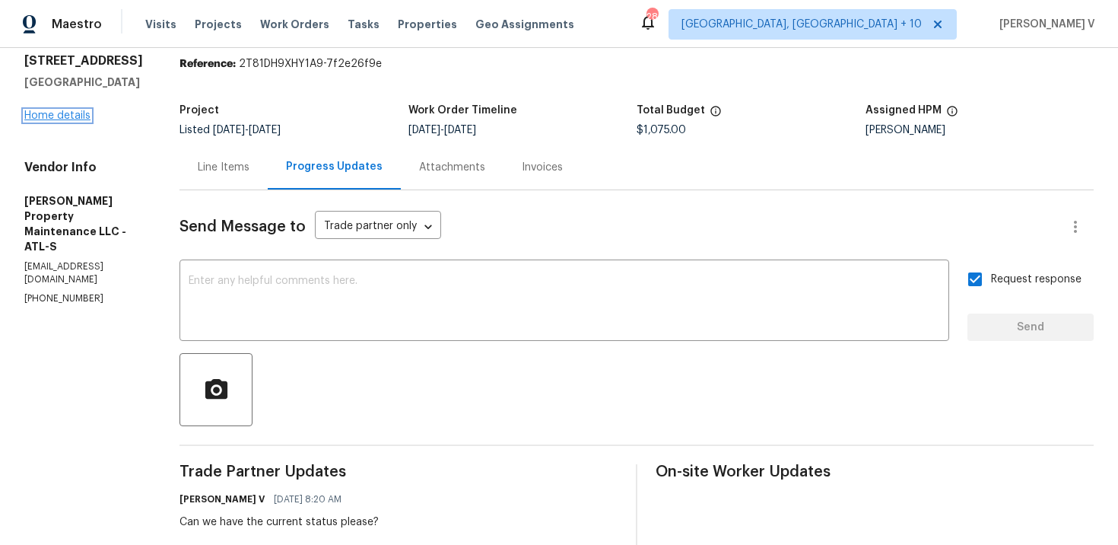
click at [52, 113] on link "Home details" at bounding box center [57, 115] width 66 height 11
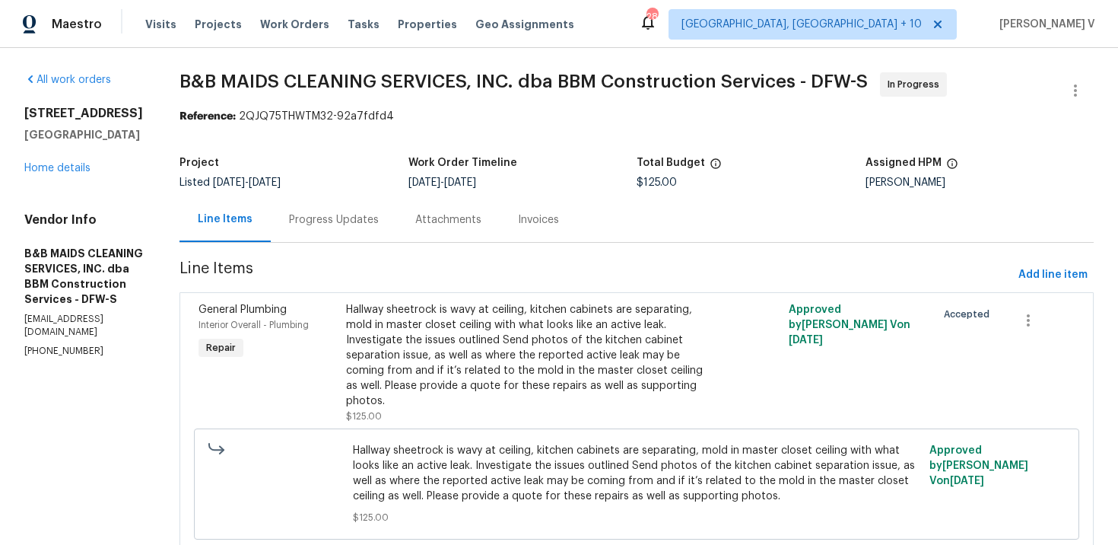
click at [379, 221] on div "Progress Updates" at bounding box center [334, 219] width 90 height 15
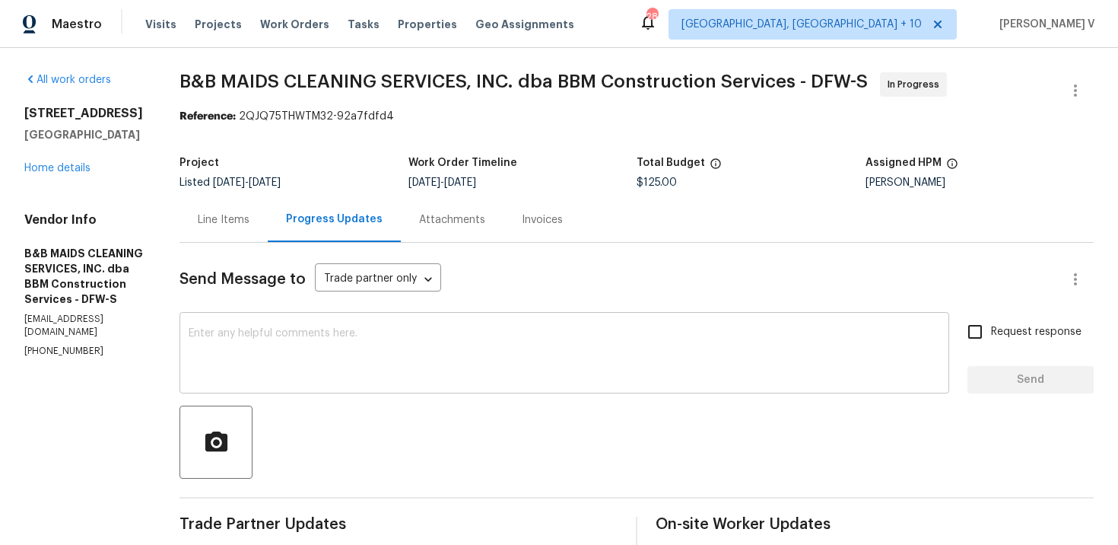
click at [328, 360] on textarea at bounding box center [564, 354] width 751 height 53
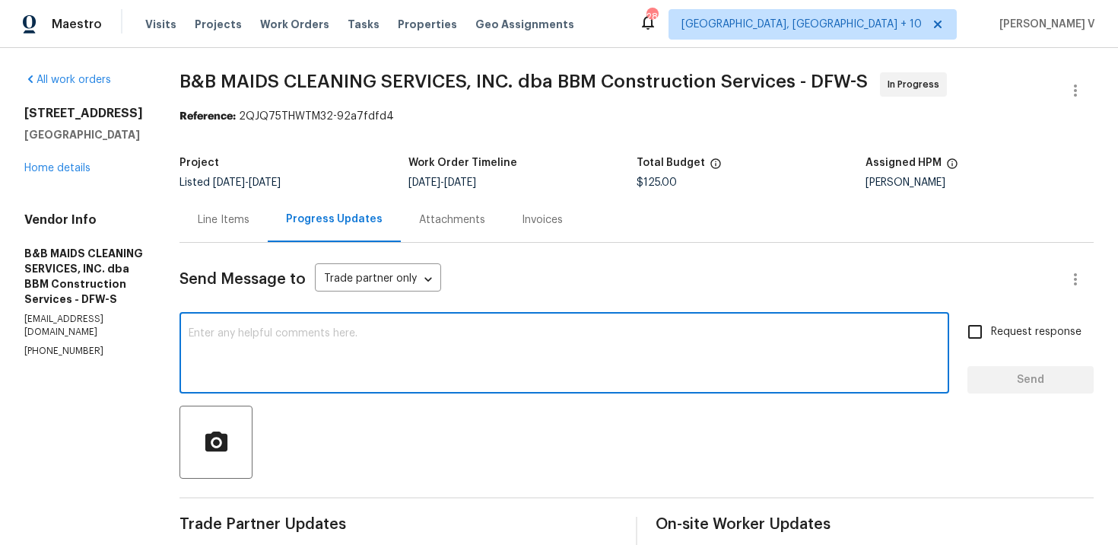
paste textarea "Hi team, Thank you for accepting the work order. Could you please provide a sch…"
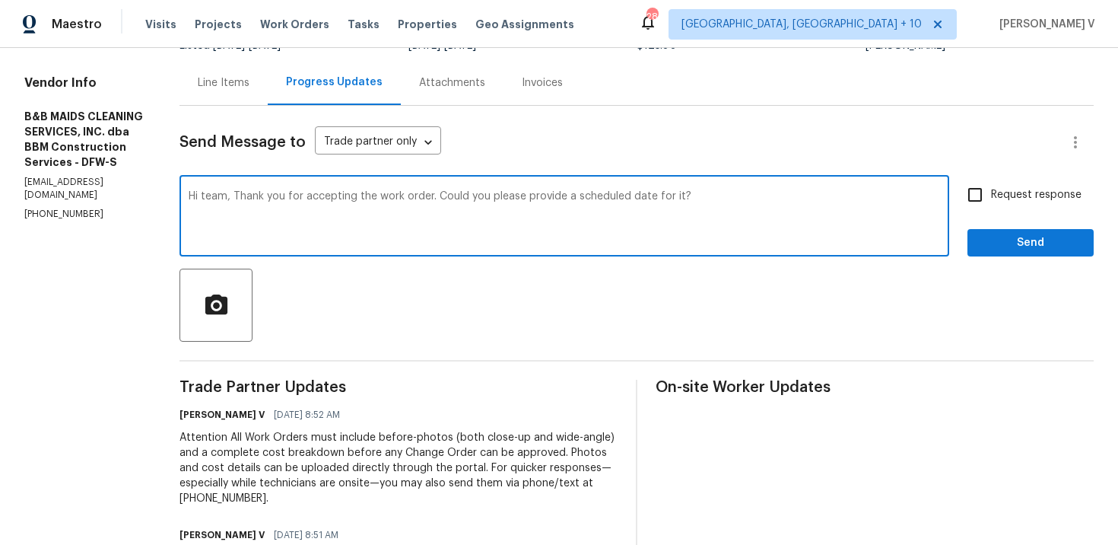
scroll to position [165, 0]
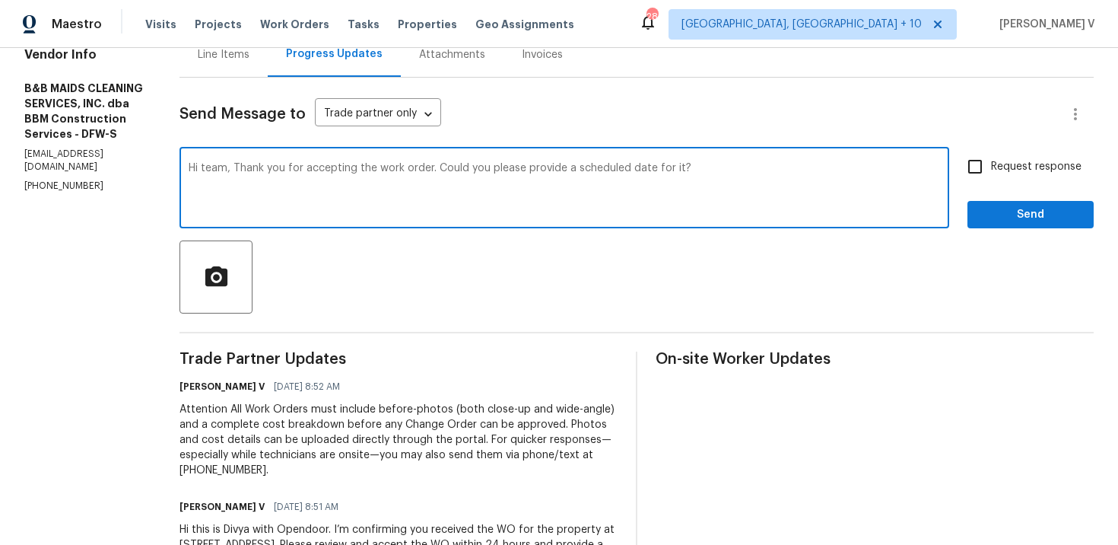
type textarea "Hi team, Thank you for accepting the work order. Could you please provide a sch…"
click at [997, 180] on label "Request response" at bounding box center [1020, 167] width 122 height 32
click at [991, 180] on input "Request response" at bounding box center [975, 167] width 32 height 32
checkbox input "true"
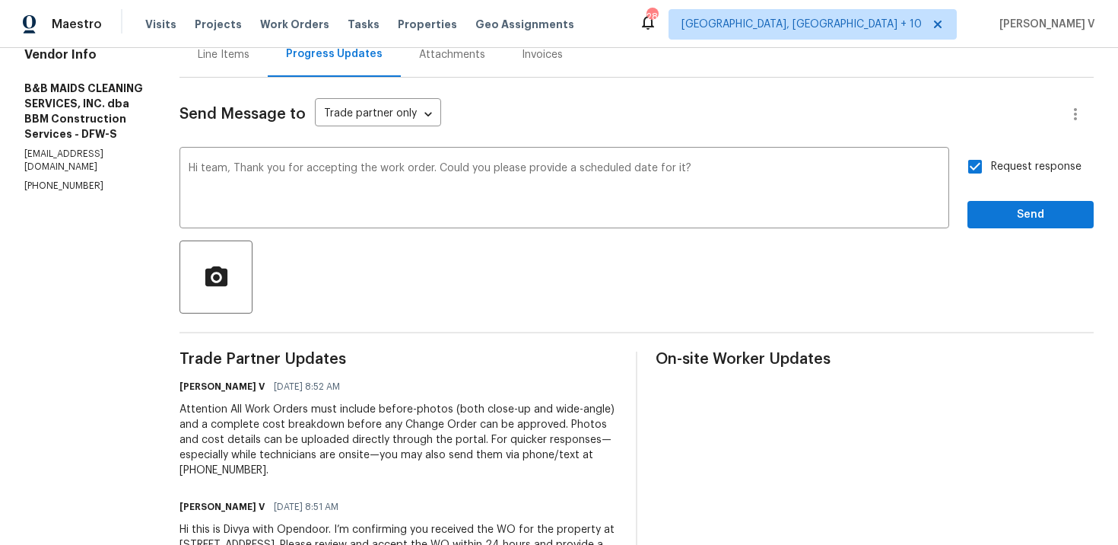
click at [1005, 230] on div "Send Message to Trade partner only Trade partner only ​ Hi team, Thank you for …" at bounding box center [636, 339] width 914 height 523
click at [1005, 219] on span "Send" at bounding box center [1031, 214] width 102 height 19
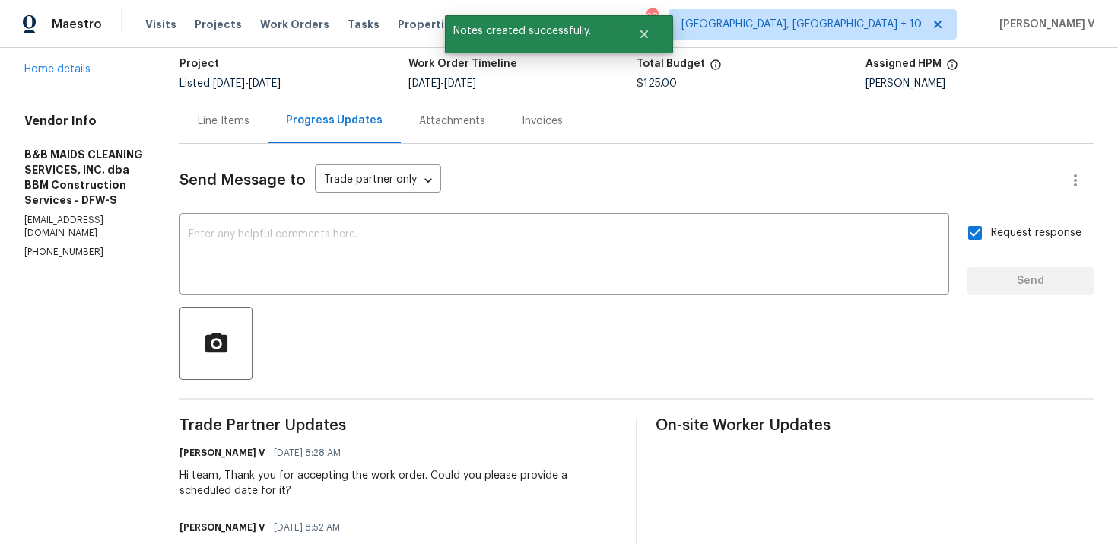
scroll to position [0, 0]
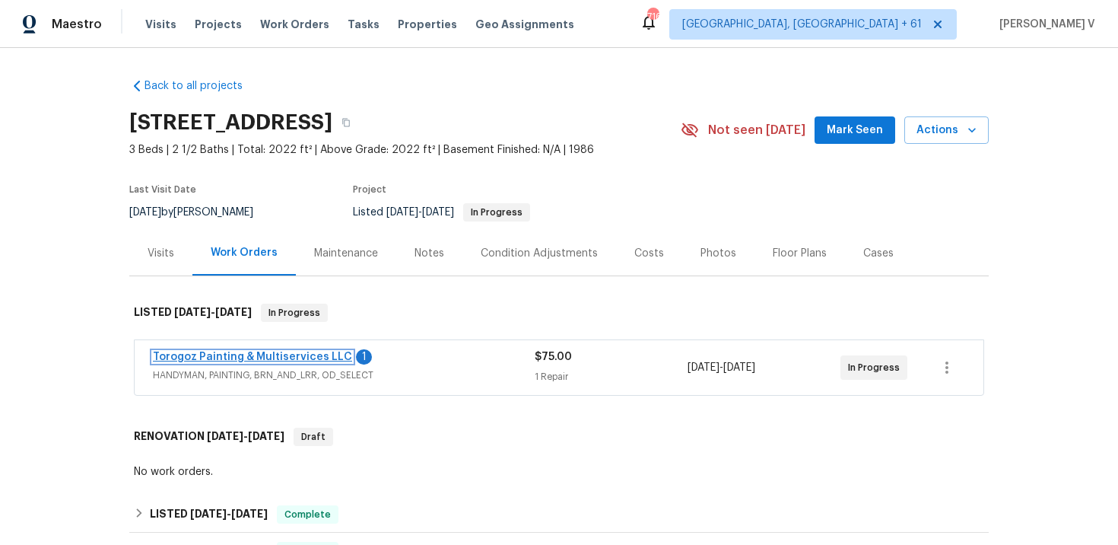
click at [241, 358] on link "Torogoz Painting & Multiservices LLC" at bounding box center [252, 356] width 199 height 11
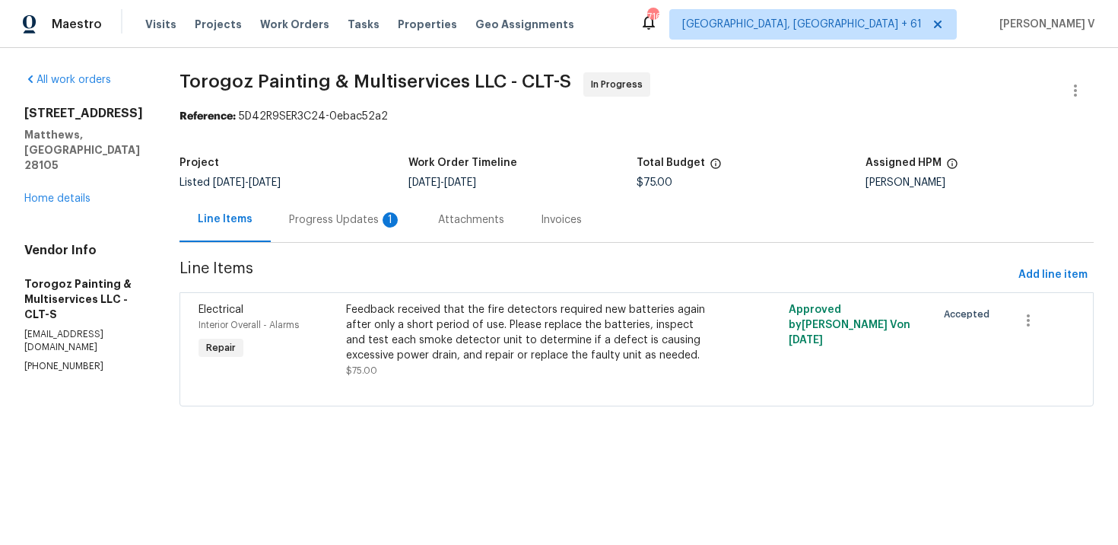
click at [376, 226] on div "Progress Updates 1" at bounding box center [345, 219] width 113 height 15
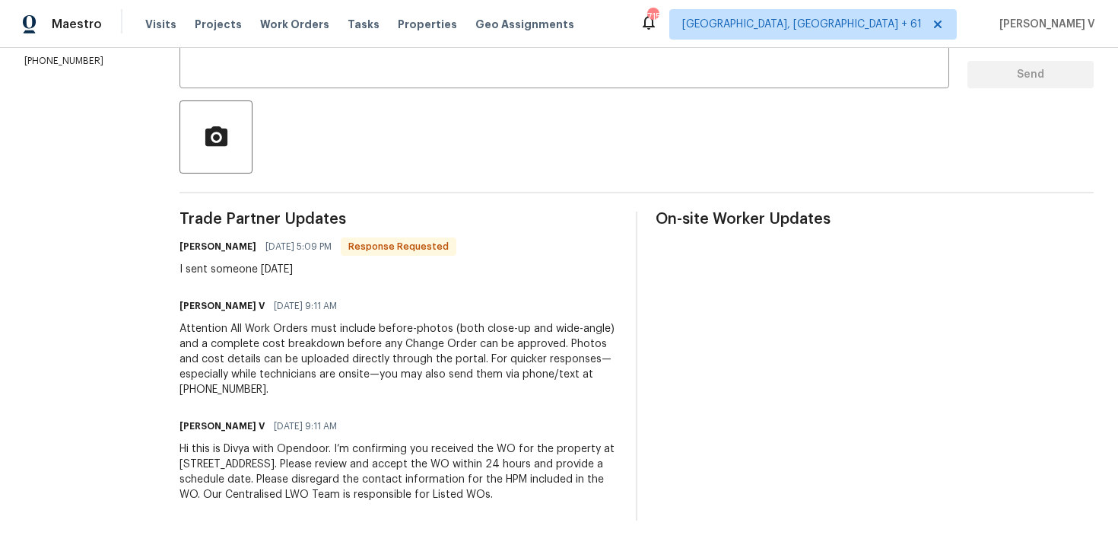
scroll to position [235, 0]
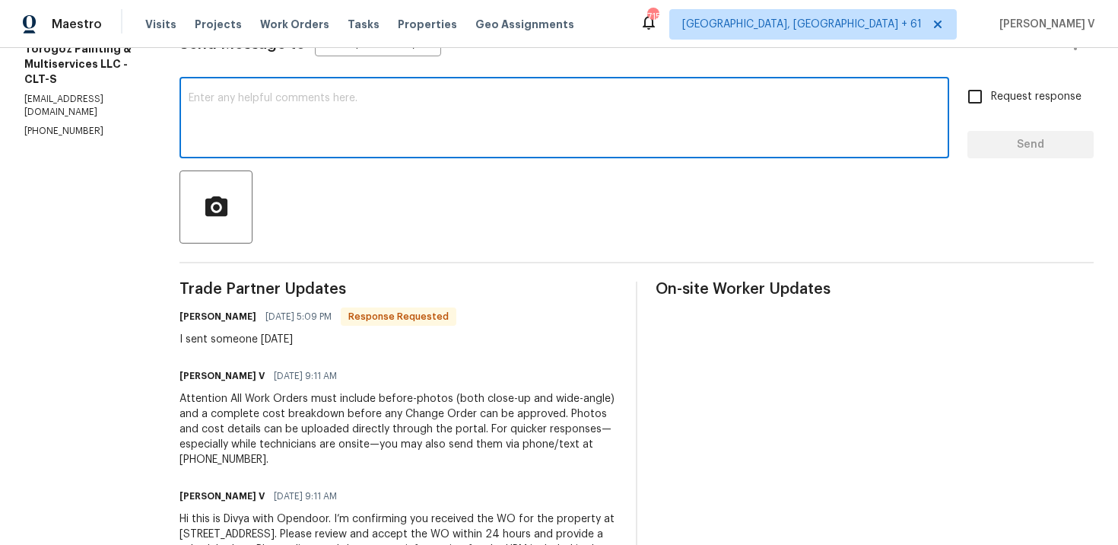
click at [303, 135] on textarea at bounding box center [564, 119] width 751 height 53
paste textarea "Hi, hope everything is on track with the WO scheduled for [DATE]. Please let us…"
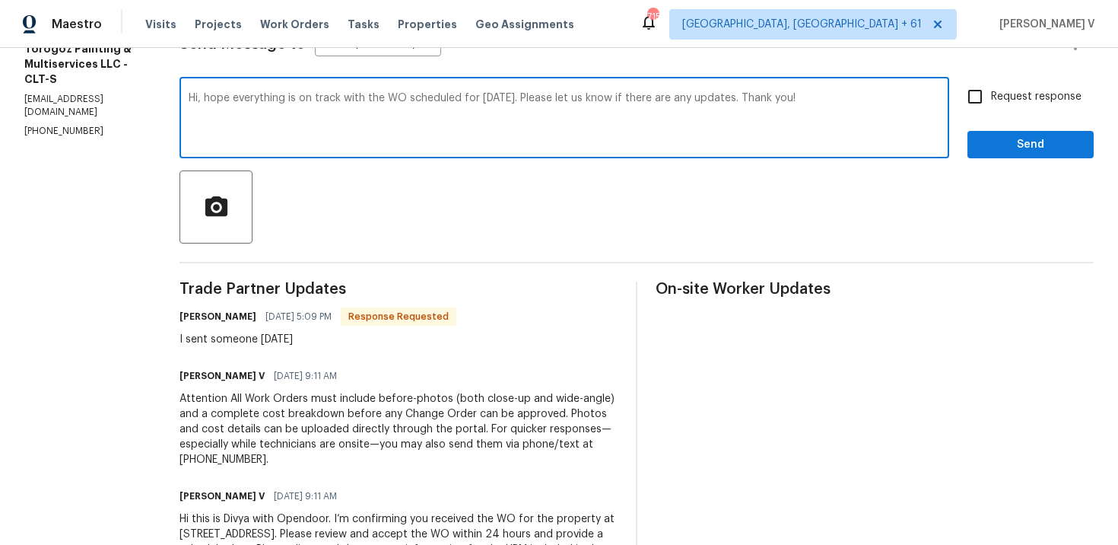
type textarea "Hi, hope everything is on track with the WO scheduled for [DATE]. Please let us…"
click at [979, 90] on input "Request response" at bounding box center [975, 97] width 32 height 32
checkbox input "true"
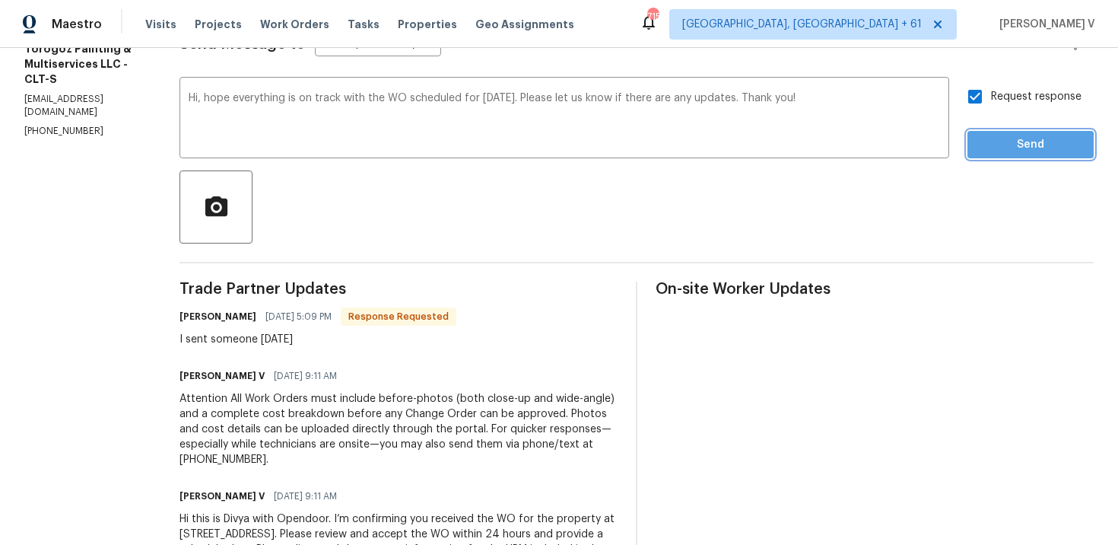
click at [993, 148] on span "Send" at bounding box center [1031, 144] width 102 height 19
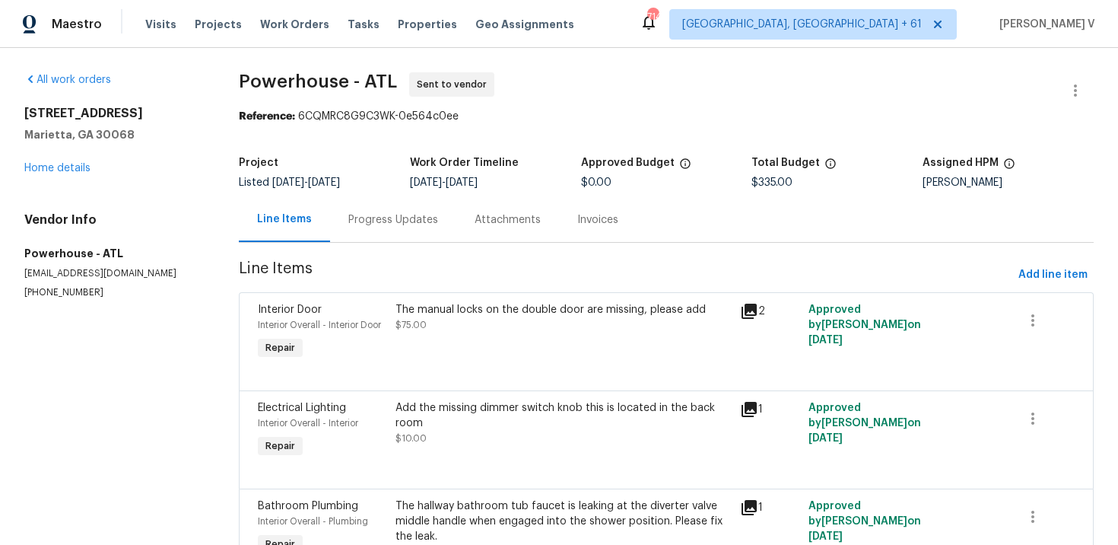
click at [386, 232] on div "Progress Updates" at bounding box center [393, 219] width 126 height 45
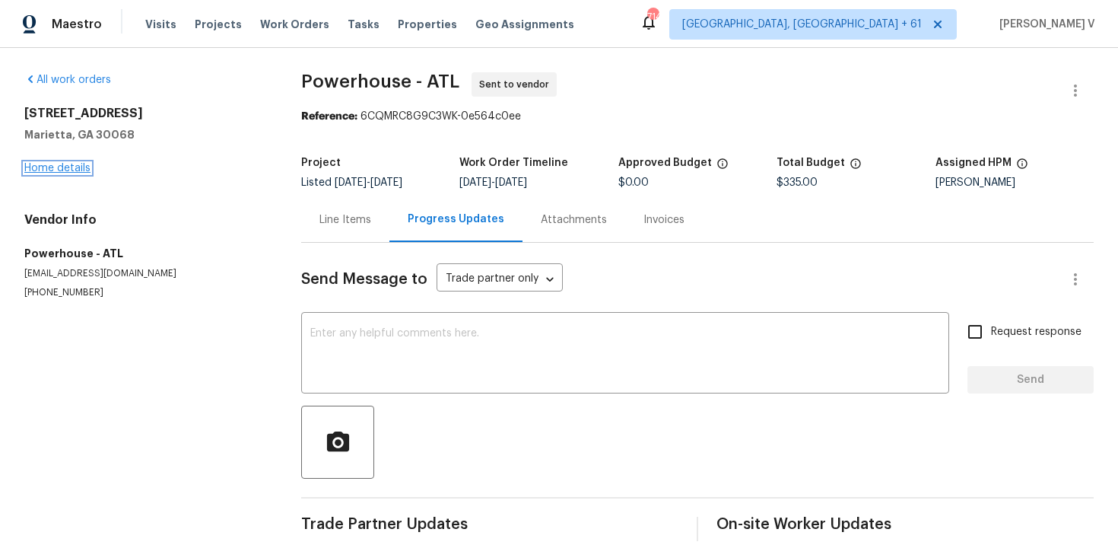
click at [68, 170] on link "Home details" at bounding box center [57, 168] width 66 height 11
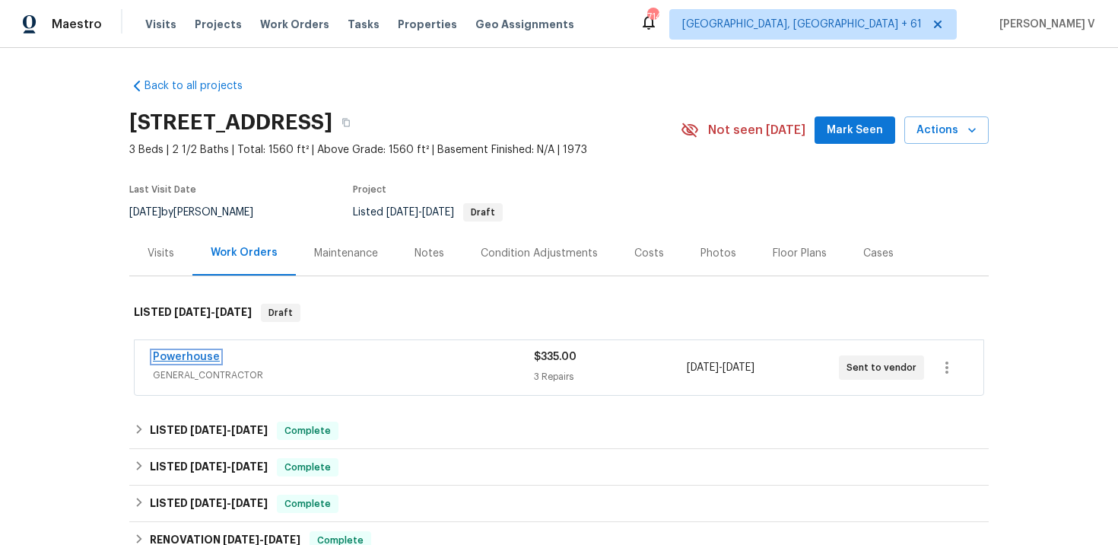
click at [189, 354] on link "Powerhouse" at bounding box center [186, 356] width 67 height 11
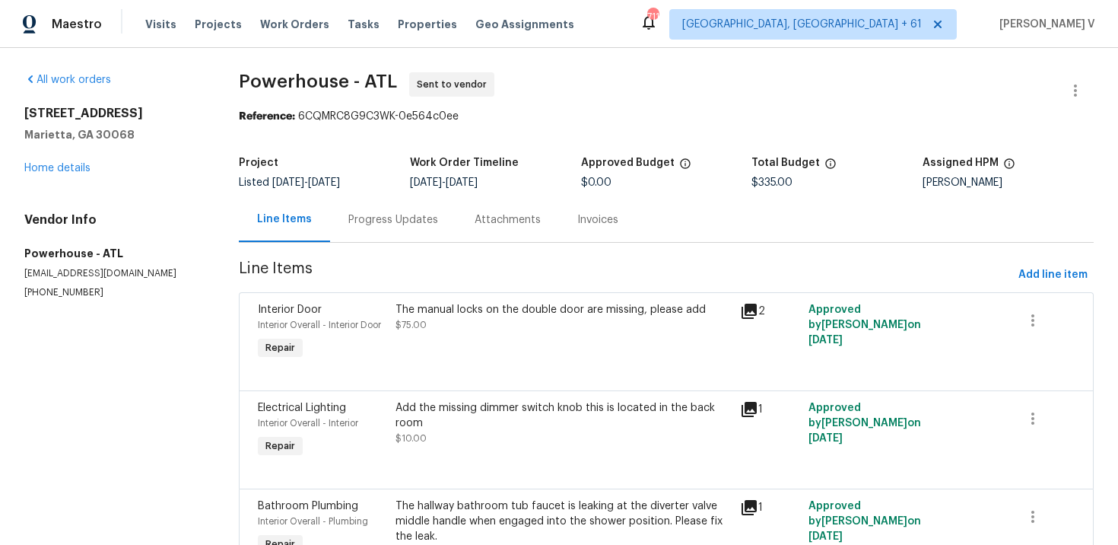
click at [396, 227] on div "Progress Updates" at bounding box center [393, 219] width 90 height 15
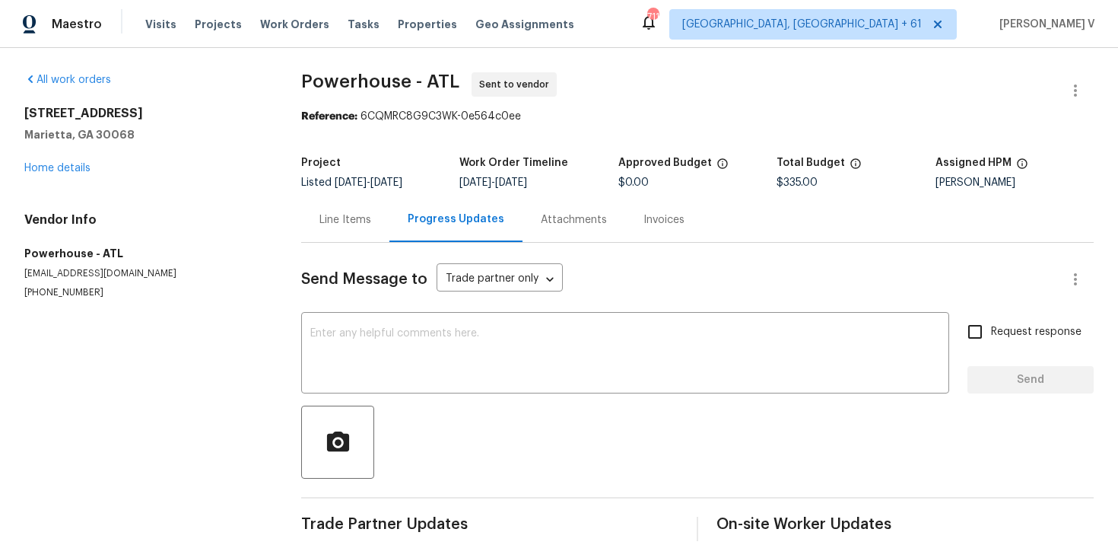
scroll to position [21, 0]
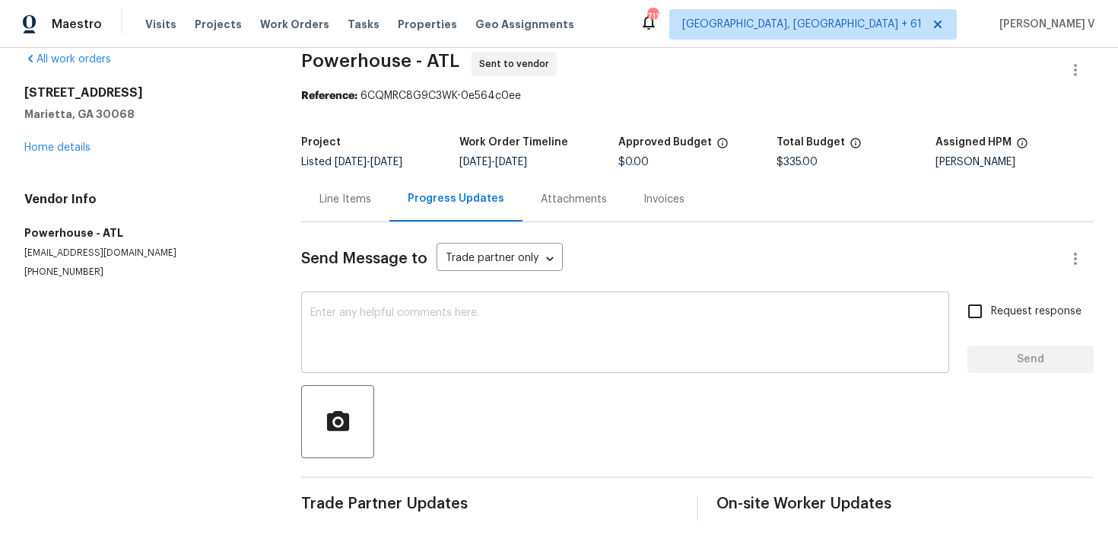
click at [335, 306] on div "x ​" at bounding box center [625, 334] width 648 height 78
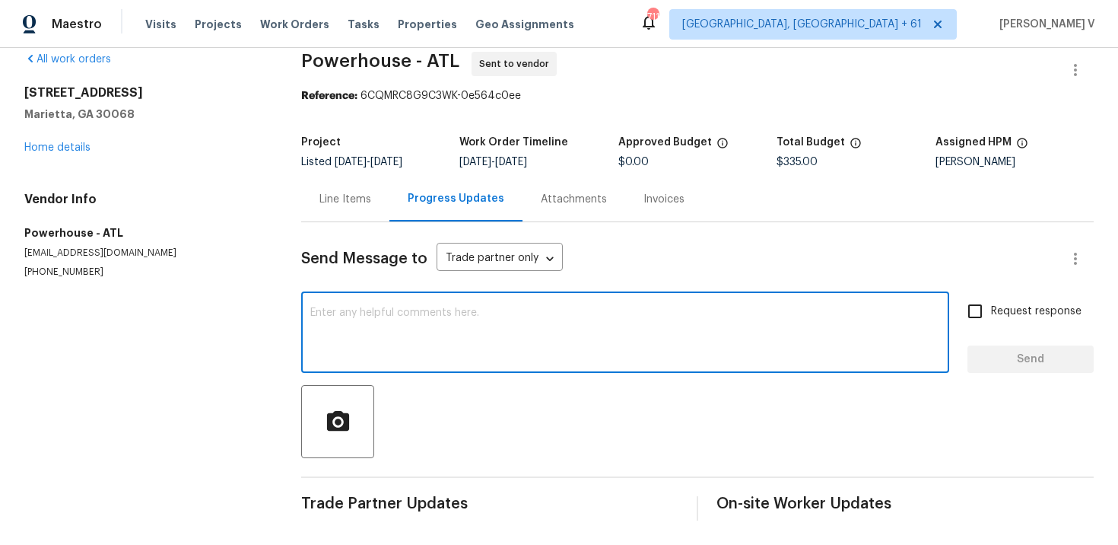
paste textarea "Hi this is Divya with Opendoor. I’m confirming you received the WO for the prop…"
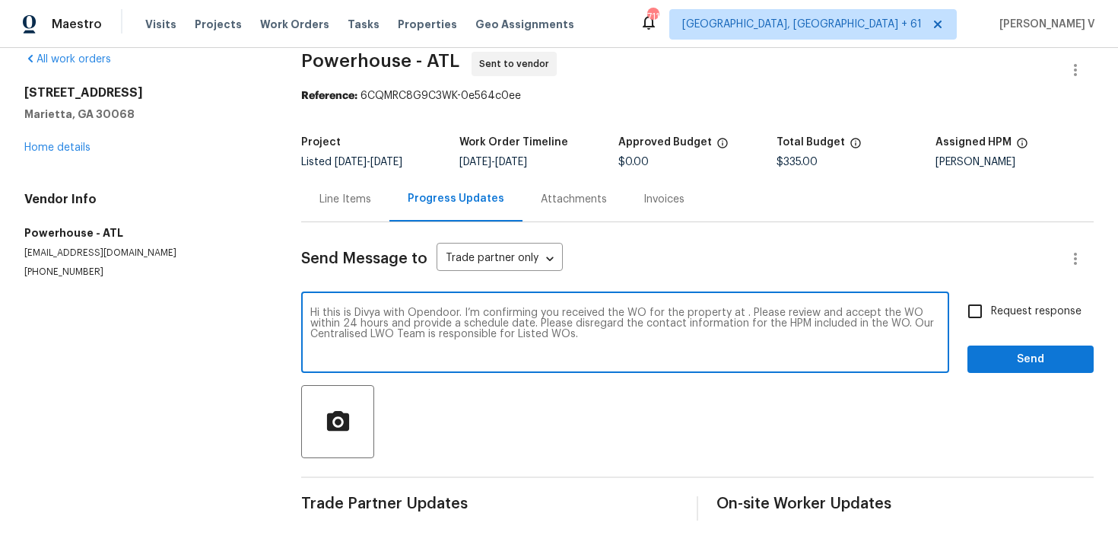
click at [743, 310] on textarea "Hi this is Divya with Opendoor. I’m confirming you received the WO for the prop…" at bounding box center [625, 333] width 630 height 53
paste textarea "[STREET_ADDRESS]"
type textarea "Hi this is Divya with Opendoor. I’m confirming you received the WO for the prop…"
click at [1002, 317] on span "Request response" at bounding box center [1036, 311] width 91 height 16
click at [991, 317] on input "Request response" at bounding box center [975, 311] width 32 height 32
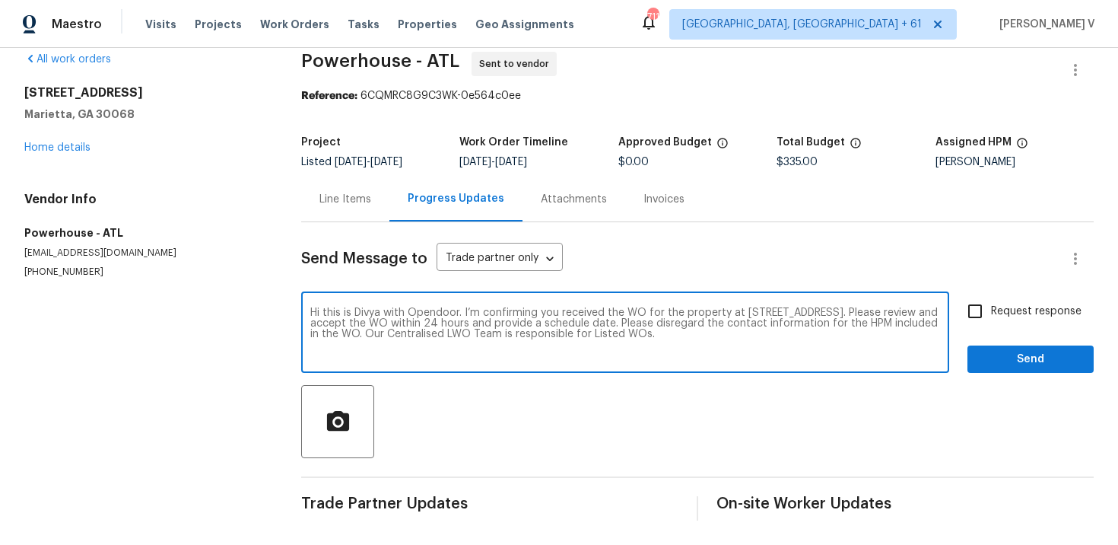
checkbox input "true"
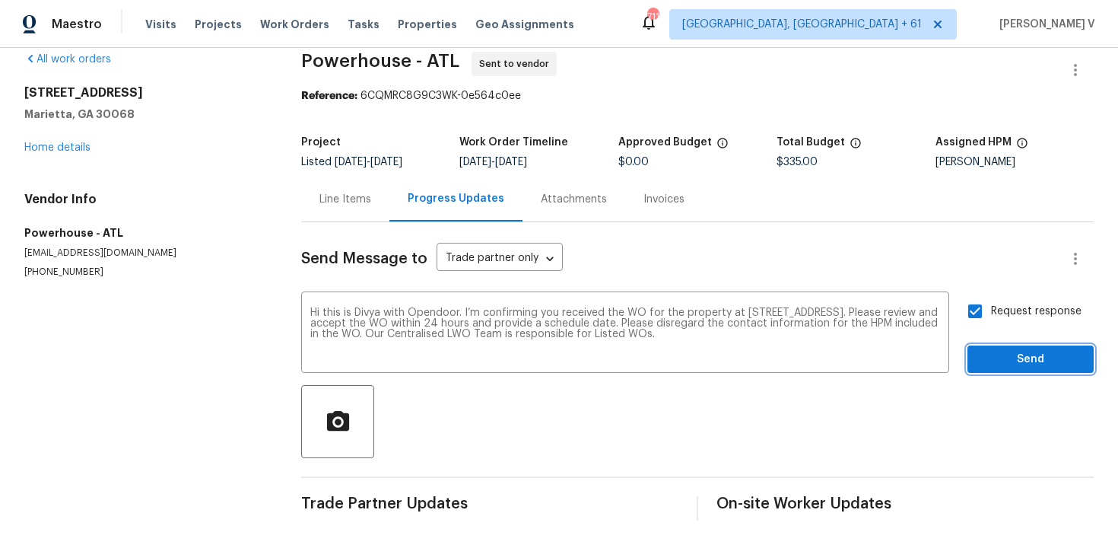
click at [1015, 348] on button "Send" at bounding box center [1030, 359] width 126 height 28
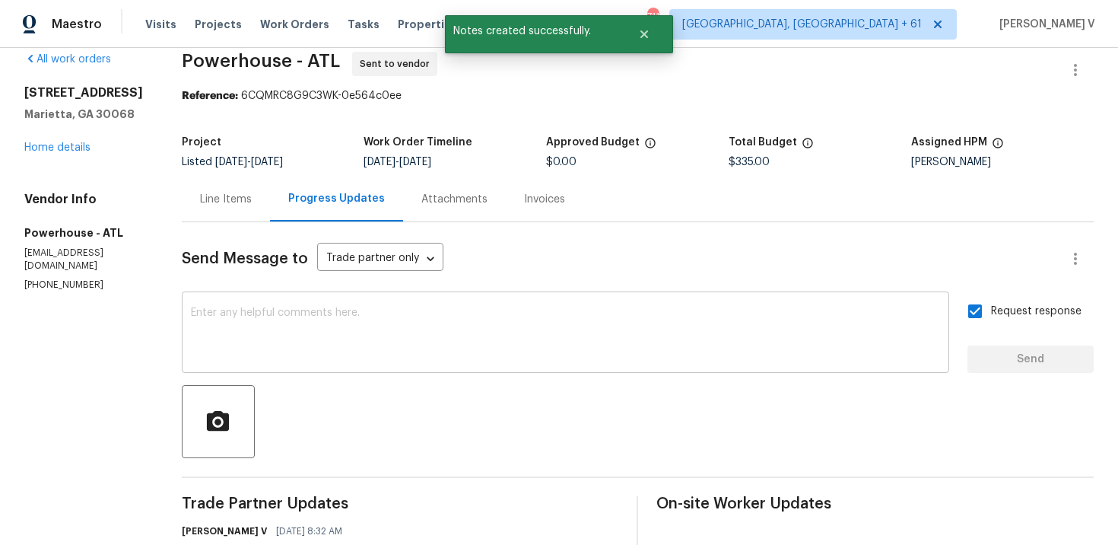
click at [338, 334] on textarea at bounding box center [565, 333] width 749 height 53
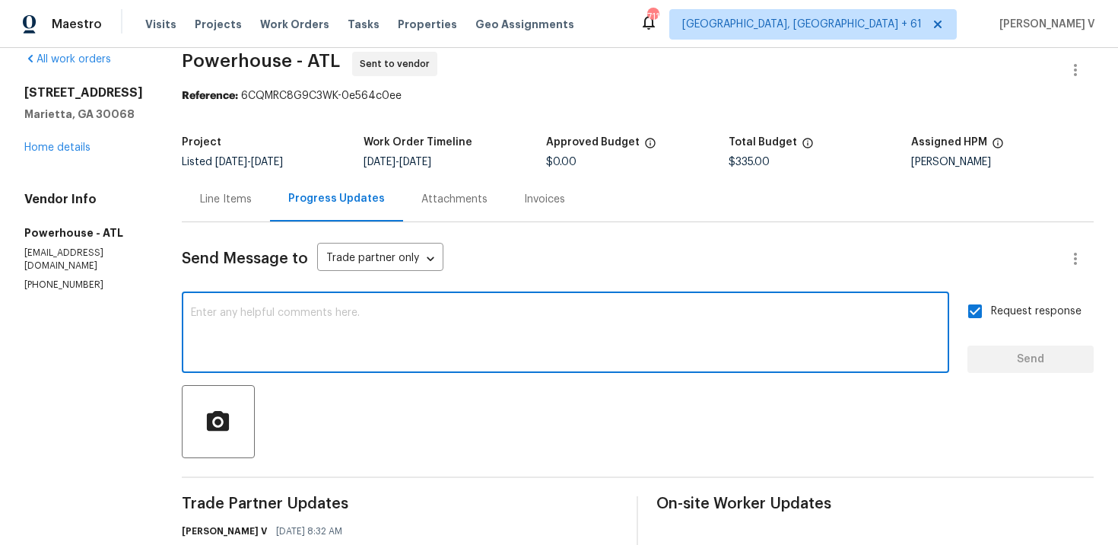
paste textarea "Attention All Work Orders must include before-photos (both close-up and wide-an…"
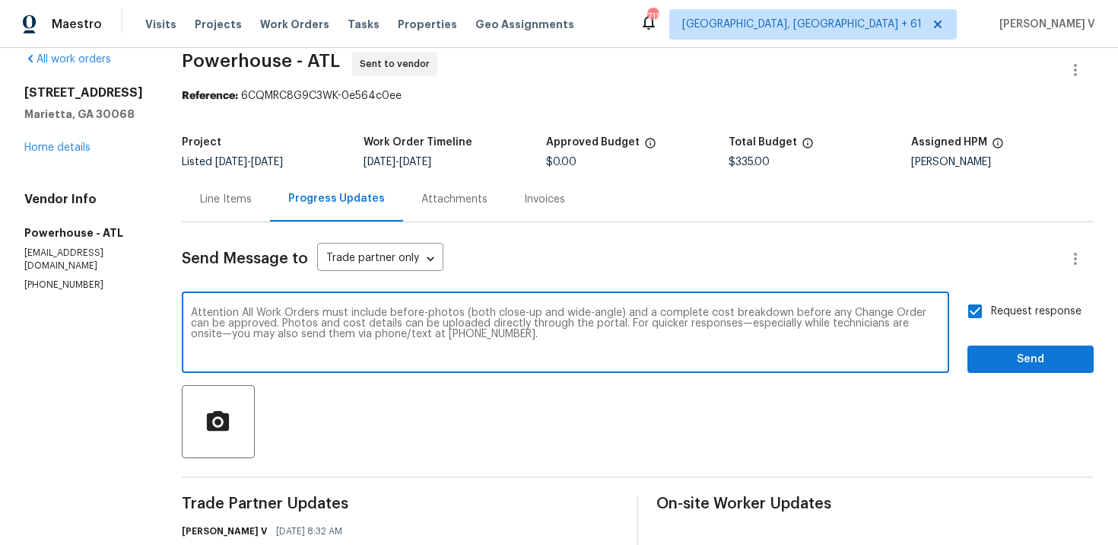
type textarea "Attention All Work Orders must include before-photos (both close-up and wide-an…"
click at [1037, 372] on button "Send" at bounding box center [1030, 359] width 126 height 28
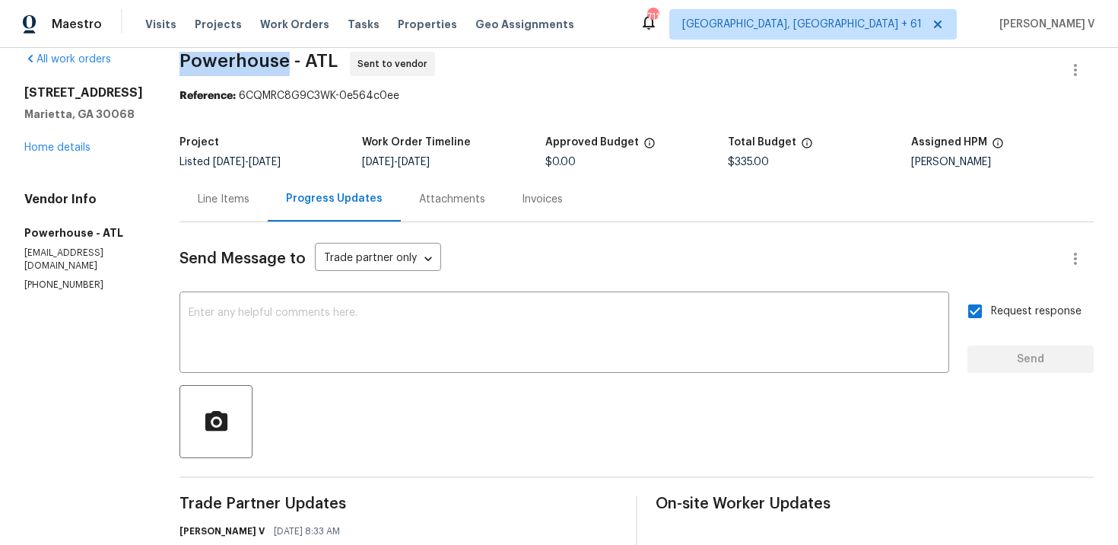
drag, startPoint x: 224, startPoint y: 58, endPoint x: 330, endPoint y: 56, distance: 105.7
click at [330, 56] on div "All work orders [STREET_ADDRESS] Home details Vendor Info Powerhouse - ATL [EMA…" at bounding box center [559, 398] width 1118 height 742
copy span "Powerhouse"
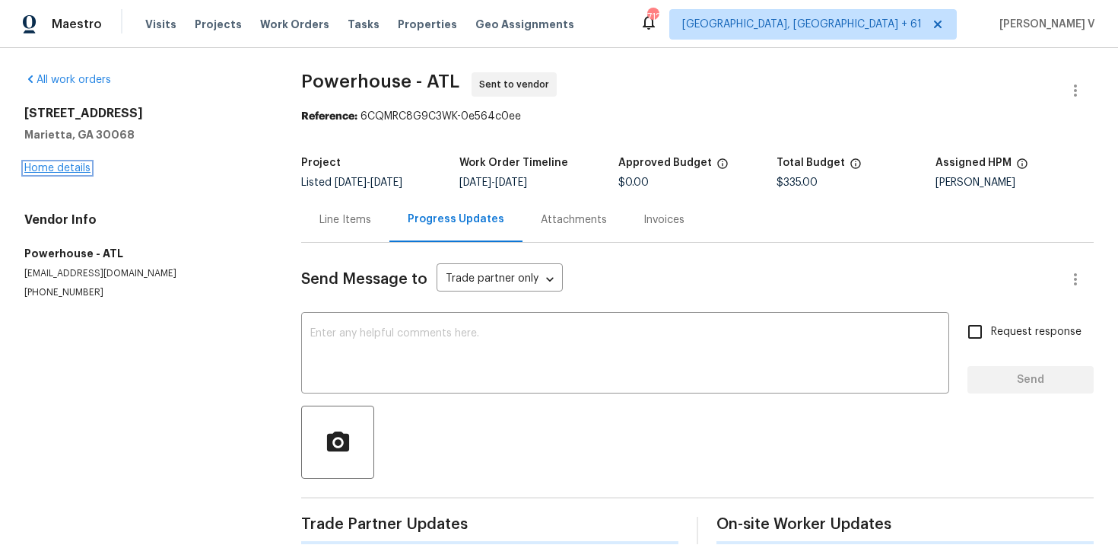
click at [68, 172] on link "Home details" at bounding box center [57, 168] width 66 height 11
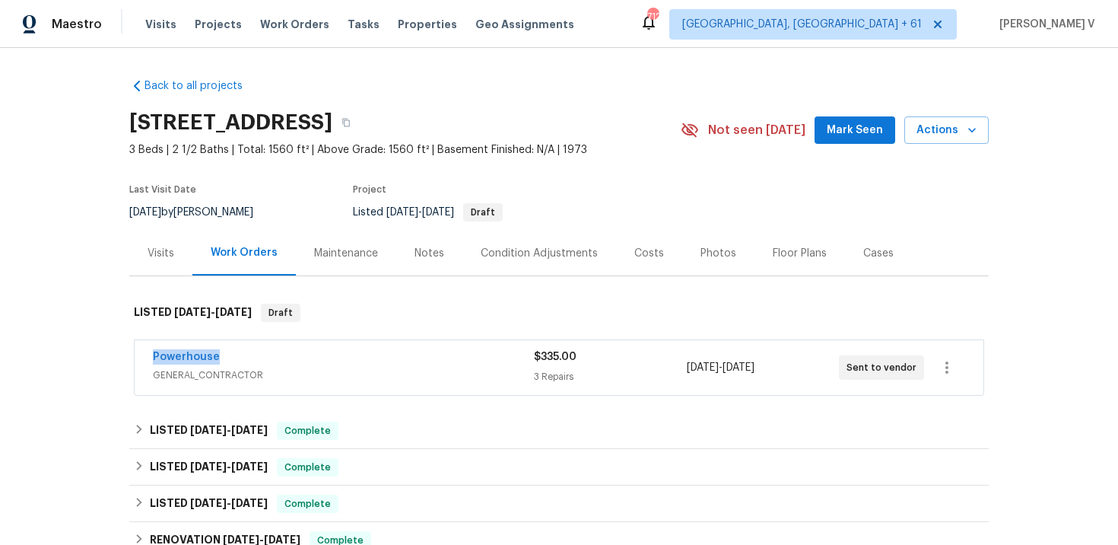
drag, startPoint x: 138, startPoint y: 351, endPoint x: 269, endPoint y: 349, distance: 130.8
click at [269, 350] on div "Powerhouse GENERAL_CONTRACTOR $335.00 3 Repairs [DATE] - [DATE] Sent to vendor" at bounding box center [559, 367] width 849 height 55
copy link "Powerhouse"
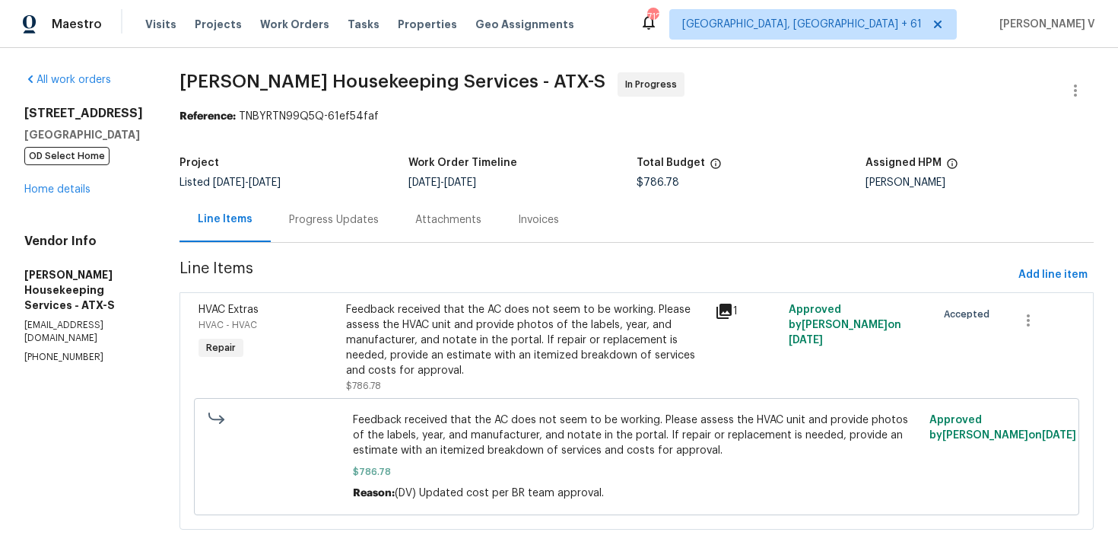
click at [312, 235] on div "Progress Updates" at bounding box center [334, 219] width 126 height 45
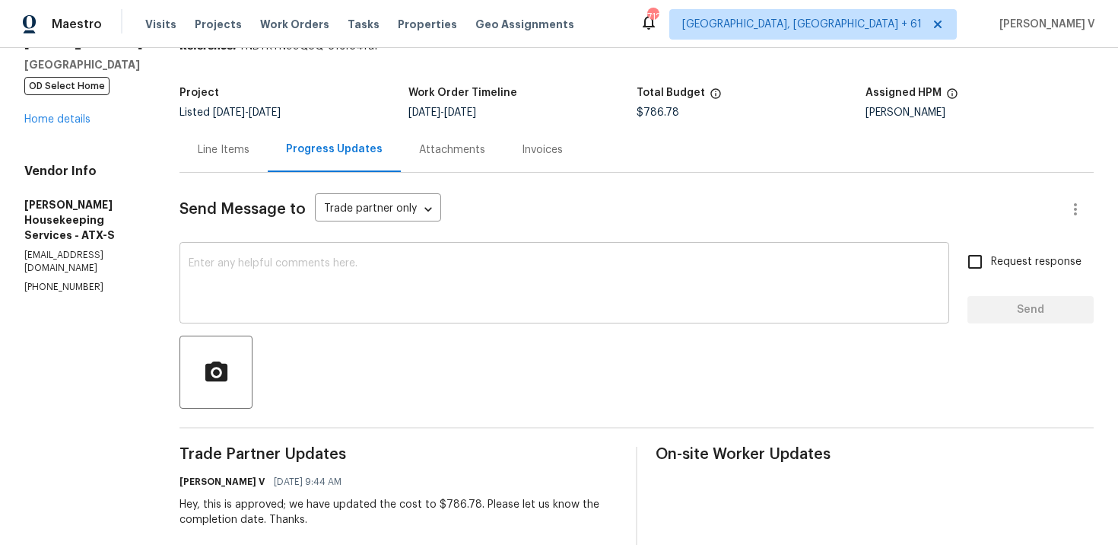
scroll to position [64, 0]
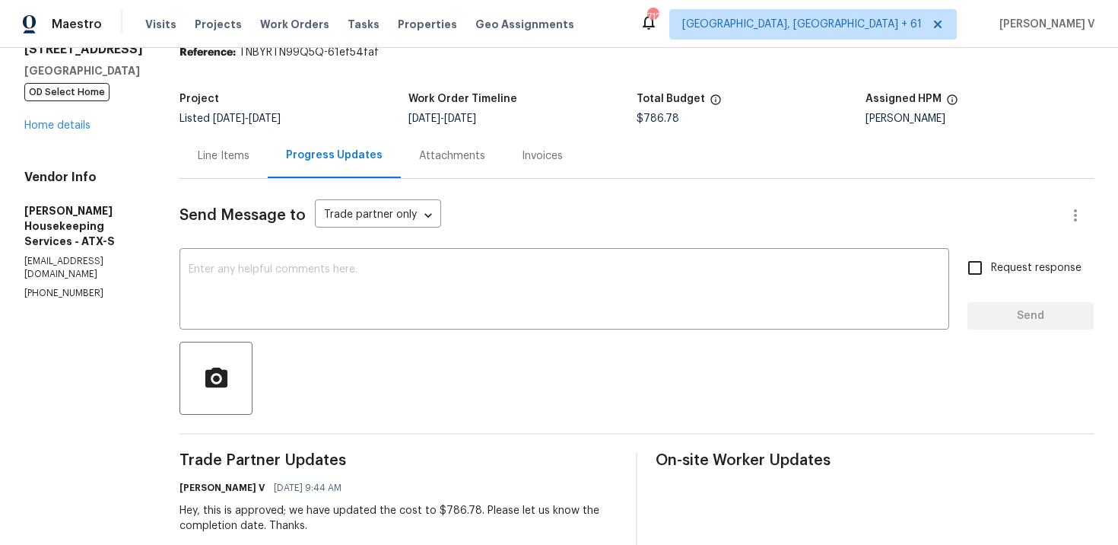
click at [61, 287] on p "[PHONE_NUMBER]" at bounding box center [83, 293] width 119 height 13
copy p "[PHONE_NUMBER]"
click at [272, 259] on div "x ​" at bounding box center [564, 291] width 770 height 78
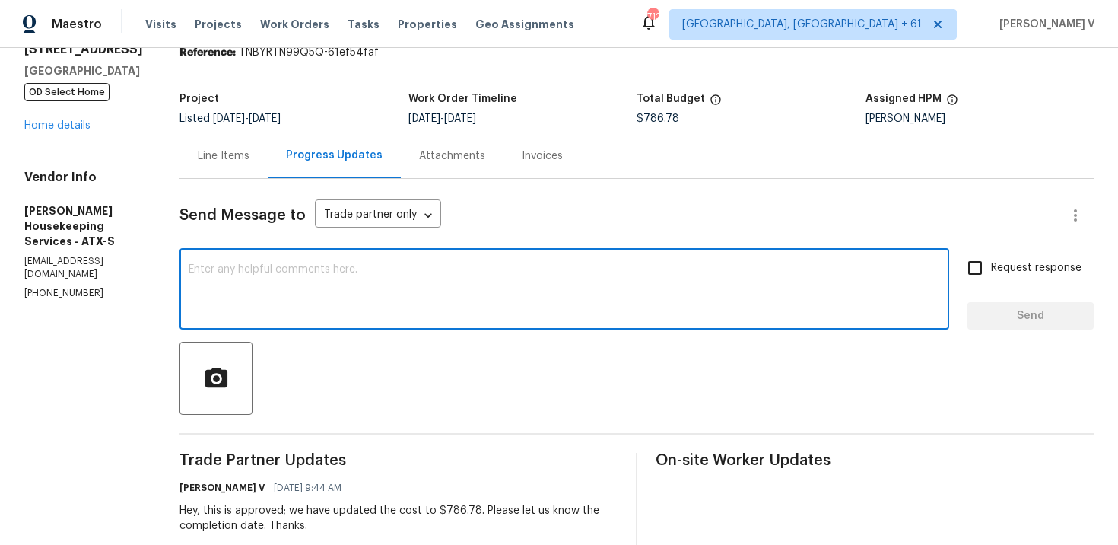
paste textarea "Hello! We've sent you a text to get an update on the work order. Could you plea…"
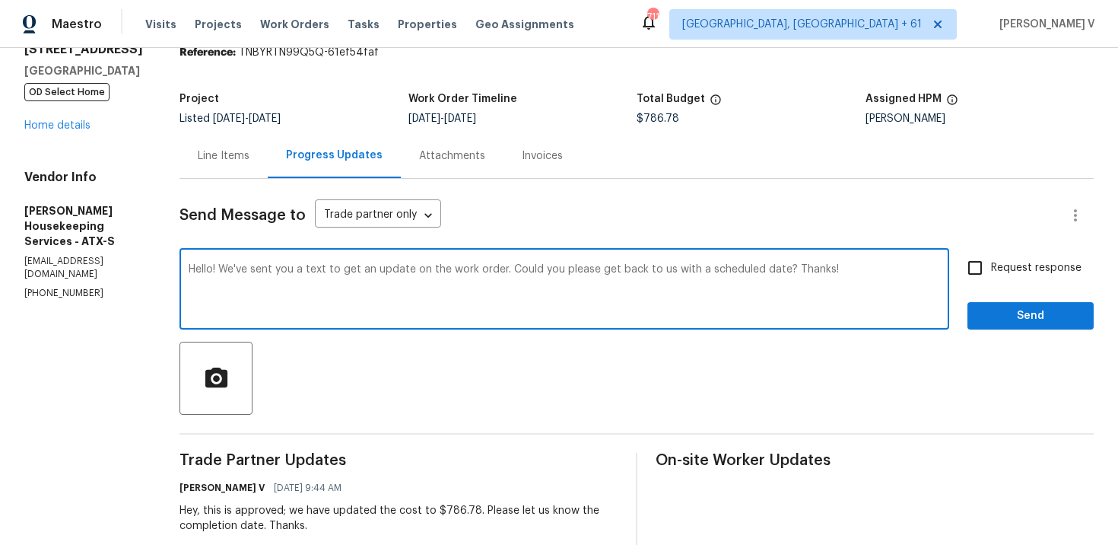
click at [770, 269] on textarea "Hello! We've sent you a text to get an update on the work order. Could you plea…" at bounding box center [564, 290] width 751 height 53
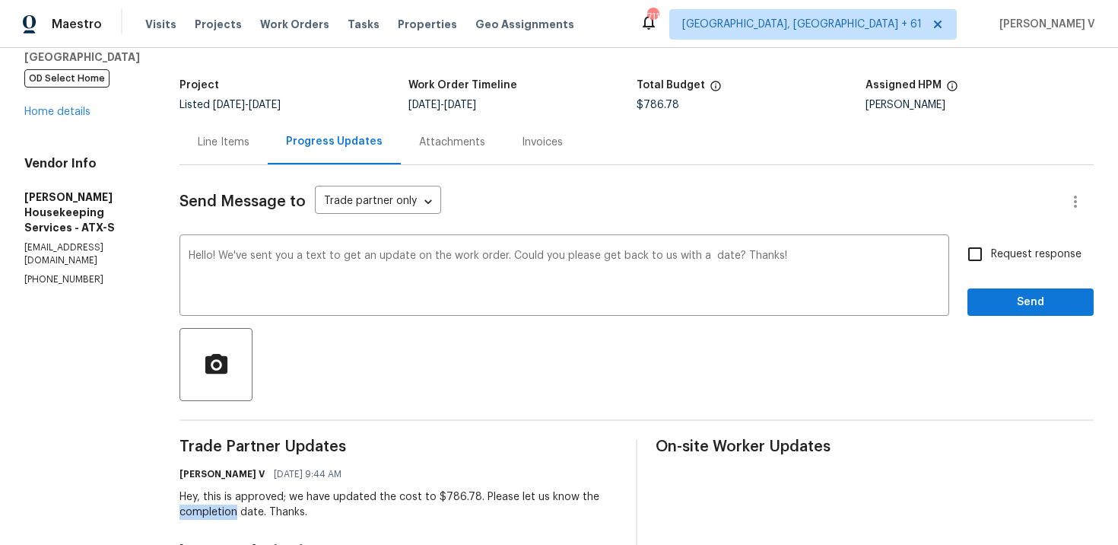
drag, startPoint x: 195, startPoint y: 513, endPoint x: 253, endPoint y: 516, distance: 57.9
copy div "completion"
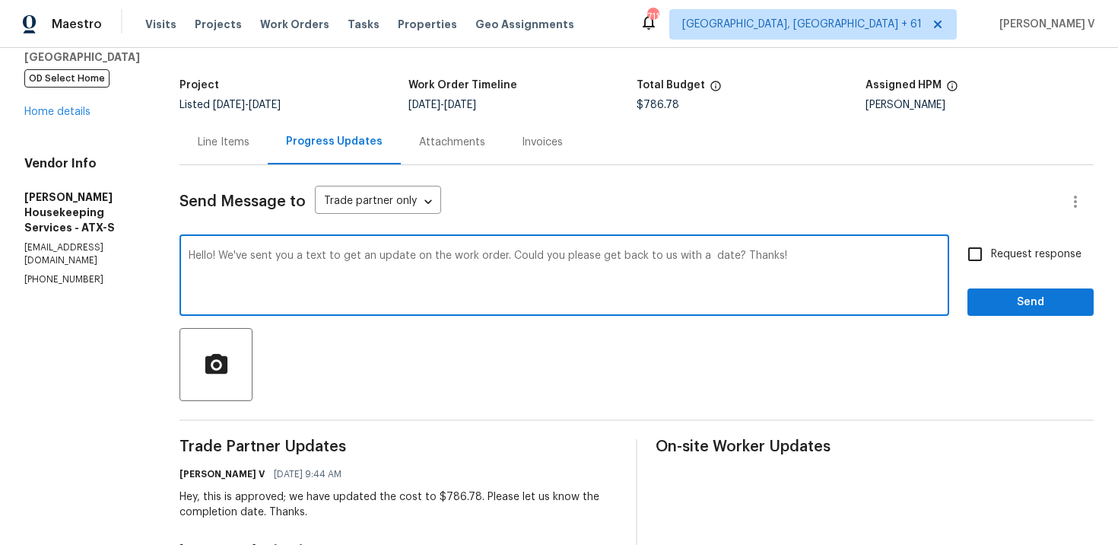
click at [725, 257] on textarea "Hello! We've sent you a text to get an update on the work order. Could you plea…" at bounding box center [564, 276] width 751 height 53
paste textarea "completion"
type textarea "Hello! We've sent you a text to get an update on the work order. Could you plea…"
click at [1011, 246] on span "Request response" at bounding box center [1036, 254] width 91 height 16
click at [991, 246] on input "Request response" at bounding box center [975, 254] width 32 height 32
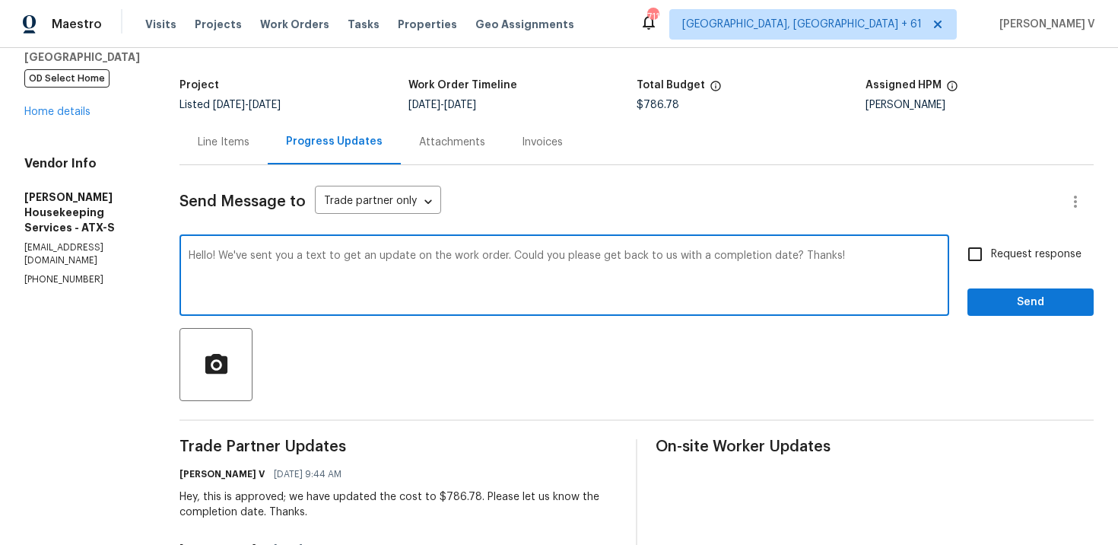
checkbox input "true"
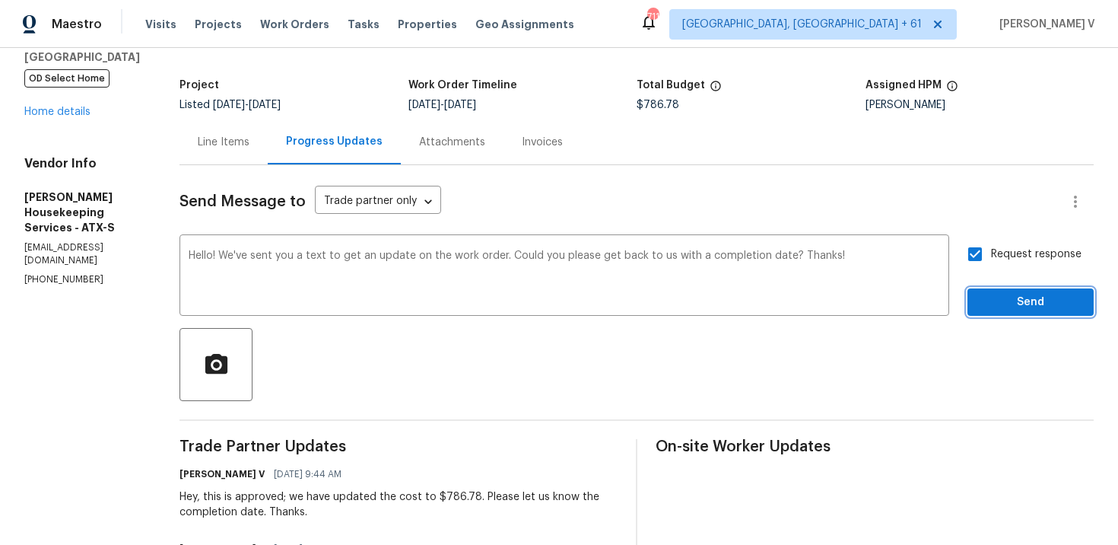
click at [1023, 307] on span "Send" at bounding box center [1031, 302] width 102 height 19
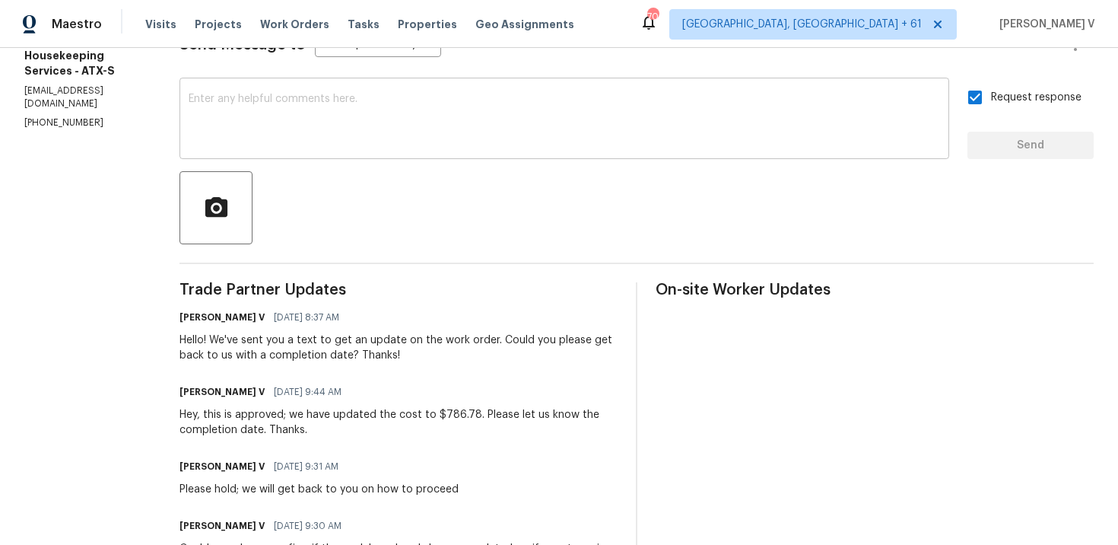
scroll to position [0, 0]
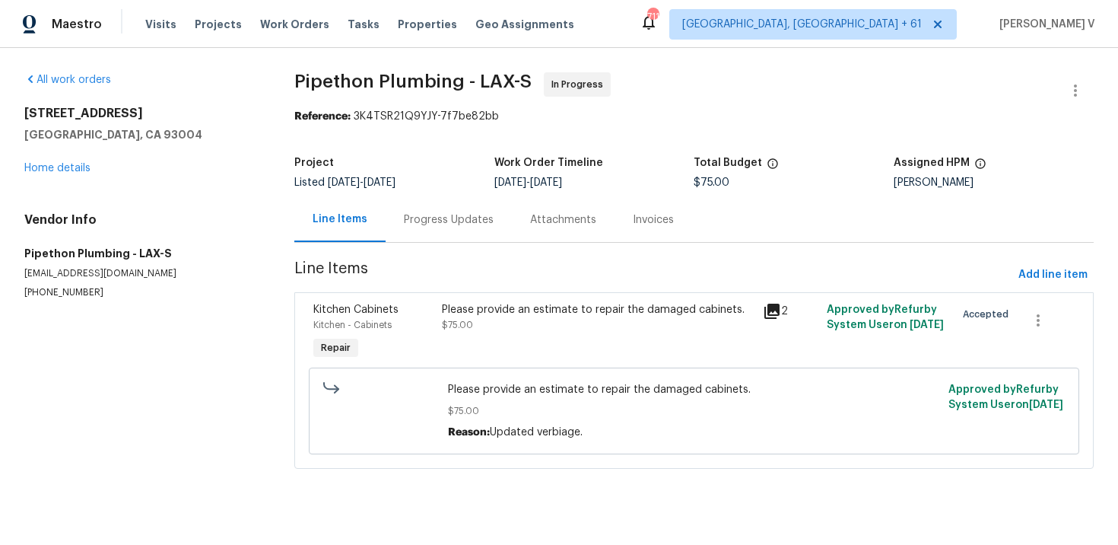
click at [437, 242] on div "Progress Updates" at bounding box center [449, 219] width 126 height 45
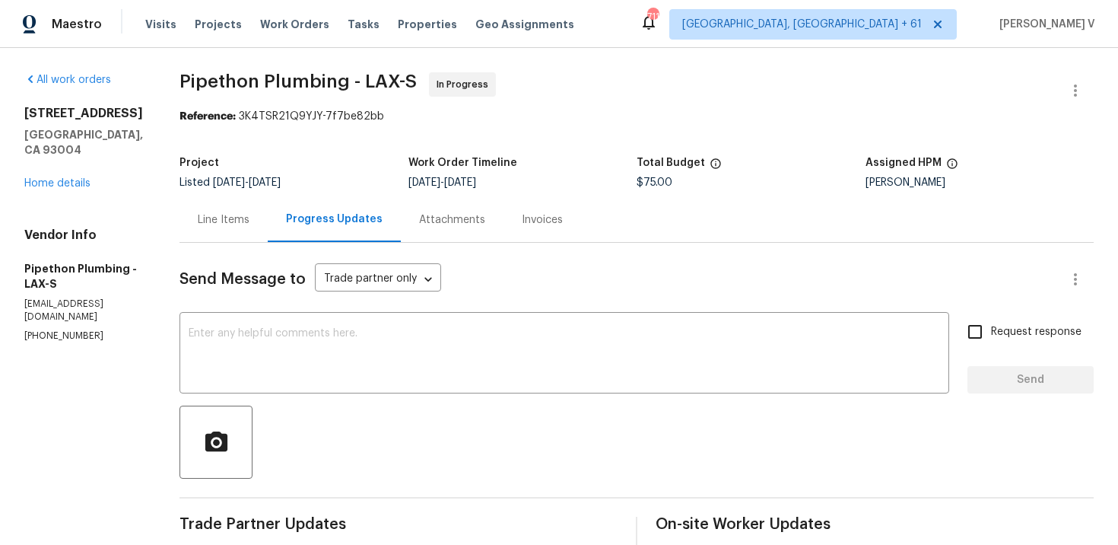
click at [48, 300] on section "All work orders [STREET_ADDRESS] Home details Vendor Info Pipethon Plumbing - L…" at bounding box center [83, 456] width 119 height 768
copy p "[PHONE_NUMBER]"
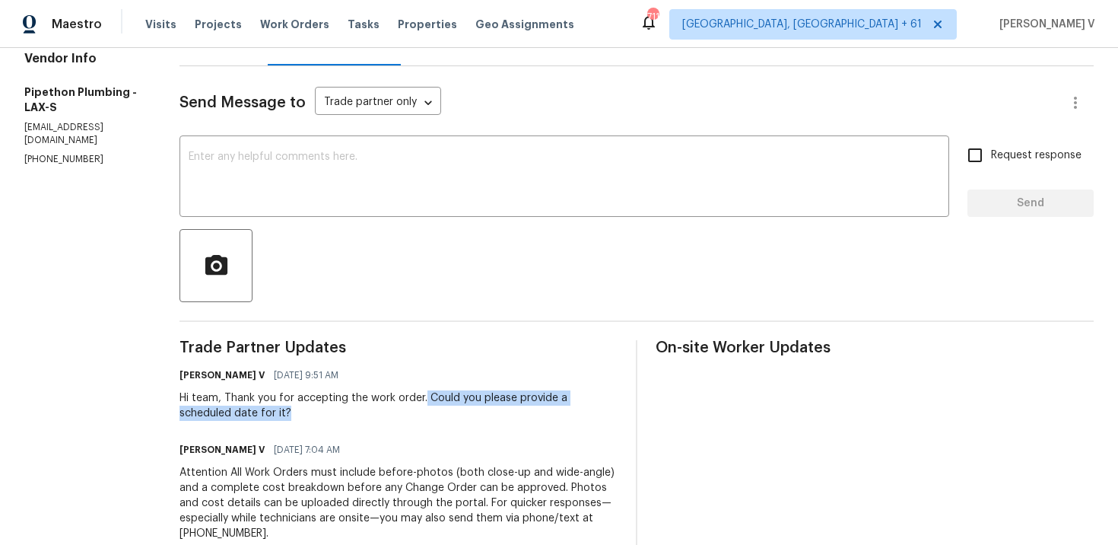
drag, startPoint x: 445, startPoint y: 399, endPoint x: 451, endPoint y: 411, distance: 12.9
click at [451, 411] on div "Hi team, Thank you for accepting the work order. Could you please provide a sch…" at bounding box center [398, 405] width 438 height 30
copy div "Could you please provide a scheduled date for it?"
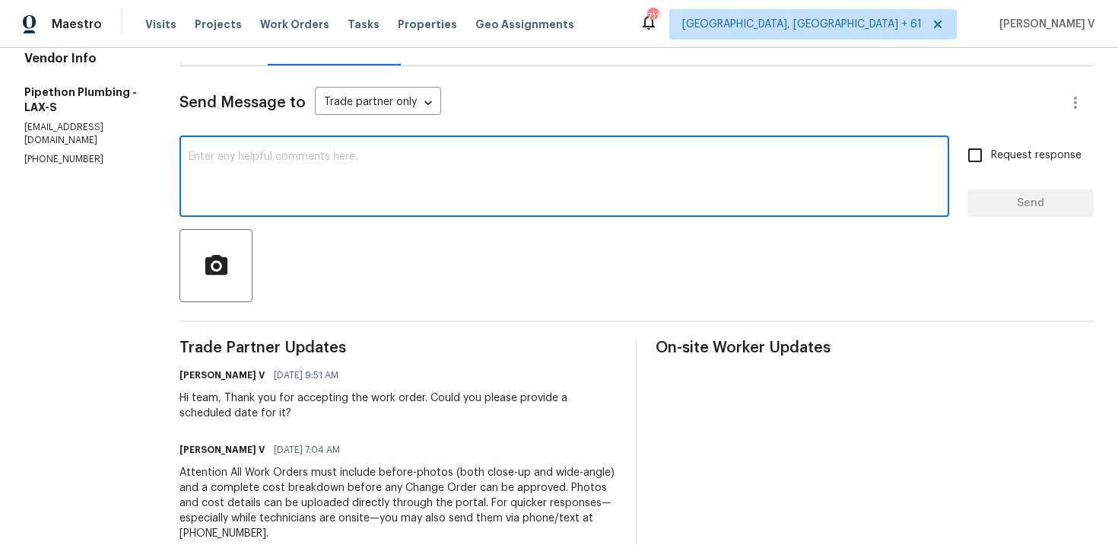
click at [351, 199] on textarea at bounding box center [564, 177] width 751 height 53
paste textarea "Hello! We've sent you a text to get an update on the work order. Could you plea…"
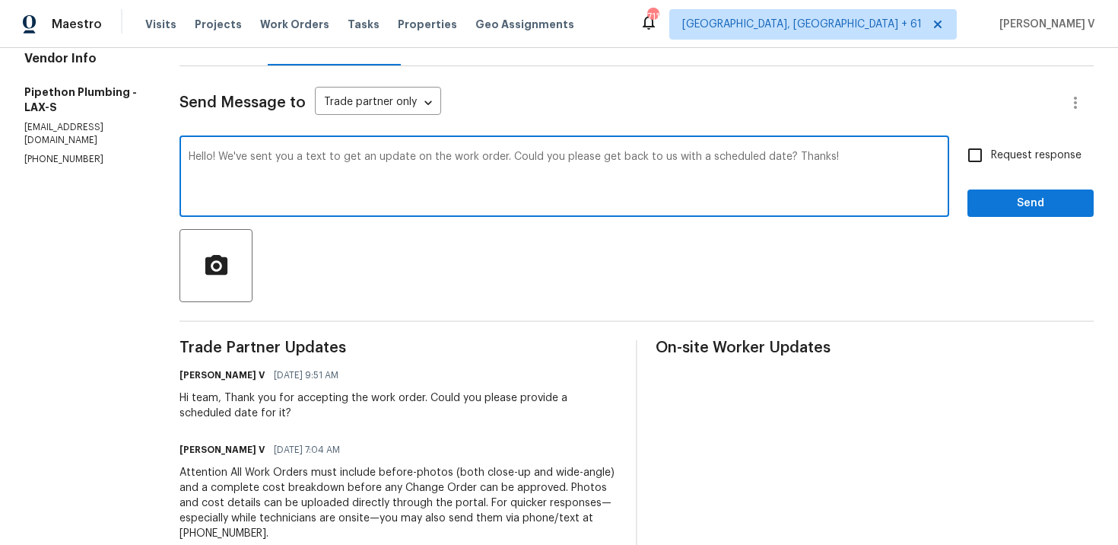
type textarea "Hello! We've sent you a text to get an update on the work order. Could you plea…"
click at [988, 163] on input "Request response" at bounding box center [975, 155] width 32 height 32
checkbox input "true"
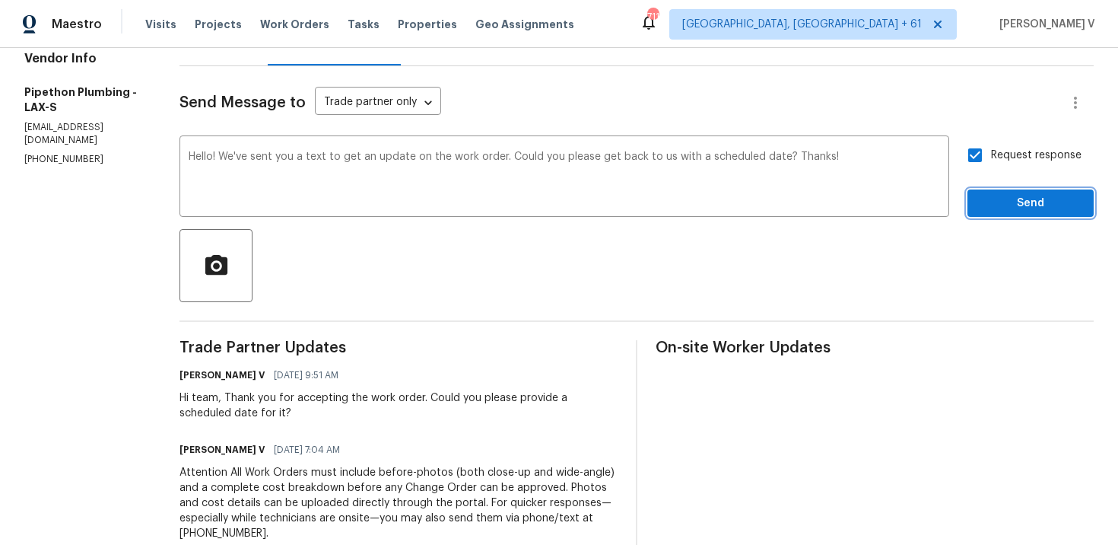
click at [999, 208] on span "Send" at bounding box center [1031, 203] width 102 height 19
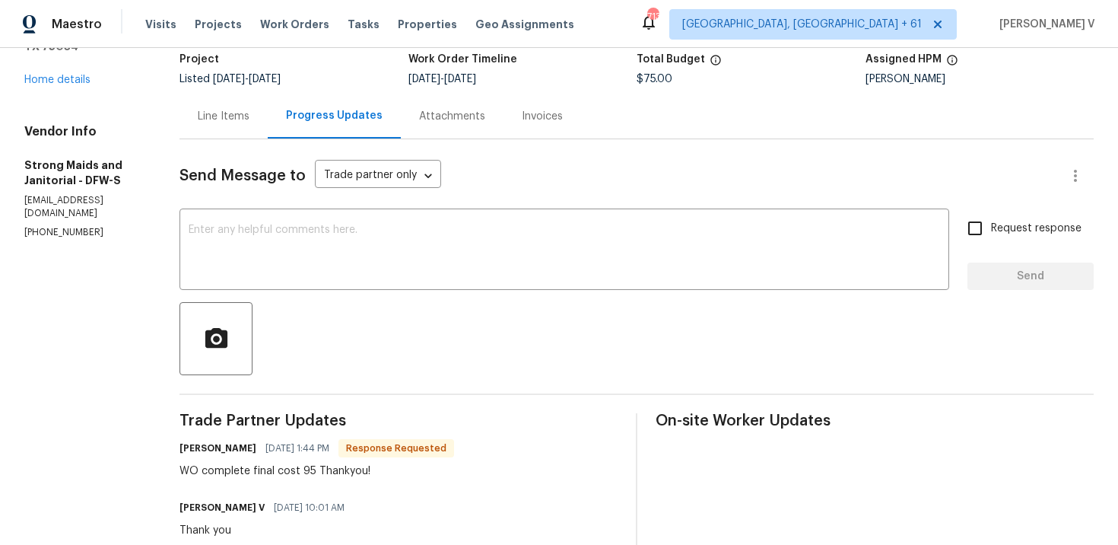
scroll to position [91, 0]
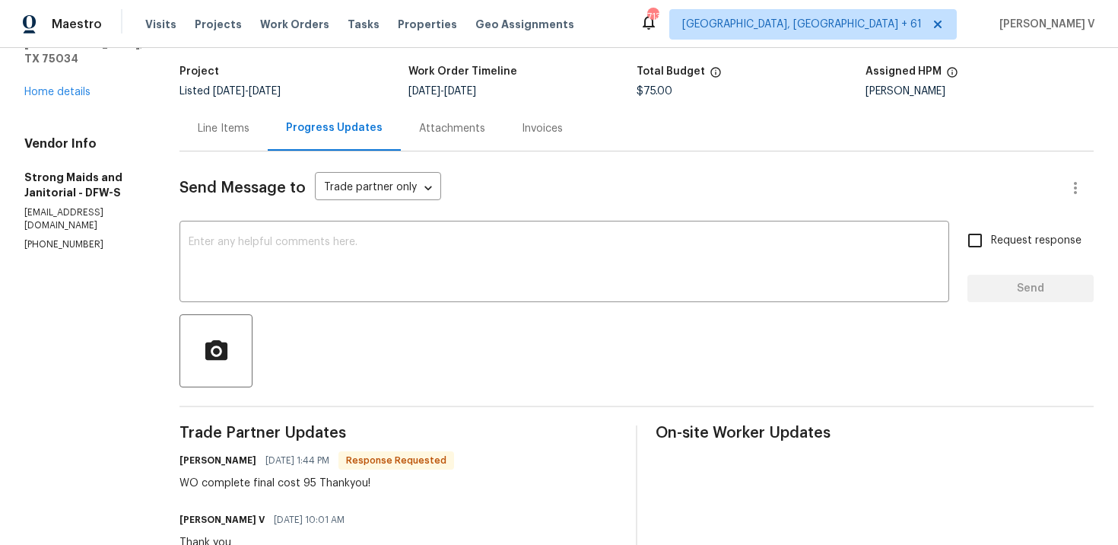
click at [249, 128] on div "Line Items" at bounding box center [223, 128] width 88 height 45
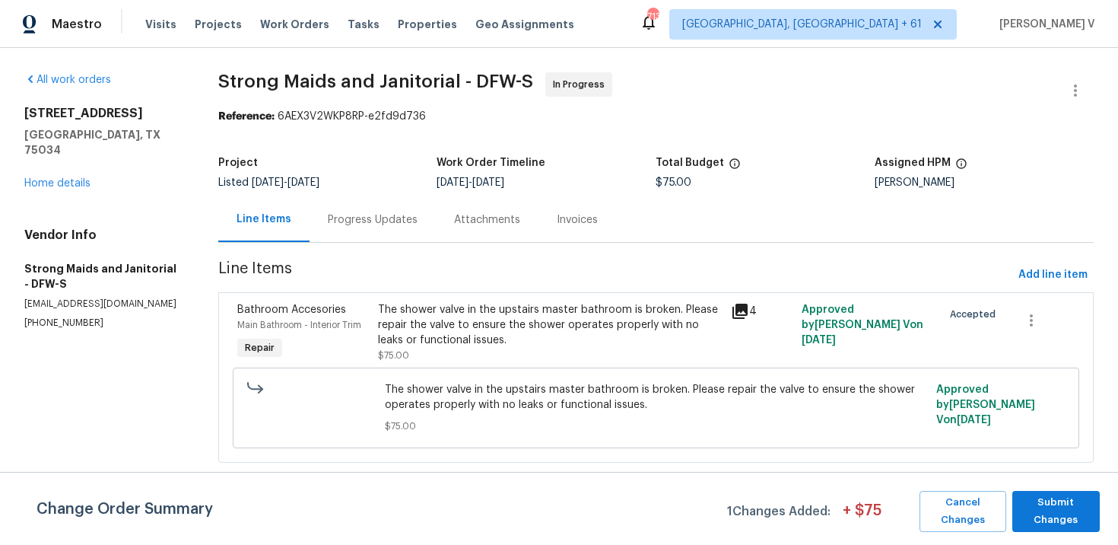
click at [526, 344] on div "The shower valve in the upstairs master bathroom is broken. Please repair the v…" at bounding box center [550, 325] width 344 height 46
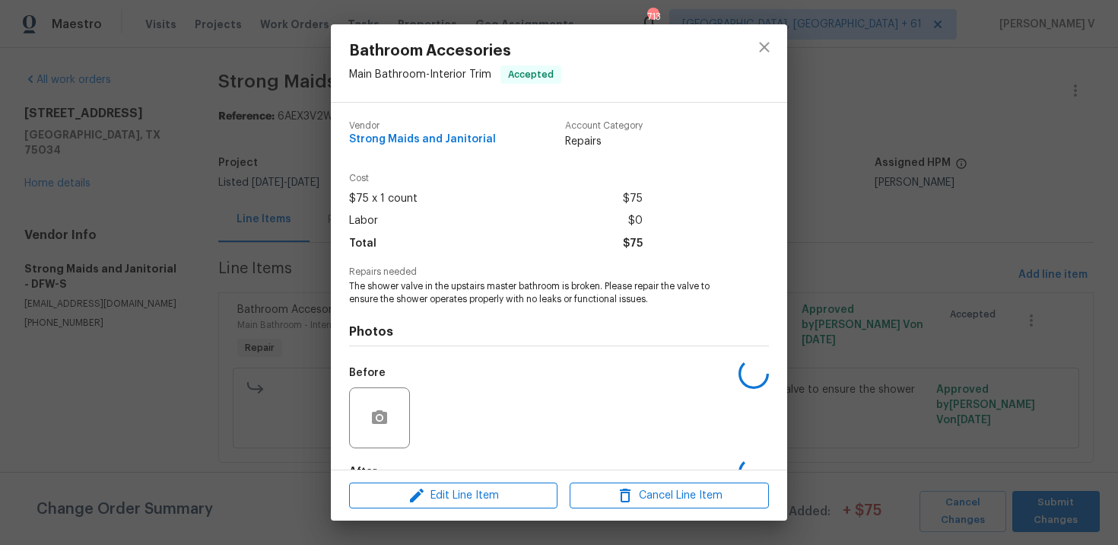
scroll to position [93, 0]
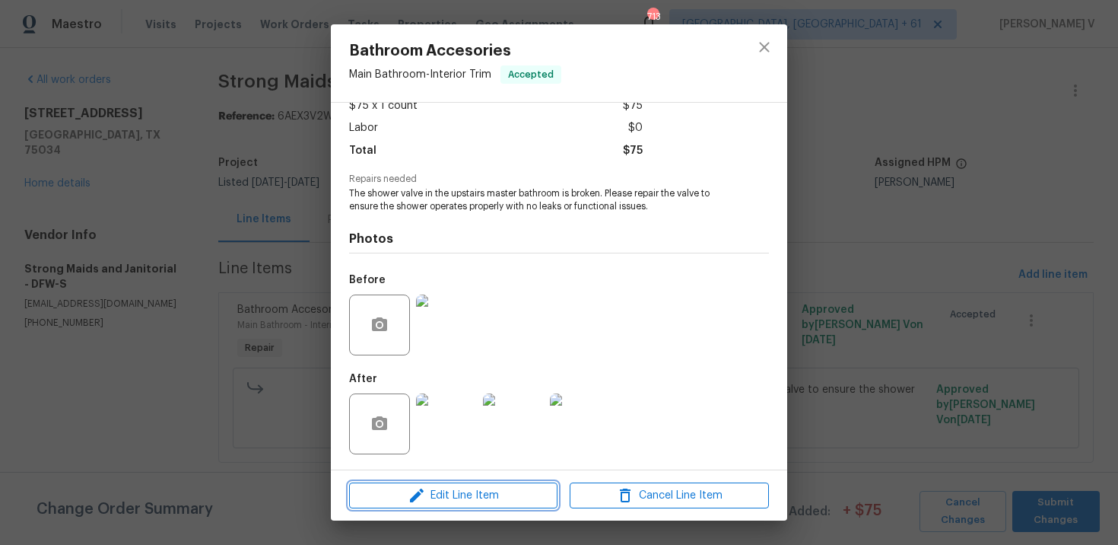
click at [463, 498] on span "Edit Line Item" at bounding box center [453, 495] width 199 height 19
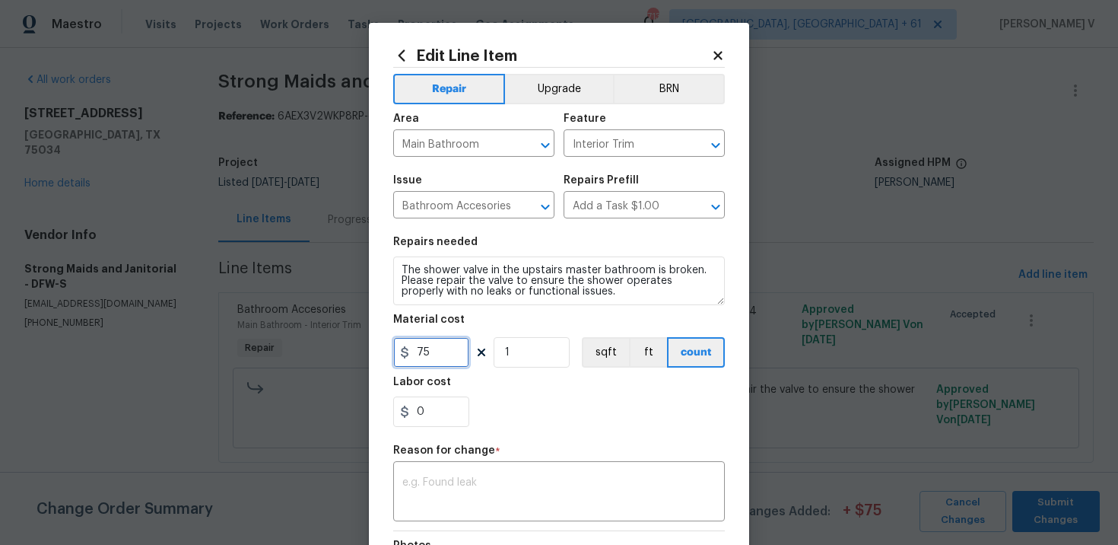
click at [443, 345] on input "75" at bounding box center [431, 352] width 76 height 30
type input "95"
click at [448, 502] on textarea at bounding box center [558, 493] width 313 height 32
paste textarea "(DV) Updated per vendor’s final cost."
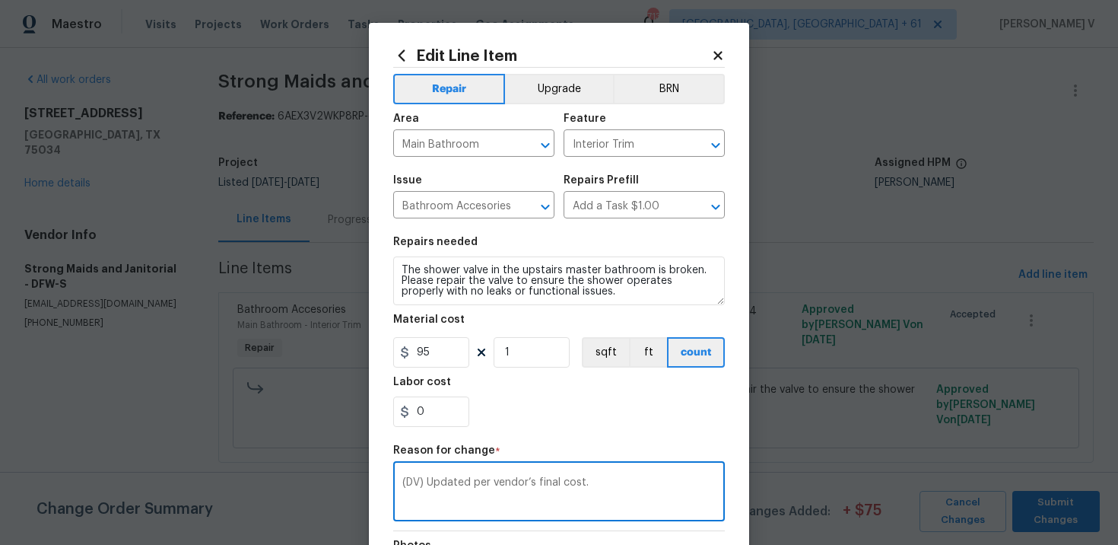
scroll to position [205, 0]
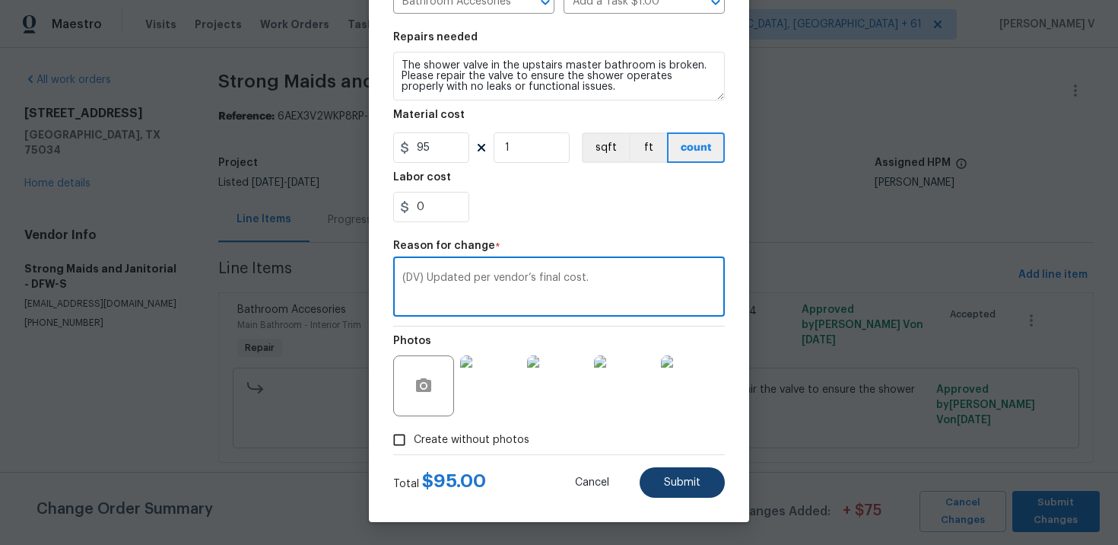
type textarea "(DV) Updated per vendor’s final cost."
click at [685, 481] on span "Submit" at bounding box center [682, 482] width 37 height 11
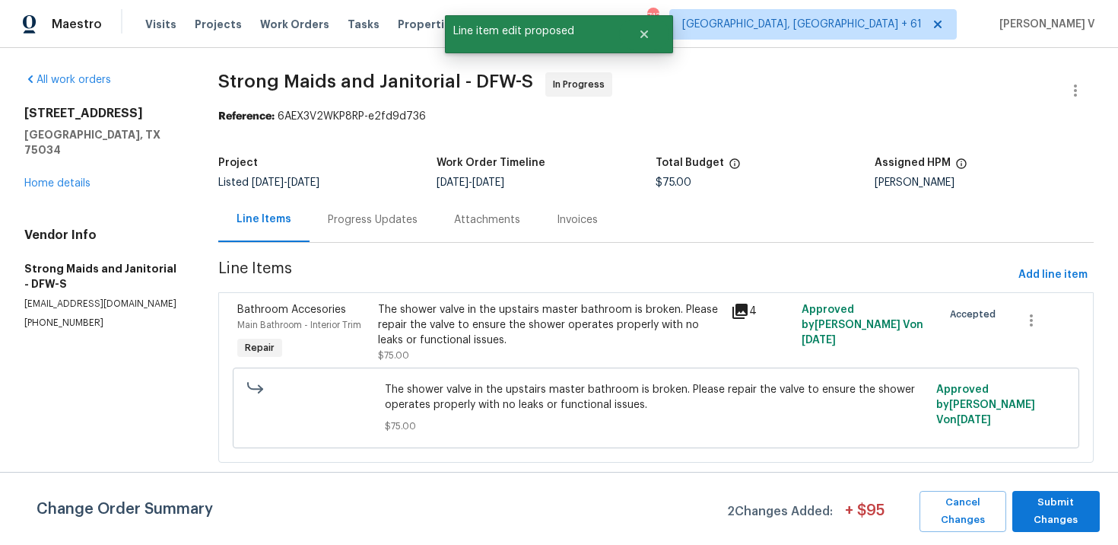
scroll to position [0, 0]
click at [1049, 531] on button "Submit Changes" at bounding box center [1055, 511] width 87 height 41
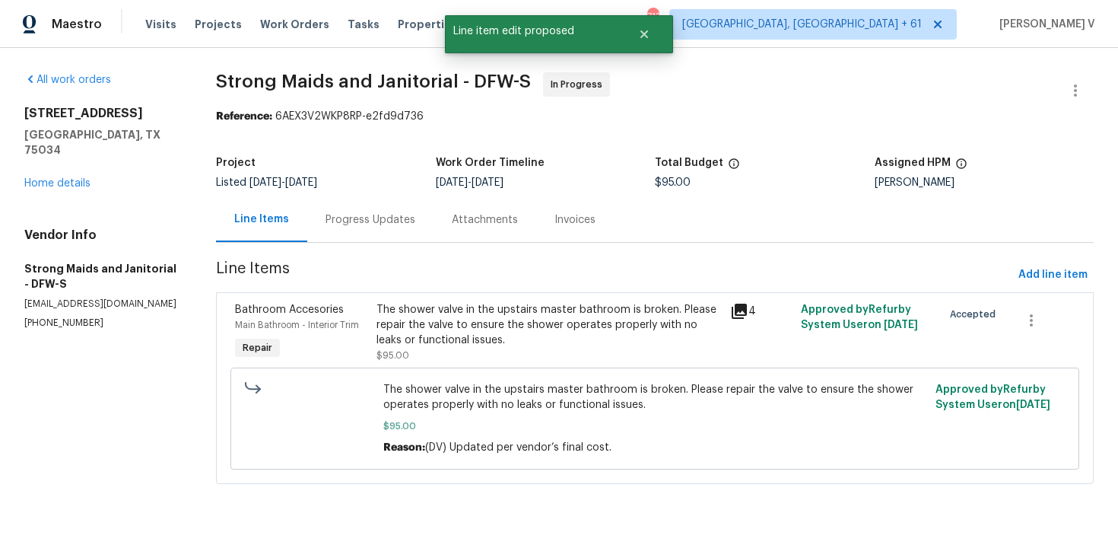
click at [347, 248] on section "Strong Maids and Janitorial - DFW-S In Progress Reference: 6AEX3V2WKP8RP-e2fd9d…" at bounding box center [655, 287] width 878 height 430
click at [357, 241] on div "Progress Updates" at bounding box center [370, 219] width 126 height 45
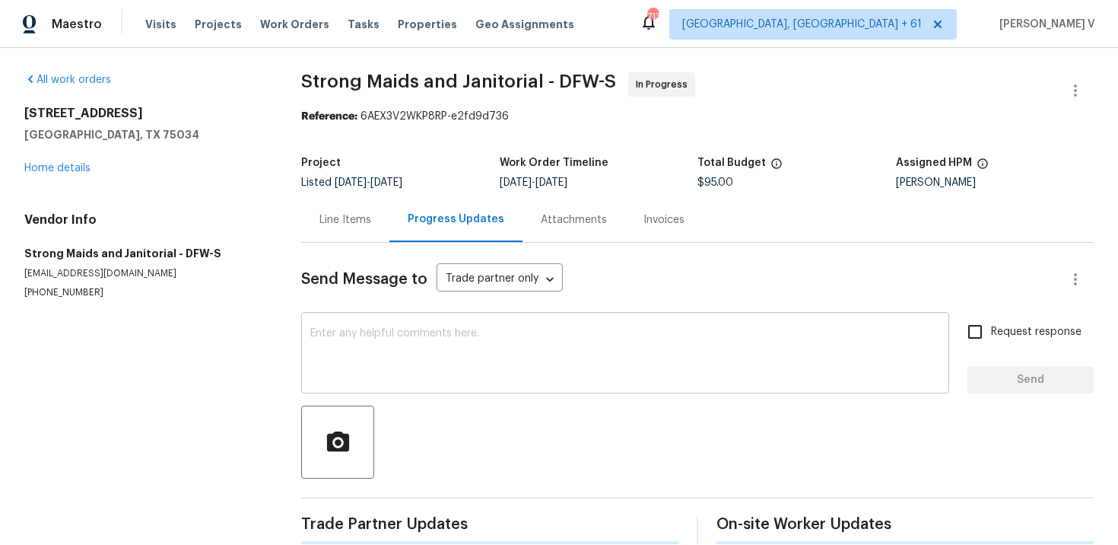
click at [385, 345] on textarea at bounding box center [625, 354] width 630 height 53
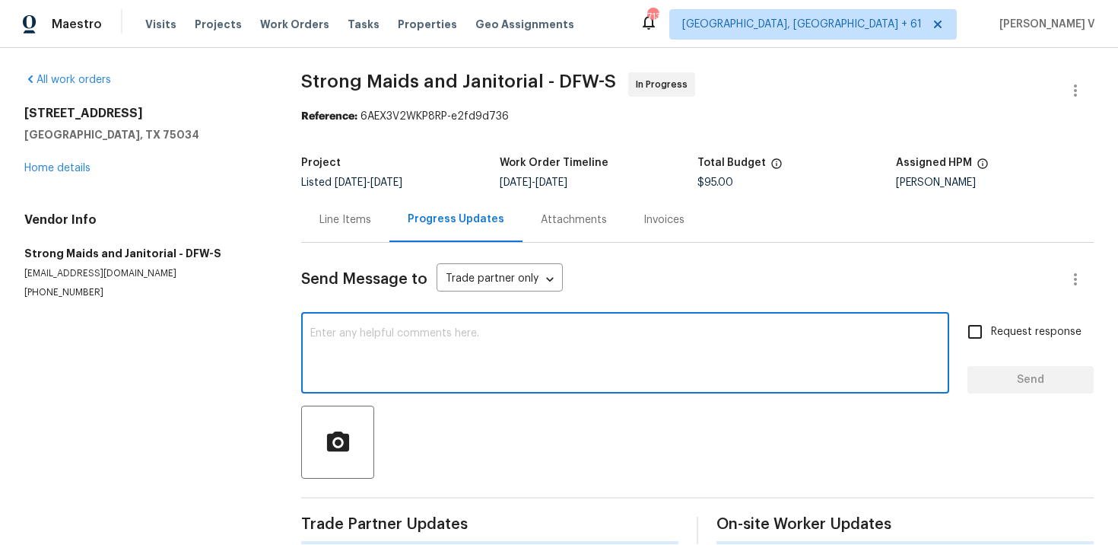
paste textarea "Hey, we have updated the cost to $. Please upload the before and after photos a…"
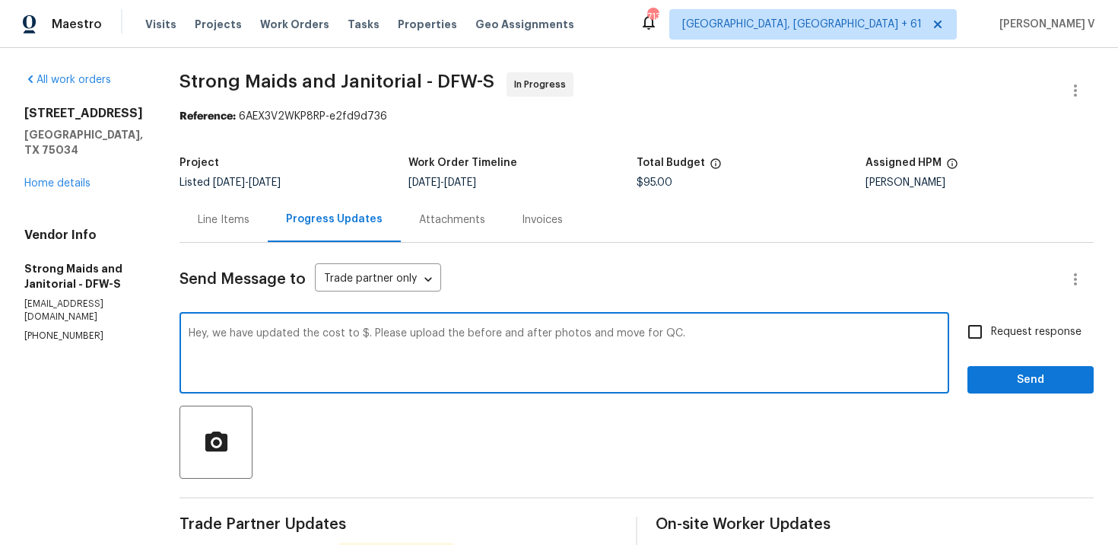
click at [356, 333] on textarea "Hey, we have updated the cost to $. Please upload the before and after photos a…" at bounding box center [564, 354] width 751 height 53
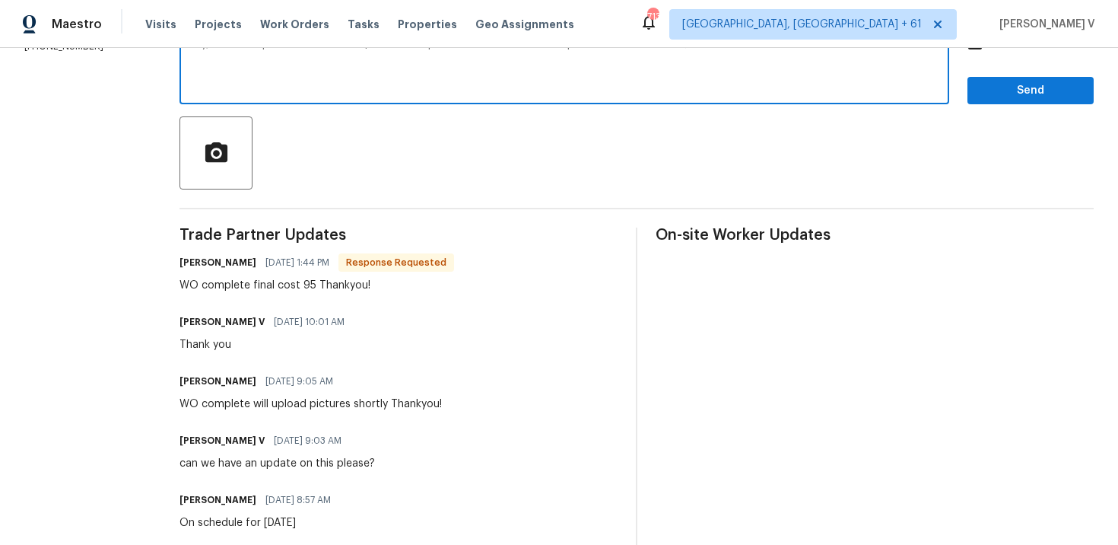
scroll to position [255, 0]
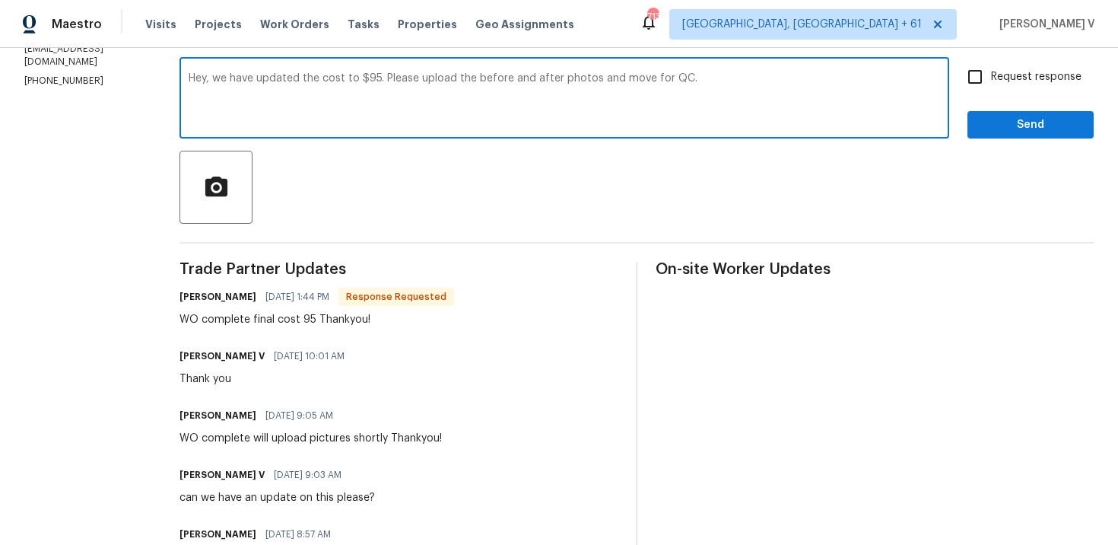
type textarea "Hey, we have updated the cost to $95. Please upload the before and after photos…"
click at [993, 87] on label "Request response" at bounding box center [1020, 77] width 122 height 32
click at [991, 87] on input "Request response" at bounding box center [975, 77] width 32 height 32
checkbox input "true"
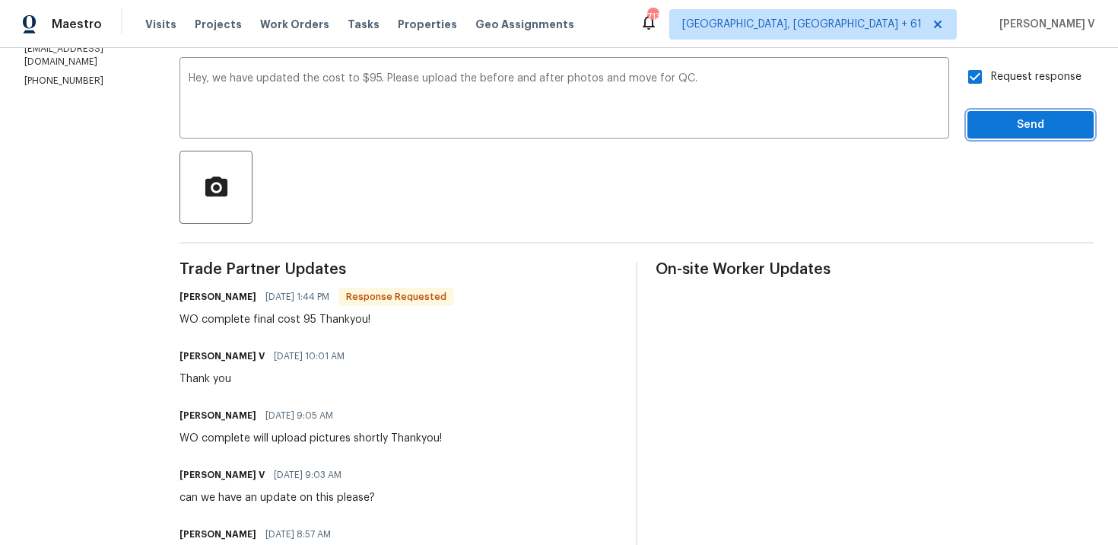
click at [1004, 134] on span "Send" at bounding box center [1031, 125] width 102 height 19
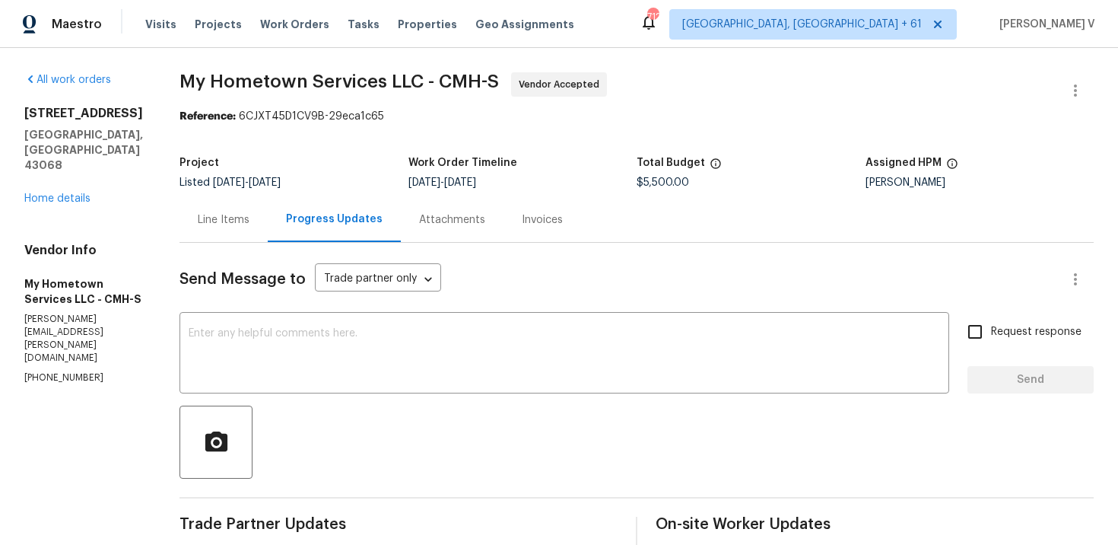
click at [66, 330] on p "[PERSON_NAME][EMAIL_ADDRESS][PERSON_NAME][DOMAIN_NAME]" at bounding box center [83, 339] width 119 height 52
copy p "[PERSON_NAME][EMAIL_ADDRESS][PERSON_NAME][DOMAIN_NAME]"
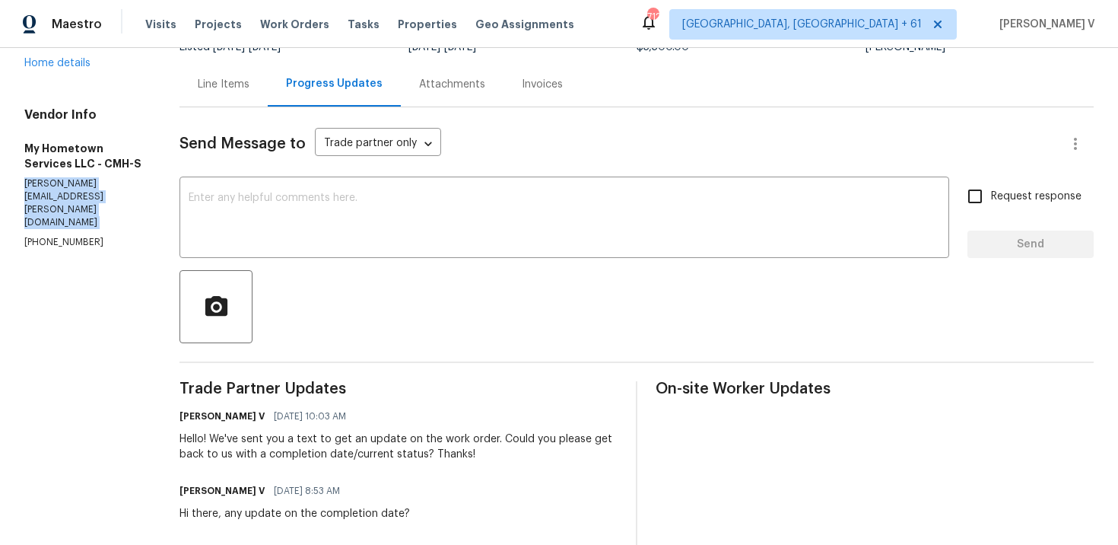
scroll to position [140, 0]
